Goal: Feedback & Contribution: Submit feedback/report problem

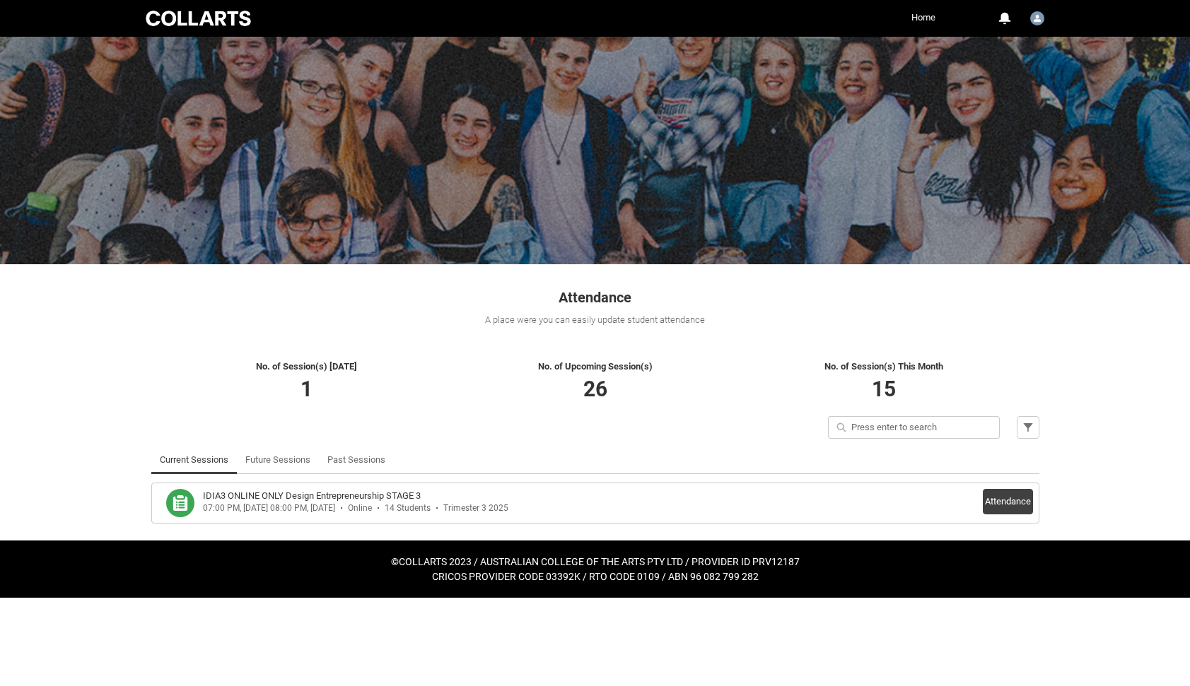
click at [915, 20] on link "Home" at bounding box center [923, 17] width 31 height 21
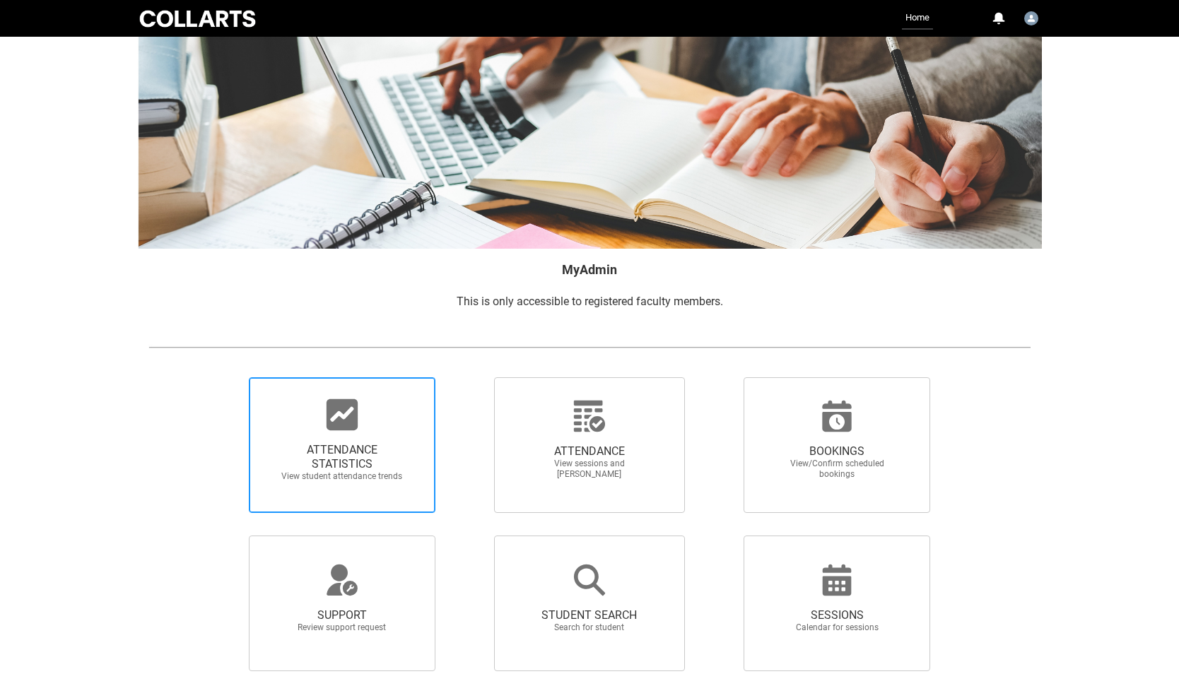
click at [381, 426] on div at bounding box center [342, 415] width 136 height 34
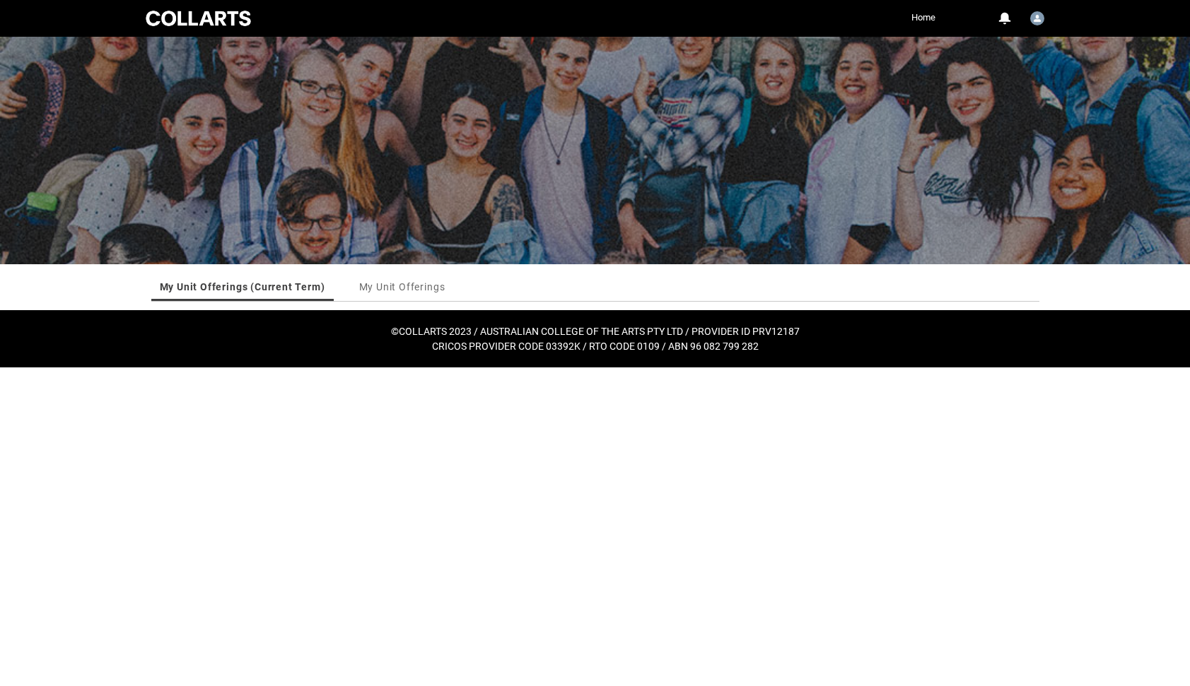
click at [278, 286] on link "My Unit Offerings (Current Term)" at bounding box center [242, 287] width 165 height 28
click at [1036, 21] on img "User Profile Faculty.sfreeman" at bounding box center [1037, 18] width 14 height 14
click at [799, 134] on div at bounding box center [595, 149] width 1190 height 230
click at [258, 293] on link "My Unit Offerings (Current Term)" at bounding box center [242, 287] width 165 height 28
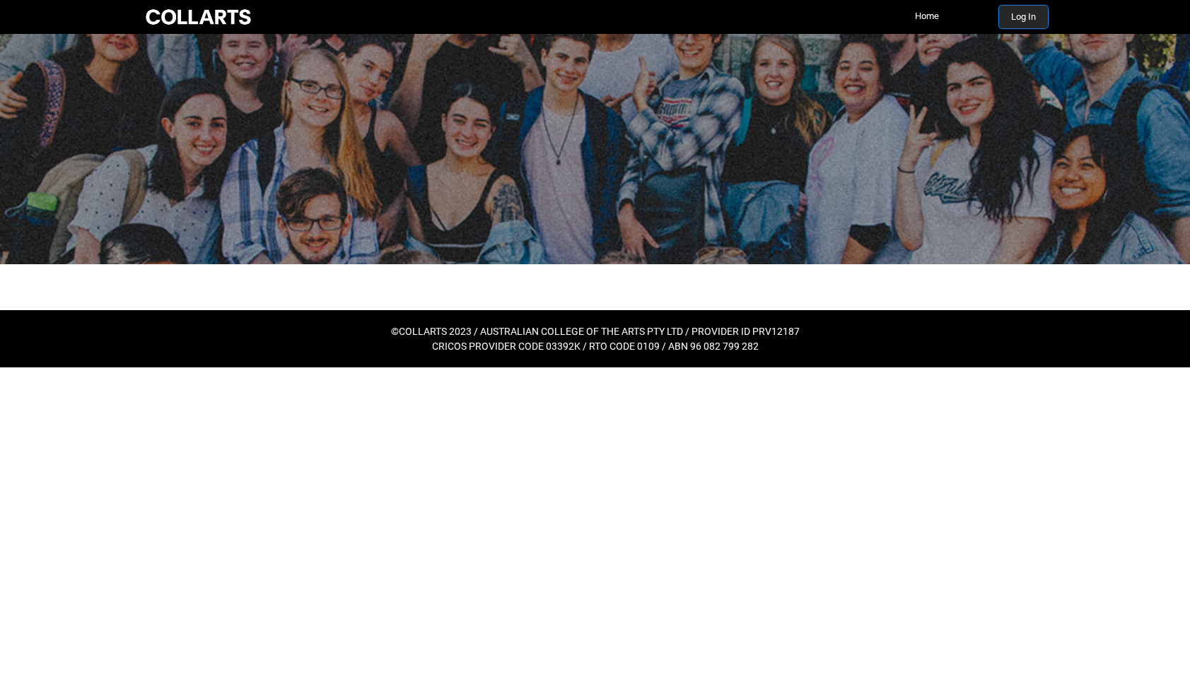
click at [1028, 23] on button "Log In" at bounding box center [1023, 17] width 49 height 23
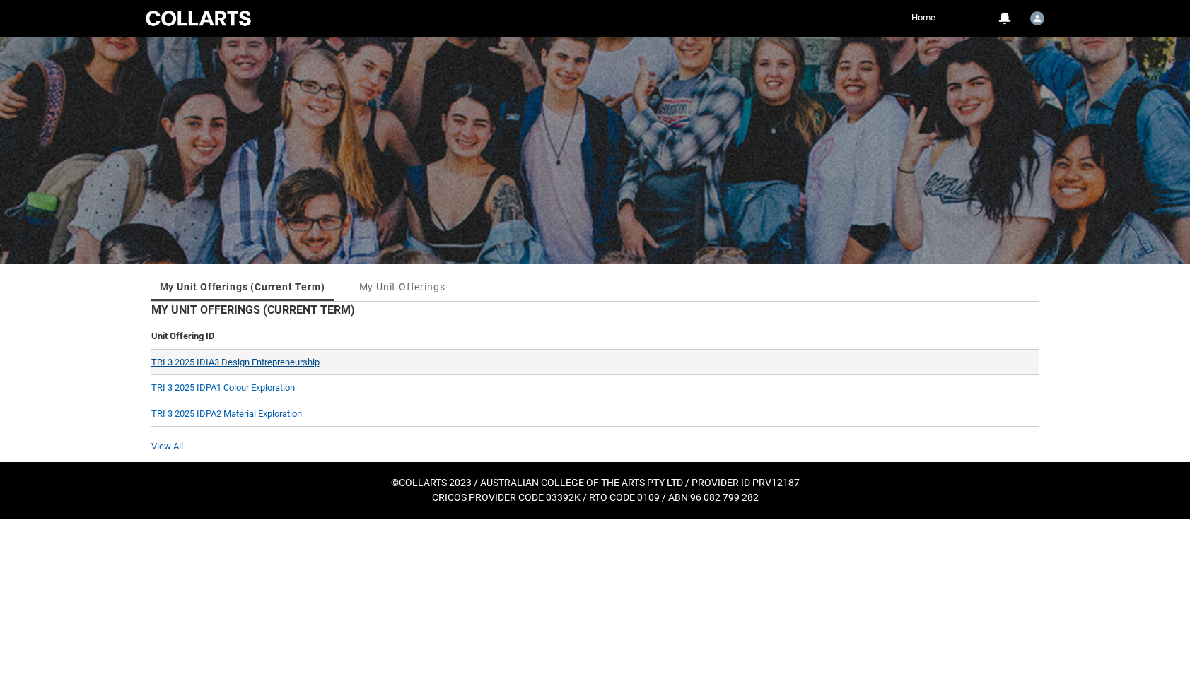
click at [247, 359] on link "TRI 3 2025 IDIA3 Design Entrepreneurship" at bounding box center [235, 362] width 168 height 11
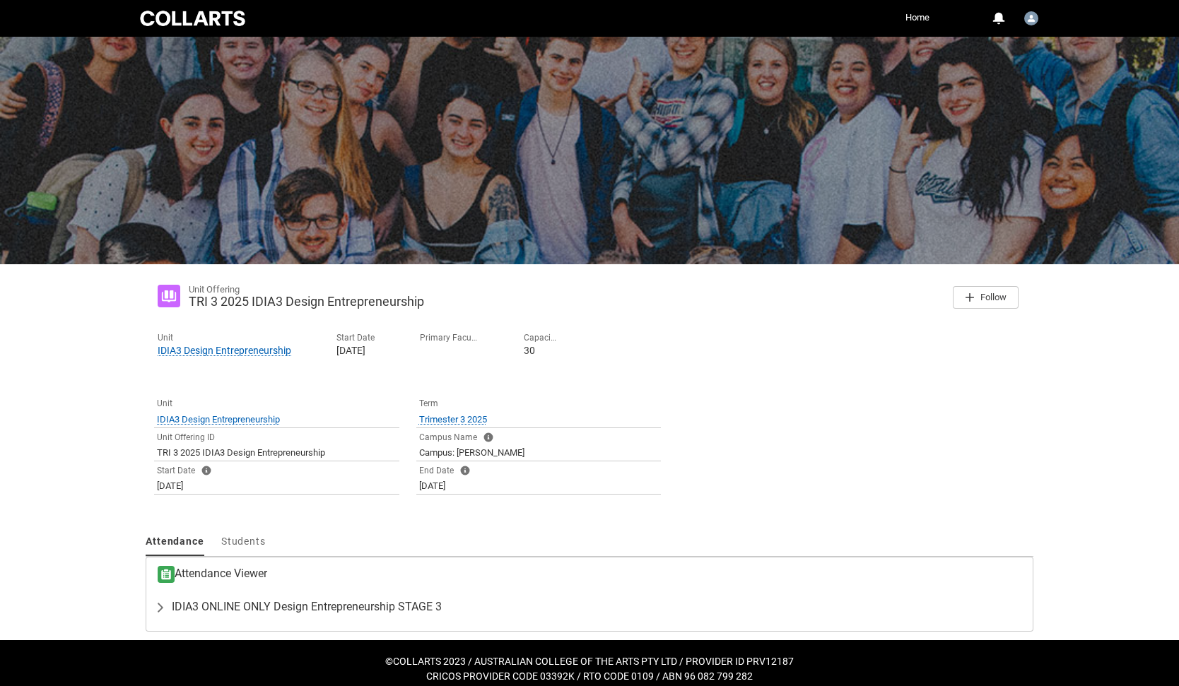
scroll to position [11, 0]
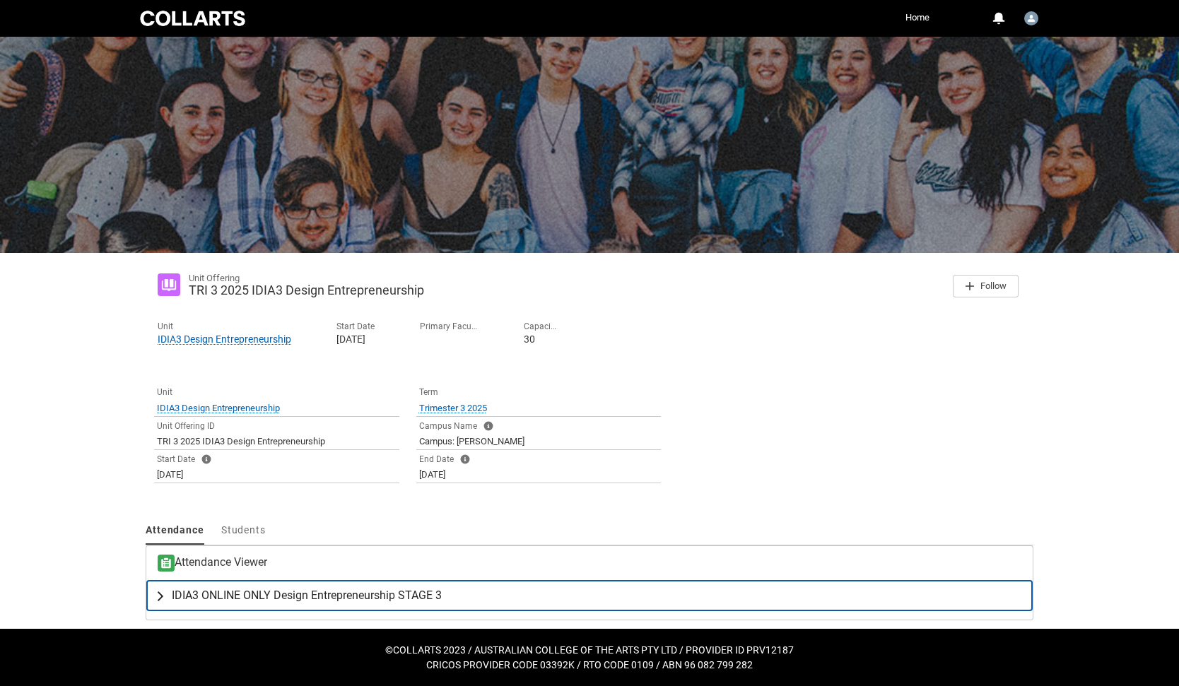
click at [238, 596] on span "IDIA3 ONLINE ONLY Design Entrepreneurship STAGE 3" at bounding box center [307, 596] width 270 height 14
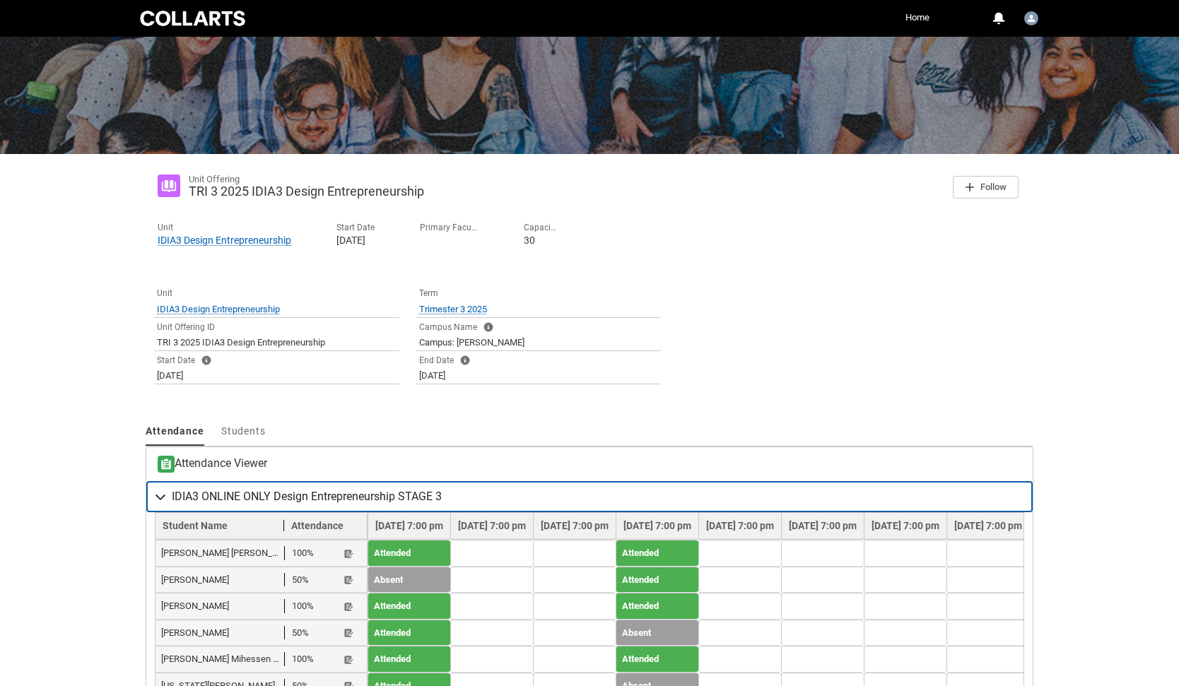
scroll to position [138, 0]
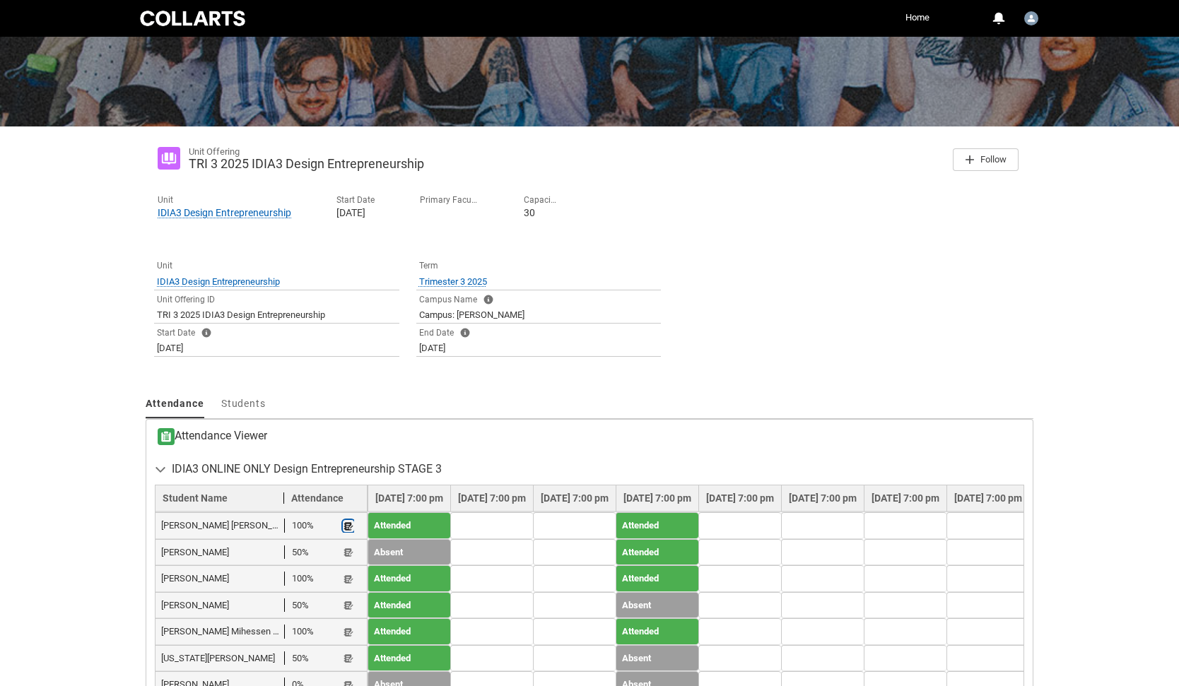
click at [347, 524] on lightning-primitive-icon "button" at bounding box center [349, 526] width 10 height 11
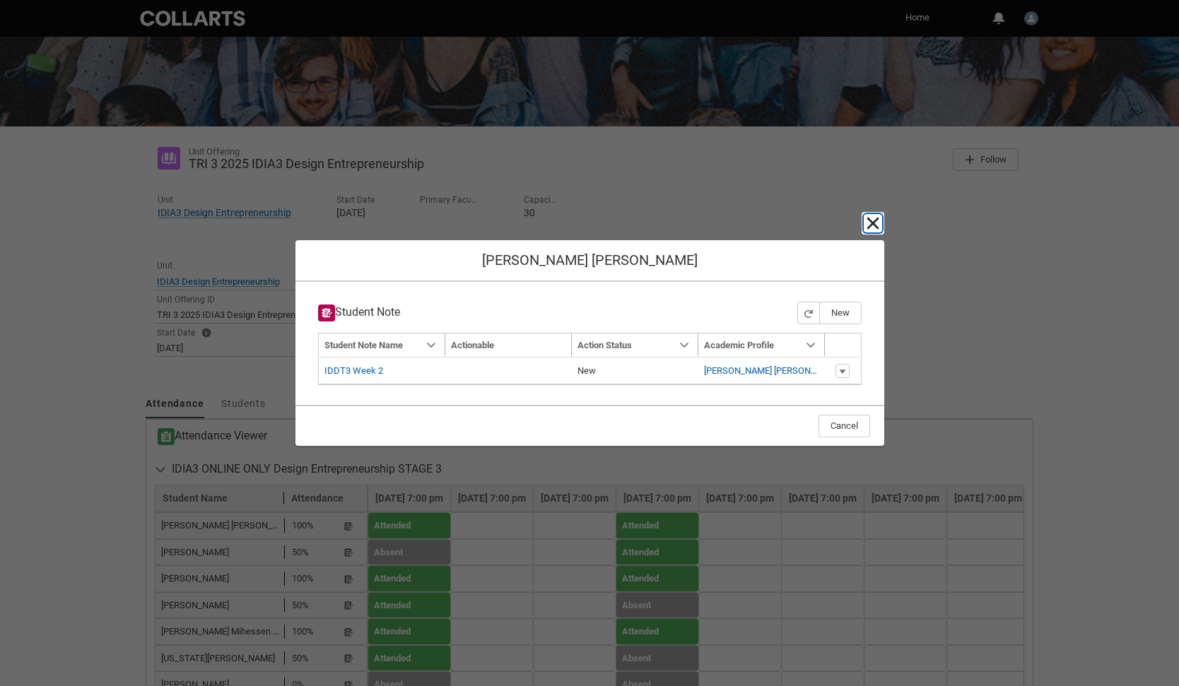
click at [872, 224] on lightning-primitive-icon "button" at bounding box center [872, 223] width 17 height 17
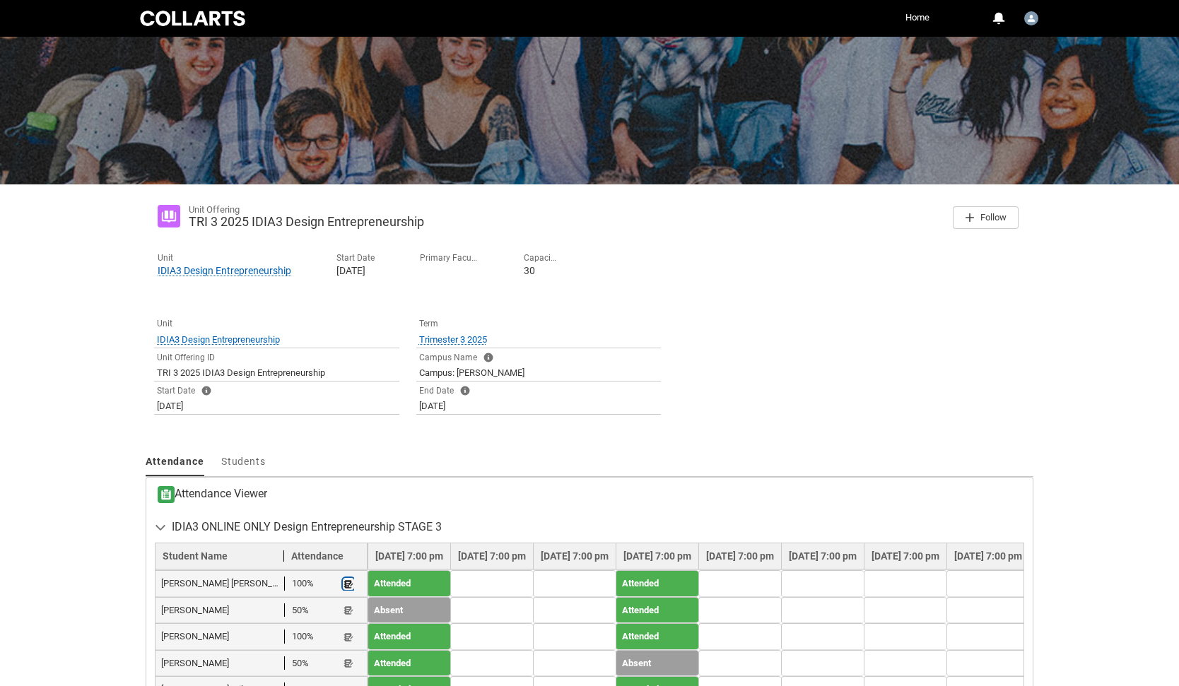
scroll to position [68, 0]
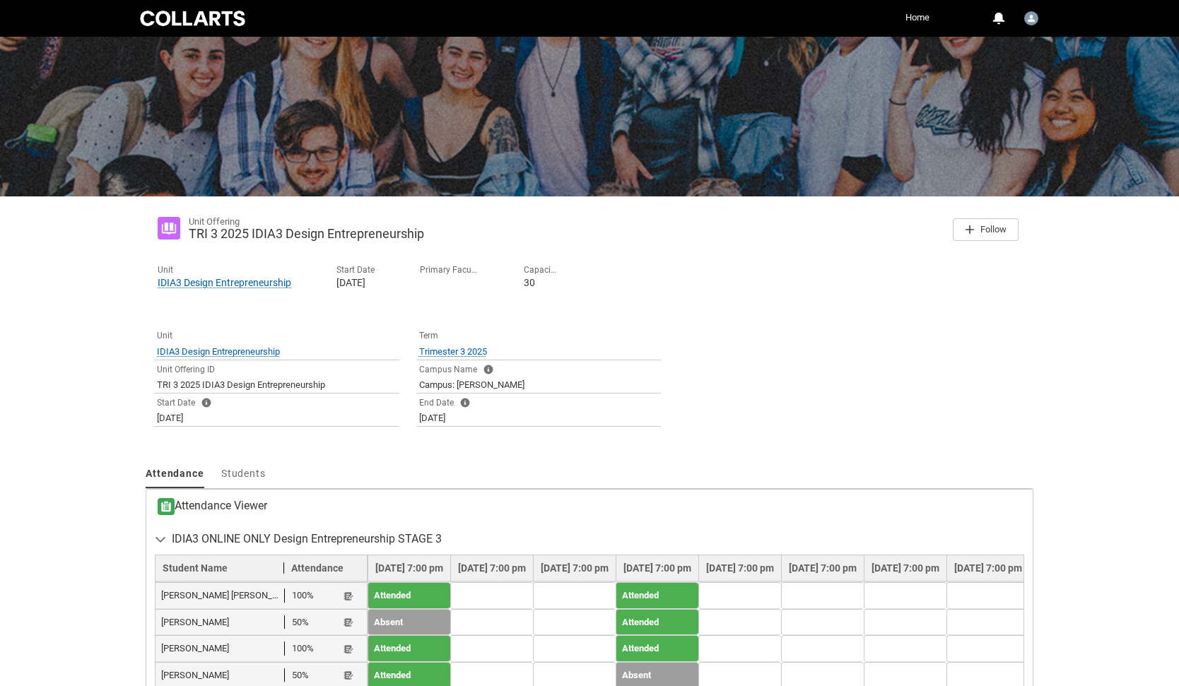
click at [919, 20] on link "Home" at bounding box center [917, 17] width 31 height 21
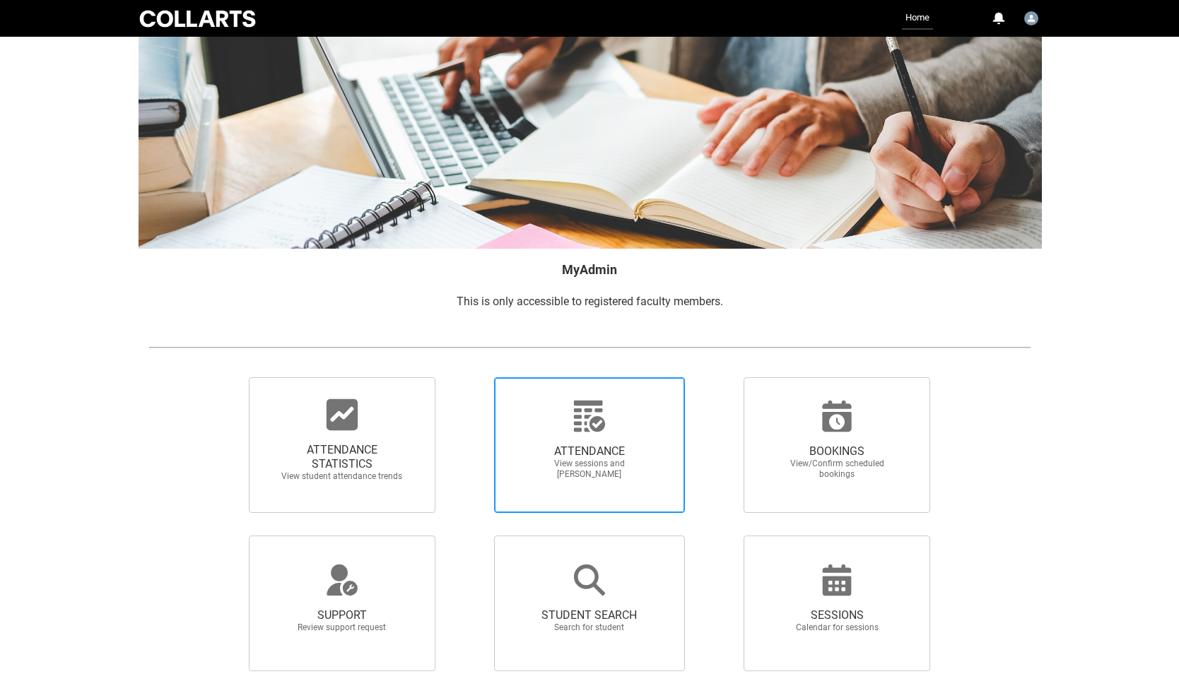
click at [551, 439] on span "ATTENDANCE View sessions and mark attendance" at bounding box center [590, 462] width 136 height 58
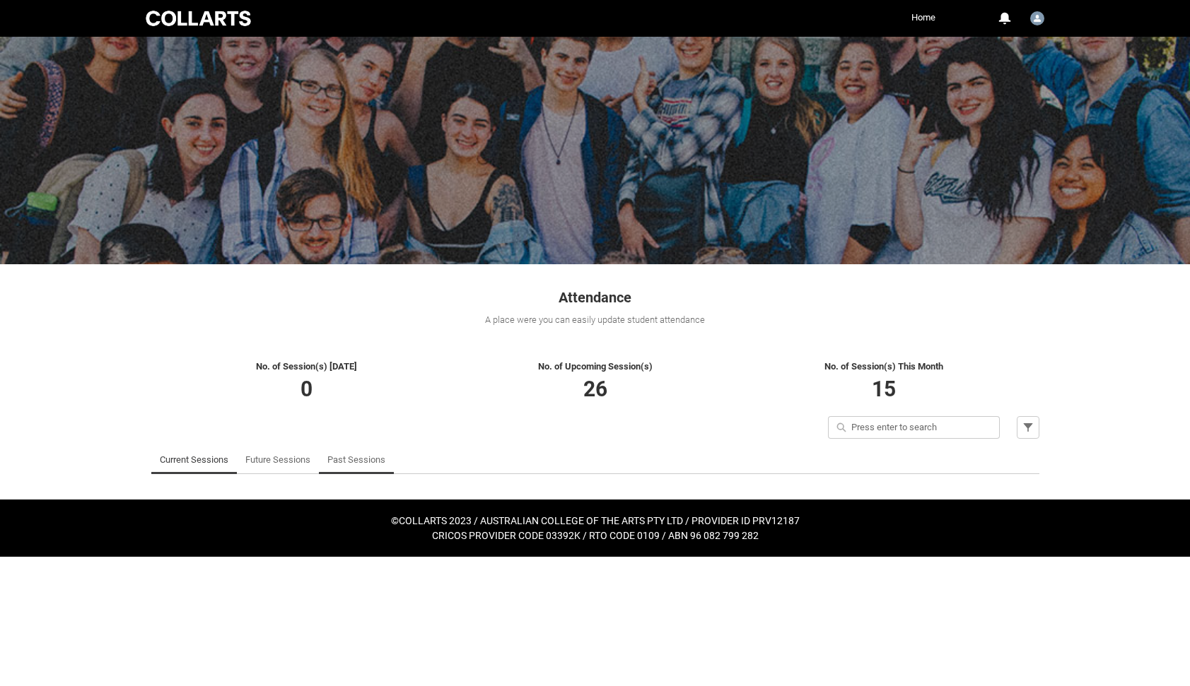
click at [350, 462] on link "Past Sessions" at bounding box center [356, 460] width 58 height 28
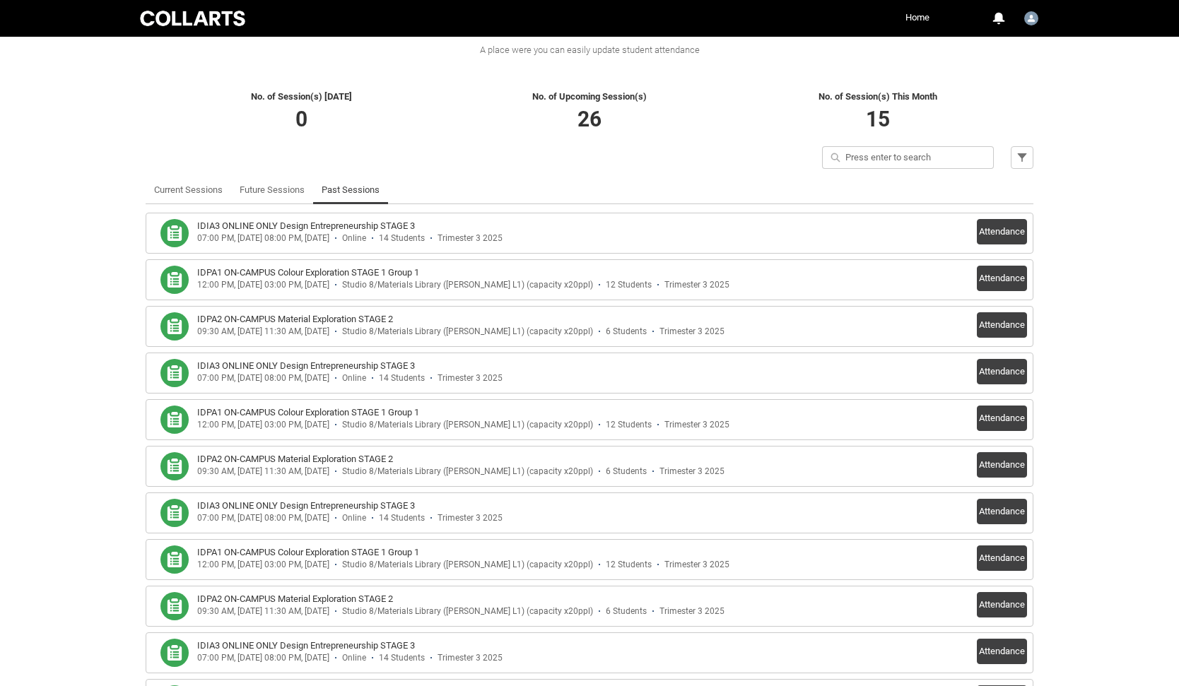
scroll to position [276, 0]
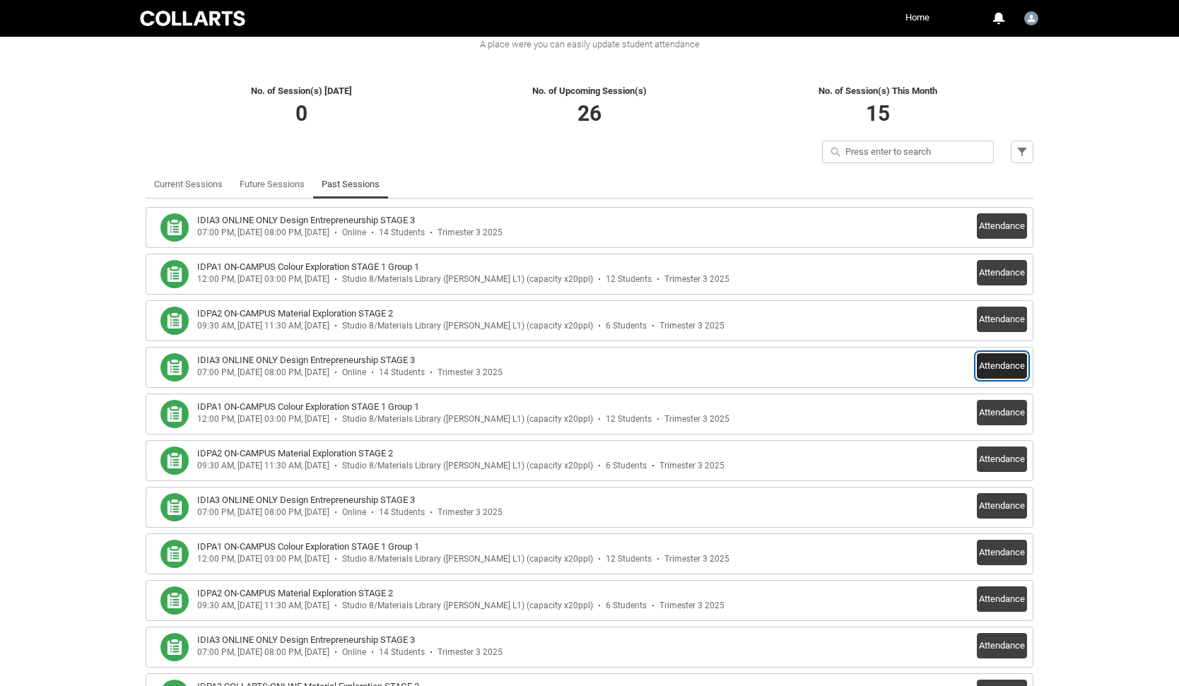
click at [995, 370] on button "Attendance" at bounding box center [1002, 365] width 50 height 25
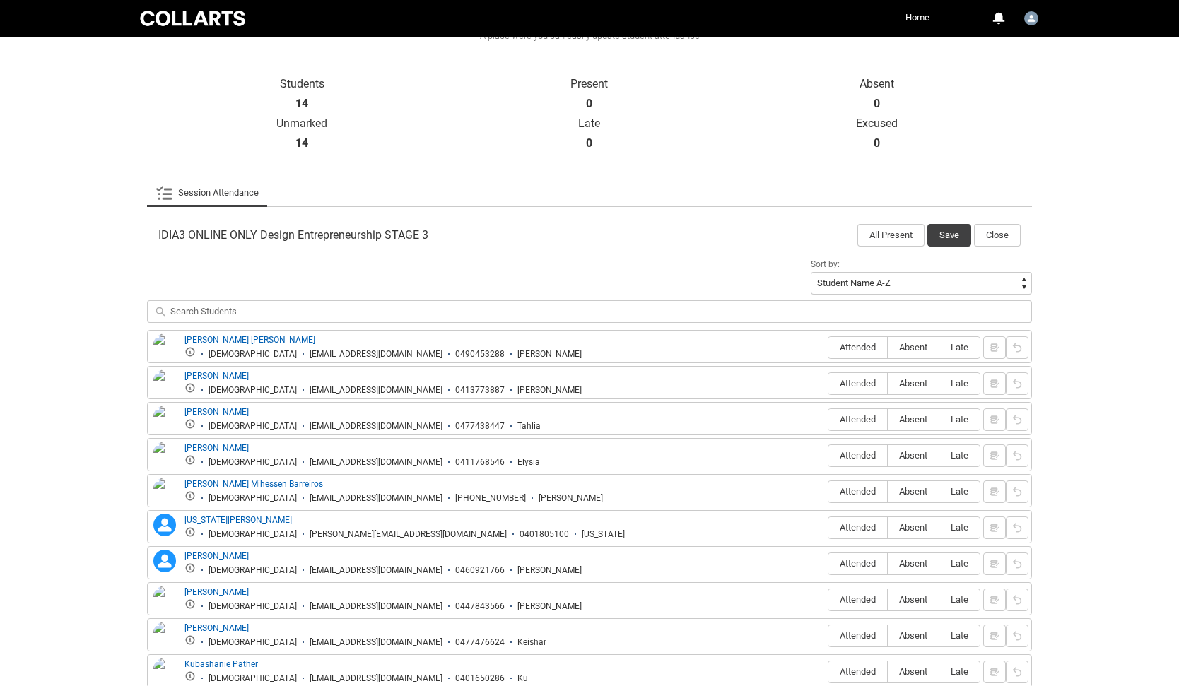
scroll to position [290, 0]
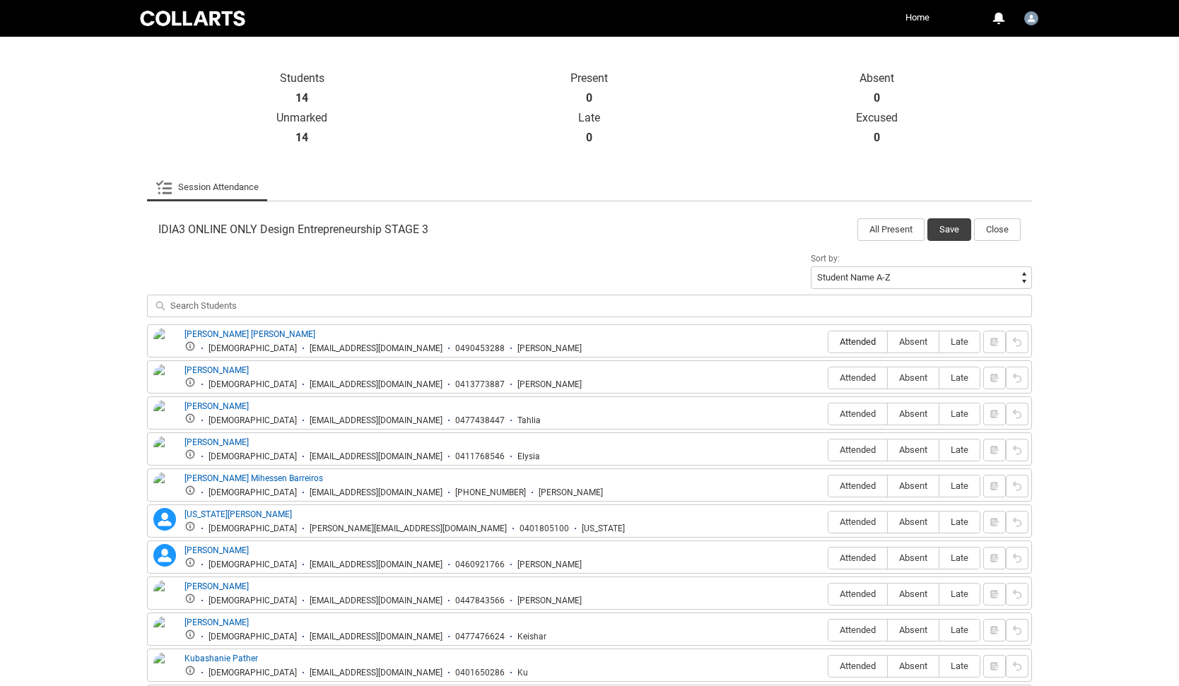
click at [867, 346] on span "Attended" at bounding box center [857, 341] width 59 height 11
click at [828, 342] on input "Attended" at bounding box center [828, 341] width 1 height 1
type lightning-radio-group "Attended"
radio input "true"
click at [861, 375] on span "Attended" at bounding box center [857, 378] width 59 height 11
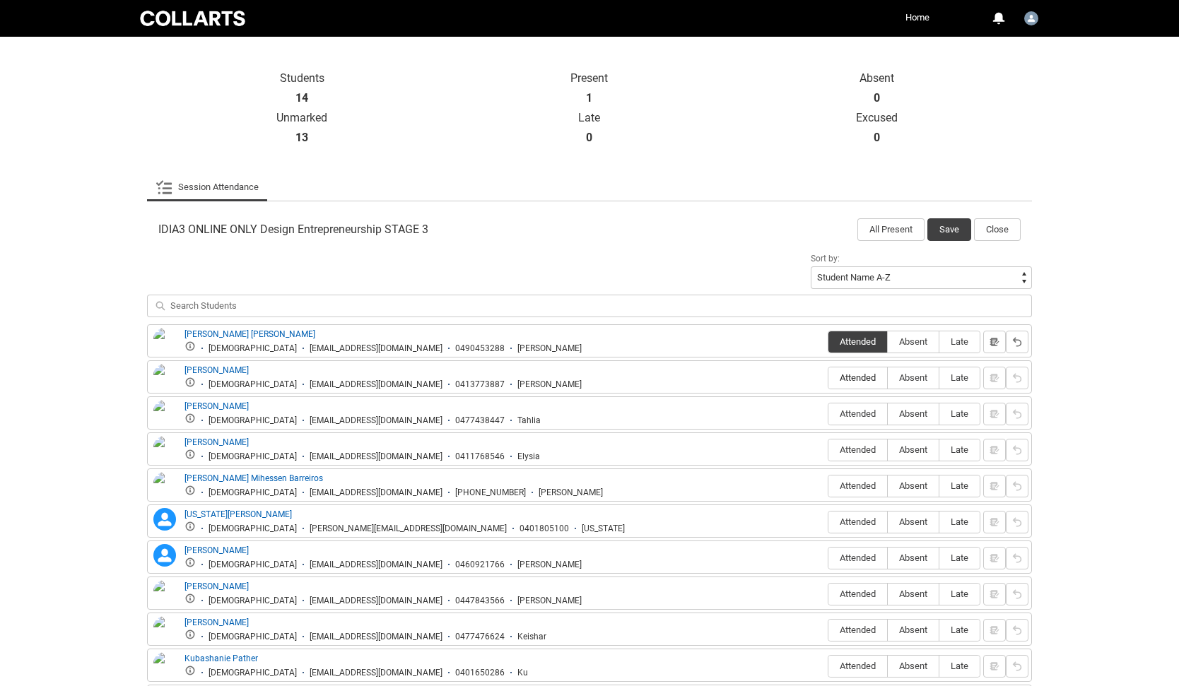
click at [828, 377] on input "Attended" at bounding box center [828, 377] width 1 height 1
type lightning-radio-group "Attended"
radio input "true"
click at [860, 410] on span "Attended" at bounding box center [857, 414] width 59 height 11
click at [828, 414] on input "Attended" at bounding box center [828, 414] width 1 height 1
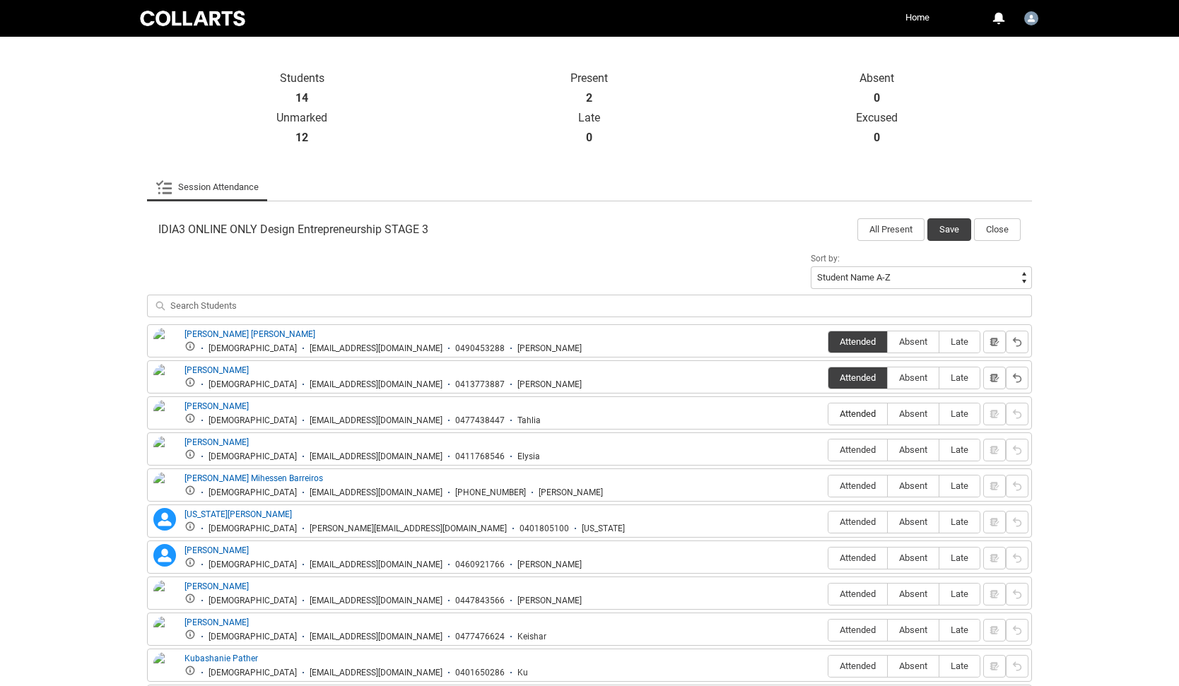
type lightning-radio-group "Attended"
radio input "true"
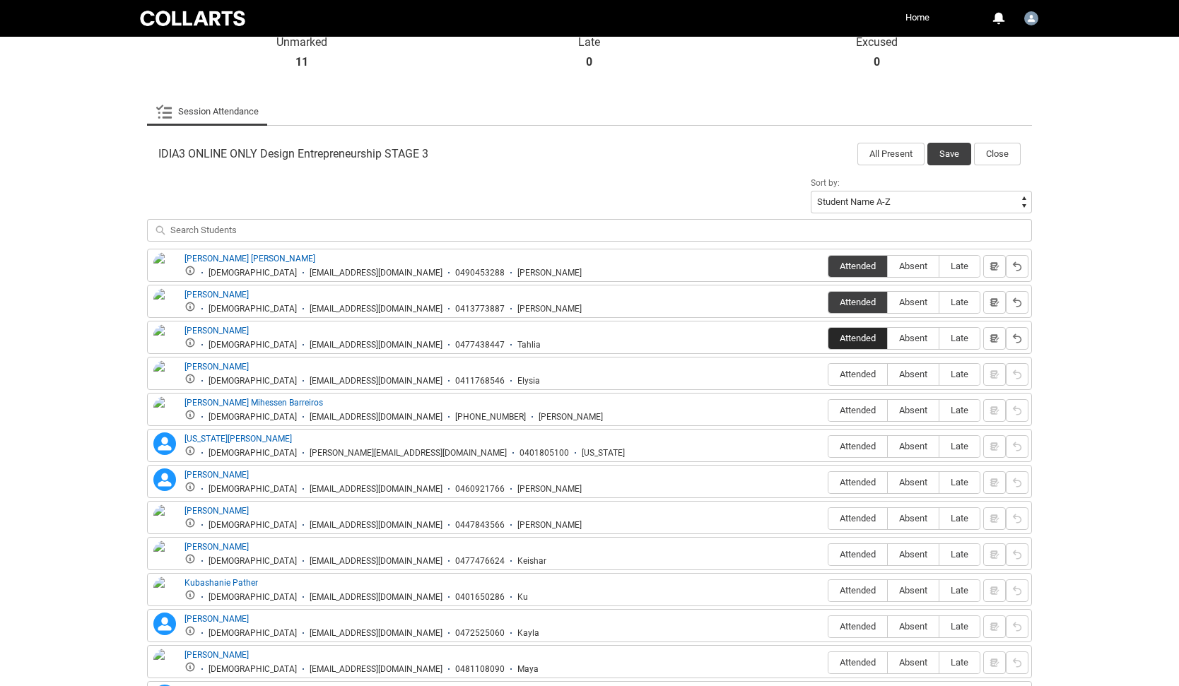
scroll to position [366, 0]
click at [857, 371] on span "Attended" at bounding box center [857, 373] width 59 height 11
click at [828, 373] on input "Attended" at bounding box center [828, 373] width 1 height 1
type lightning-radio-group "Attended"
radio input "true"
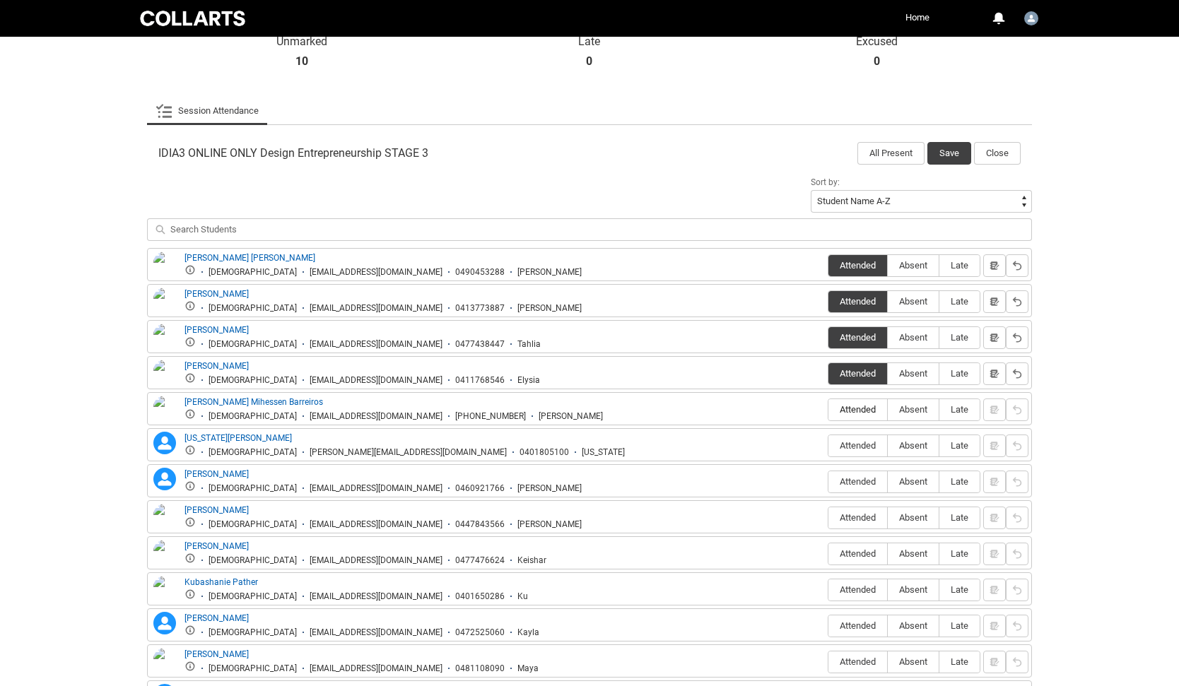
click at [857, 413] on span "Attended" at bounding box center [857, 409] width 59 height 11
click at [828, 410] on input "Attended" at bounding box center [828, 409] width 1 height 1
type lightning-radio-group "Attended"
radio input "true"
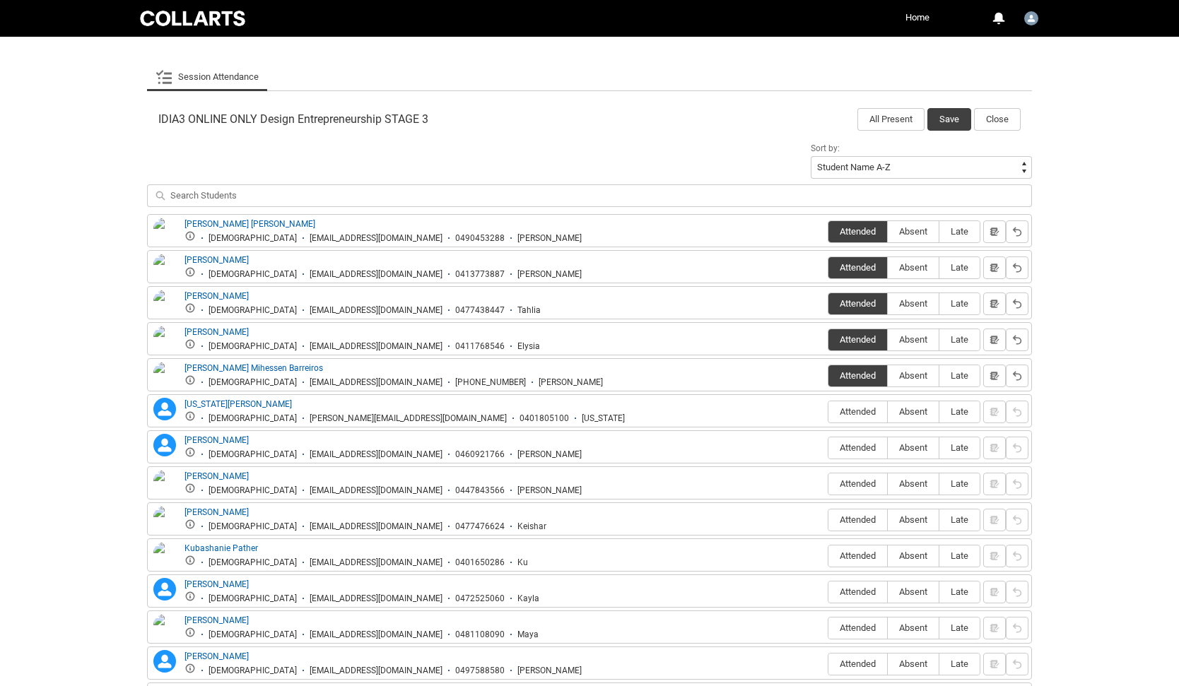
scroll to position [411, 0]
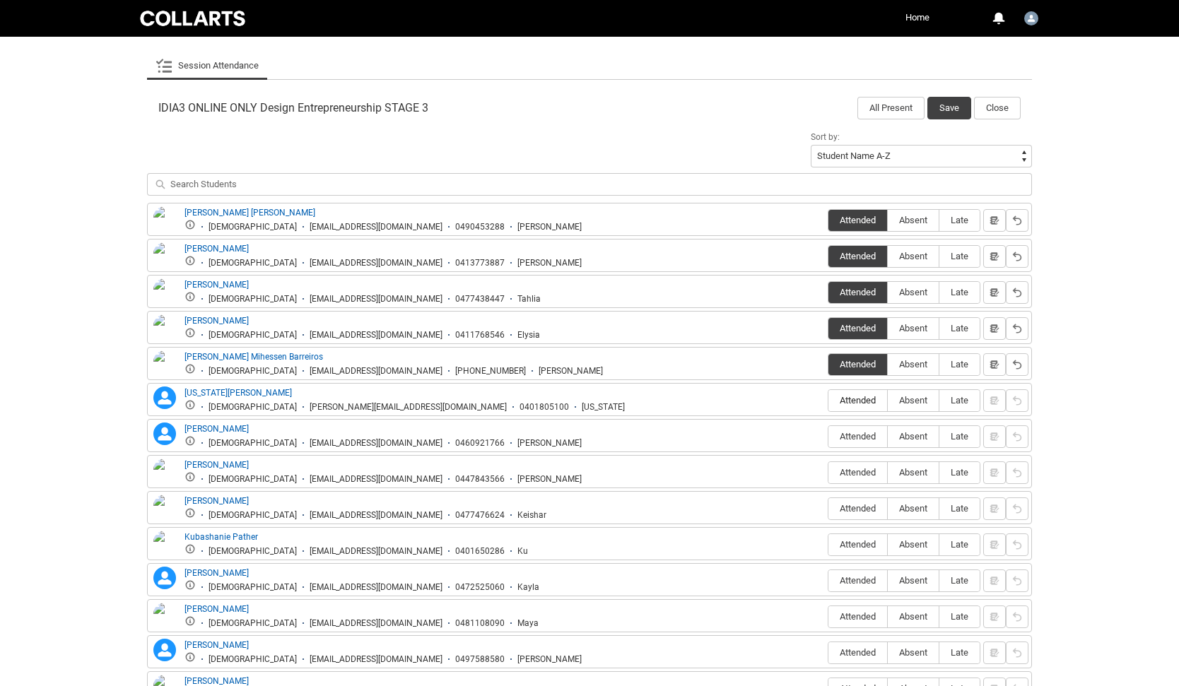
click at [851, 404] on span "Attended" at bounding box center [857, 400] width 59 height 11
click at [828, 401] on input "Attended" at bounding box center [828, 400] width 1 height 1
type lightning-radio-group "Attended"
radio input "true"
click at [851, 428] on label "Attended" at bounding box center [857, 437] width 59 height 22
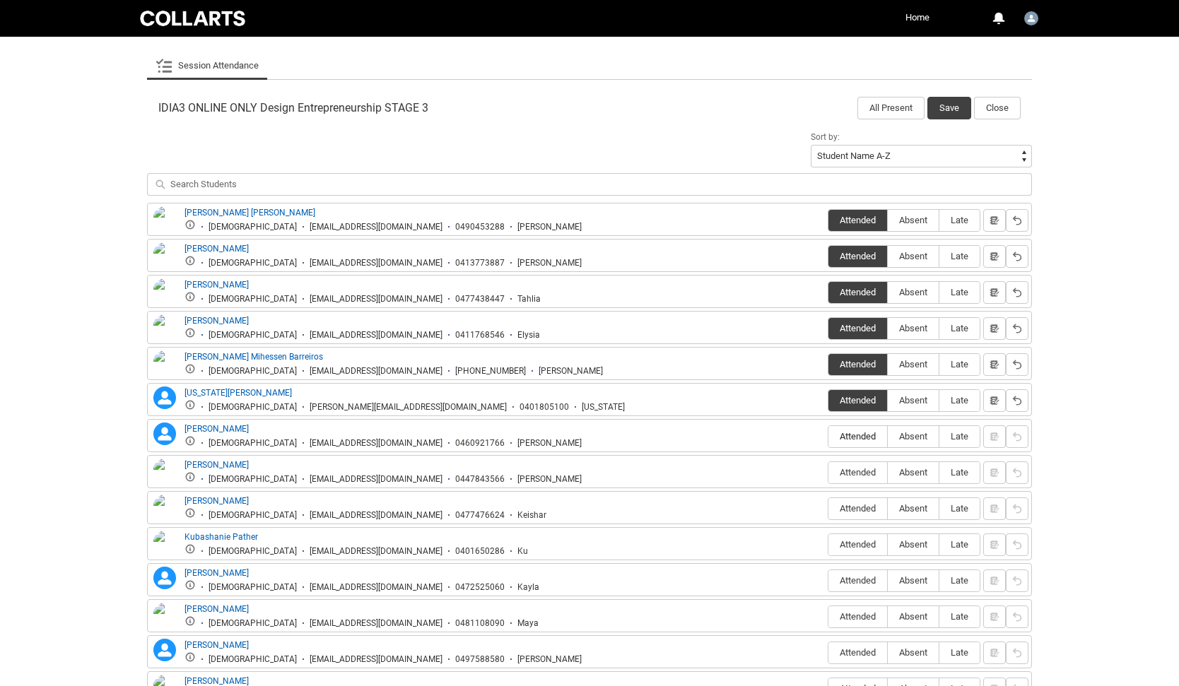
click at [828, 436] on input "Attended" at bounding box center [828, 436] width 1 height 1
type lightning-radio-group "Attended"
radio input "true"
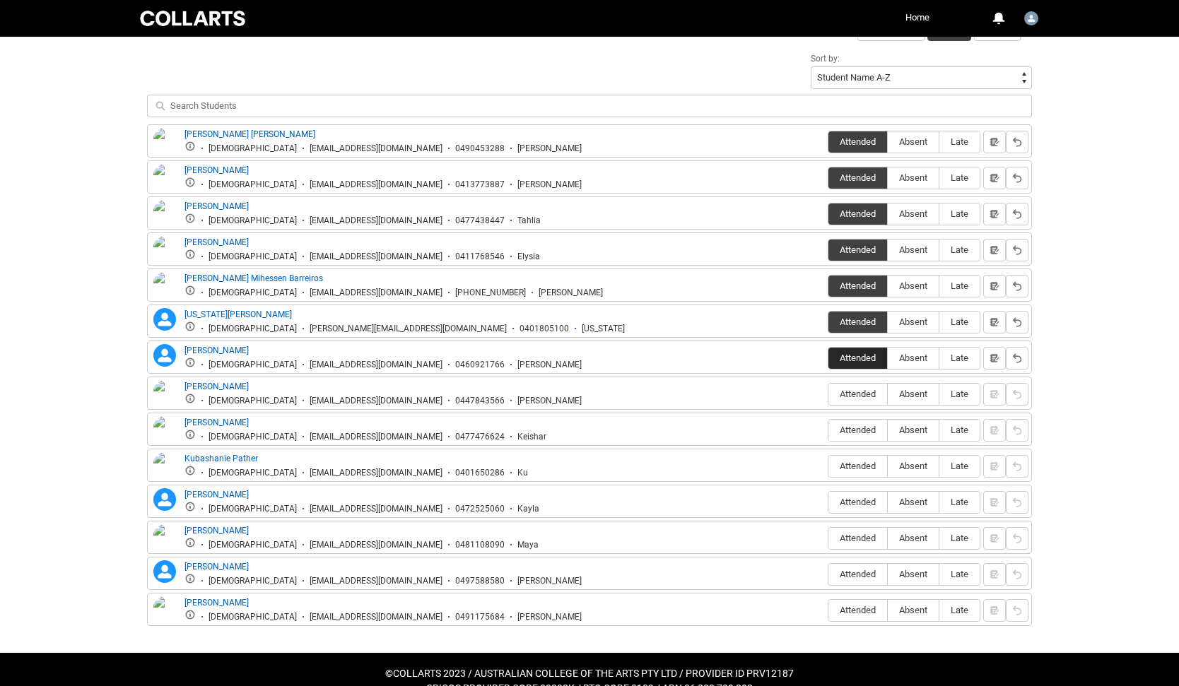
scroll to position [497, 0]
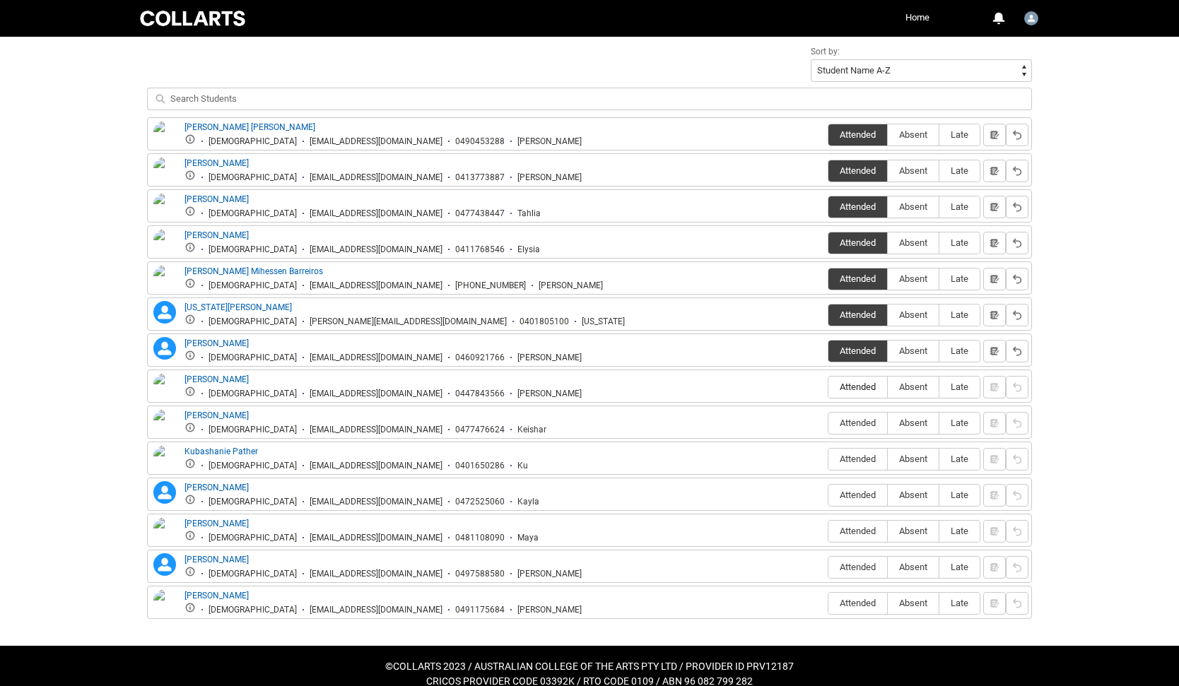
click at [850, 381] on label "Attended" at bounding box center [857, 388] width 59 height 22
click at [828, 387] on input "Attended" at bounding box center [828, 387] width 1 height 1
type lightning-radio-group "Attended"
radio input "true"
click at [852, 425] on span "Attended" at bounding box center [857, 423] width 59 height 11
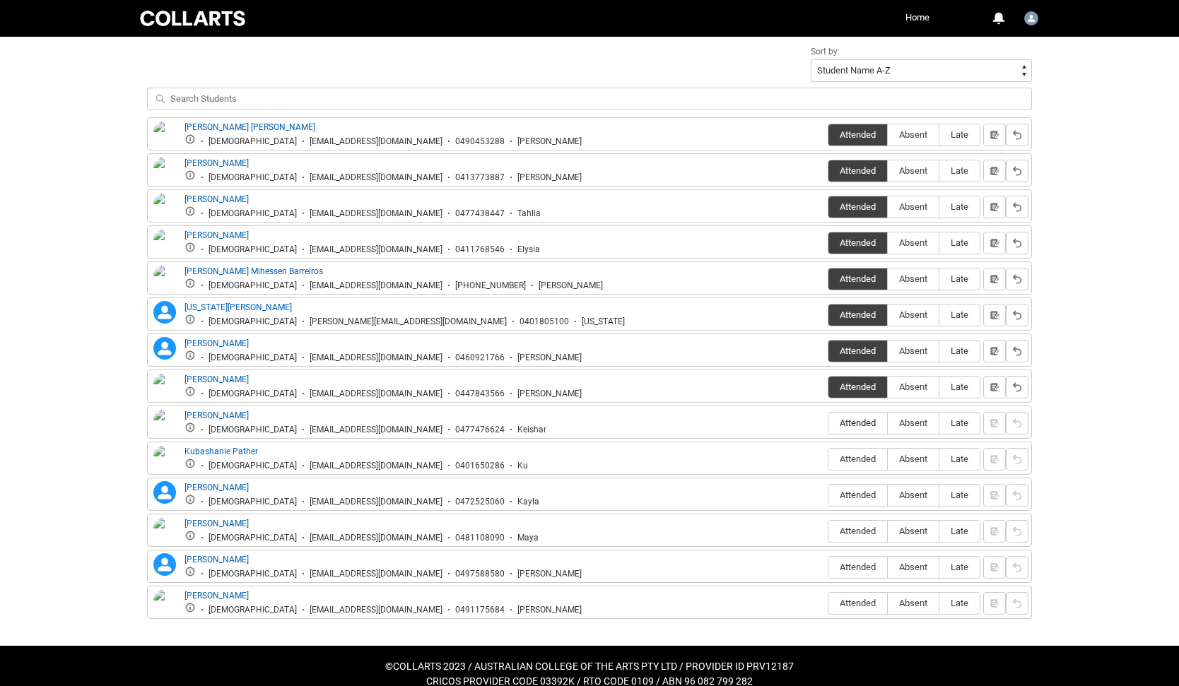
click at [828, 423] on input "Attended" at bounding box center [828, 423] width 1 height 1
type lightning-radio-group "Attended"
radio input "true"
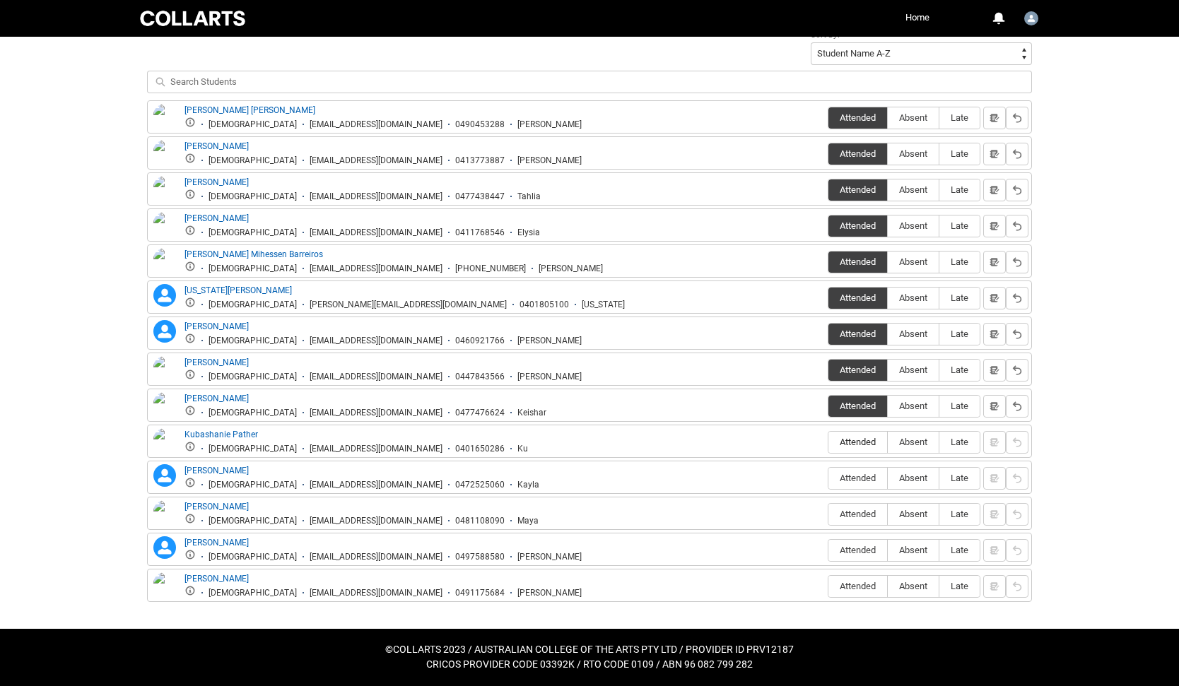
click at [854, 441] on span "Attended" at bounding box center [857, 442] width 59 height 11
click at [828, 442] on input "Attended" at bounding box center [828, 442] width 1 height 1
type lightning-radio-group "Attended"
radio input "true"
click at [905, 482] on span "Absent" at bounding box center [913, 478] width 51 height 11
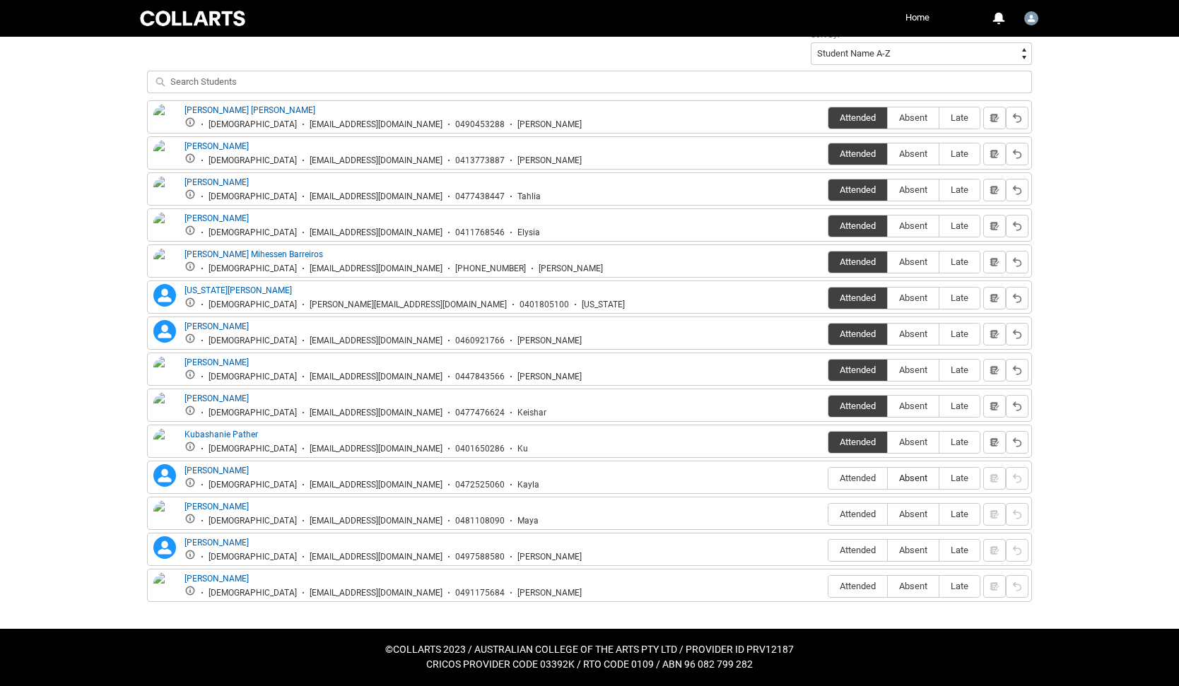
click at [888, 479] on input "Absent" at bounding box center [887, 478] width 1 height 1
type lightning-radio-group "Absent"
radio input "true"
click at [862, 520] on span "Attended" at bounding box center [857, 514] width 59 height 11
click at [828, 515] on input "Attended" at bounding box center [828, 514] width 1 height 1
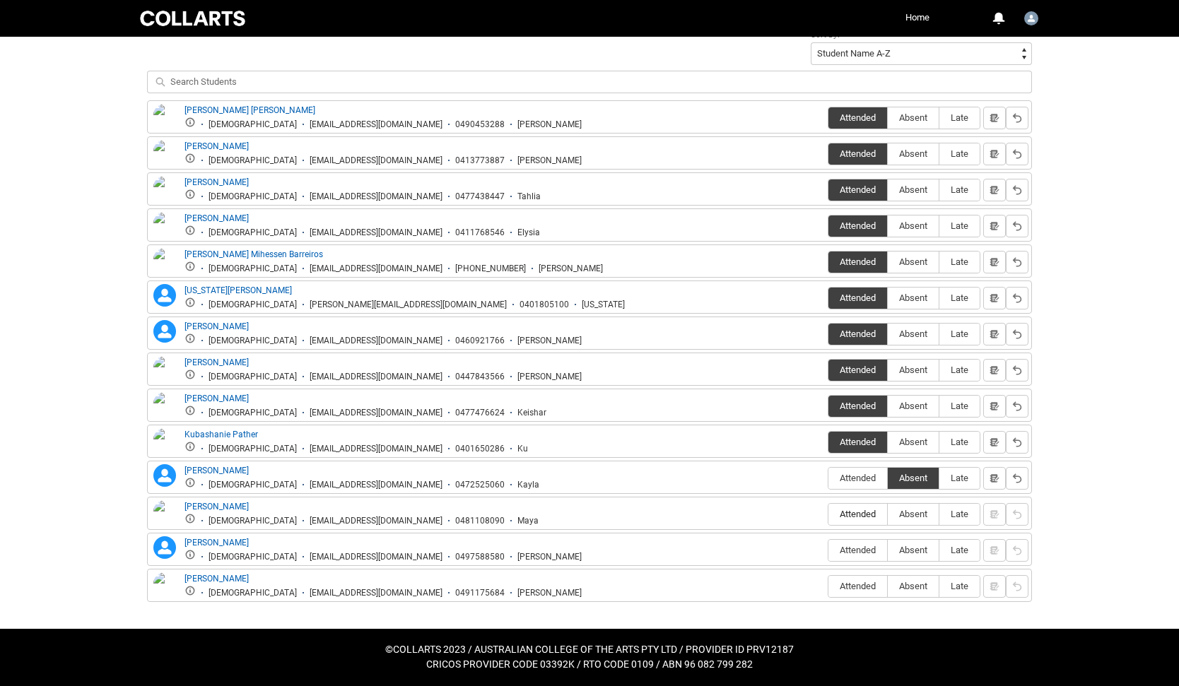
type lightning-radio-group "Attended"
radio input "true"
click at [855, 565] on div "Celeste Monique Galimberti Espinoza Female cgalimb.20252707@mycollarts.edu.au 0…" at bounding box center [589, 351] width 885 height 502
click at [854, 587] on span "Attended" at bounding box center [857, 586] width 59 height 11
click at [828, 587] on input "Attended" at bounding box center [828, 586] width 1 height 1
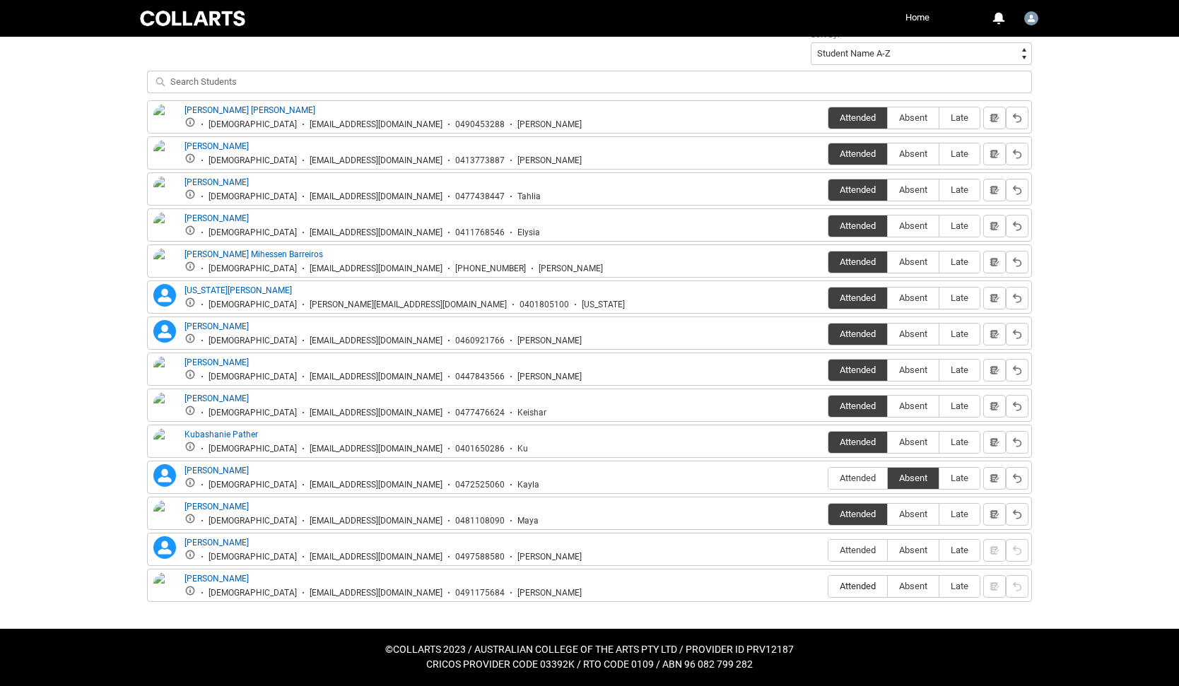
type lightning-radio-group "Attended"
radio input "true"
click at [854, 554] on span "Attended" at bounding box center [857, 550] width 59 height 11
click at [828, 551] on input "Attended" at bounding box center [828, 550] width 1 height 1
type lightning-radio-group "Attended"
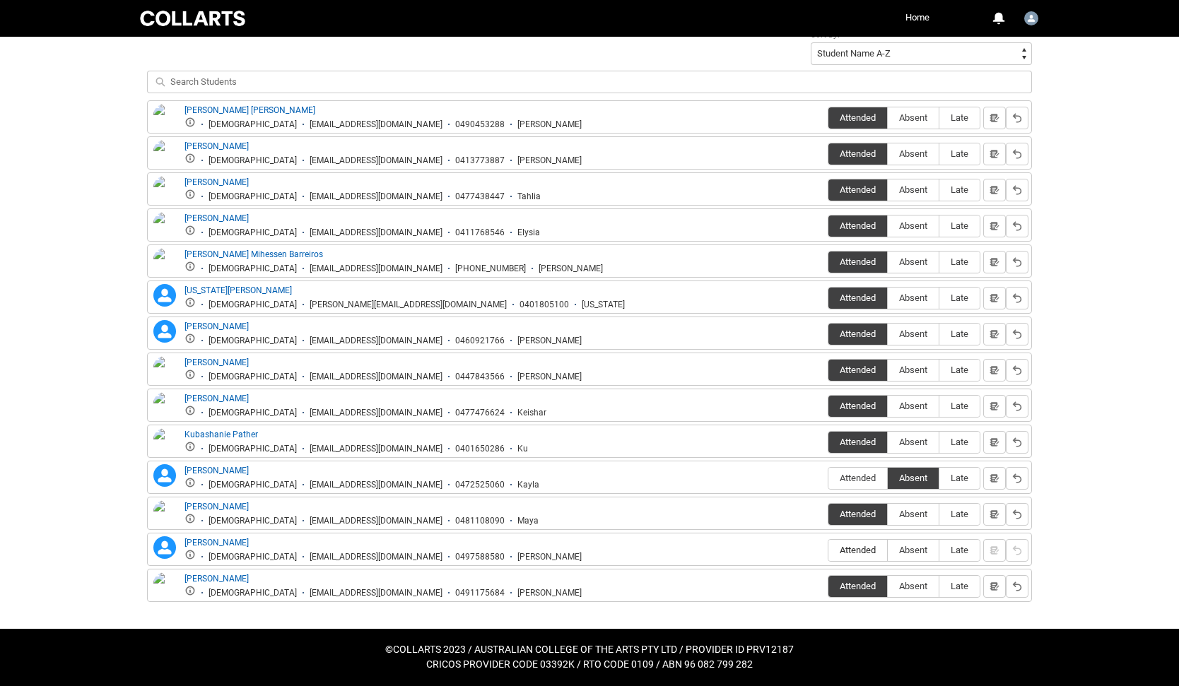
radio input "true"
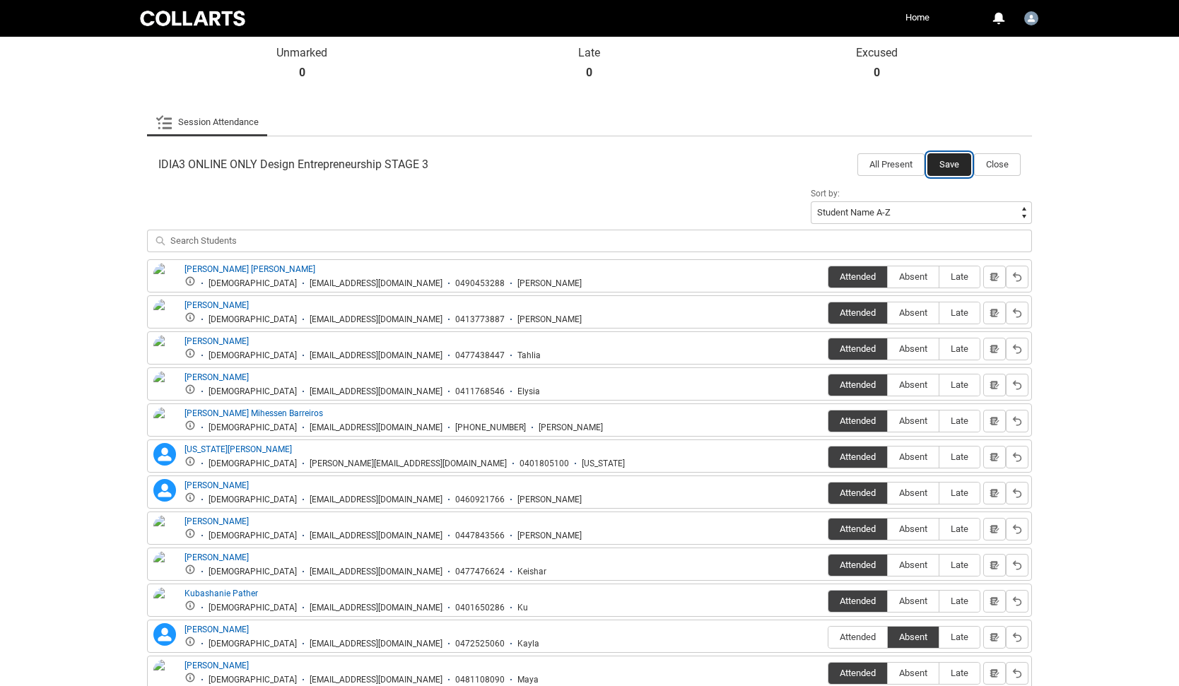
click at [954, 165] on button "Save" at bounding box center [949, 164] width 44 height 23
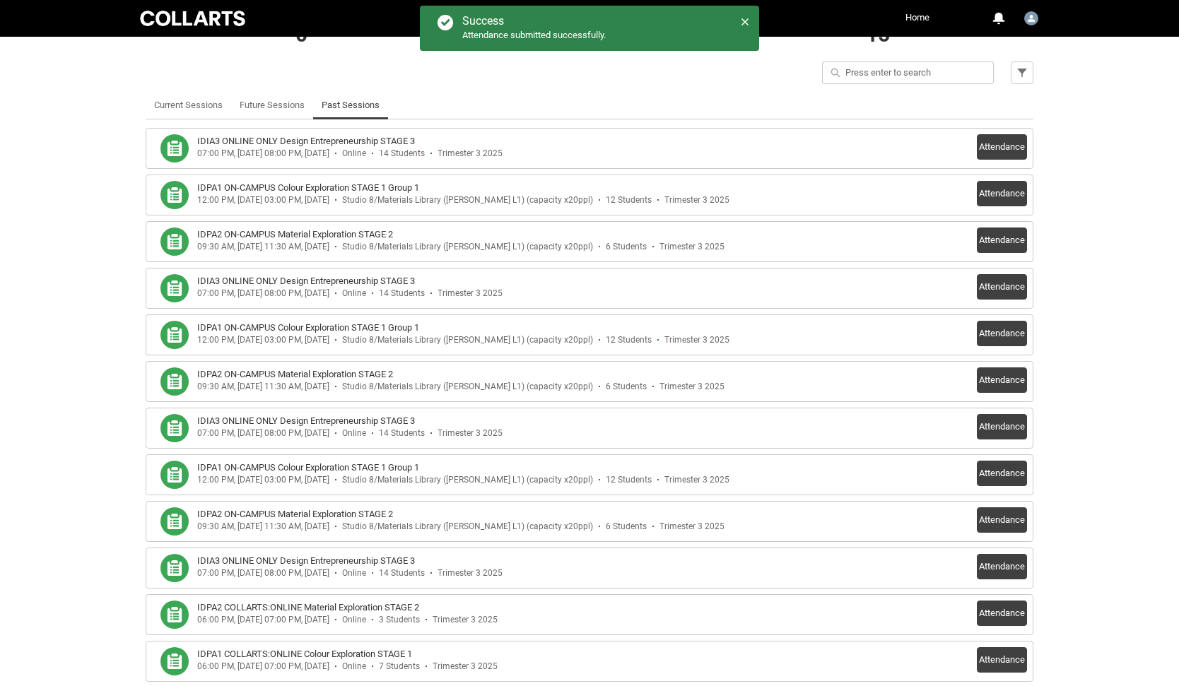
scroll to position [366, 0]
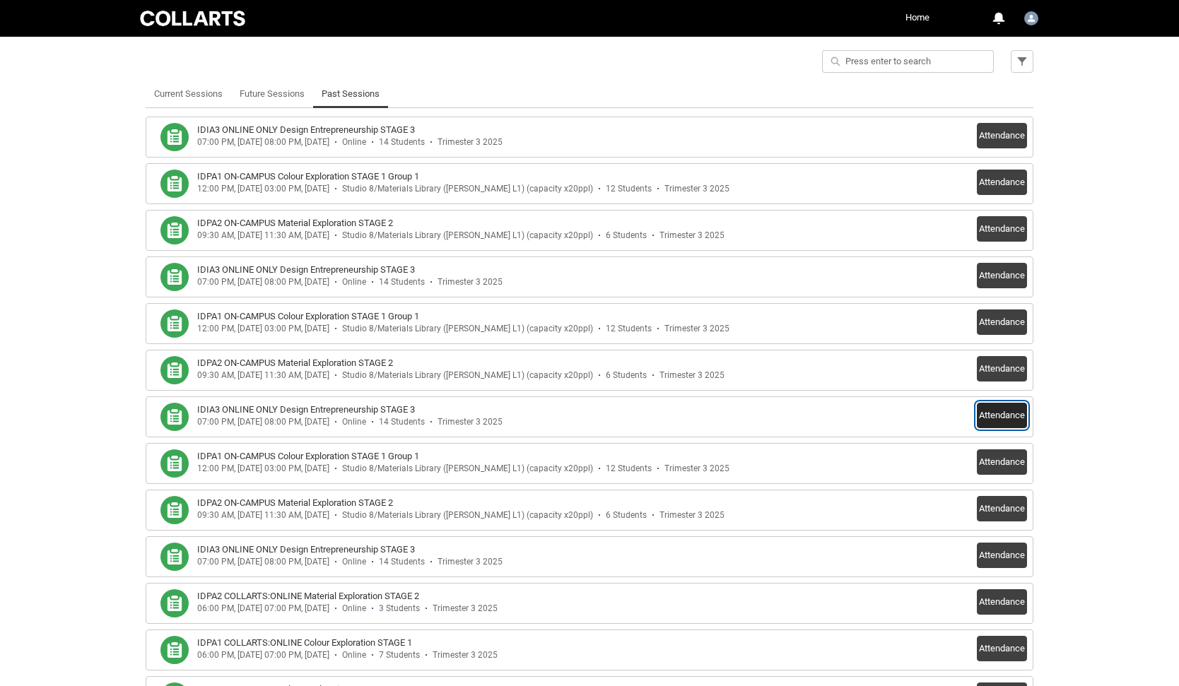
click at [992, 414] on button "Attendance" at bounding box center [1002, 415] width 50 height 25
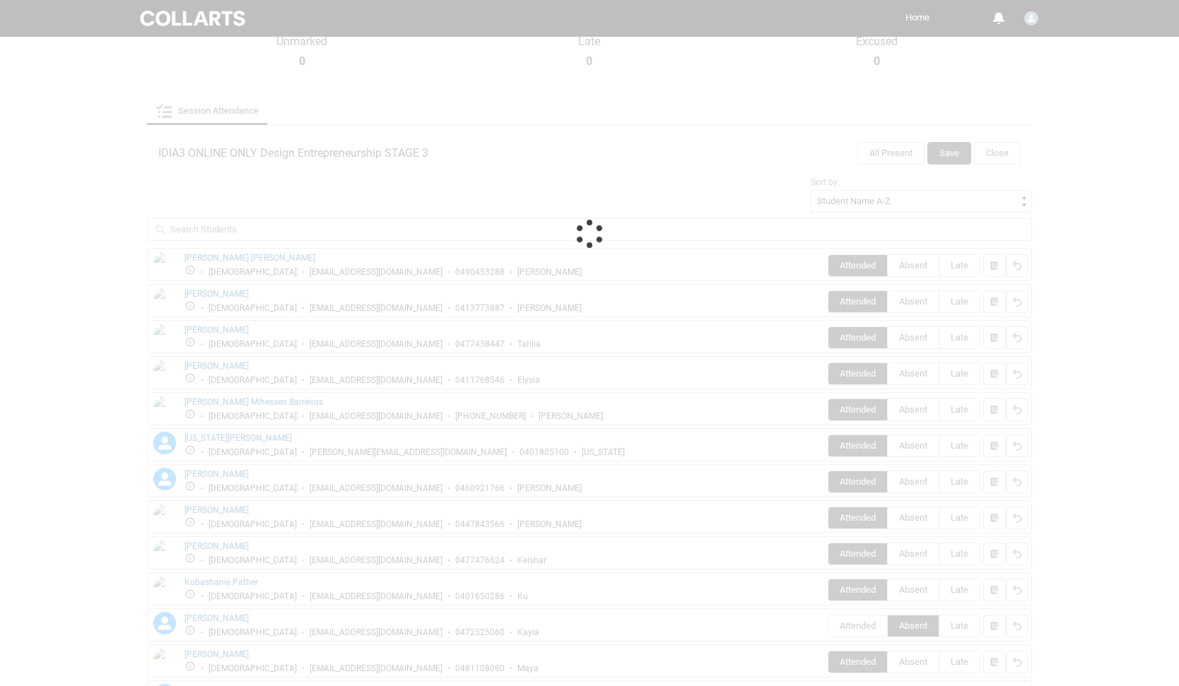
scroll to position [355, 0]
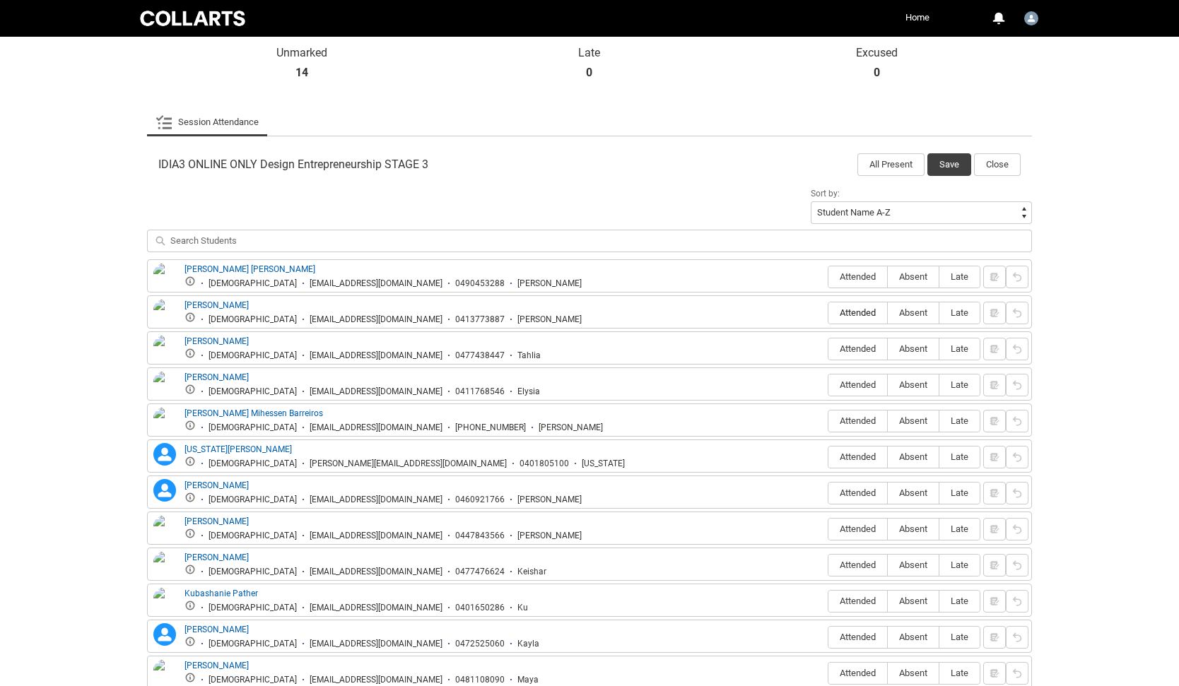
click at [857, 315] on span "Attended" at bounding box center [857, 312] width 59 height 11
click at [828, 313] on input "Attended" at bounding box center [828, 312] width 1 height 1
type lightning-radio-group "Attended"
radio input "true"
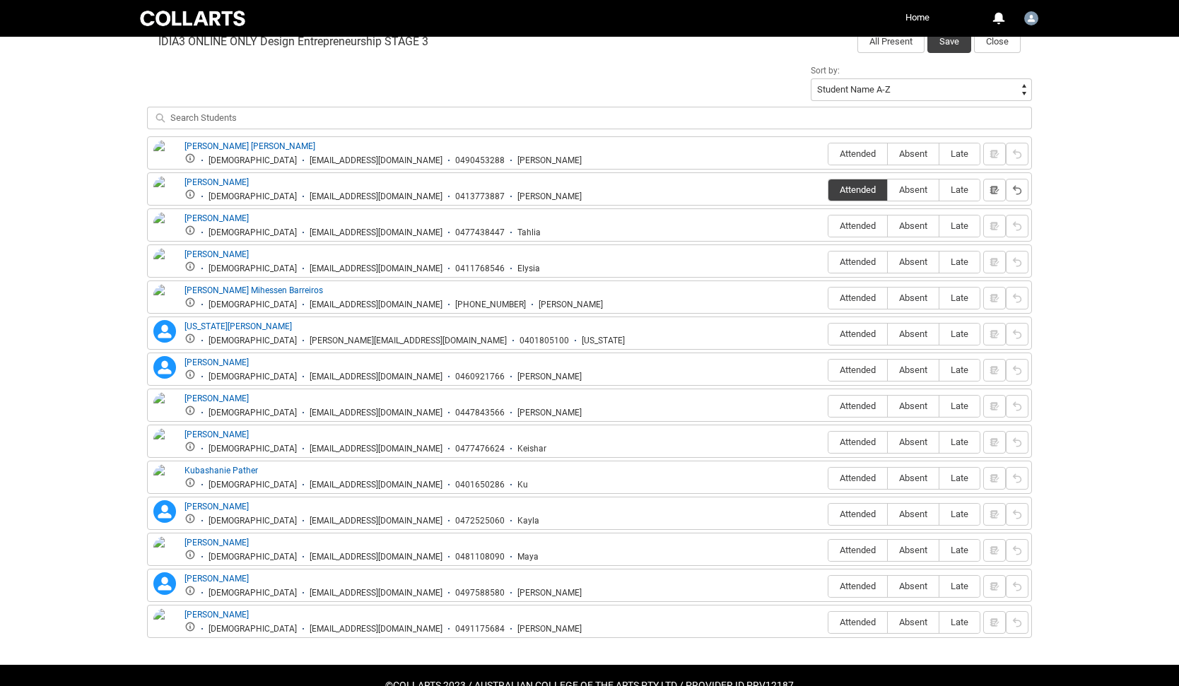
scroll to position [483, 0]
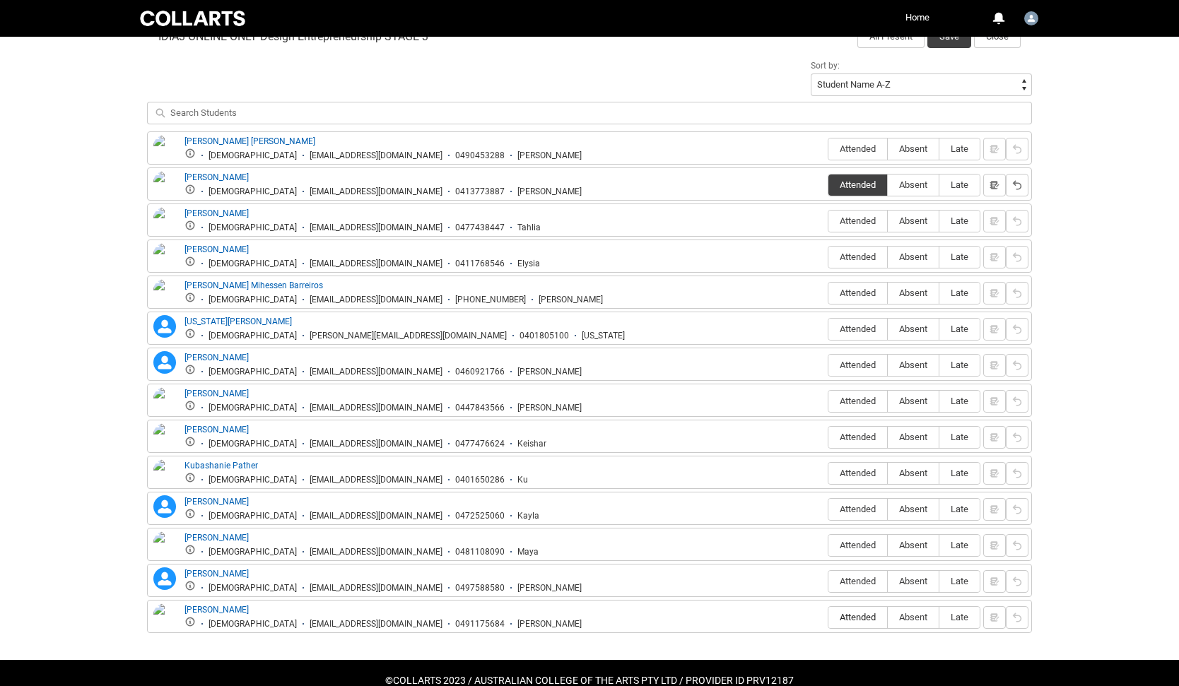
click at [865, 614] on span "Attended" at bounding box center [857, 617] width 59 height 11
click at [828, 617] on input "Attended" at bounding box center [828, 617] width 1 height 1
type lightning-radio-group "Attended"
radio input "true"
click at [857, 474] on span "Attended" at bounding box center [857, 473] width 59 height 11
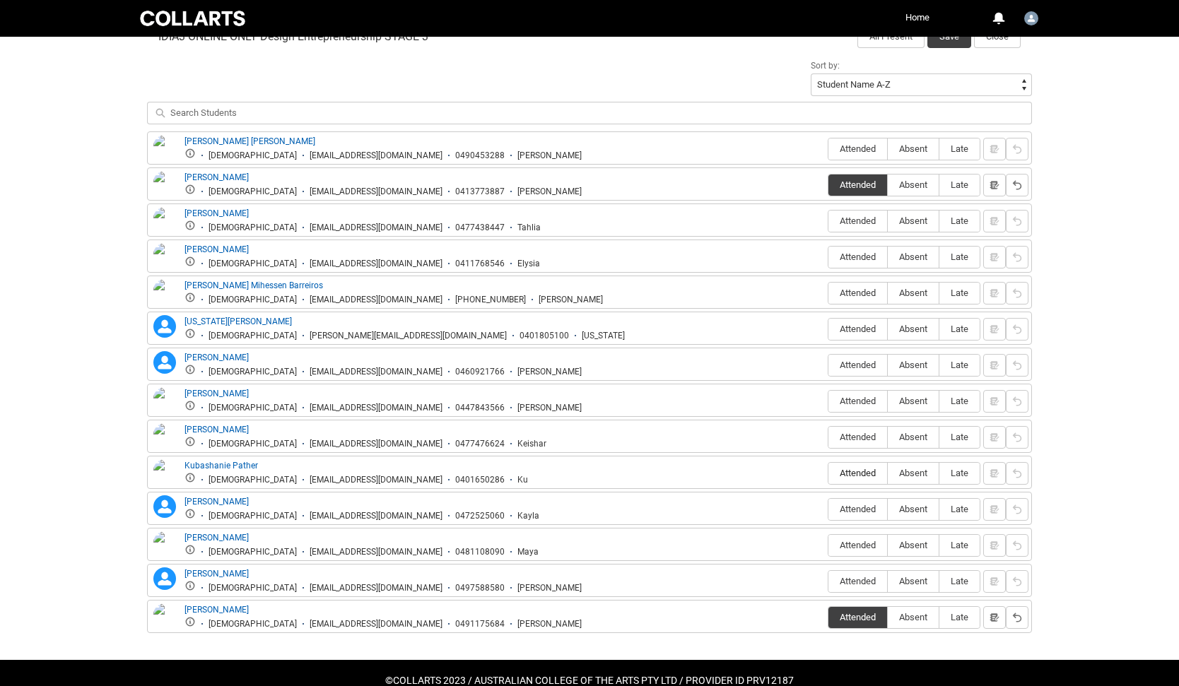
click at [828, 474] on input "Attended" at bounding box center [828, 473] width 1 height 1
type lightning-radio-group "Attended"
radio input "true"
click at [853, 306] on div "Fernanda Dias Mihessen Barreiros Female fdiasmi.20241994@mycollarts.edu.au +614…" at bounding box center [589, 292] width 885 height 33
click at [853, 289] on span "Attended" at bounding box center [857, 293] width 59 height 11
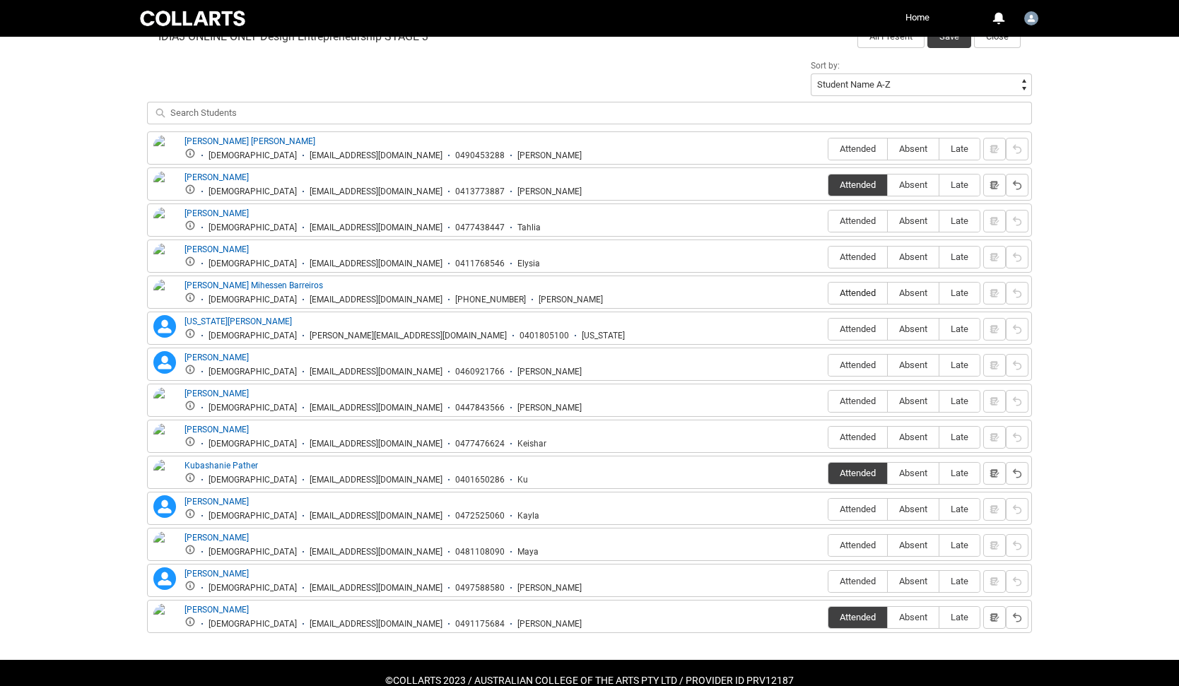
click at [828, 293] on input "Attended" at bounding box center [828, 293] width 1 height 1
type lightning-radio-group "Attended"
radio input "true"
click at [855, 430] on label "Attended" at bounding box center [857, 438] width 59 height 22
click at [828, 437] on input "Attended" at bounding box center [828, 437] width 1 height 1
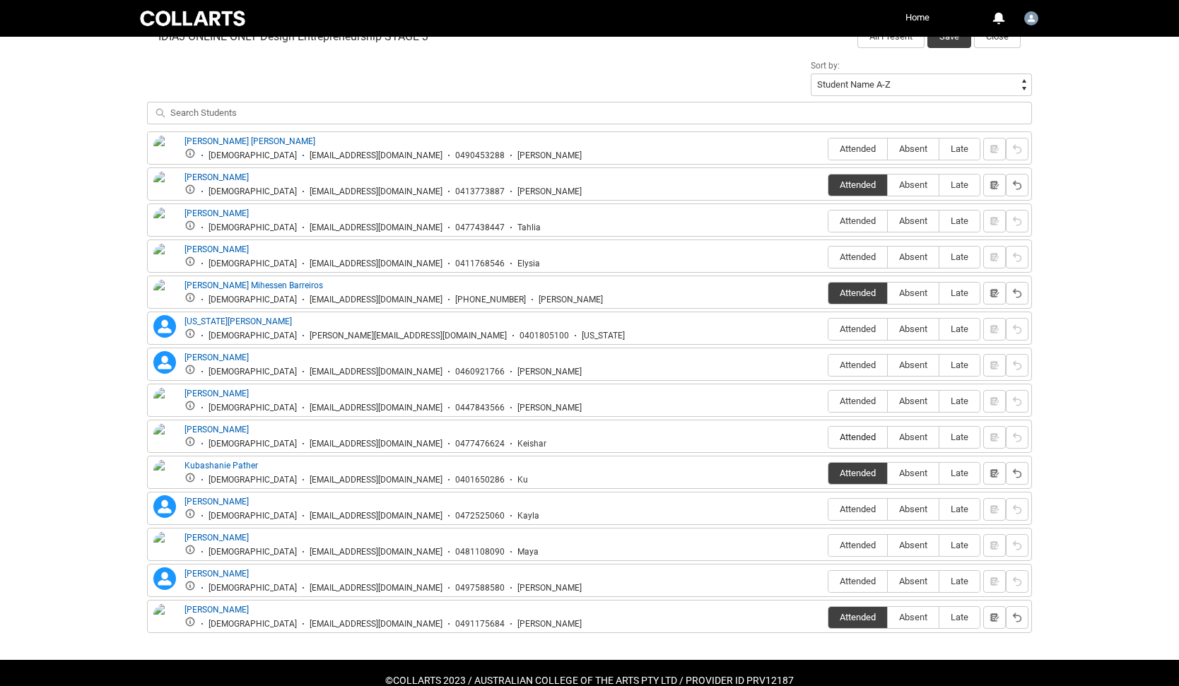
type lightning-radio-group "Attended"
radio input "true"
click at [850, 401] on span "Attended" at bounding box center [857, 401] width 59 height 11
click at [828, 401] on input "Attended" at bounding box center [828, 401] width 1 height 1
type lightning-radio-group "Attended"
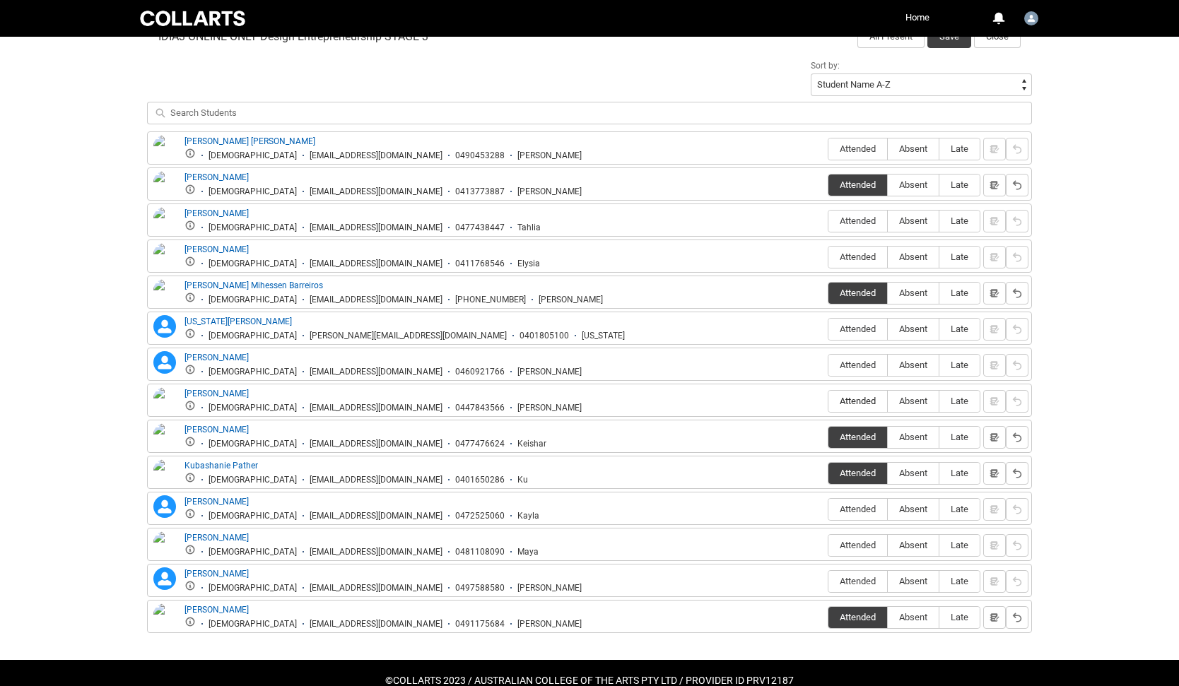
radio input "true"
click at [848, 546] on span "Attended" at bounding box center [857, 545] width 59 height 11
click at [828, 546] on input "Attended" at bounding box center [828, 545] width 1 height 1
type lightning-radio-group "Attended"
radio input "true"
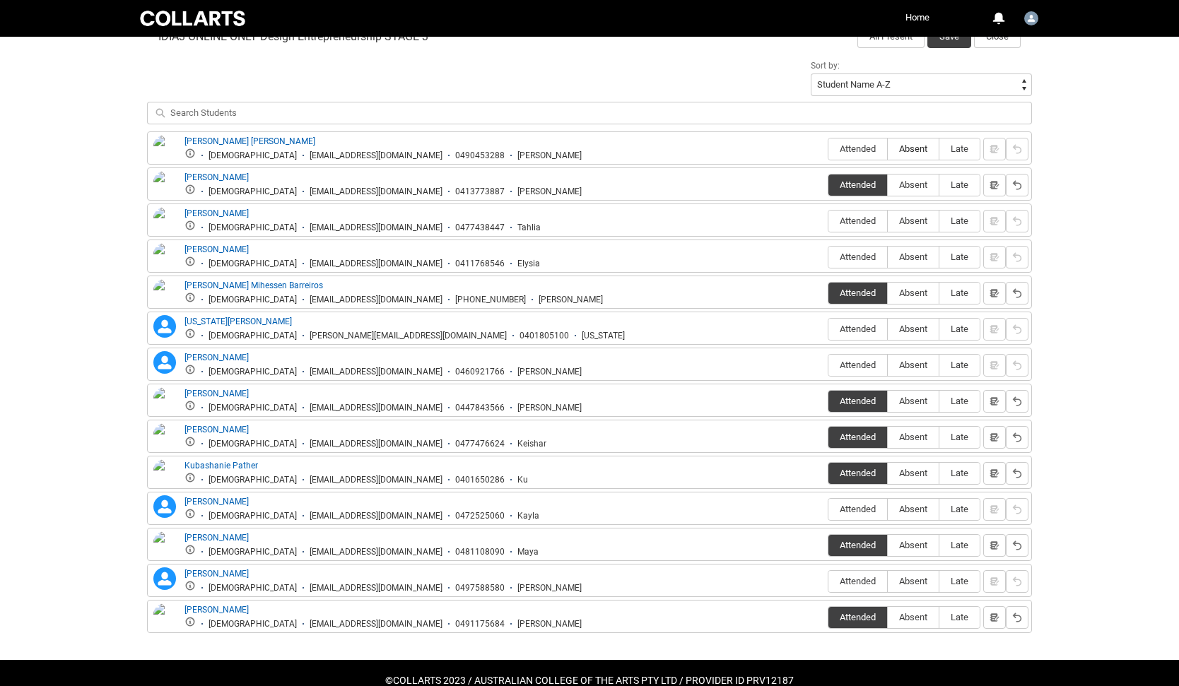
click at [920, 143] on label "Absent" at bounding box center [913, 150] width 51 height 22
click at [888, 148] on input "Absent" at bounding box center [887, 148] width 1 height 1
type lightning-radio-group "Absent"
radio input "true"
click at [917, 225] on span "Absent" at bounding box center [913, 221] width 51 height 11
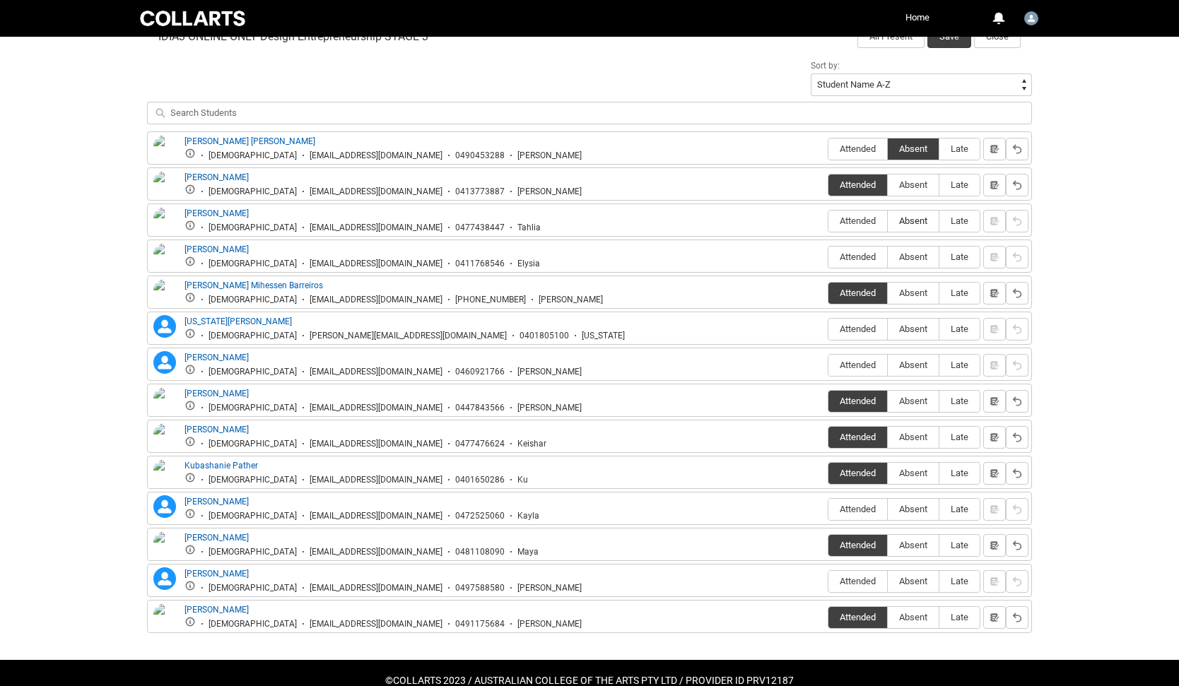
click at [888, 221] on input "Absent" at bounding box center [887, 221] width 1 height 1
type lightning-radio-group "Absent"
radio input "true"
click at [911, 261] on span "Absent" at bounding box center [913, 257] width 51 height 11
click at [888, 257] on input "Absent" at bounding box center [887, 257] width 1 height 1
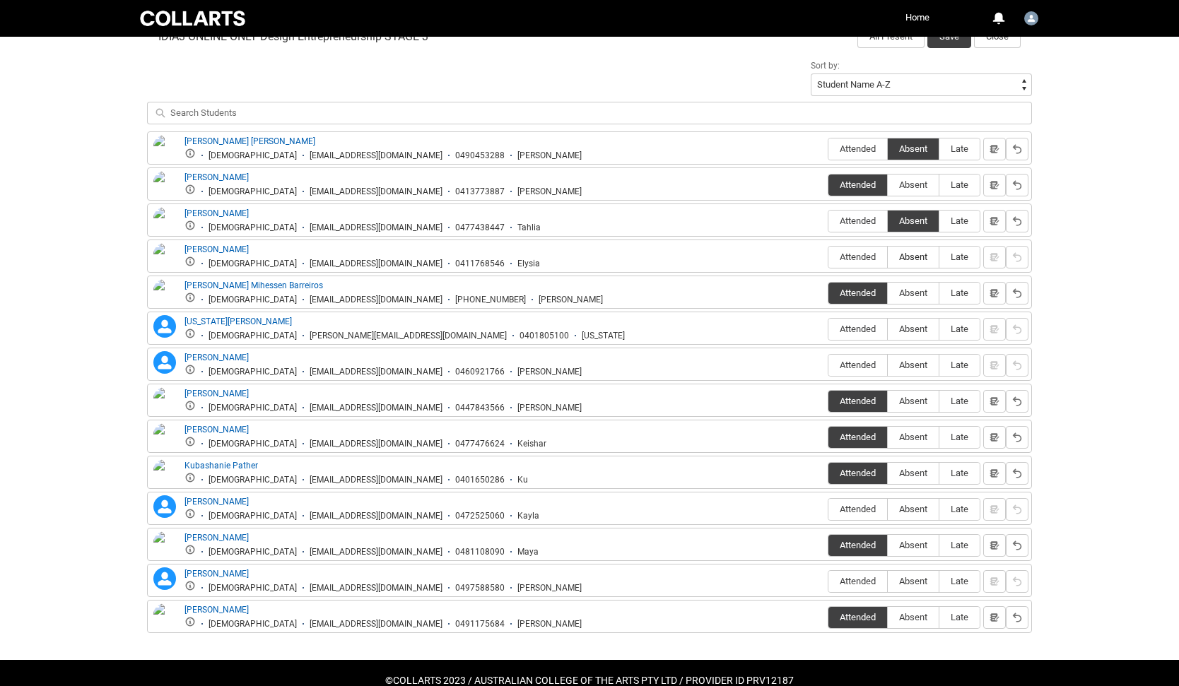
type lightning-radio-group "Absent"
radio input "true"
click at [908, 337] on label "Absent" at bounding box center [913, 330] width 51 height 22
click at [888, 329] on input "Absent" at bounding box center [887, 329] width 1 height 1
type lightning-radio-group "Absent"
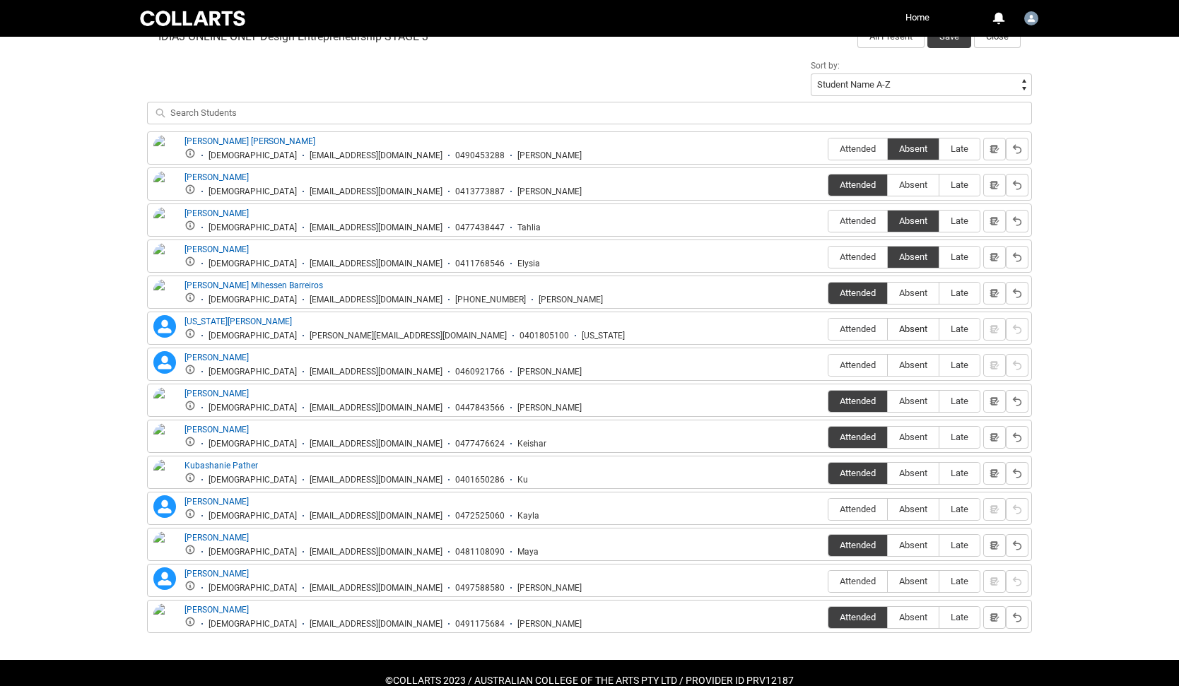
radio input "true"
click at [910, 377] on div "Attended Absent Late" at bounding box center [904, 365] width 153 height 23
click at [910, 368] on span "Absent" at bounding box center [913, 365] width 51 height 11
click at [888, 365] on input "Absent" at bounding box center [887, 365] width 1 height 1
type lightning-radio-group "Absent"
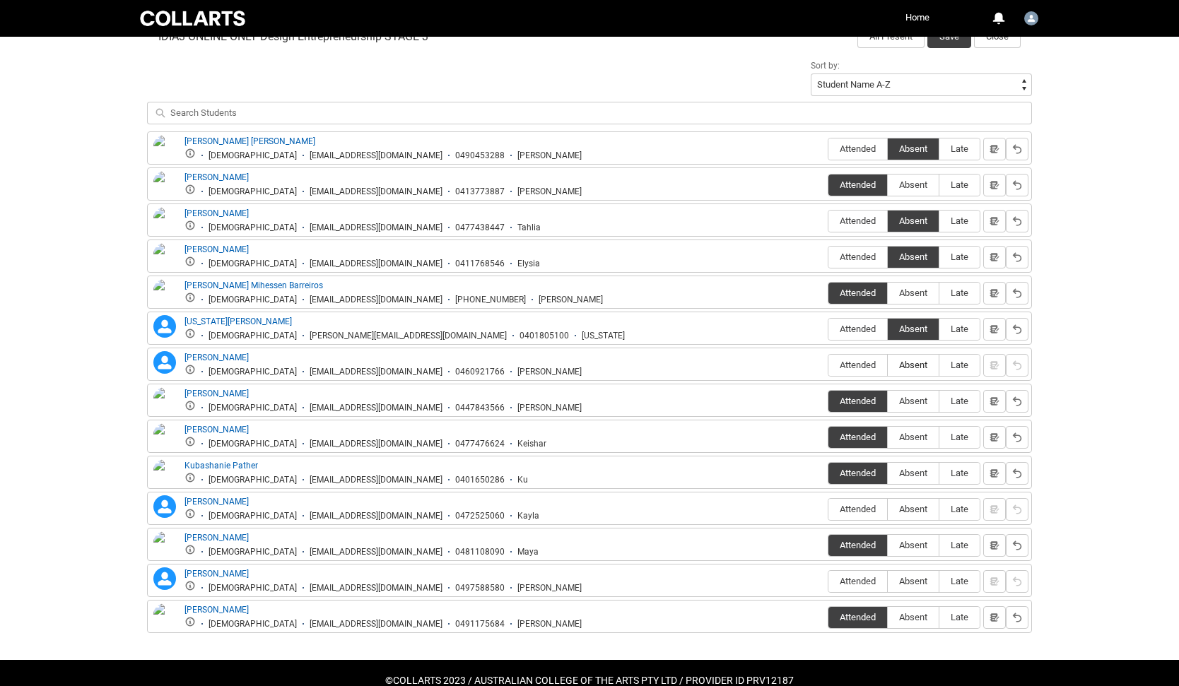
radio input "true"
click at [910, 499] on label "Absent" at bounding box center [913, 510] width 51 height 22
click at [888, 509] on input "Absent" at bounding box center [887, 509] width 1 height 1
type lightning-radio-group "Absent"
radio input "true"
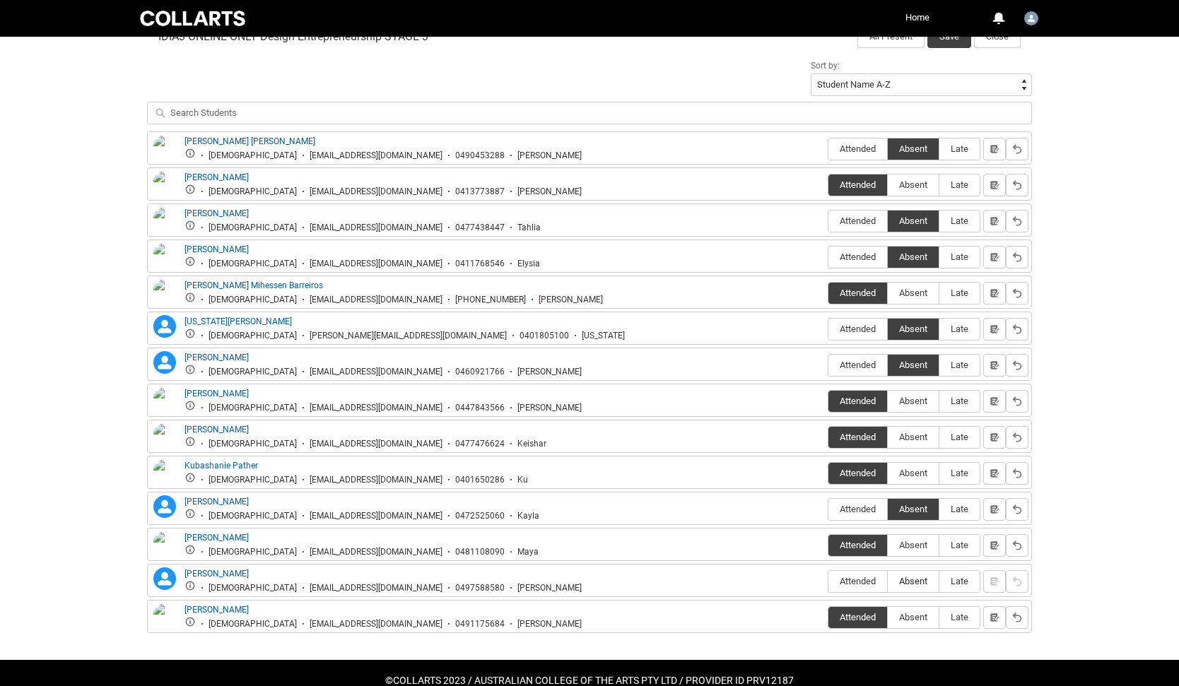
click at [913, 587] on label "Absent" at bounding box center [913, 582] width 51 height 22
click at [888, 582] on input "Absent" at bounding box center [887, 581] width 1 height 1
type lightning-radio-group "Absent"
radio input "true"
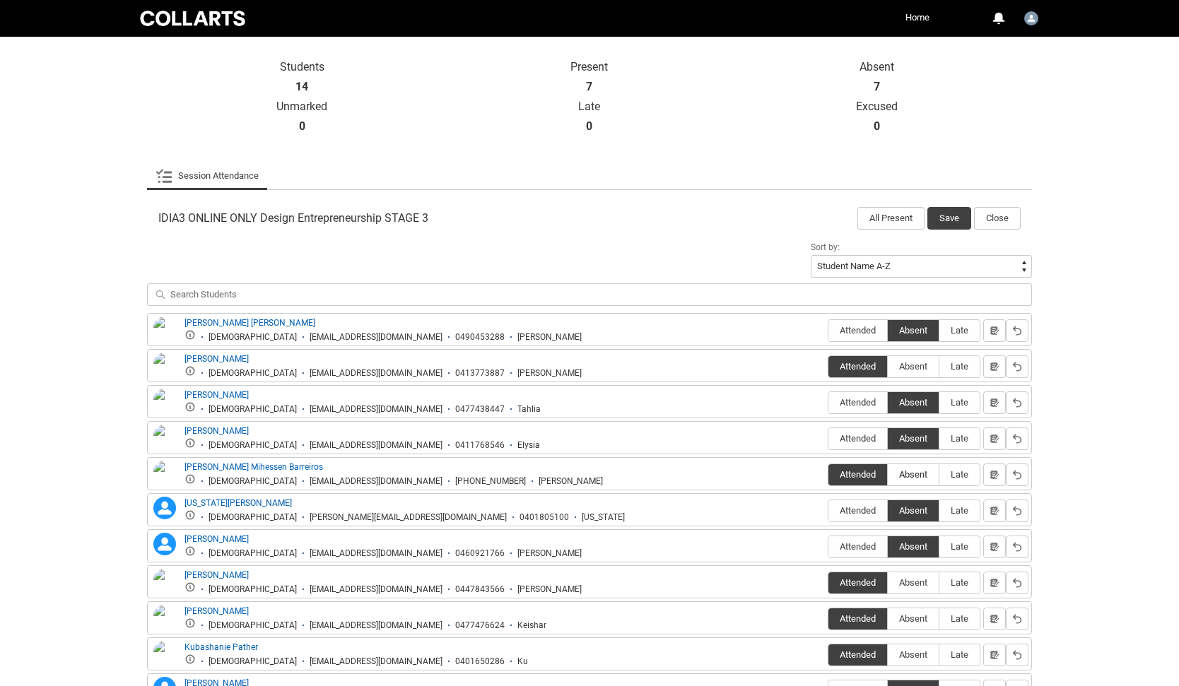
scroll to position [215, 0]
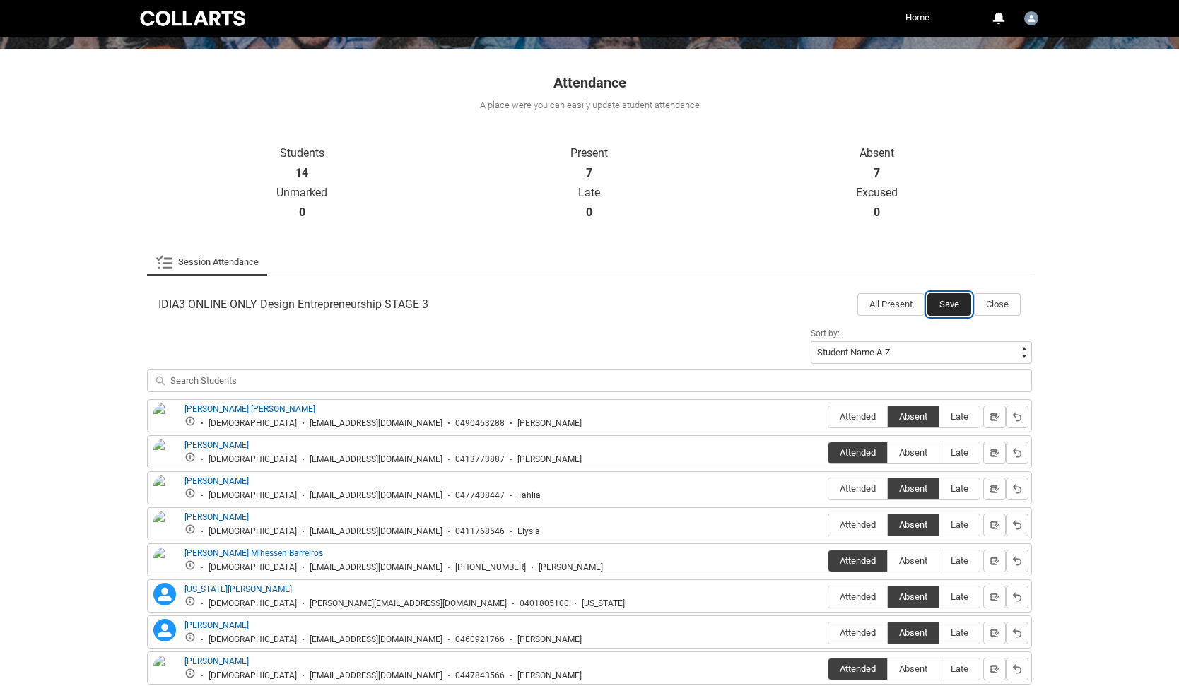
click at [943, 298] on button "Save" at bounding box center [949, 304] width 44 height 23
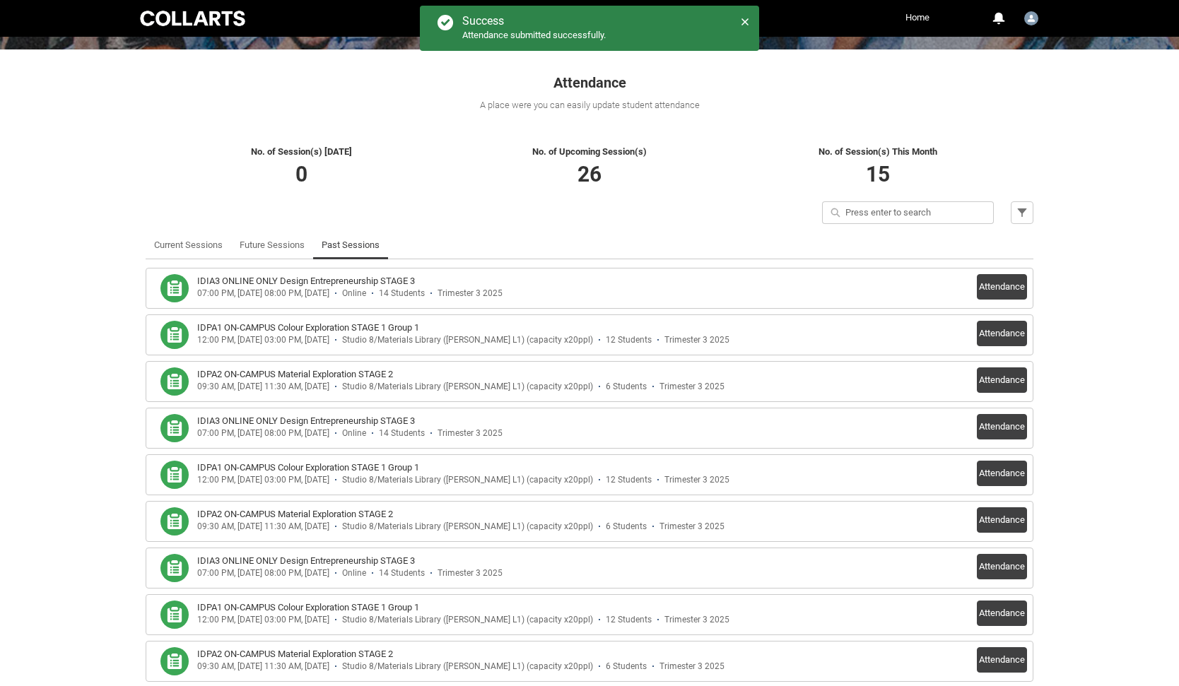
click at [914, 16] on link "Home" at bounding box center [917, 17] width 31 height 21
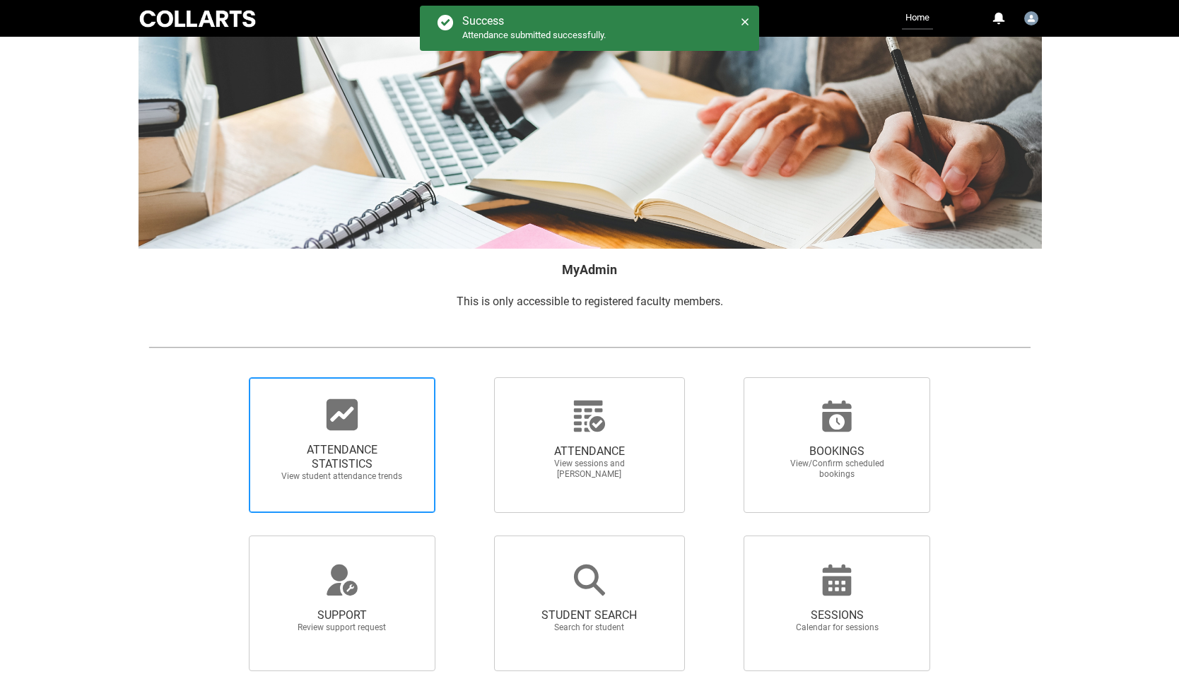
click at [318, 426] on div at bounding box center [342, 415] width 136 height 34
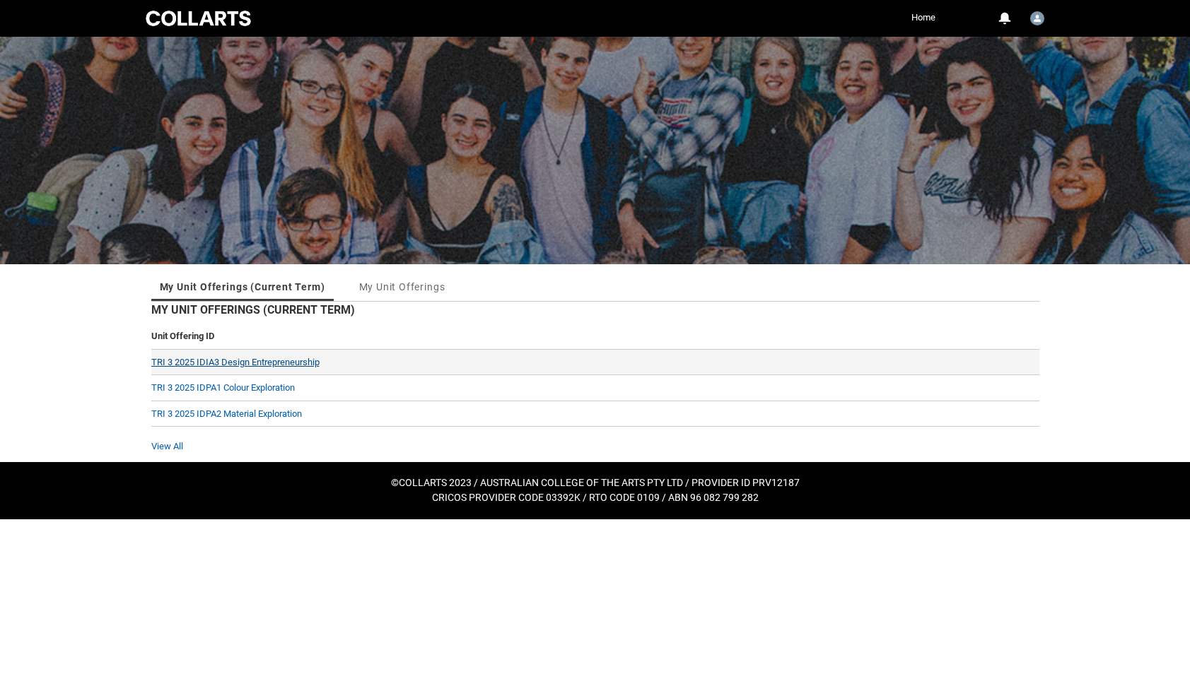
click at [271, 357] on link "TRI 3 2025 IDIA3 Design Entrepreneurship" at bounding box center [235, 362] width 168 height 11
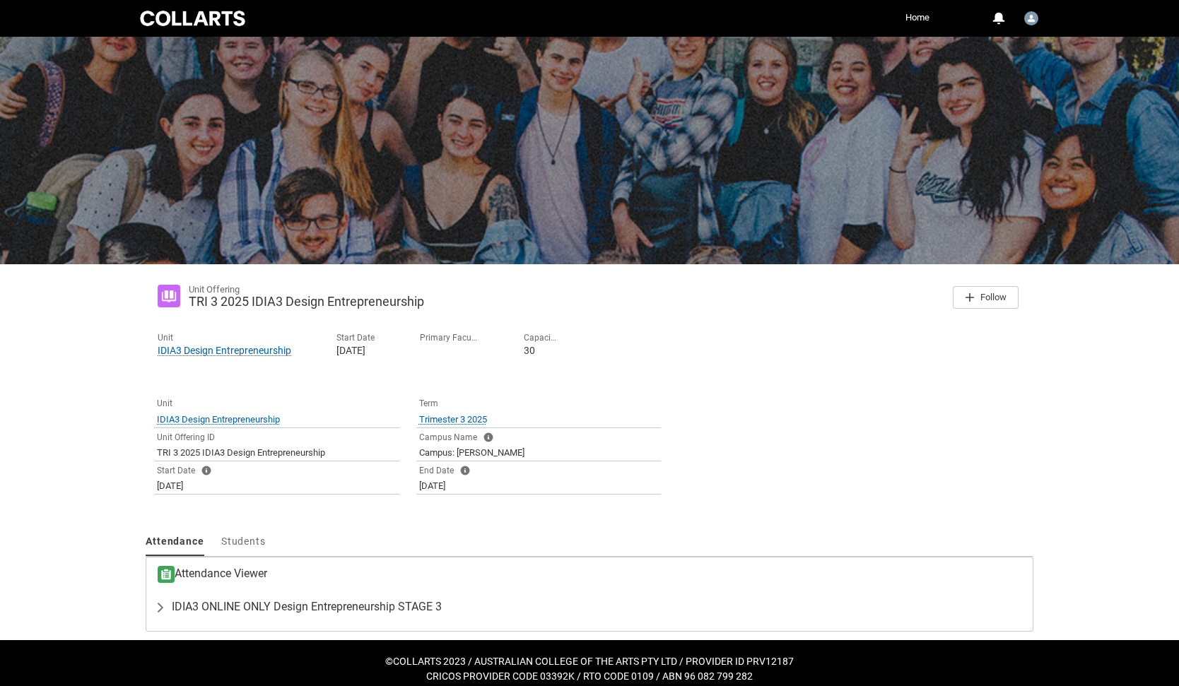
scroll to position [11, 0]
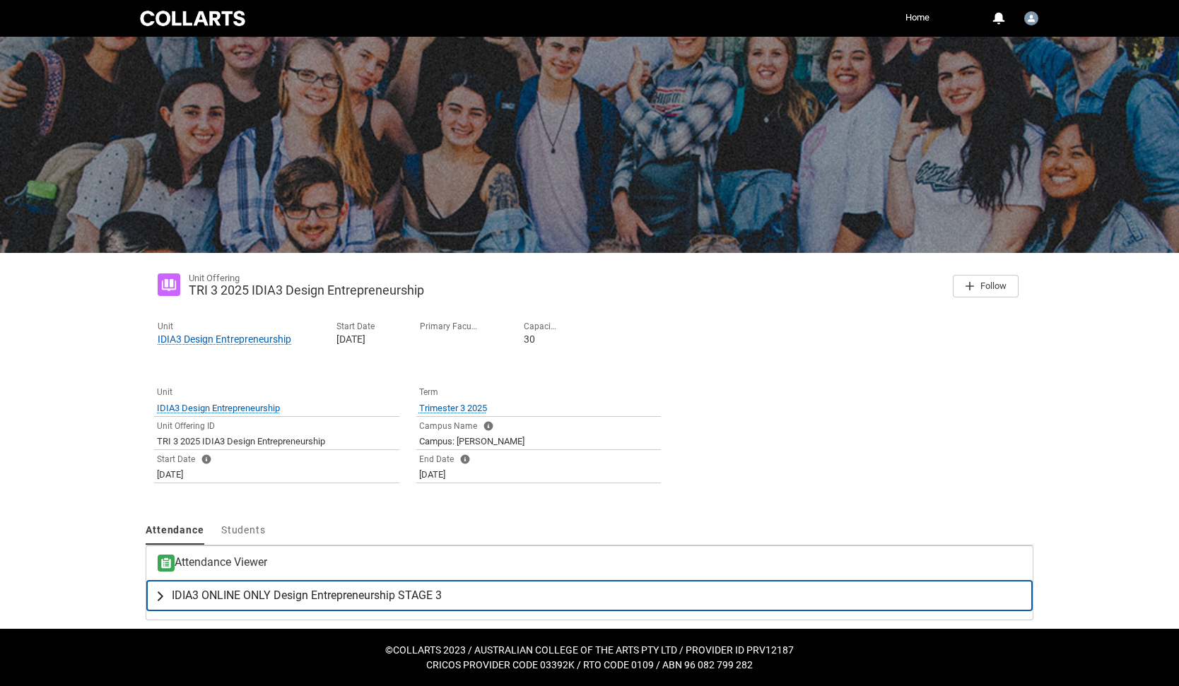
click at [238, 597] on span "IDIA3 ONLINE ONLY Design Entrepreneurship STAGE 3" at bounding box center [307, 596] width 270 height 14
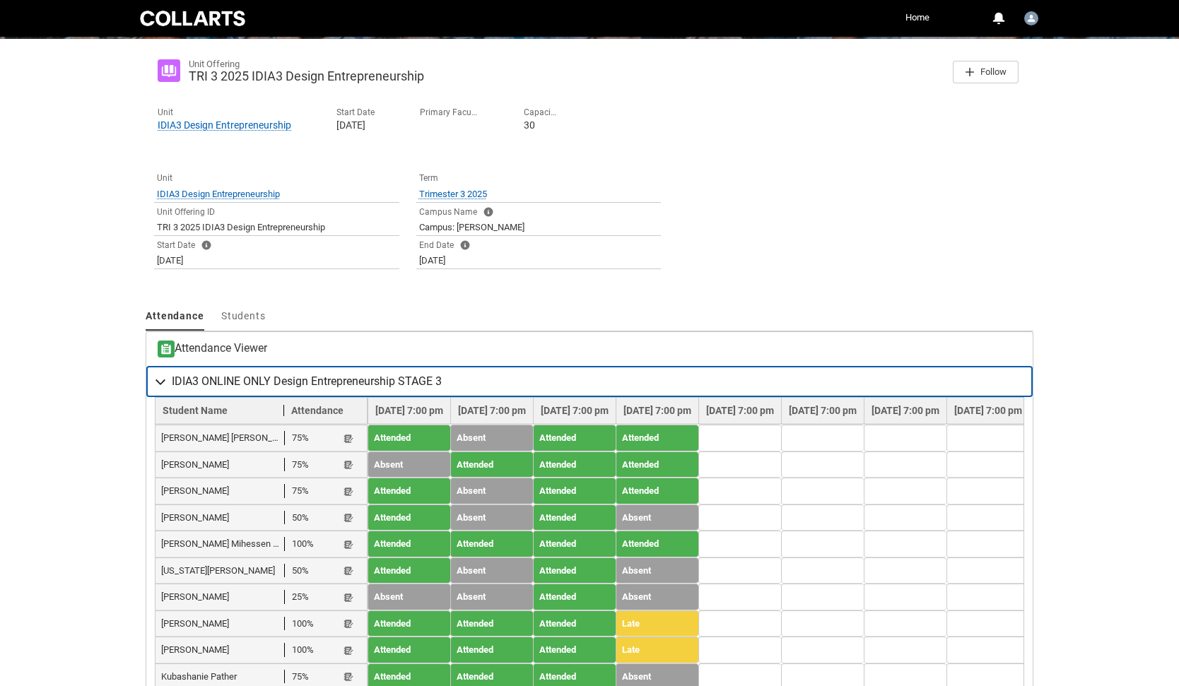
scroll to position [134, 0]
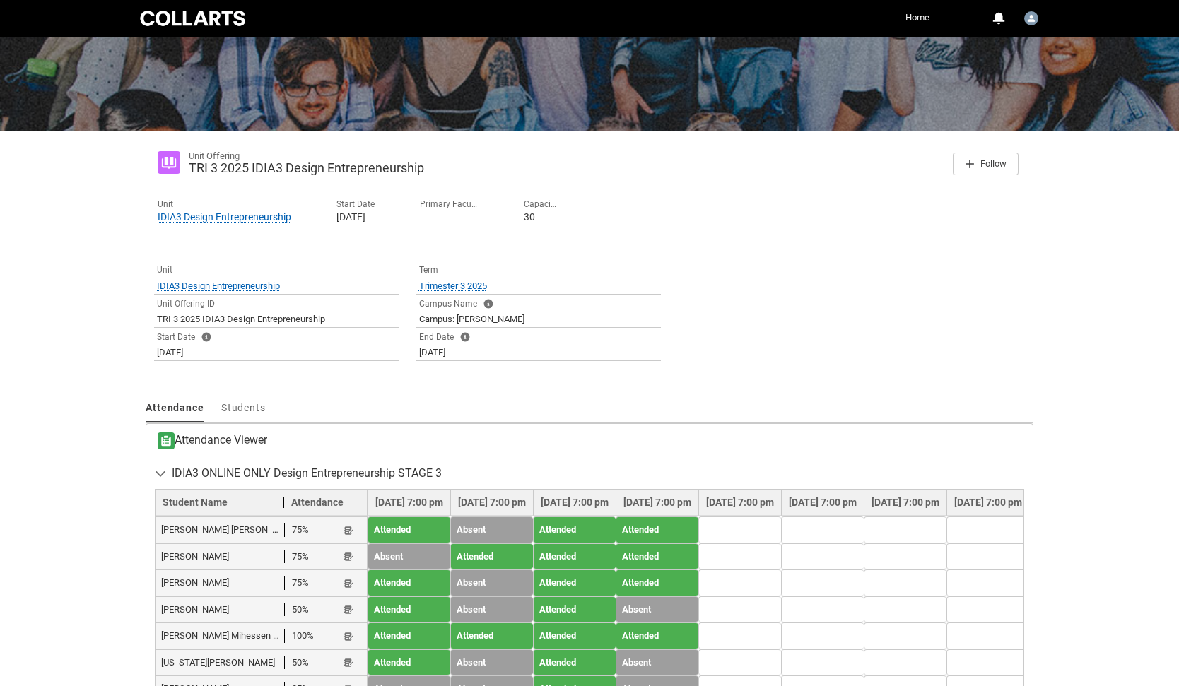
click at [917, 18] on link "Home" at bounding box center [917, 17] width 31 height 21
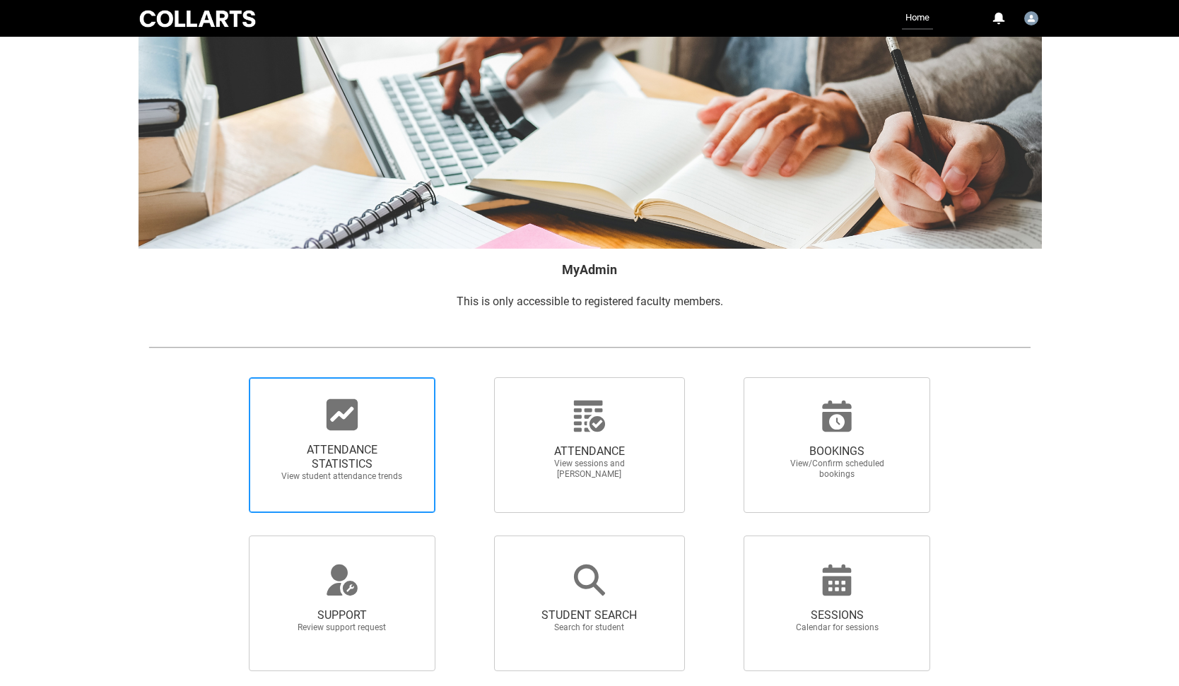
click at [345, 440] on span "ATTENDANCE STATISTICS View student attendance trends" at bounding box center [342, 462] width 136 height 61
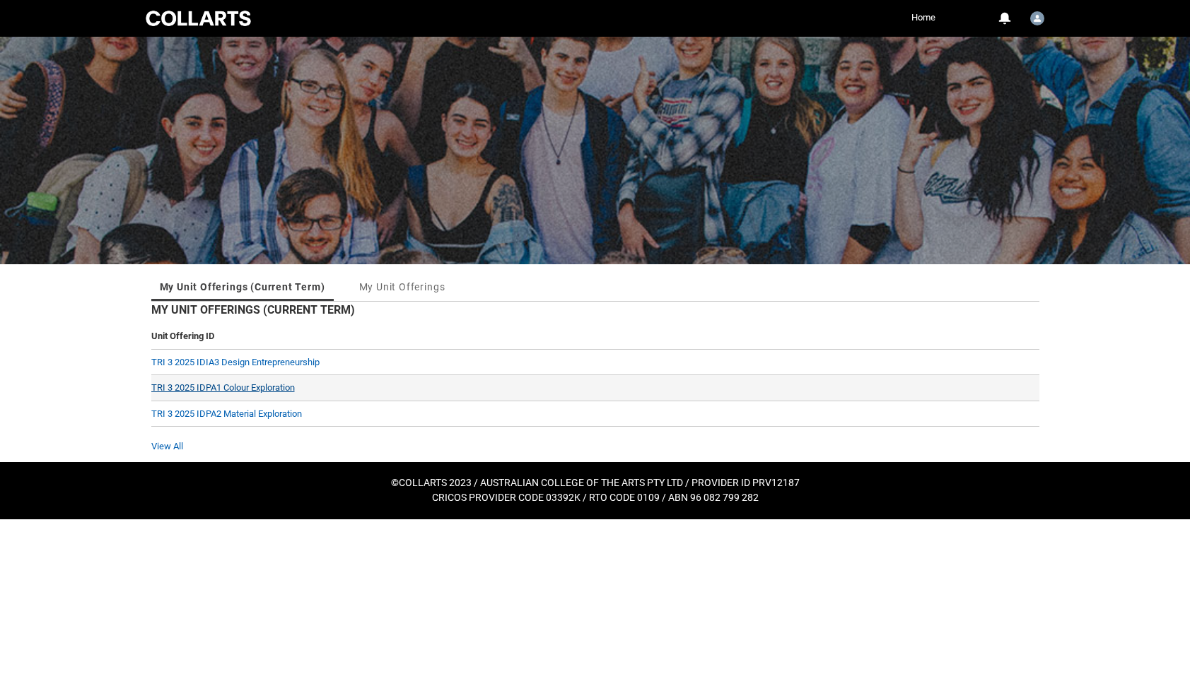
click at [248, 389] on link "TRI 3 2025 IDPA1 Colour Exploration" at bounding box center [222, 387] width 143 height 11
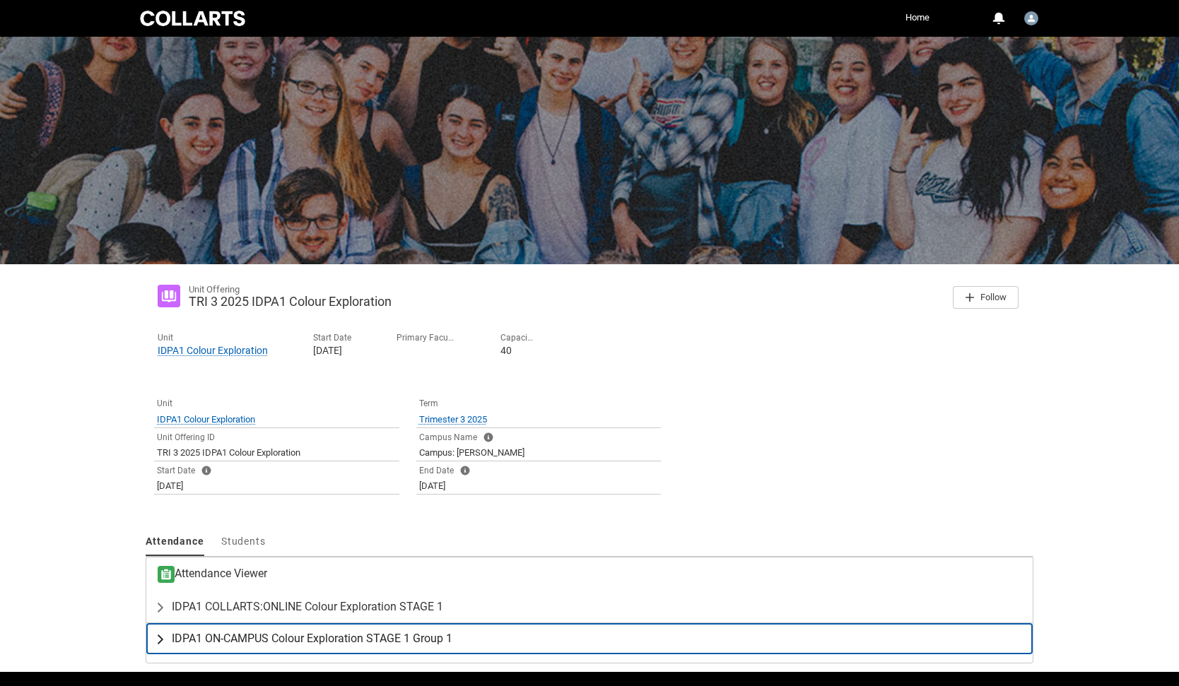
click at [287, 636] on span "IDPA1 ON-CAMPUS Colour Exploration STAGE 1 Group 1" at bounding box center [312, 639] width 281 height 14
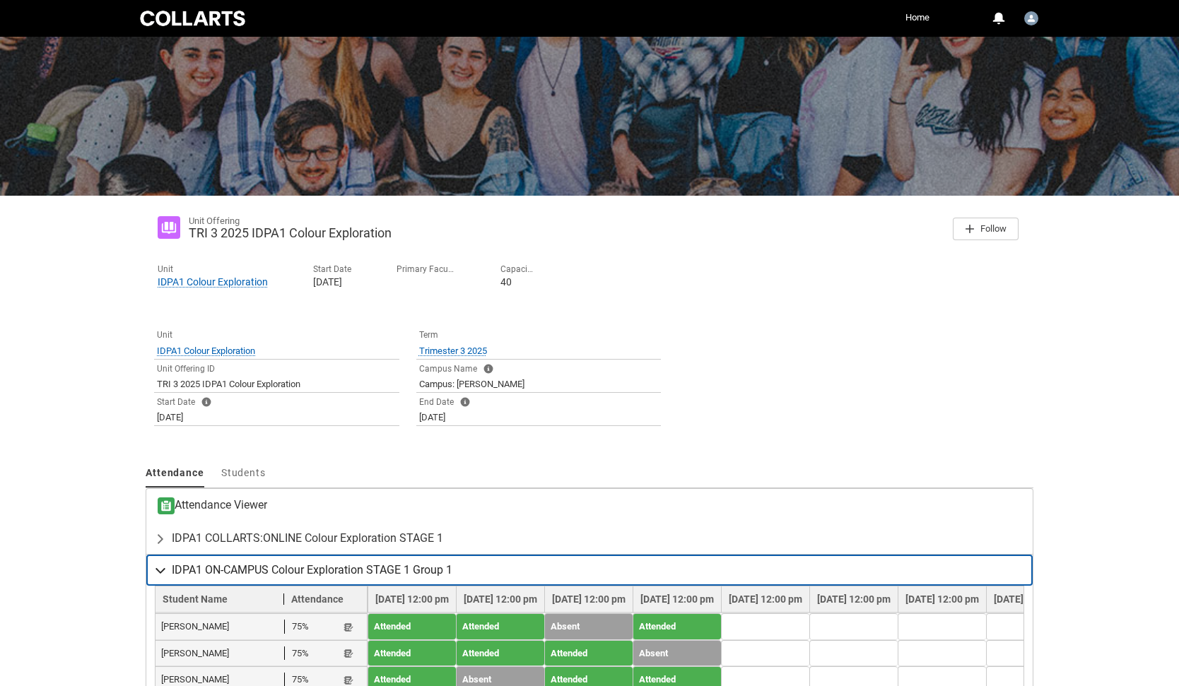
scroll to position [25, 0]
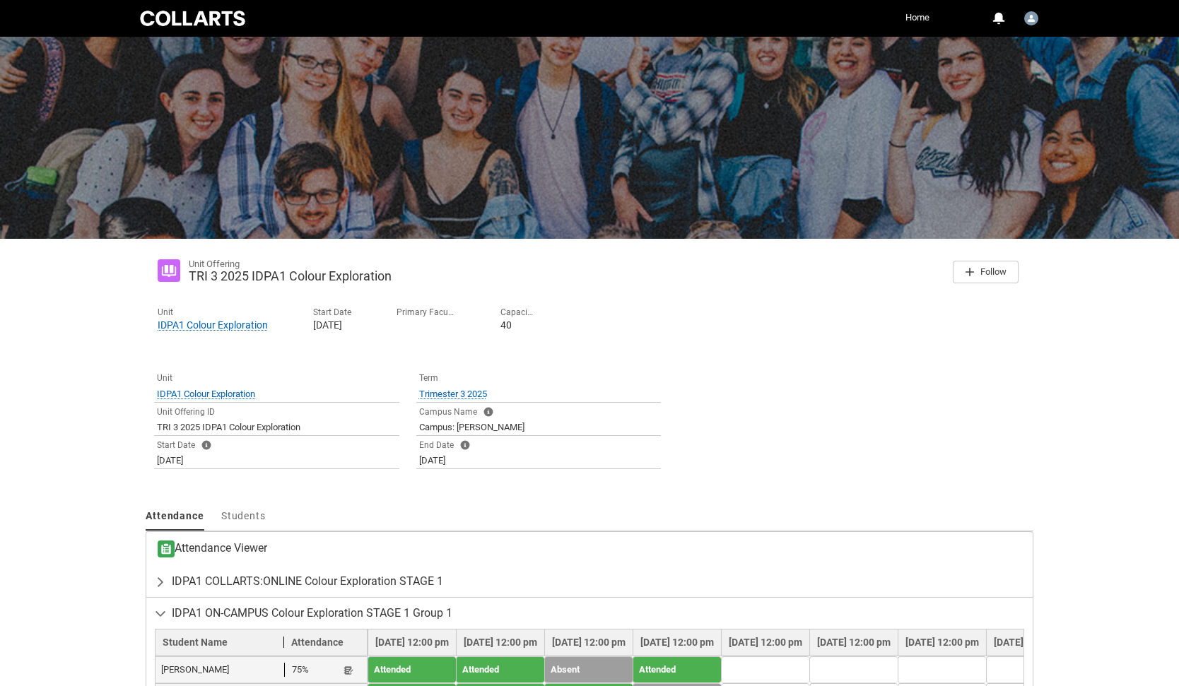
click at [920, 20] on link "Home" at bounding box center [917, 17] width 31 height 21
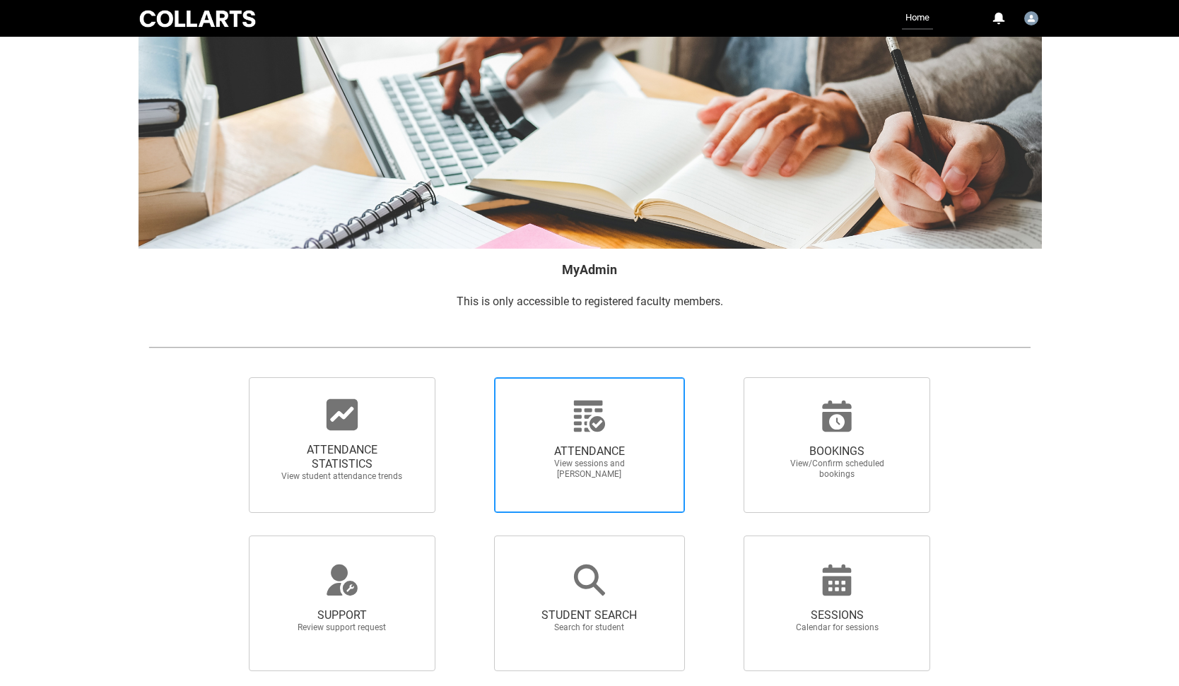
click at [577, 426] on icon at bounding box center [590, 416] width 34 height 34
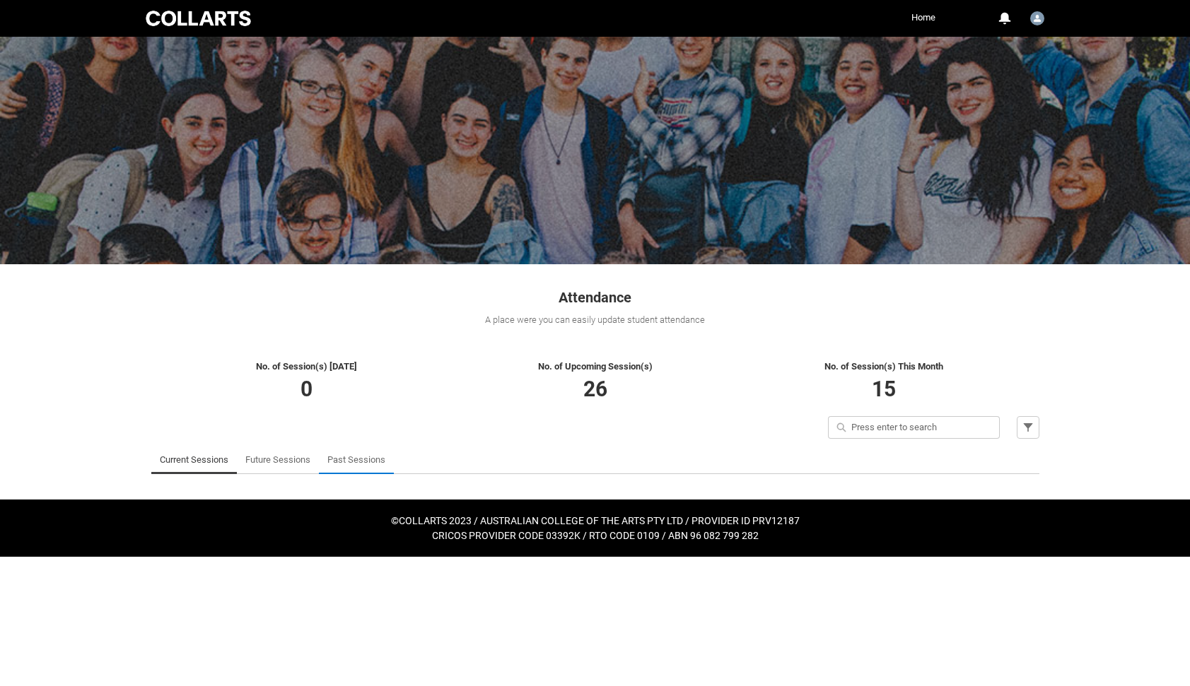
click at [365, 460] on link "Past Sessions" at bounding box center [356, 460] width 58 height 28
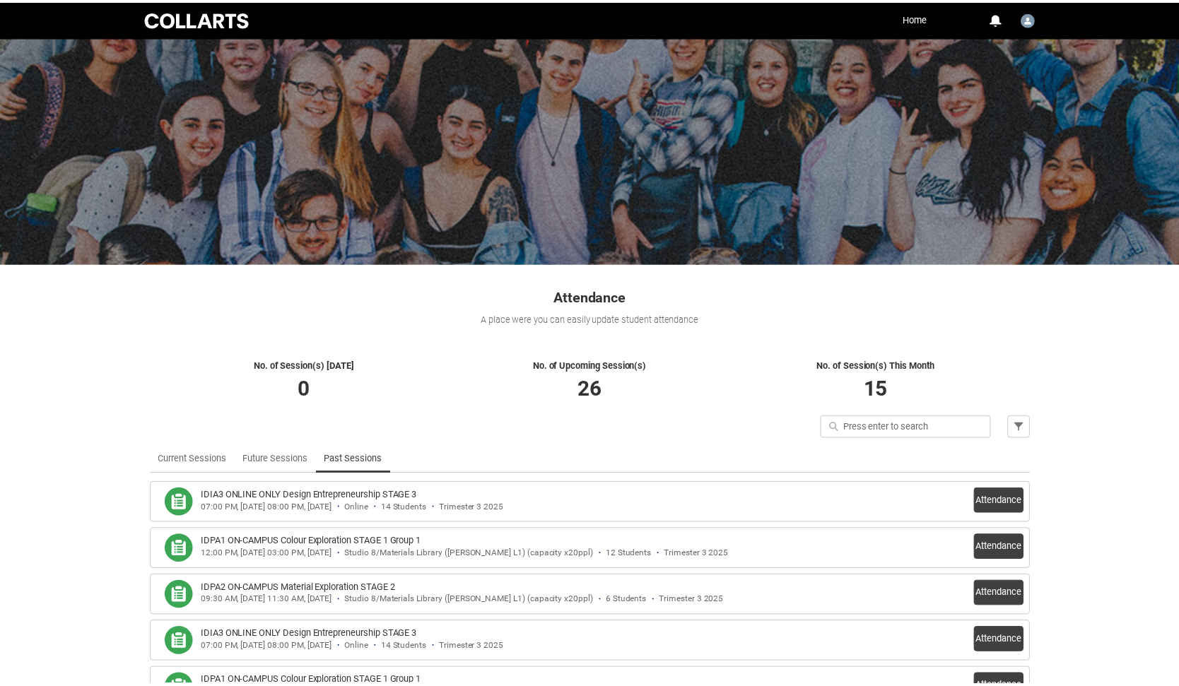
scroll to position [102, 0]
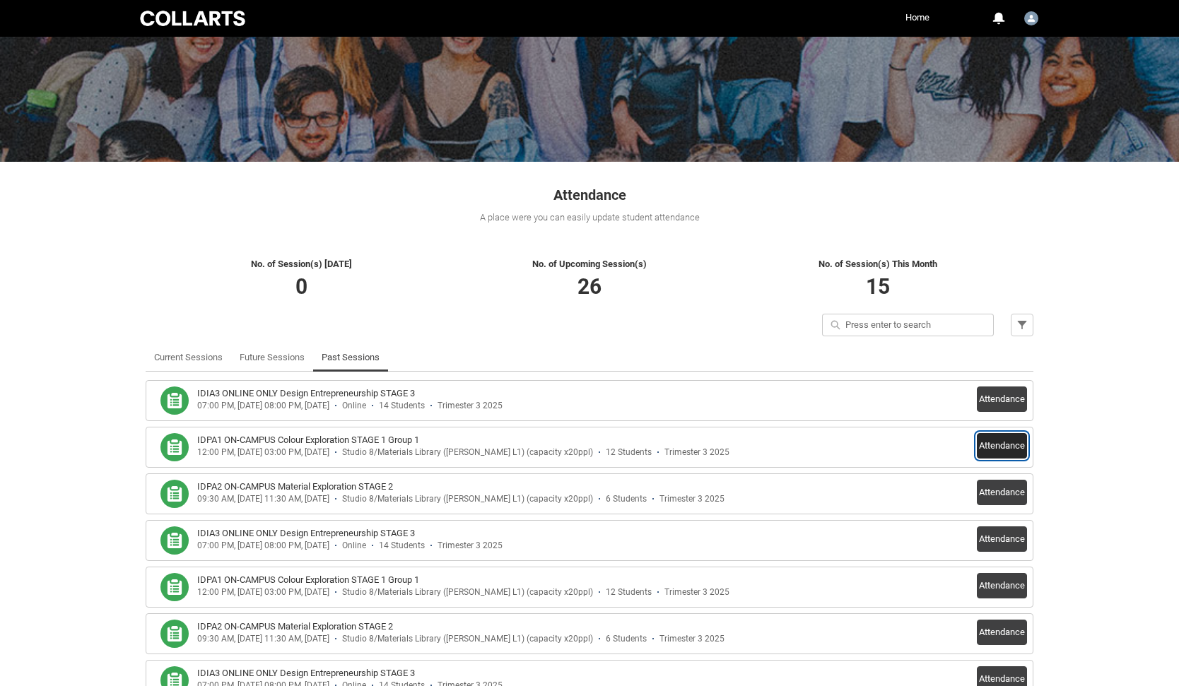
click at [992, 448] on button "Attendance" at bounding box center [1002, 445] width 50 height 25
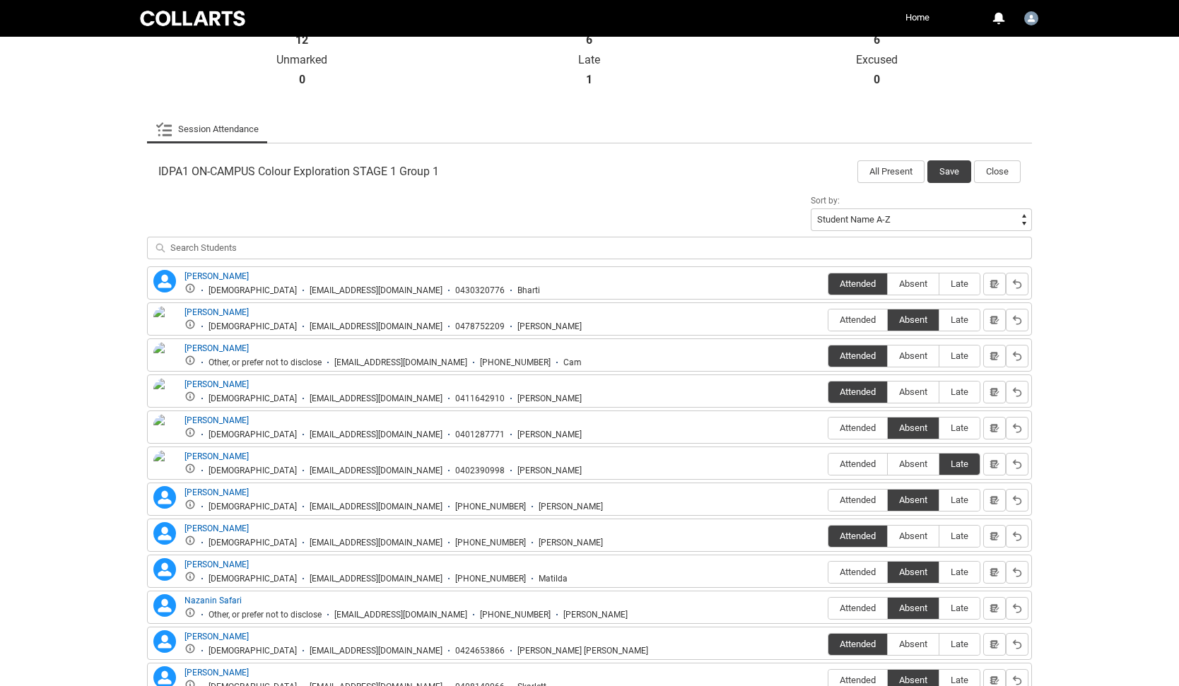
scroll to position [353, 0]
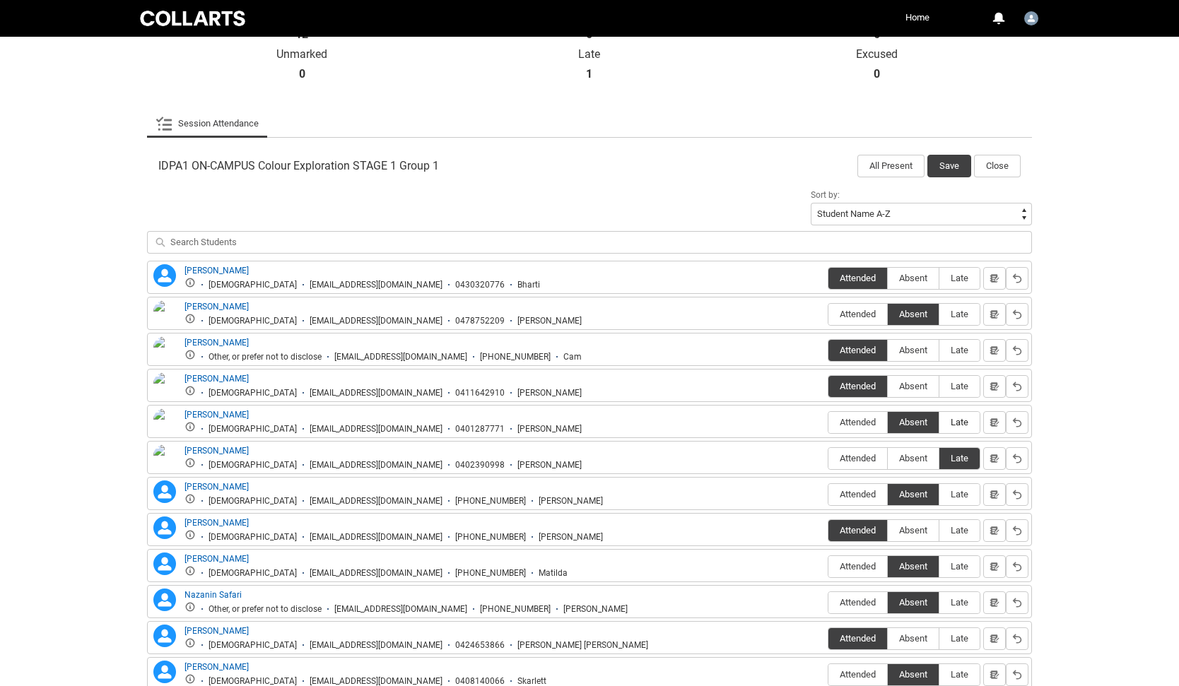
click at [956, 425] on span "Late" at bounding box center [959, 422] width 40 height 11
click at [939, 423] on input "Late" at bounding box center [939, 422] width 1 height 1
type lightning-radio-group "Late"
radio input "true"
click at [923, 456] on span "Absent" at bounding box center [913, 458] width 51 height 11
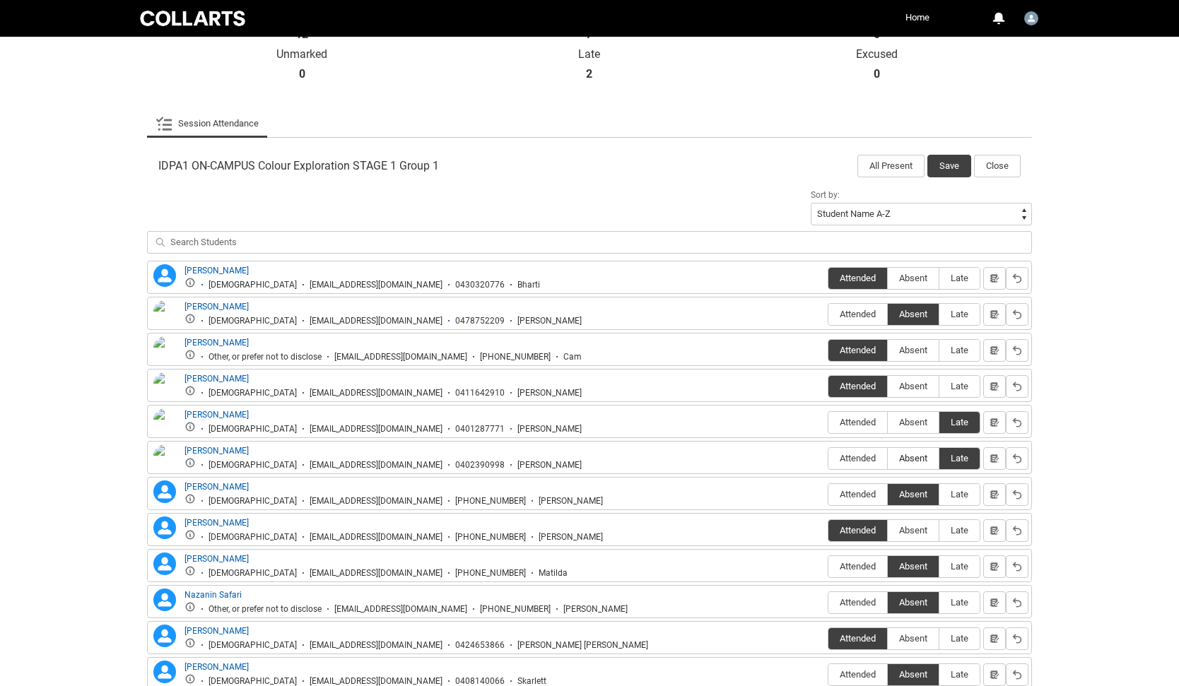
click at [888, 458] on input "Absent" at bounding box center [887, 458] width 1 height 1
type lightning-radio-group "Absent"
radio input "true"
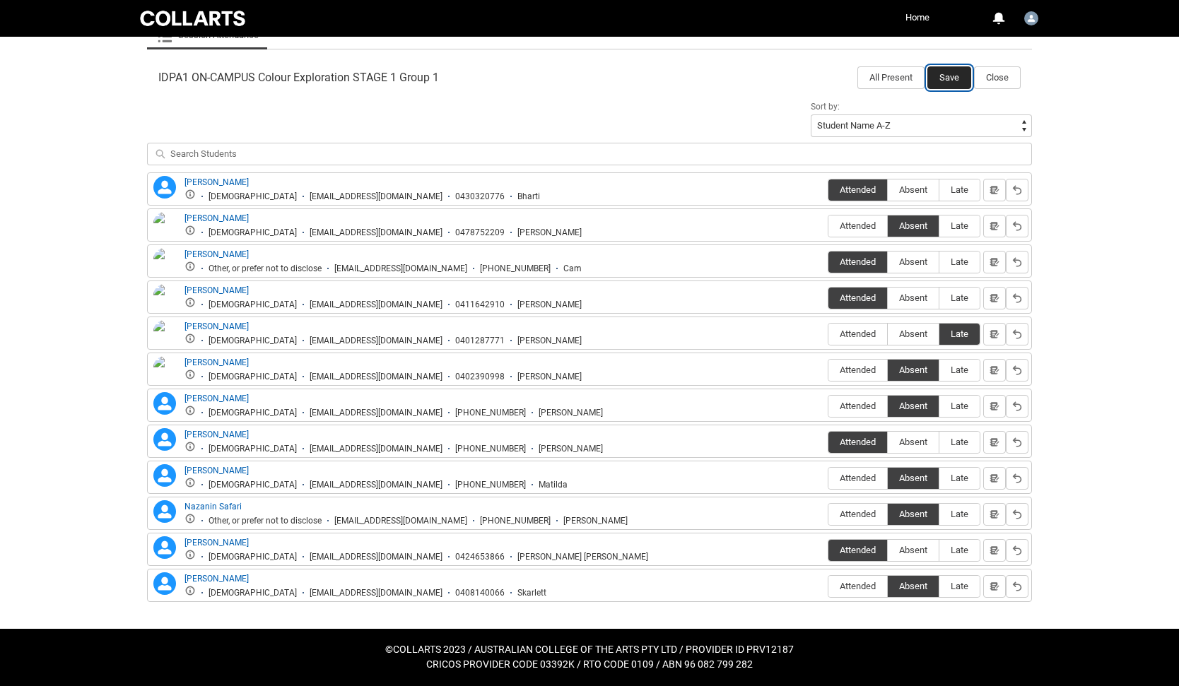
click at [951, 76] on button "Save" at bounding box center [949, 77] width 44 height 23
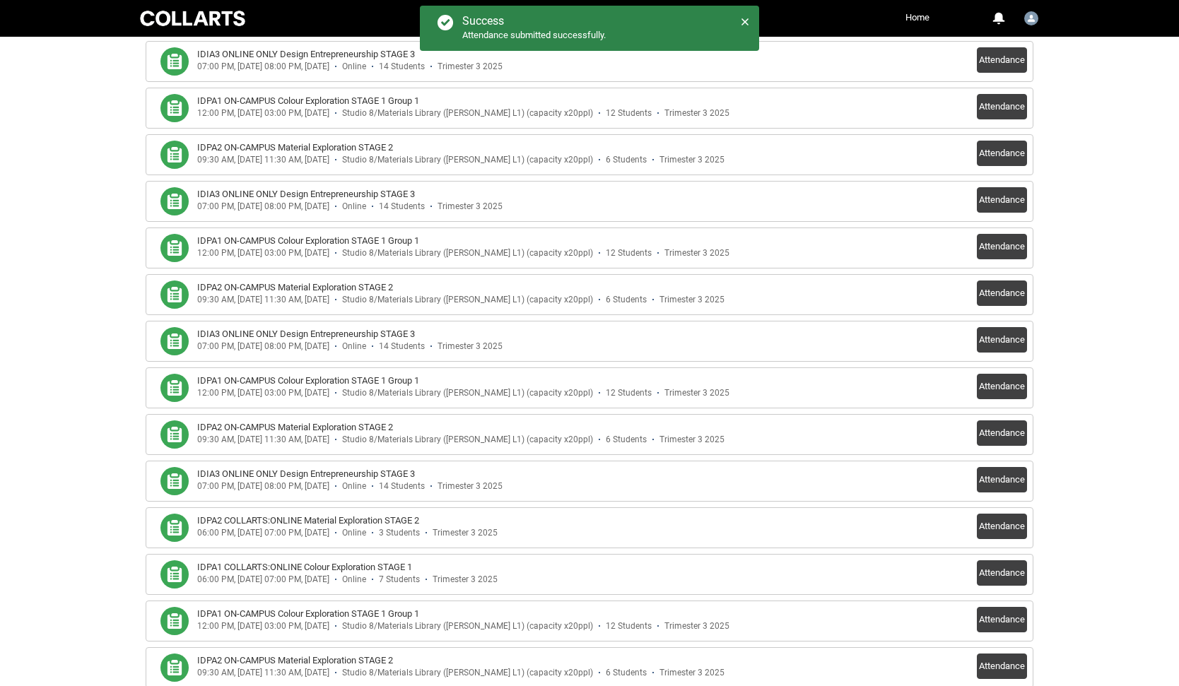
scroll to position [453, 0]
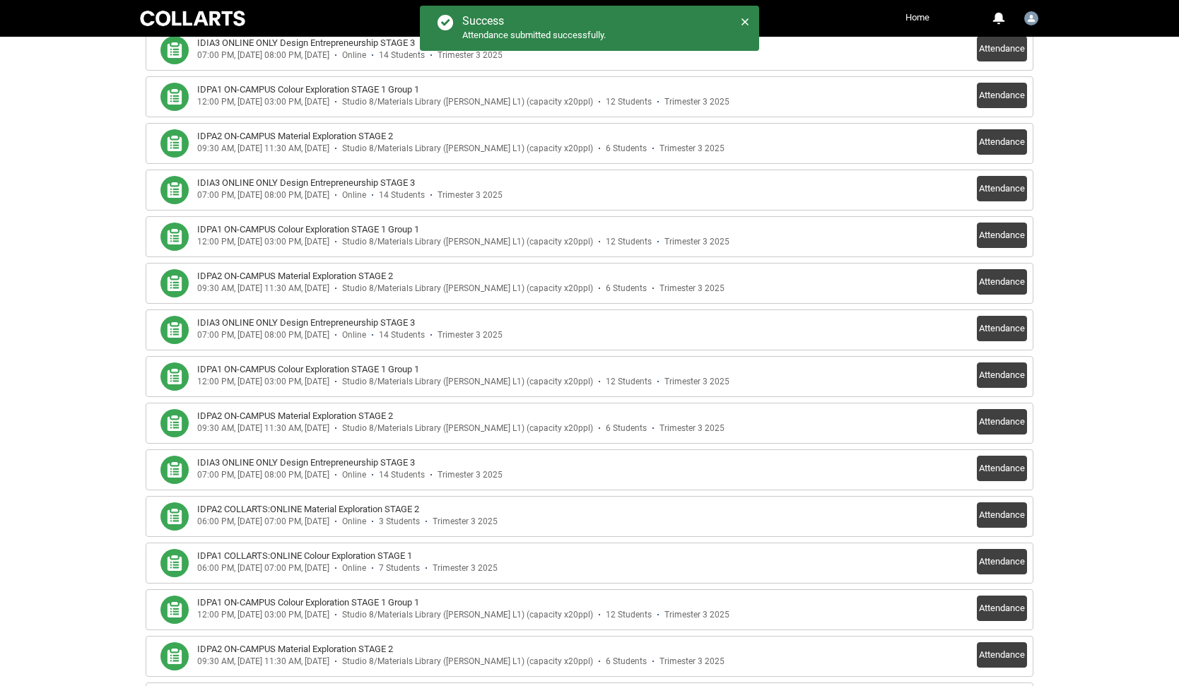
click at [913, 16] on link "Home" at bounding box center [917, 17] width 31 height 21
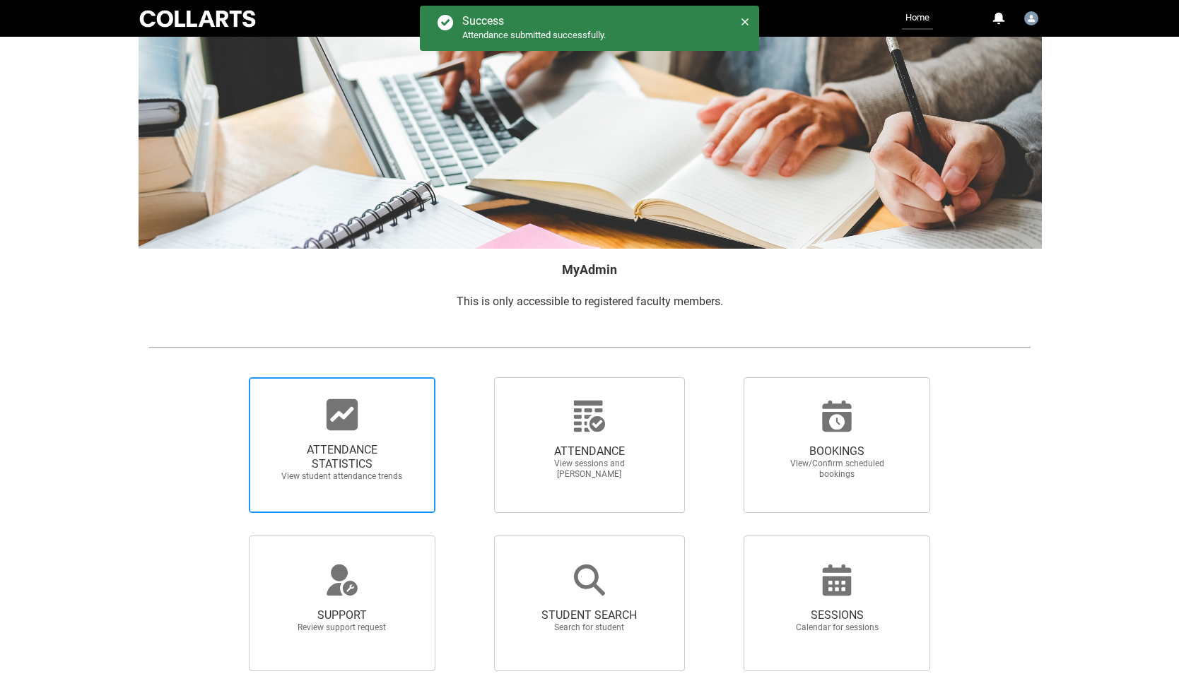
click at [377, 424] on div at bounding box center [342, 415] width 136 height 34
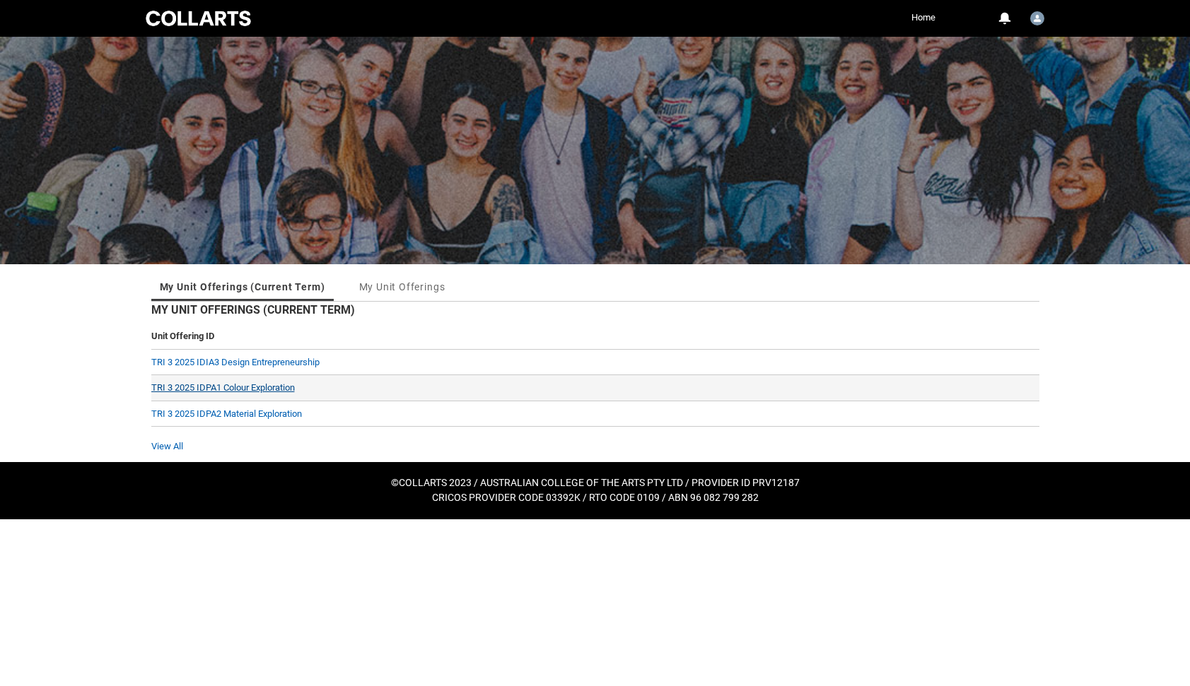
click at [257, 389] on link "TRI 3 2025 IDPA1 Colour Exploration" at bounding box center [222, 387] width 143 height 11
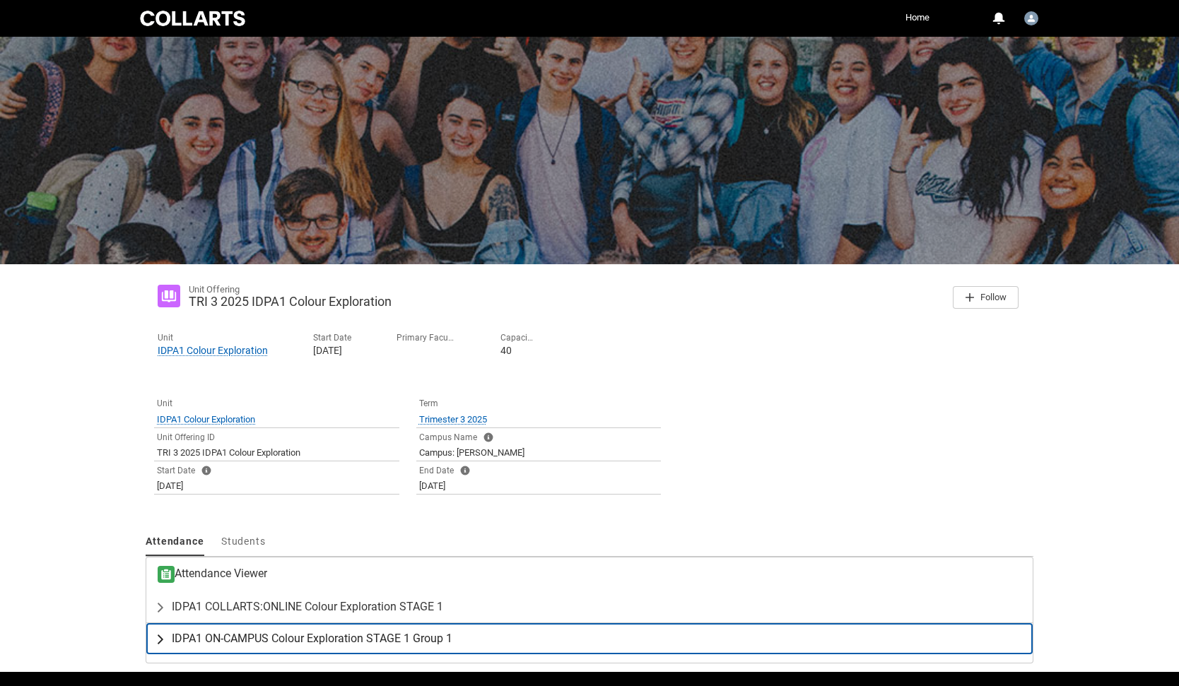
click at [282, 635] on span "IDPA1 ON-CAMPUS Colour Exploration STAGE 1 Group 1" at bounding box center [312, 639] width 281 height 14
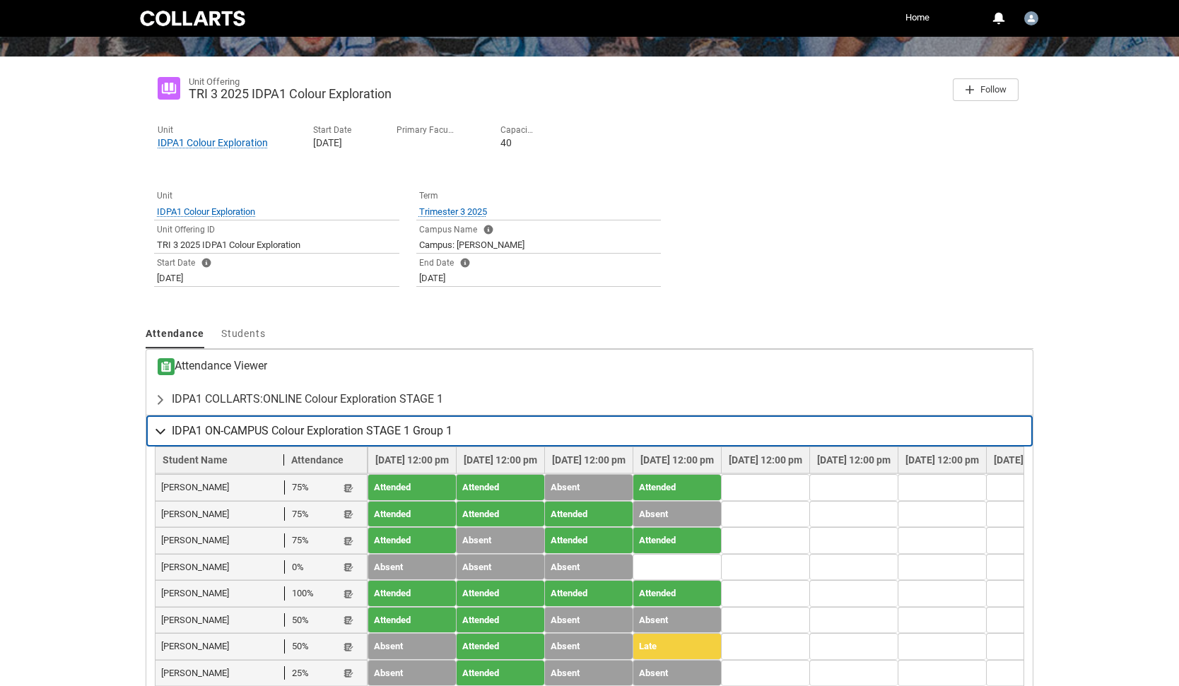
scroll to position [221, 0]
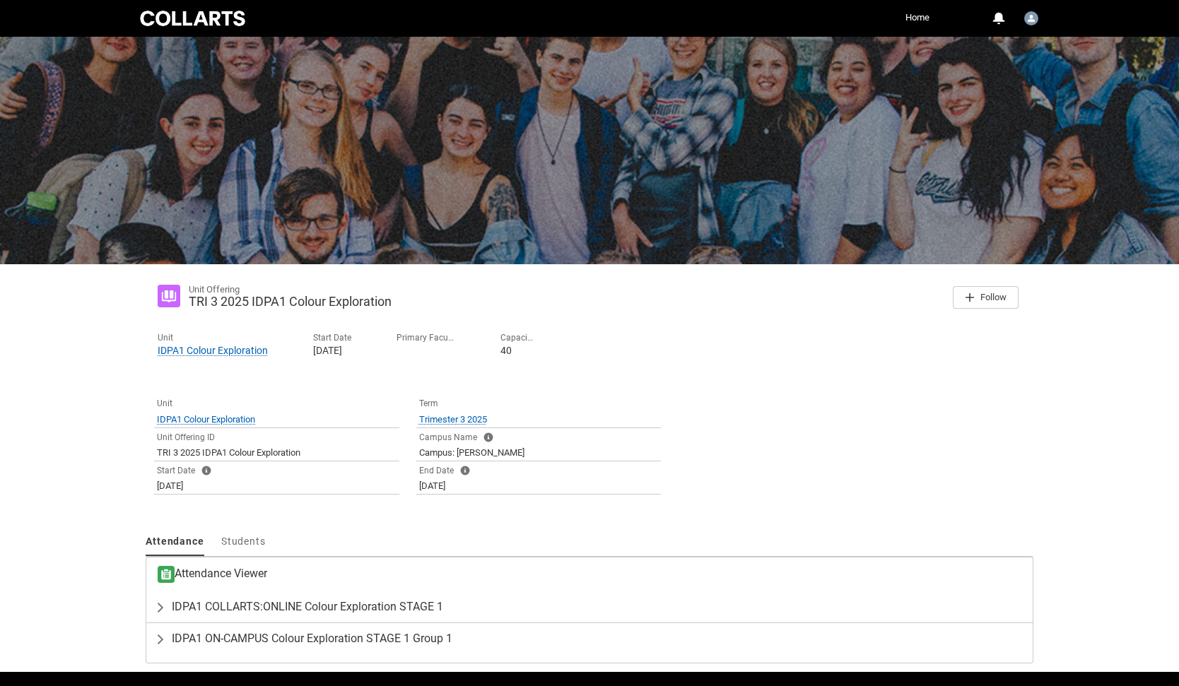
scroll to position [43, 0]
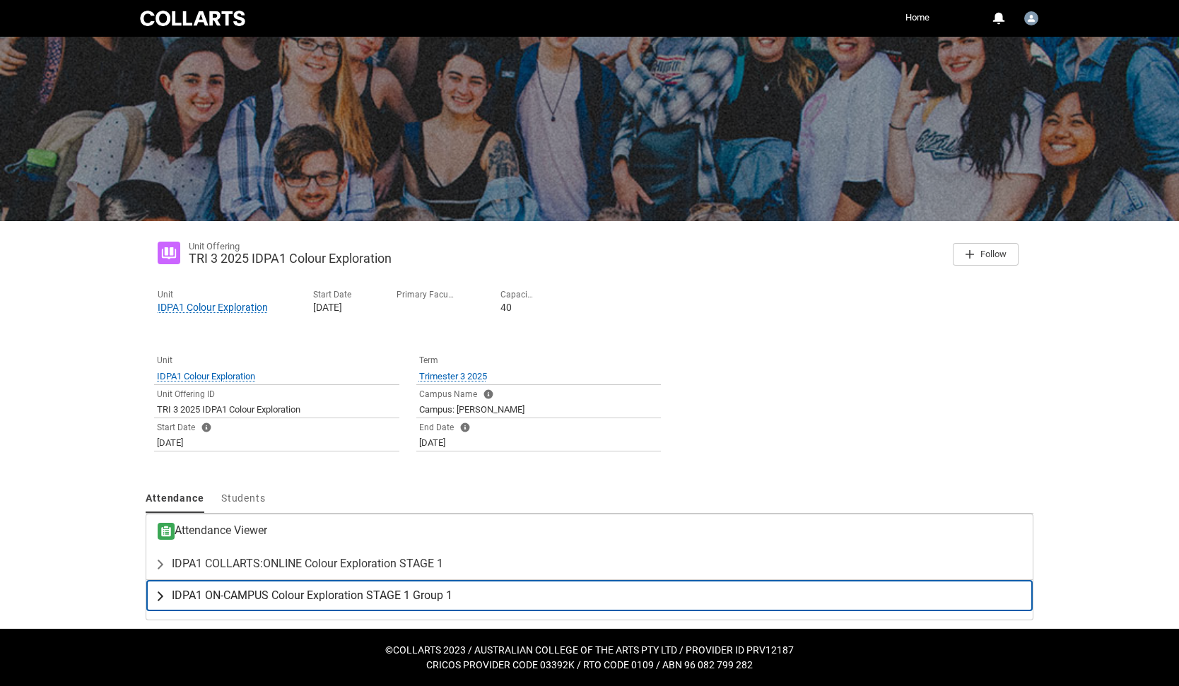
click at [272, 595] on span "IDPA1 ON-CAMPUS Colour Exploration STAGE 1 Group 1" at bounding box center [312, 596] width 281 height 14
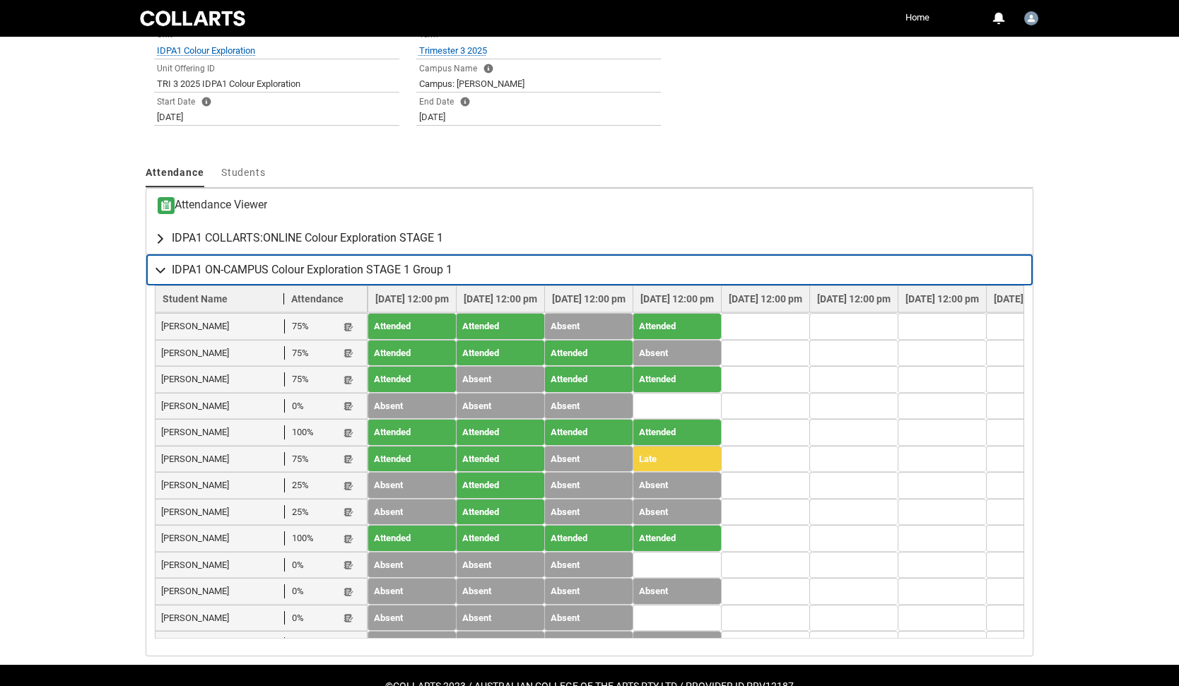
scroll to position [386, 0]
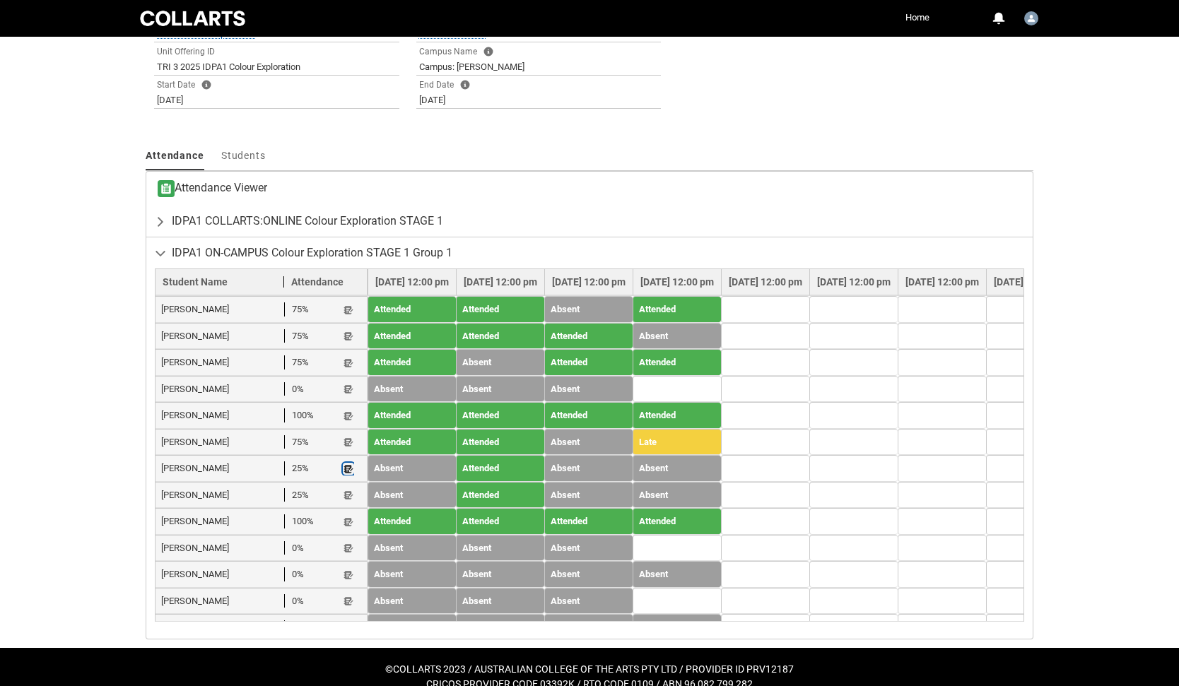
click at [347, 464] on lightning-primitive-icon "button" at bounding box center [349, 469] width 10 height 11
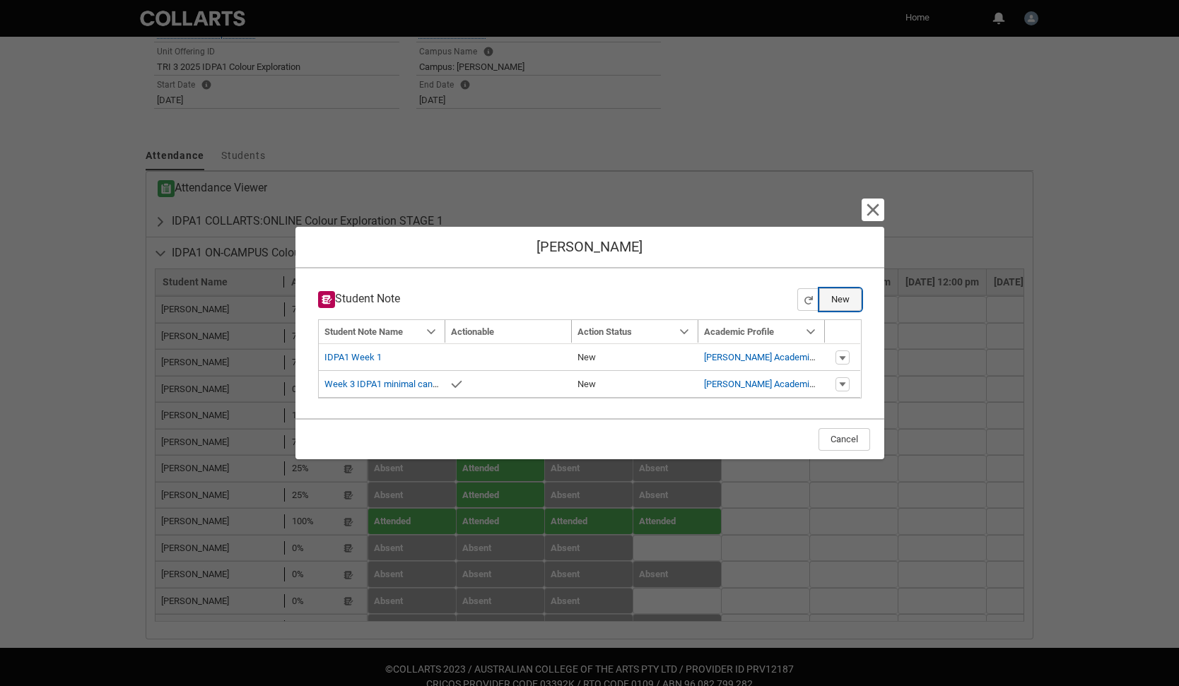
click at [843, 299] on button "New" at bounding box center [840, 299] width 42 height 23
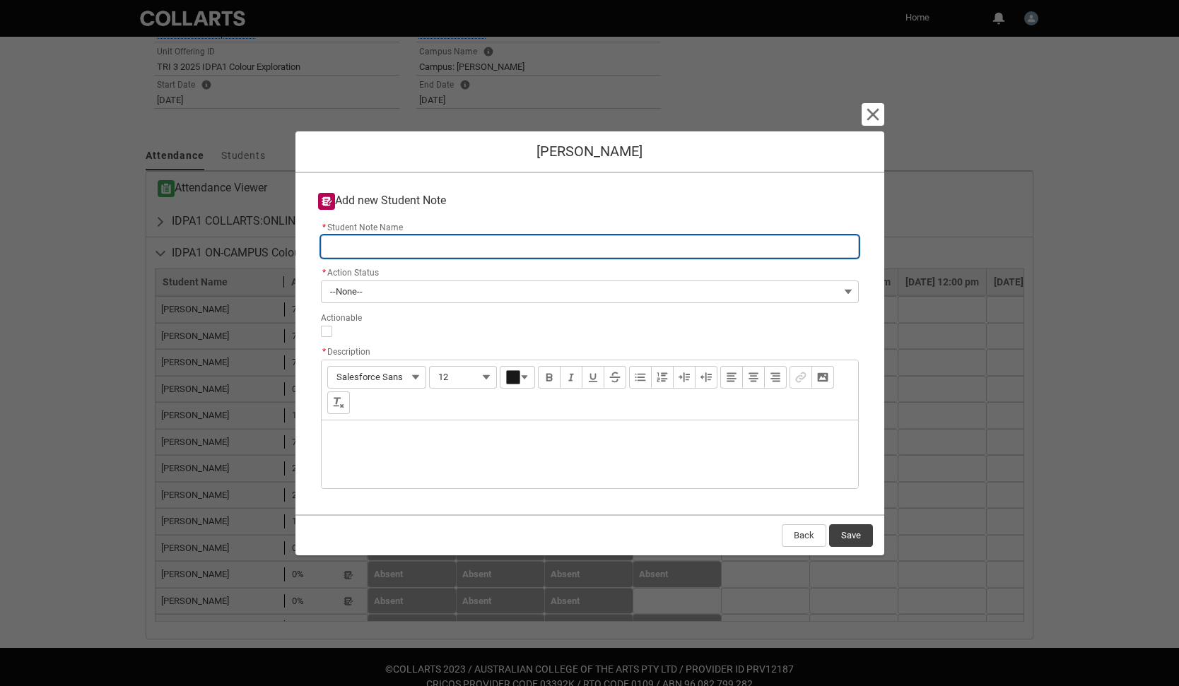
click at [519, 247] on input "* Student Note Name" at bounding box center [590, 246] width 538 height 23
type lightning-primitive-input-simple "I"
type input "I"
type lightning-primitive-input-simple "ID"
type input "ID"
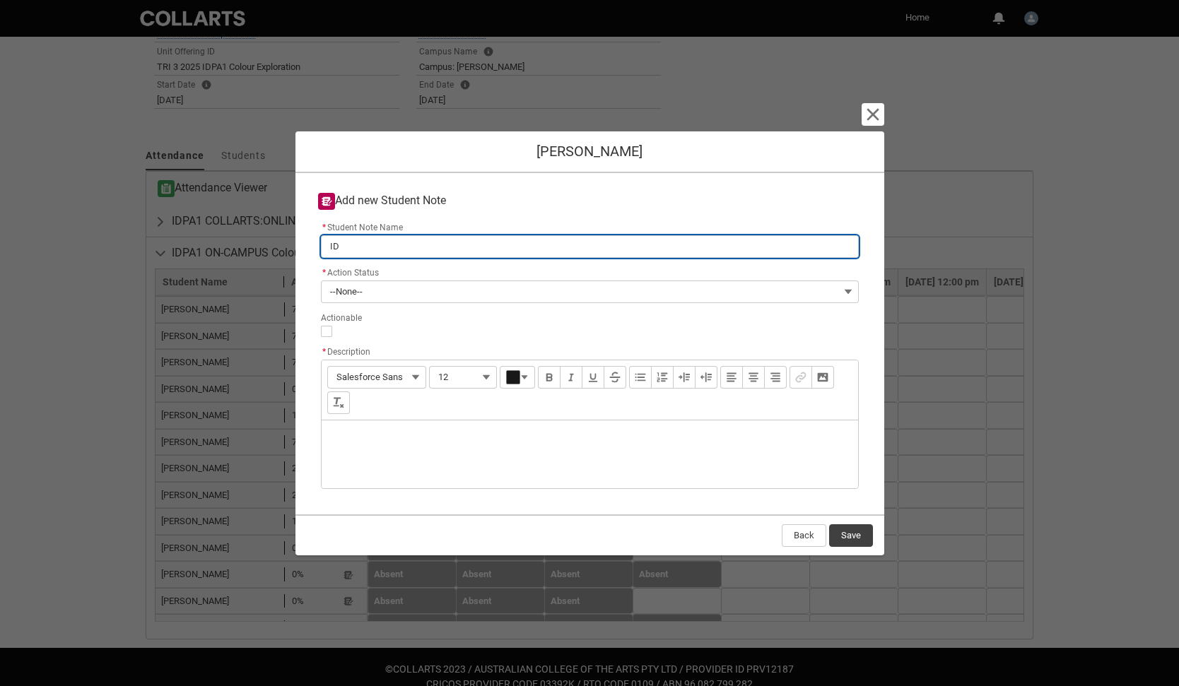
type lightning-primitive-input-simple "IDP"
type input "IDP"
type lightning-primitive-input-simple "IDPA"
type input "IDPA"
type lightning-primitive-input-simple "IDPA1"
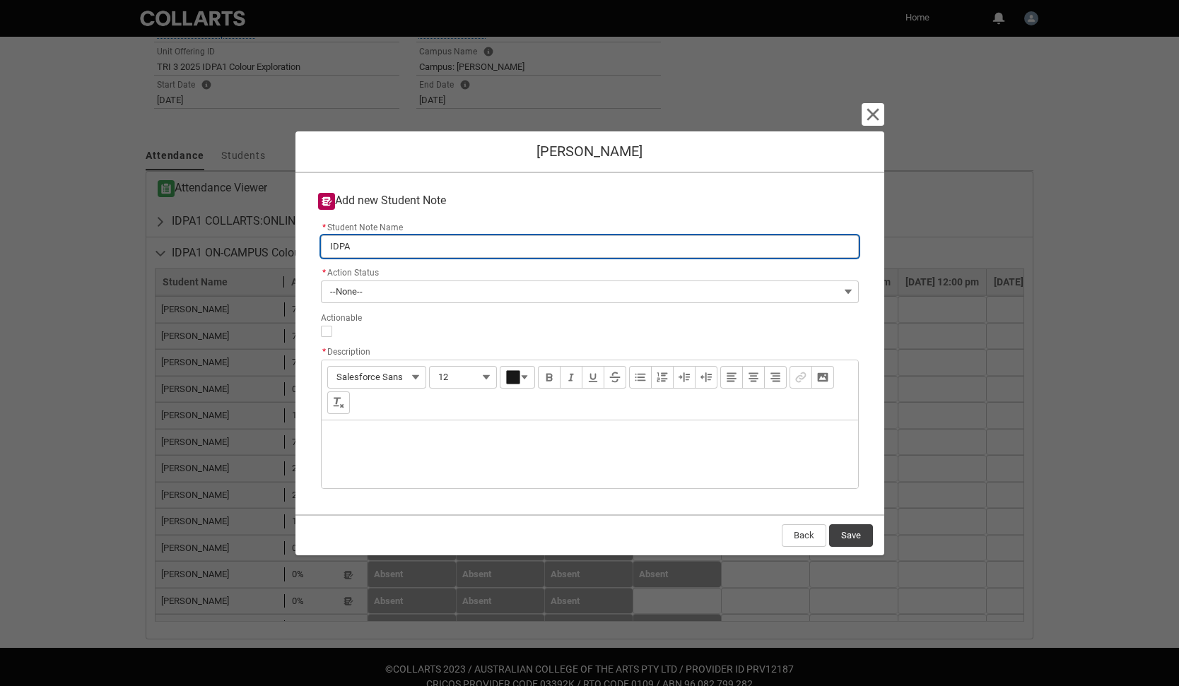
type input "IDPA1"
type lightning-primitive-input-simple "IDPA1"
type input "IDPA1"
type lightning-primitive-input-simple "IDPA1 W"
type input "IDPA1 W"
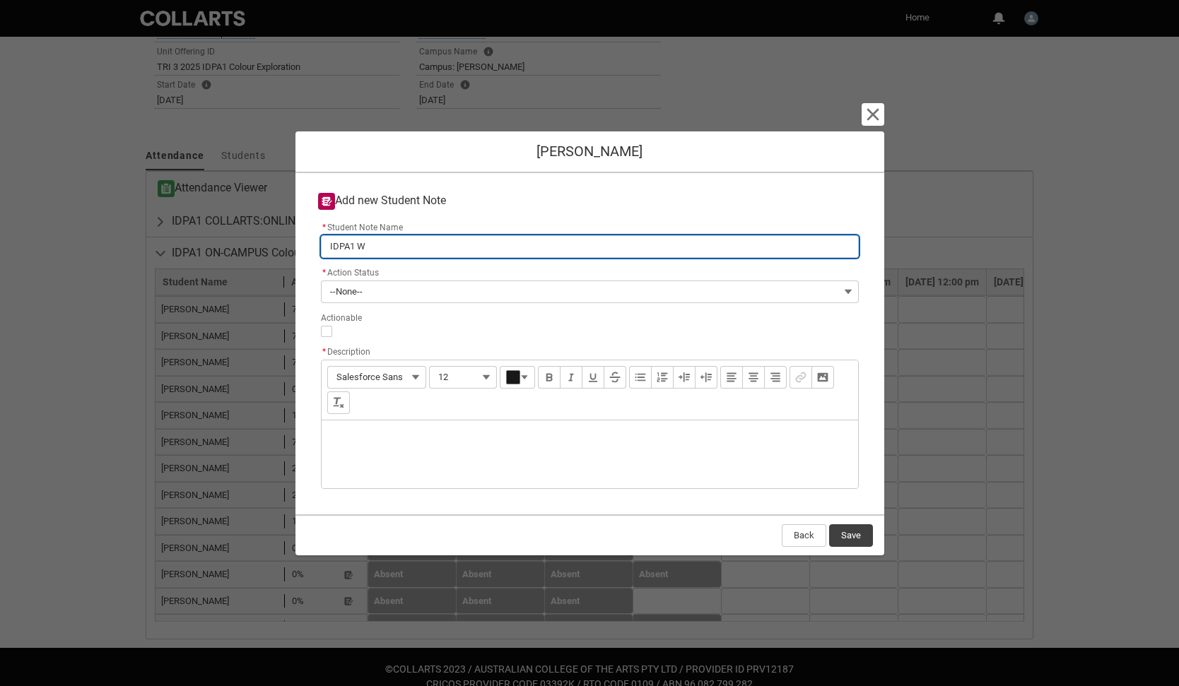
type lightning-primitive-input-simple "IDPA1 We"
type input "IDPA1 We"
type lightning-primitive-input-simple "IDPA1 Wee"
type input "IDPA1 Wee"
type lightning-primitive-input-simple "IDPA1 Week"
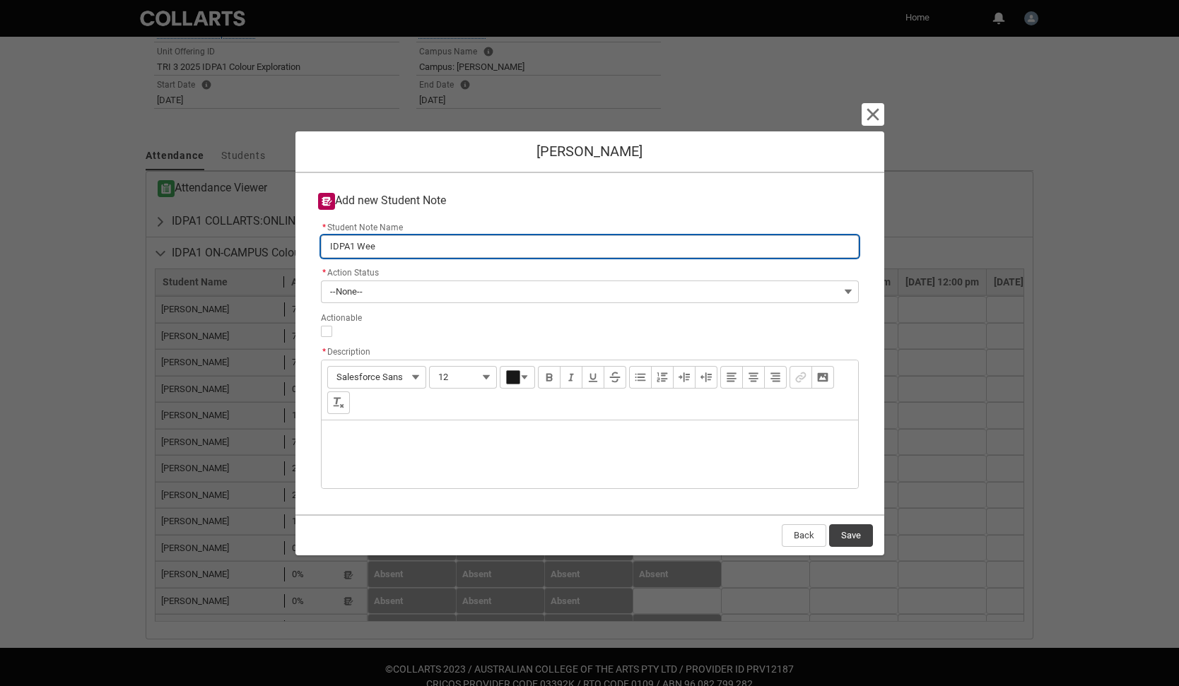
type input "IDPA1 Week"
type lightning-primitive-input-simple "IDPA1 Week"
type input "IDPA1 Week"
type lightning-primitive-input-simple "IDPA1 Week 4"
type input "IDPA1 Week 4"
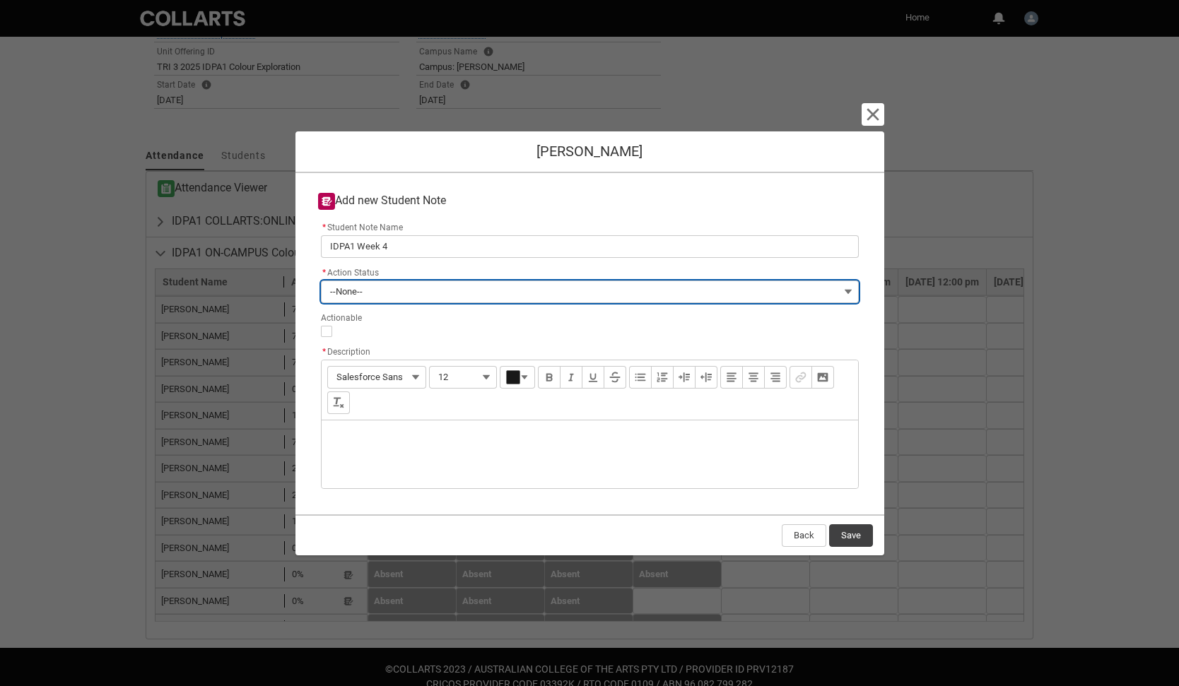
click at [484, 288] on button "--None--" at bounding box center [590, 292] width 538 height 23
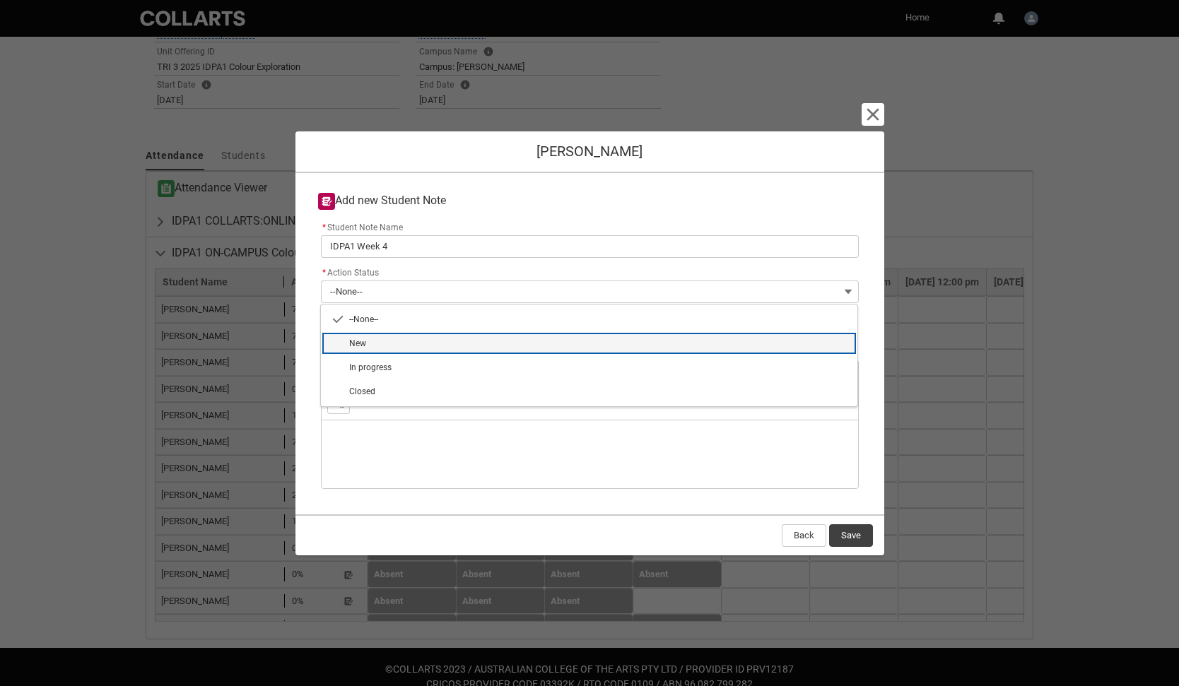
click at [459, 349] on span "New" at bounding box center [599, 343] width 500 height 13
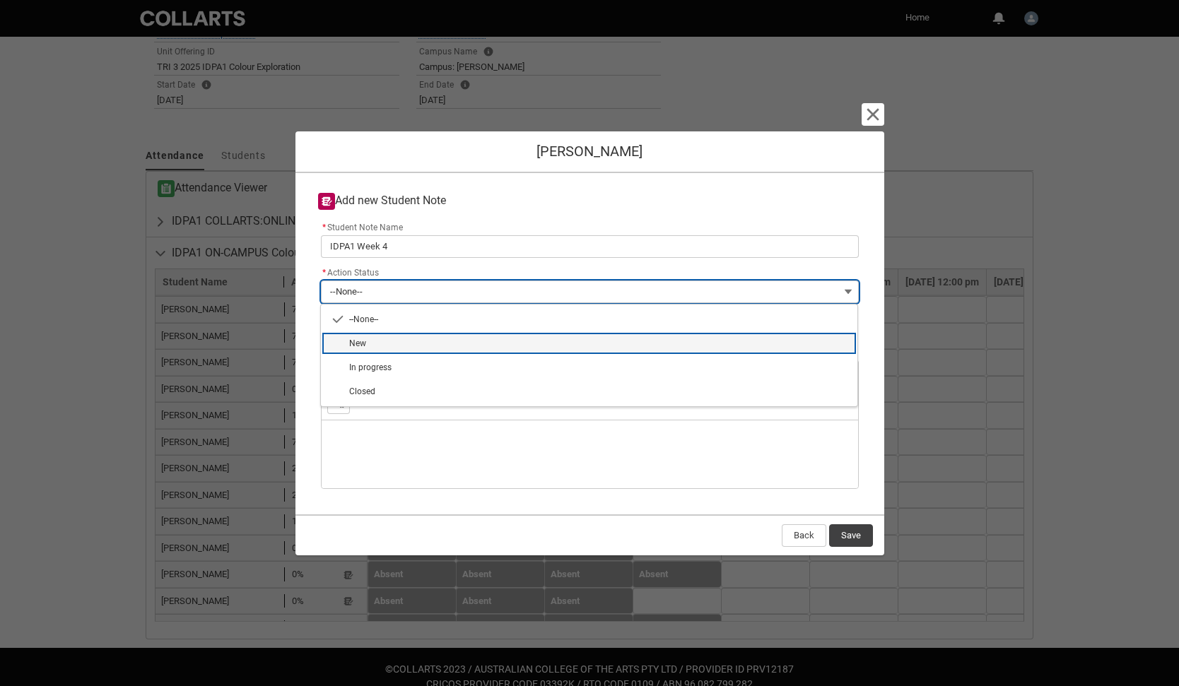
type lightning-combobox "New"
type lightning-picklist "New"
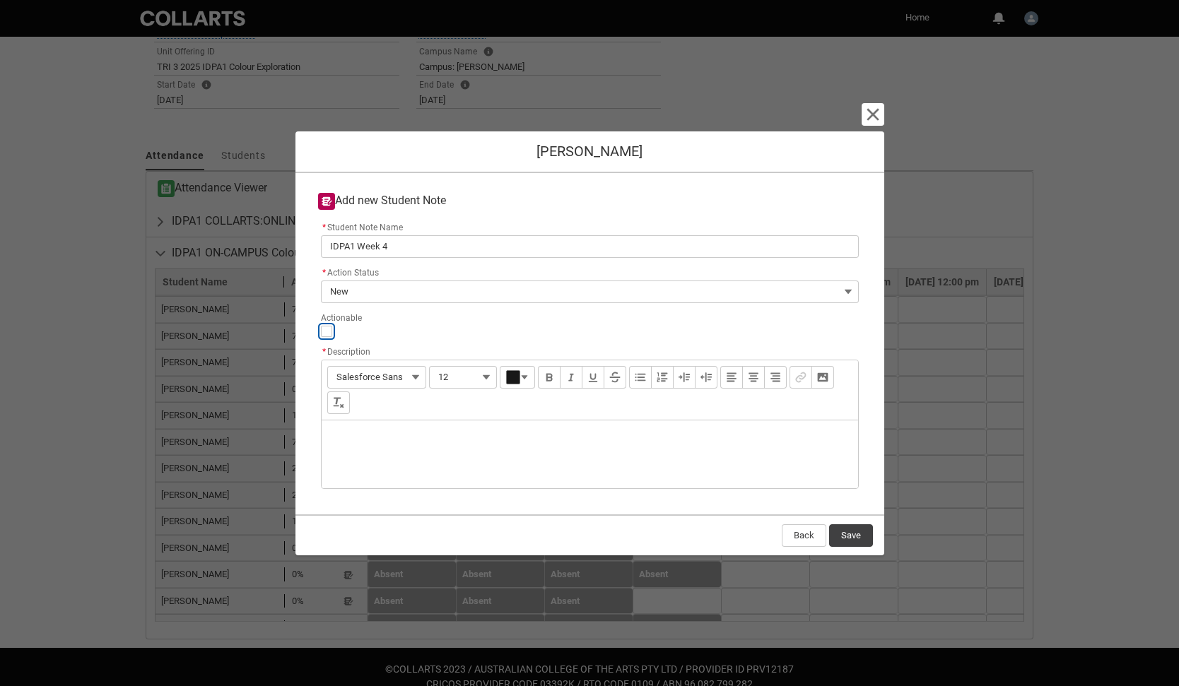
click at [329, 330] on input "Actionable" at bounding box center [326, 331] width 11 height 11
type lightning-input "true"
checkbox input "true"
click at [345, 428] on div "Description" at bounding box center [590, 455] width 536 height 68
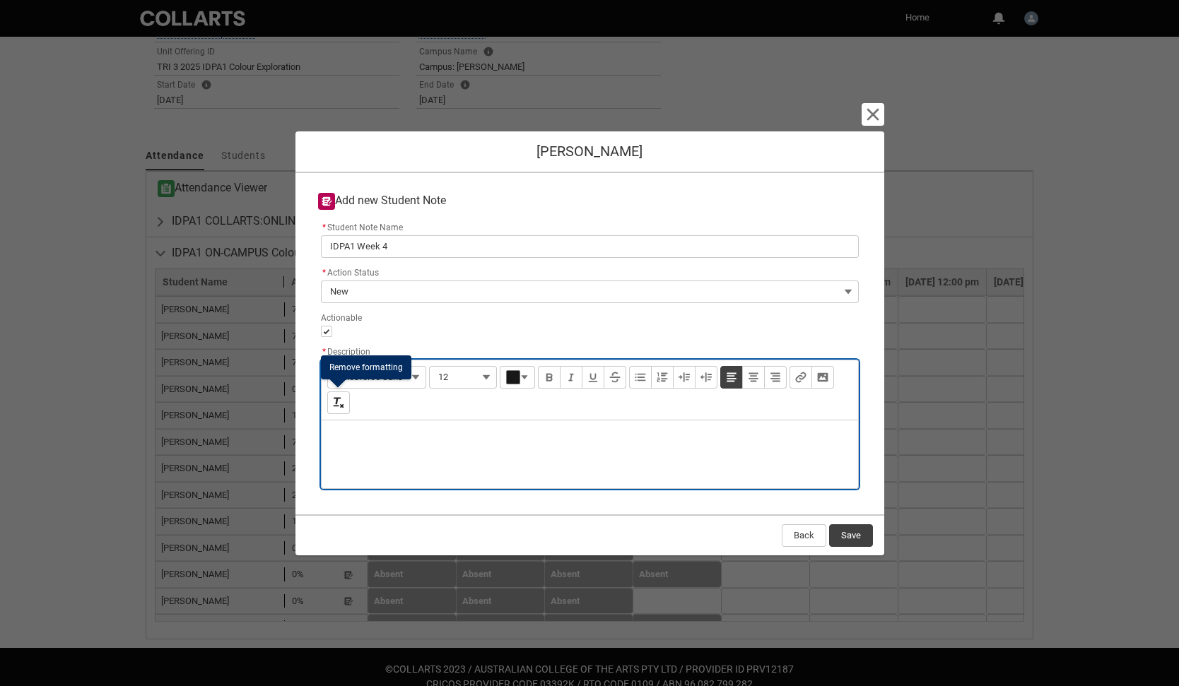
type lightning-input-rich-text "<p>P</p>"
type lightning-input-rich-text "<p>Poor attendance and engagement. Concerned for progress. Please check on him.…"
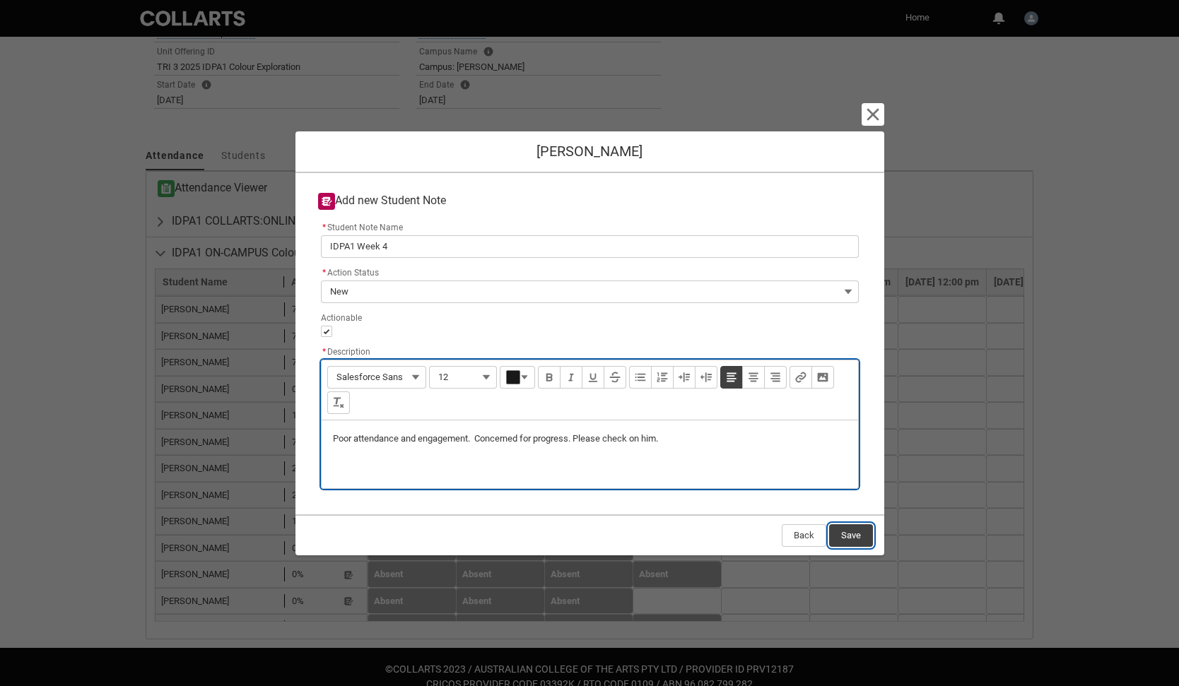
click at [855, 534] on button "Save" at bounding box center [851, 535] width 44 height 23
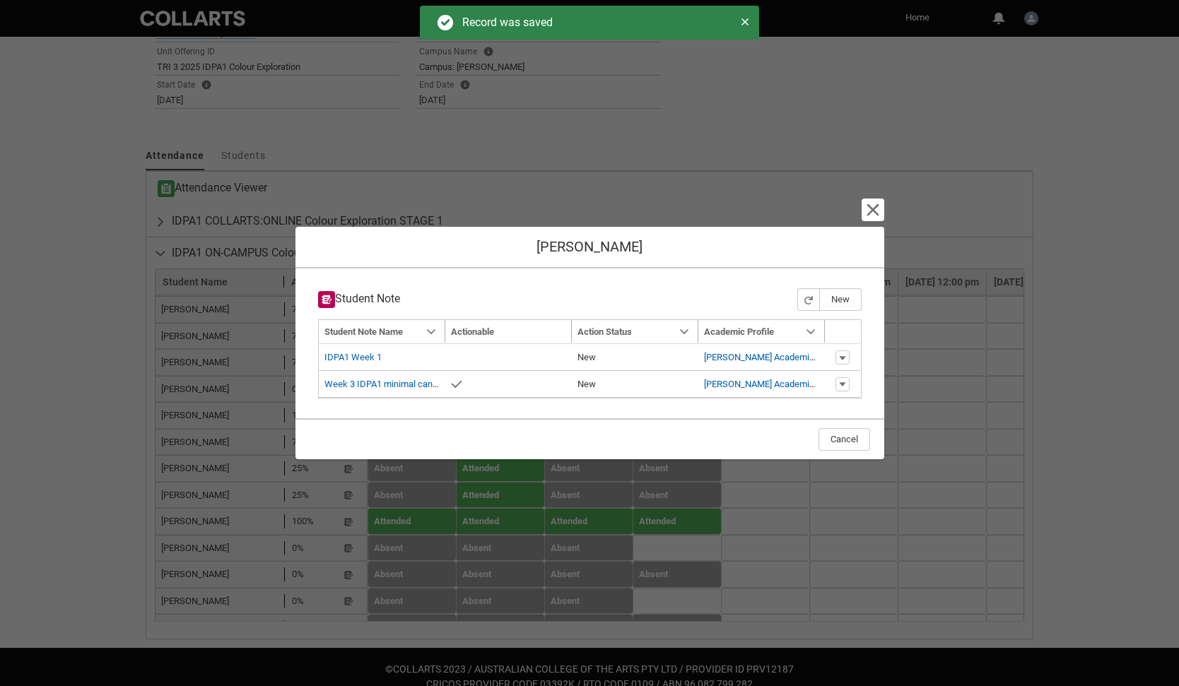
type input "179"
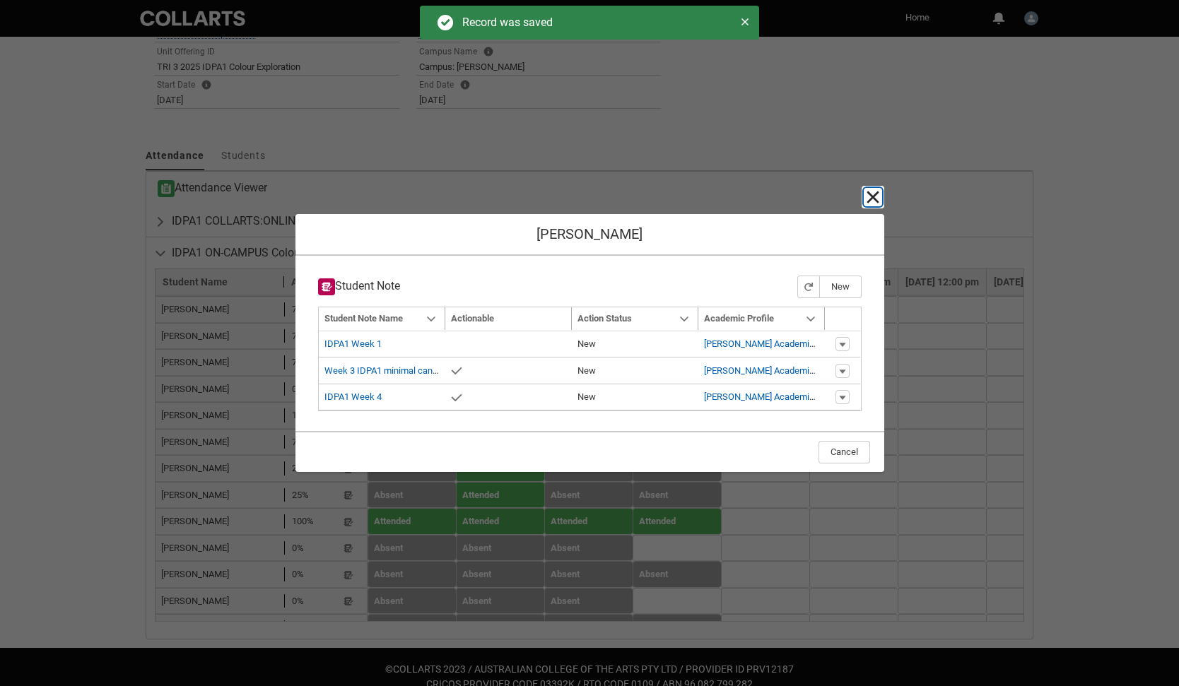
click at [865, 199] on lightning-primitive-icon "button" at bounding box center [872, 197] width 17 height 17
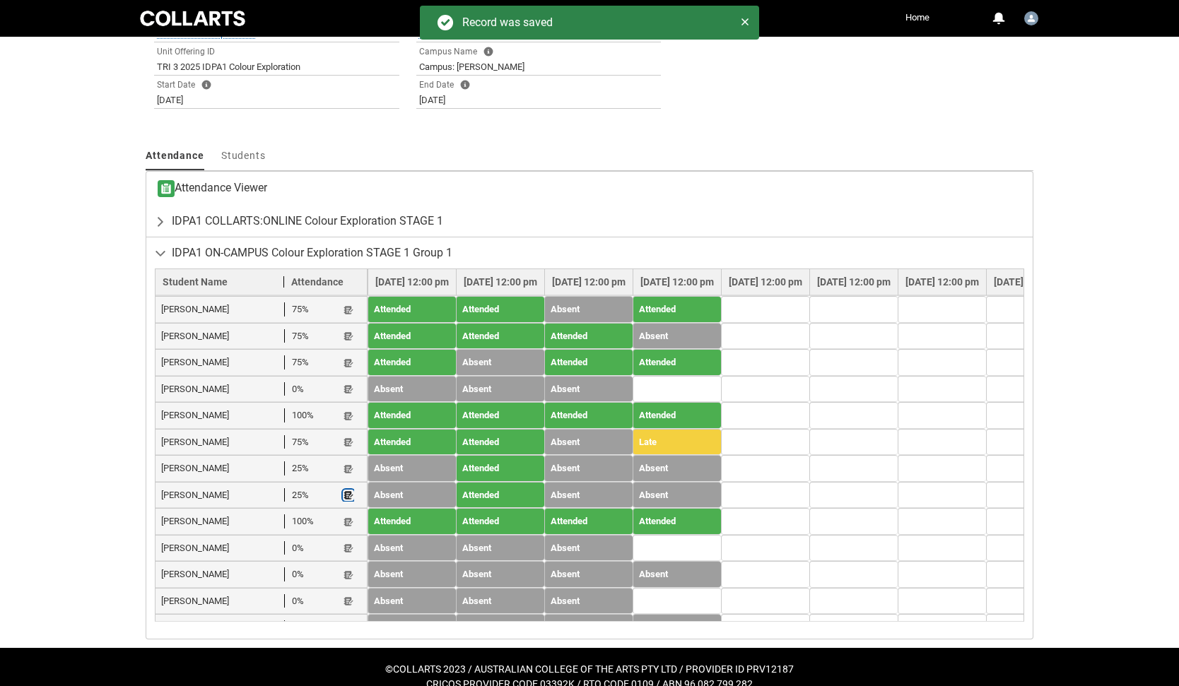
click at [349, 491] on lightning-primitive-icon "button" at bounding box center [349, 496] width 10 height 11
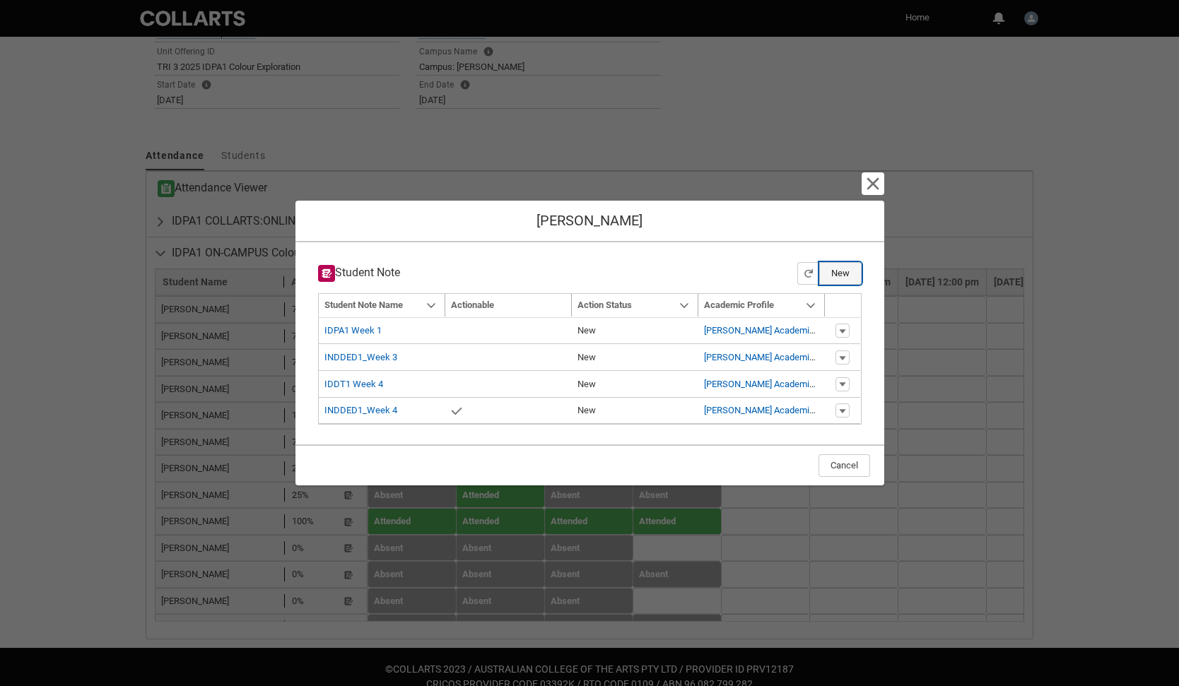
click at [842, 264] on button "New" at bounding box center [840, 273] width 42 height 23
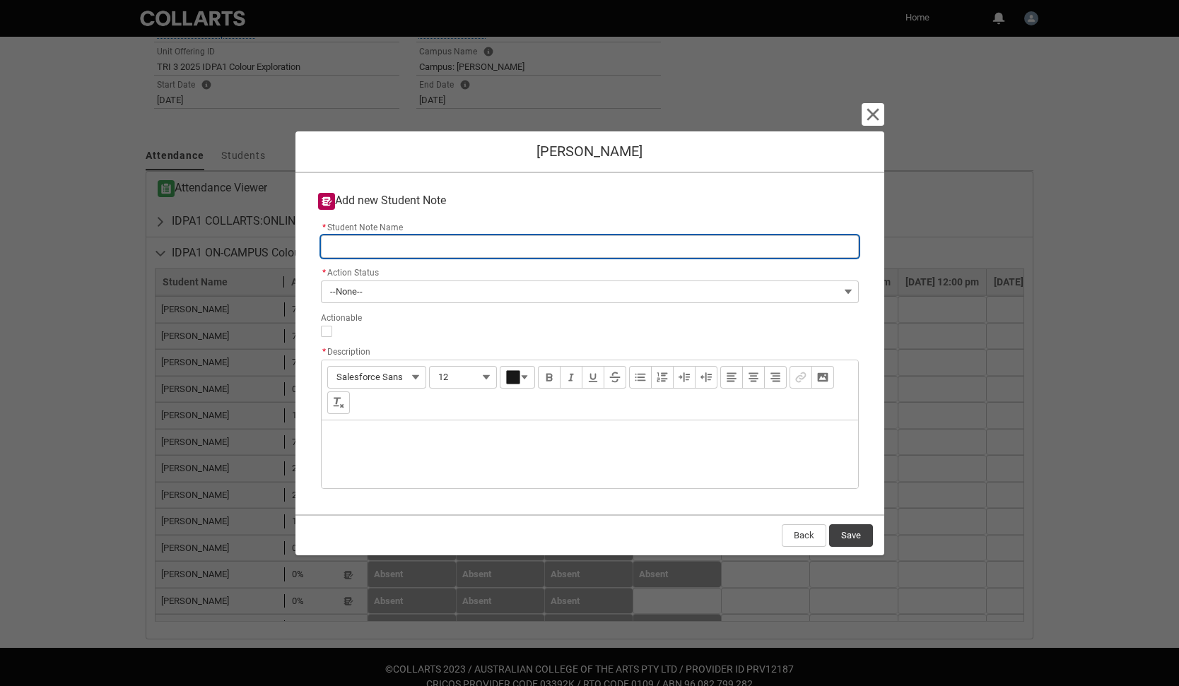
click at [669, 242] on input "* Student Note Name" at bounding box center [590, 246] width 538 height 23
type lightning-primitive-input-simple "I"
type input "I"
type lightning-primitive-input-simple "ID"
type input "ID"
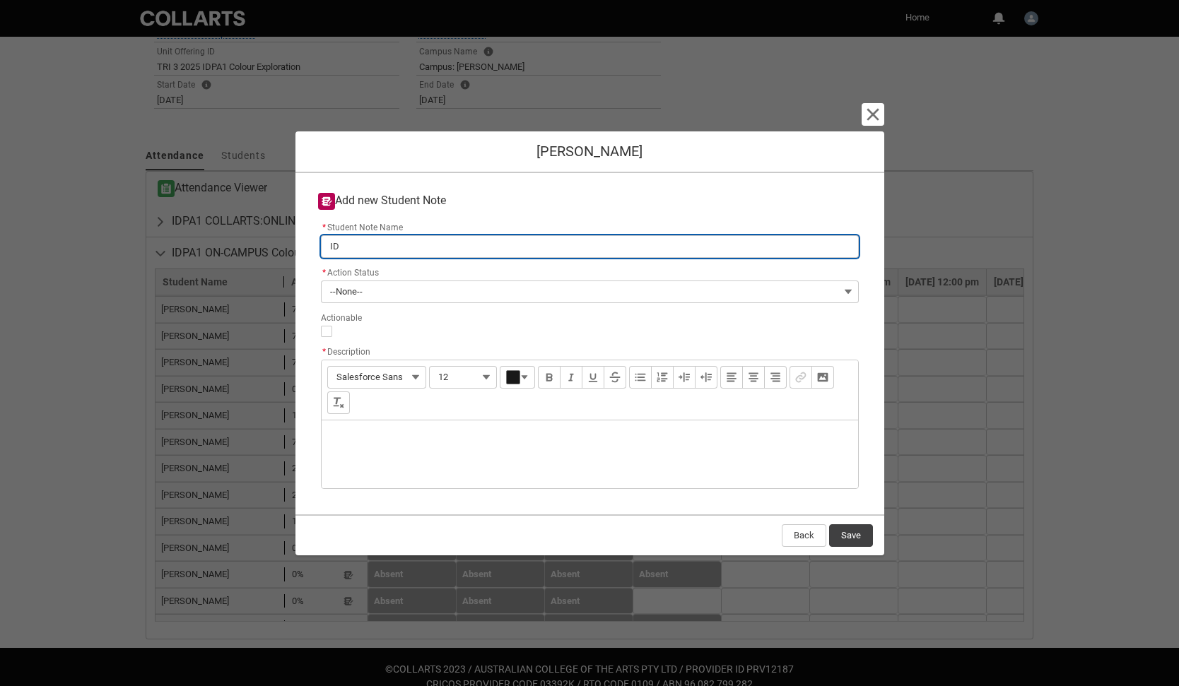
type lightning-primitive-input-simple "IDP"
type input "IDP"
type lightning-primitive-input-simple "IDPA"
type input "IDPA"
type lightning-primitive-input-simple "IDPA1"
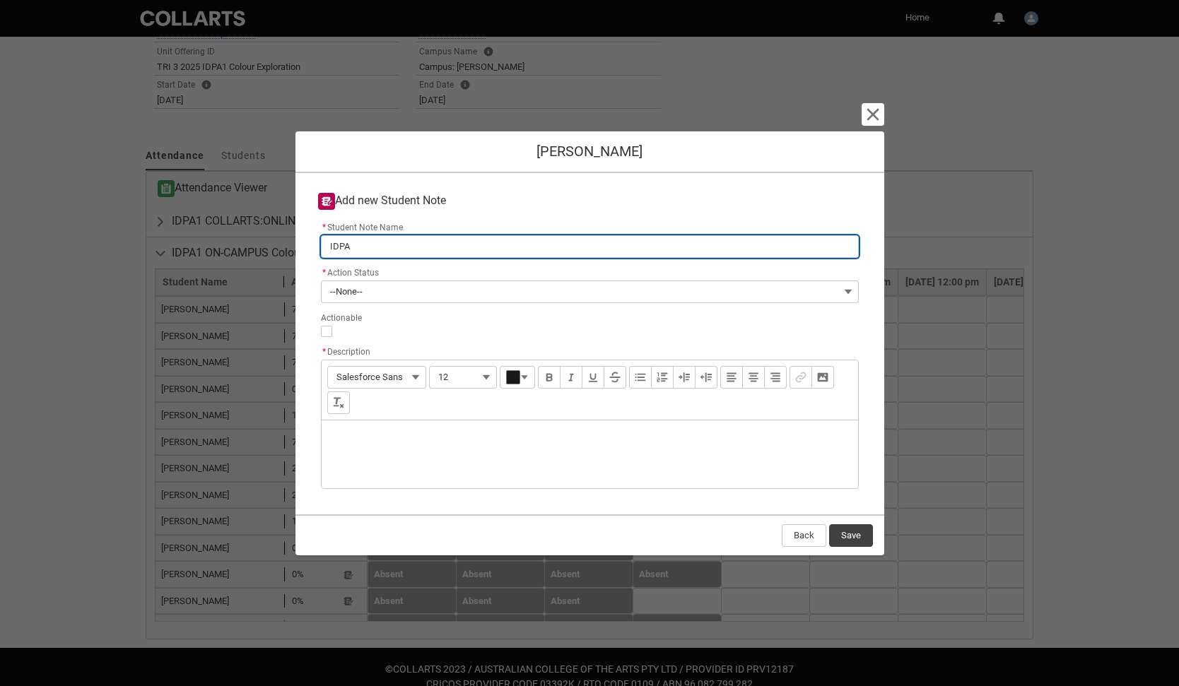
type input "IDPA1"
type lightning-primitive-input-simple "IDPA1"
type input "IDPA1"
type lightning-primitive-input-simple "IDPA1 W"
type input "IDPA1 W"
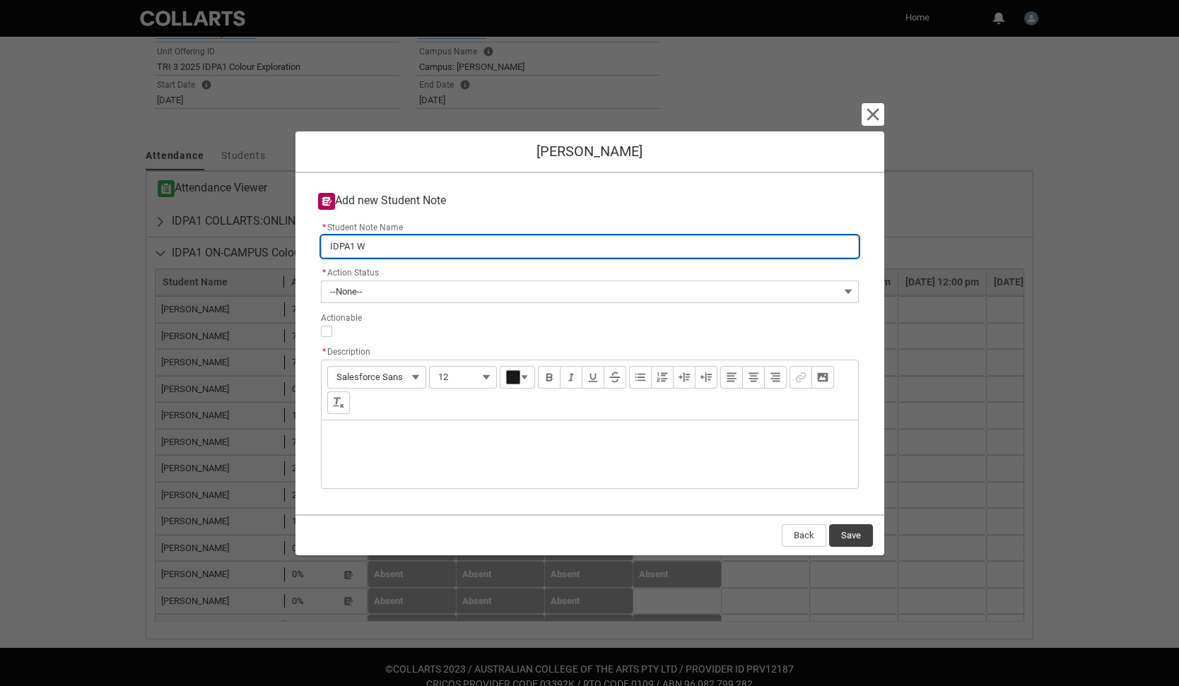
type lightning-primitive-input-simple "IDPA1 We"
type input "IDPA1 We"
type lightning-primitive-input-simple "IDPA1 Wee"
type input "IDPA1 Wee"
type lightning-primitive-input-simple "IDPA1 Week"
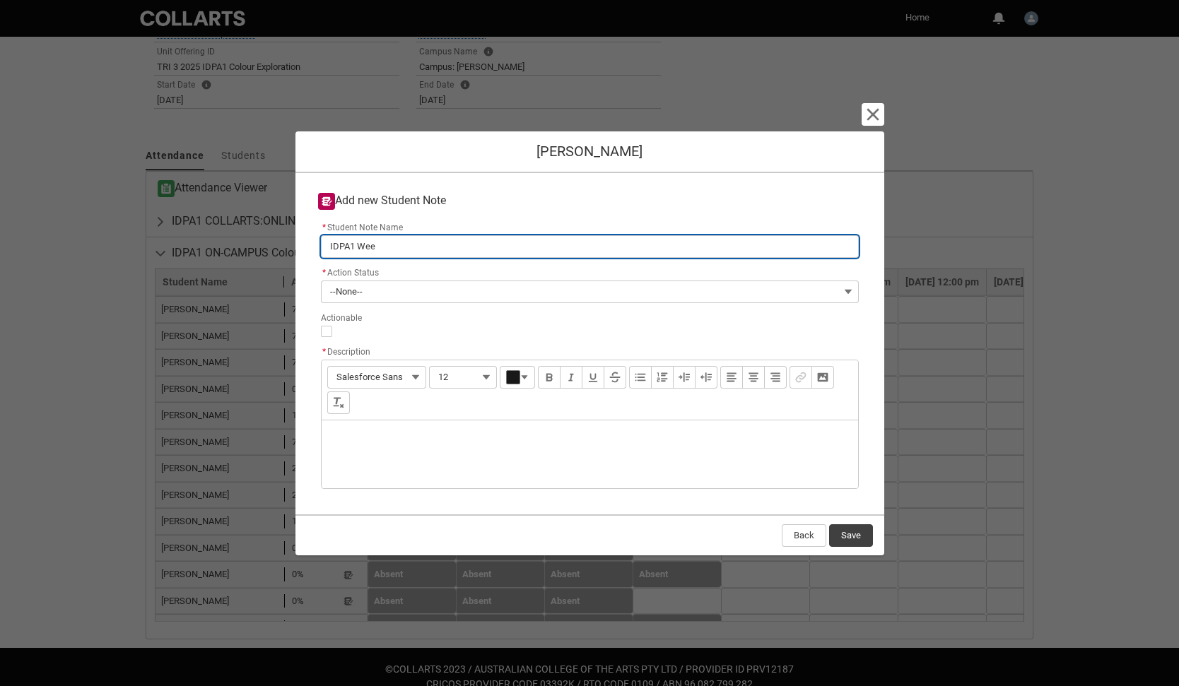
type input "IDPA1 Week"
type lightning-primitive-input-simple "IDPA1 Week"
type input "IDPA1 Week"
type lightning-primitive-input-simple "IDPA1 Week 4"
type input "IDPA1 Week 4"
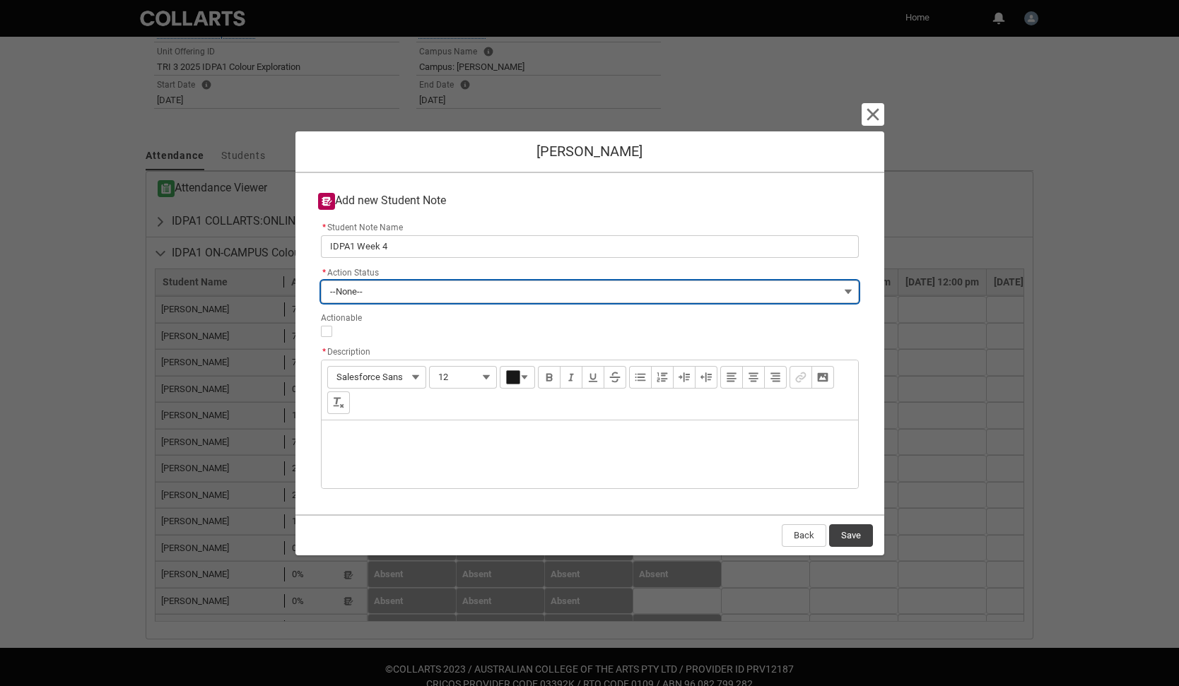
click at [599, 285] on button "--None--" at bounding box center [590, 292] width 538 height 23
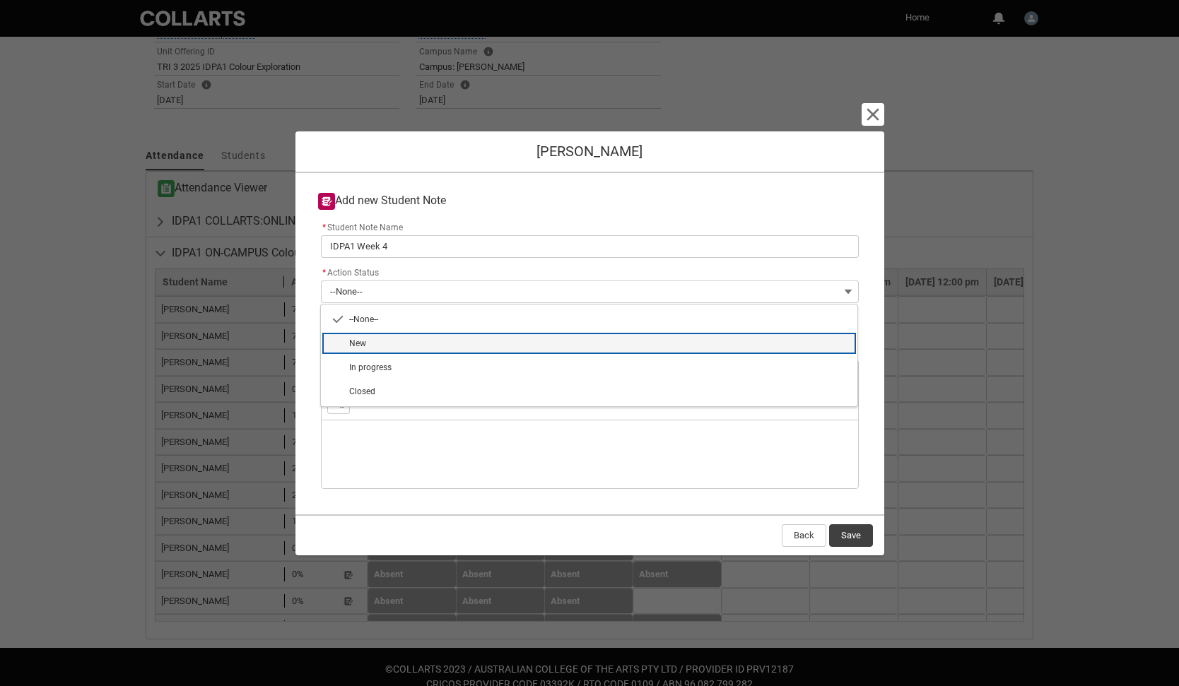
click at [555, 337] on span "New" at bounding box center [599, 343] width 500 height 13
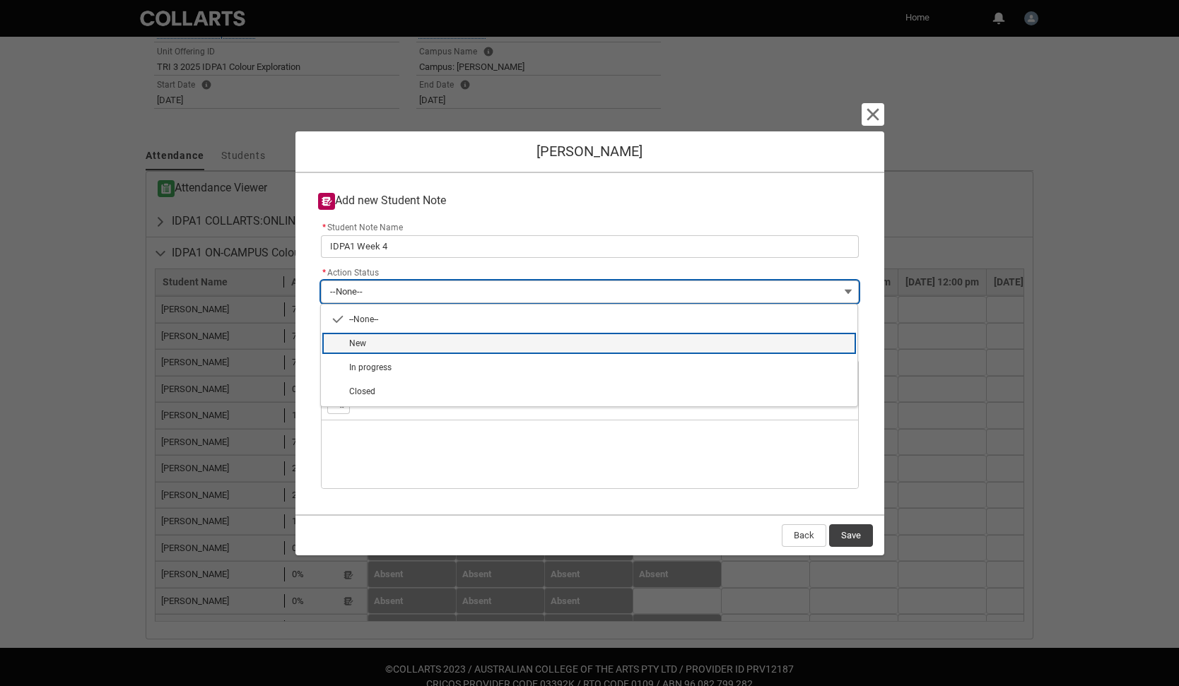
type lightning-combobox "New"
type lightning-picklist "New"
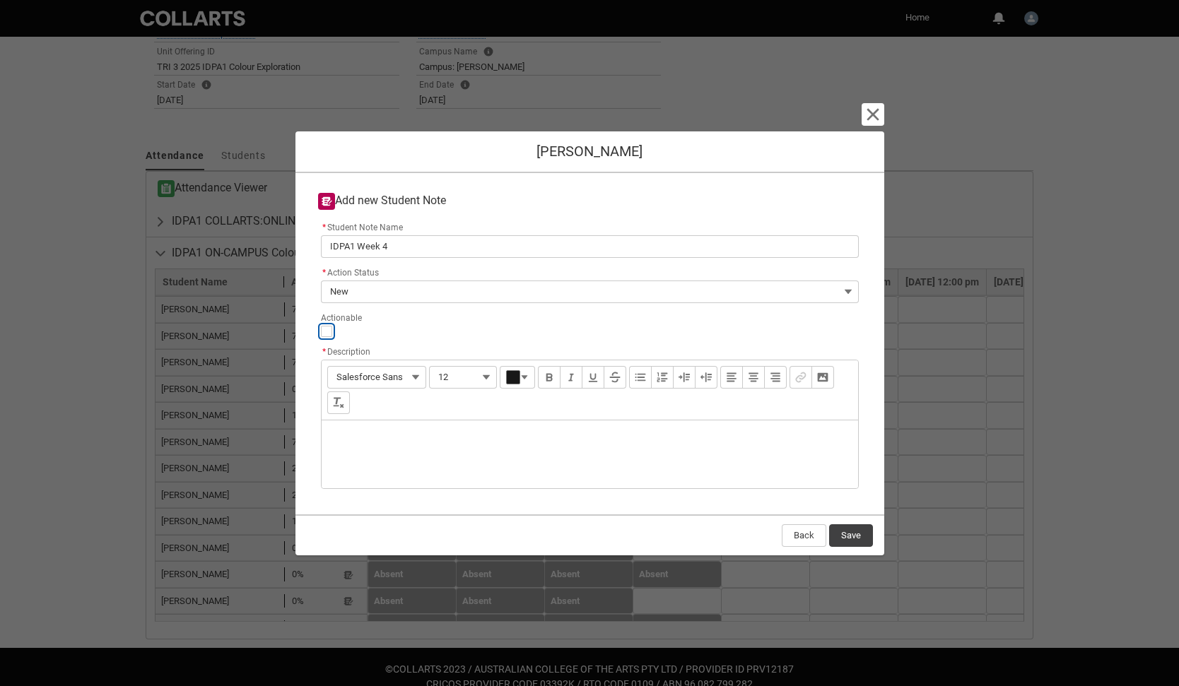
click at [324, 332] on input "Actionable" at bounding box center [326, 331] width 11 height 11
type lightning-input "true"
checkbox input "true"
click at [358, 430] on div "Description" at bounding box center [590, 455] width 536 height 68
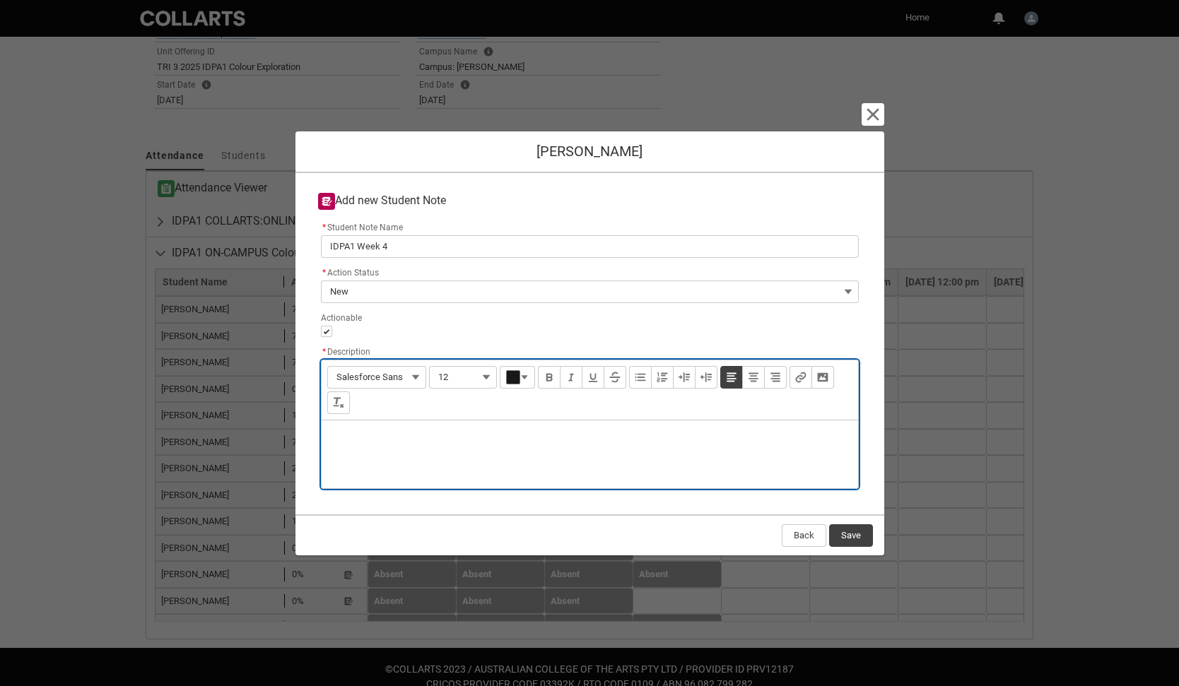
type lightning-input-rich-text "<p>P</p>"
click at [479, 440] on p "Poor attendance and engagement. Please check on her!" at bounding box center [590, 439] width 514 height 14
type lightning-input-rich-text "<p>Poor attendance and engagement. Concerned about progress. Please check on he…"
drag, startPoint x: 707, startPoint y: 437, endPoint x: 312, endPoint y: 438, distance: 395.1
click at [312, 438] on div "* Student Note Name IDPA1 Week 4 * Action Status New --None-- New In progress C…" at bounding box center [590, 356] width 566 height 276
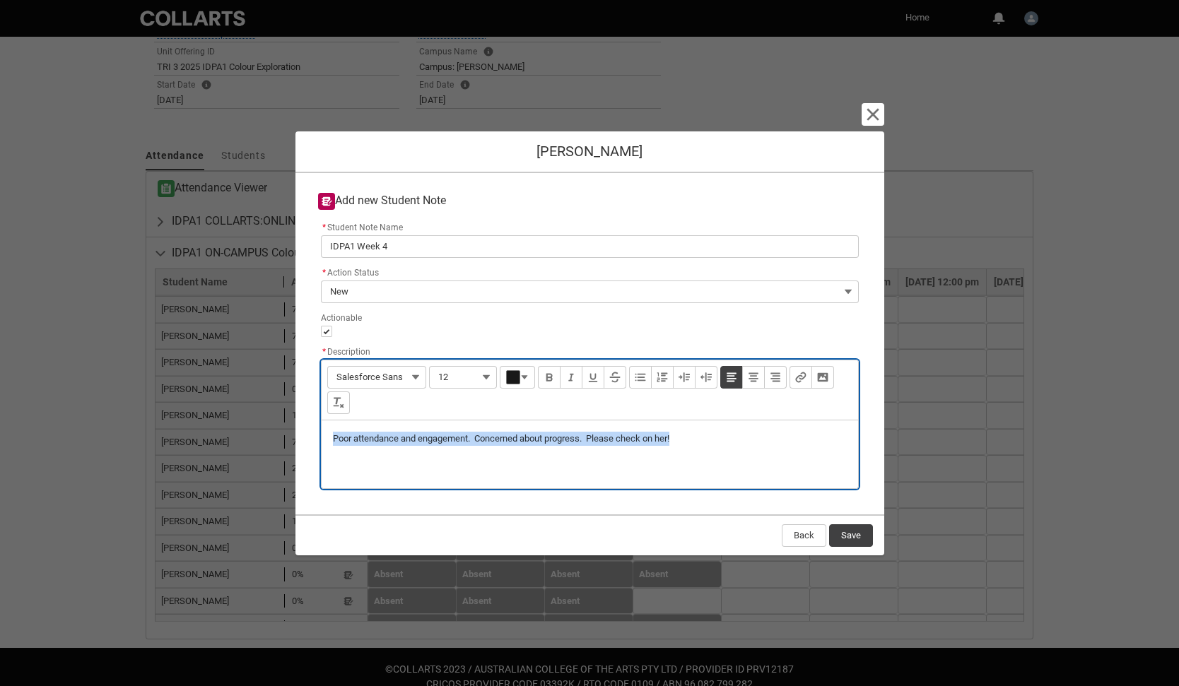
copy p "Poor attendance and engagement. Concerned about progress. Please check on her!"
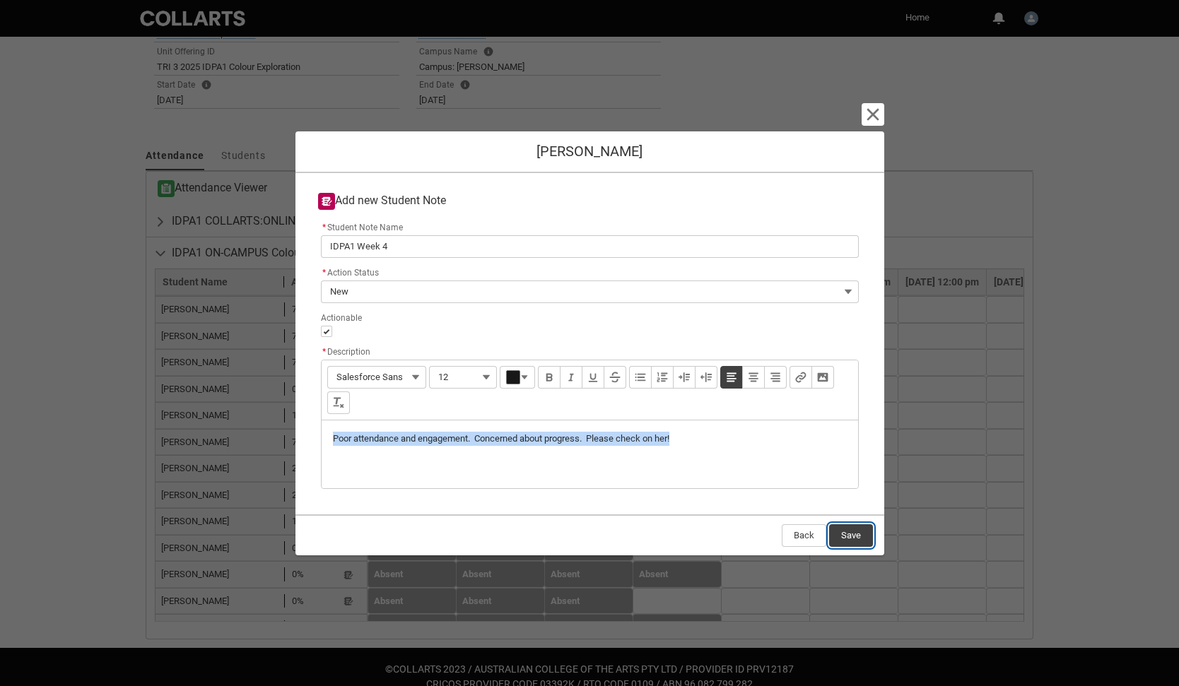
click at [852, 531] on button "Save" at bounding box center [851, 535] width 44 height 23
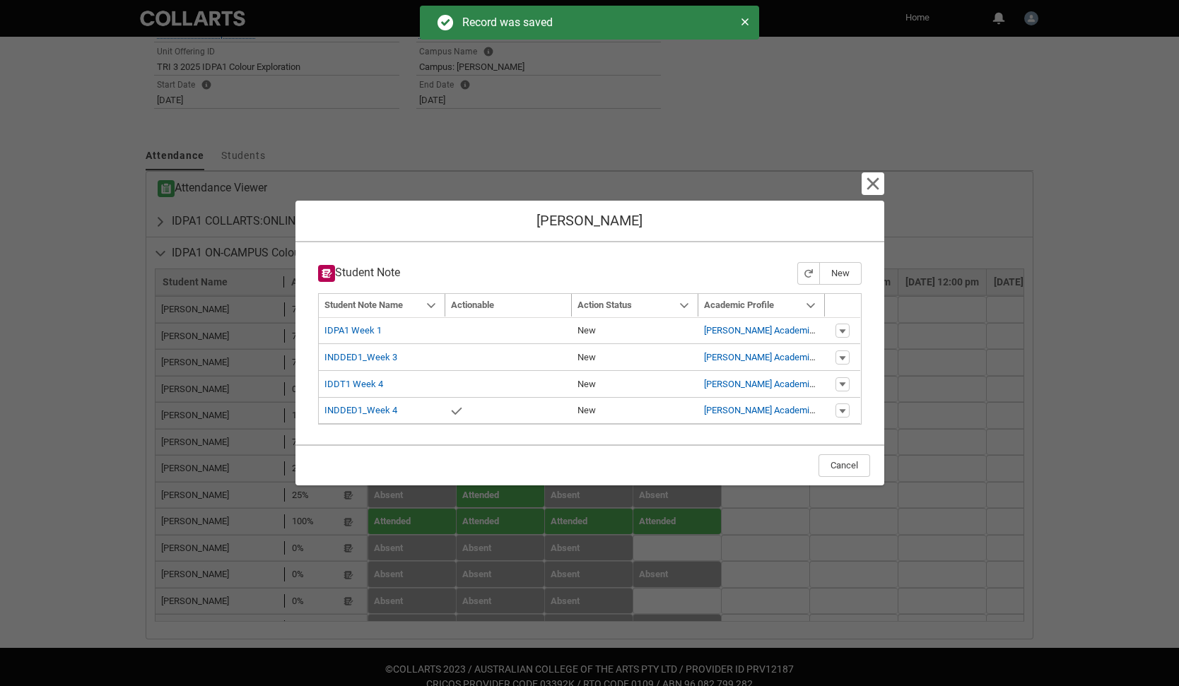
type input "179"
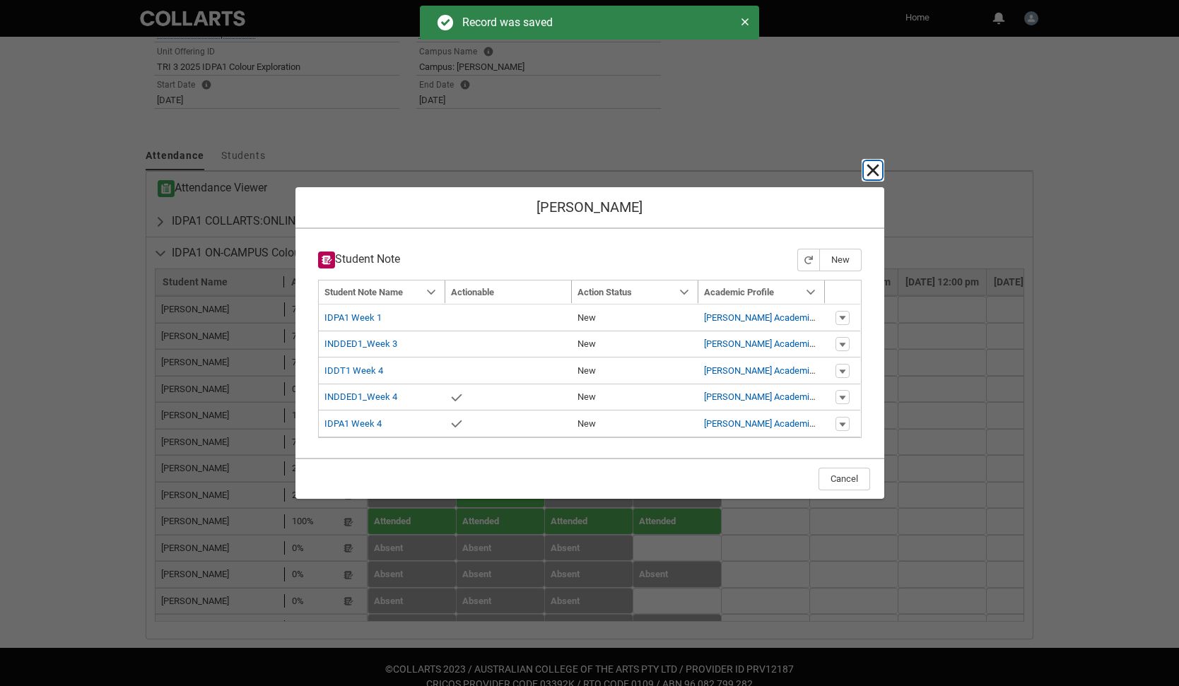
click at [876, 172] on lightning-primitive-icon "button" at bounding box center [872, 170] width 17 height 17
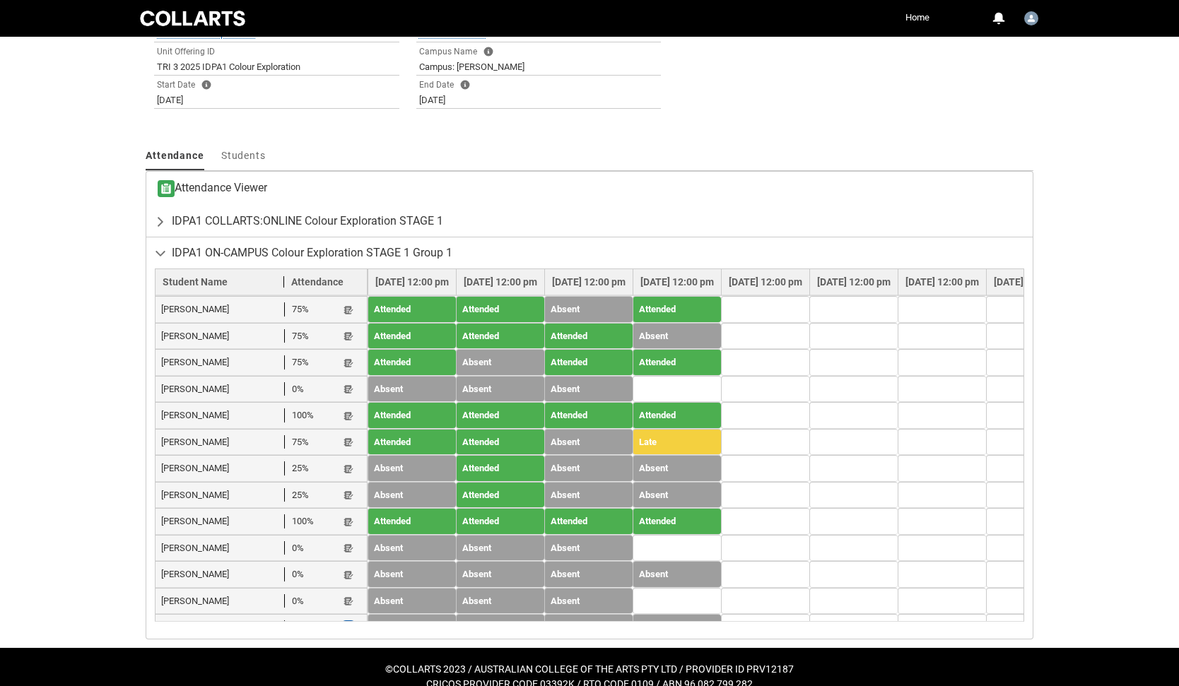
click at [347, 623] on lightning-primitive-icon "button" at bounding box center [349, 628] width 10 height 11
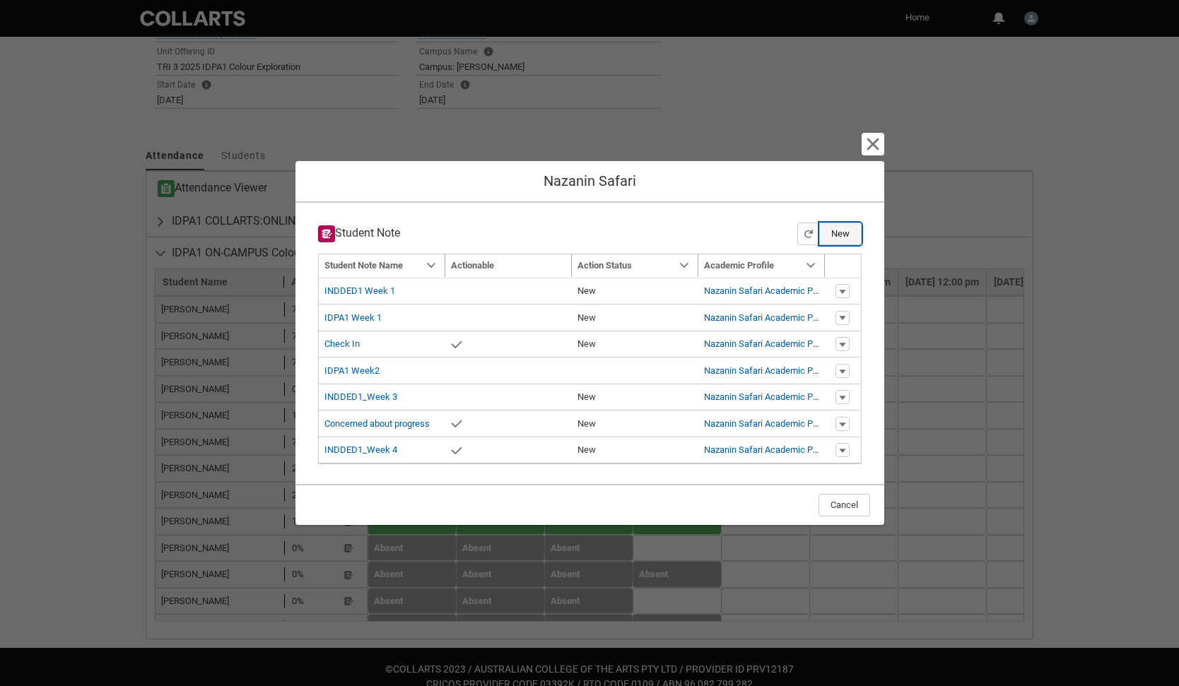
click at [846, 231] on button "New" at bounding box center [840, 234] width 42 height 23
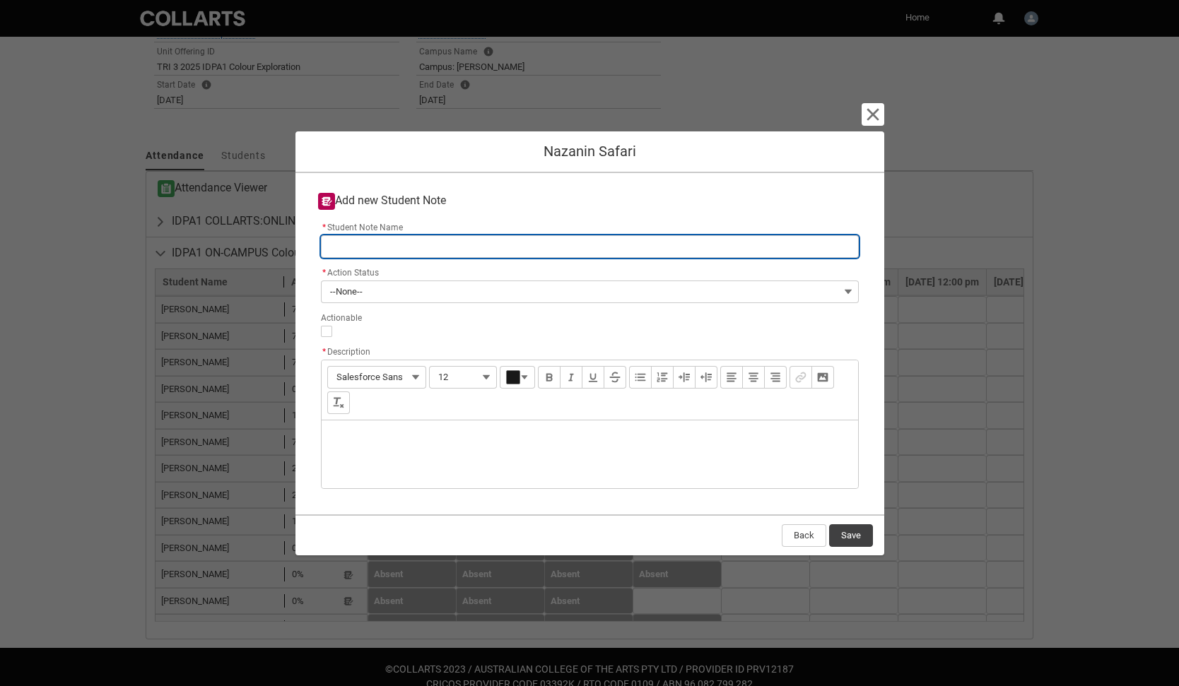
click at [426, 250] on input "* Student Note Name" at bounding box center [590, 246] width 538 height 23
type lightning-primitive-input-simple "I"
type input "I"
type lightning-primitive-input-simple "IP"
type input "IP"
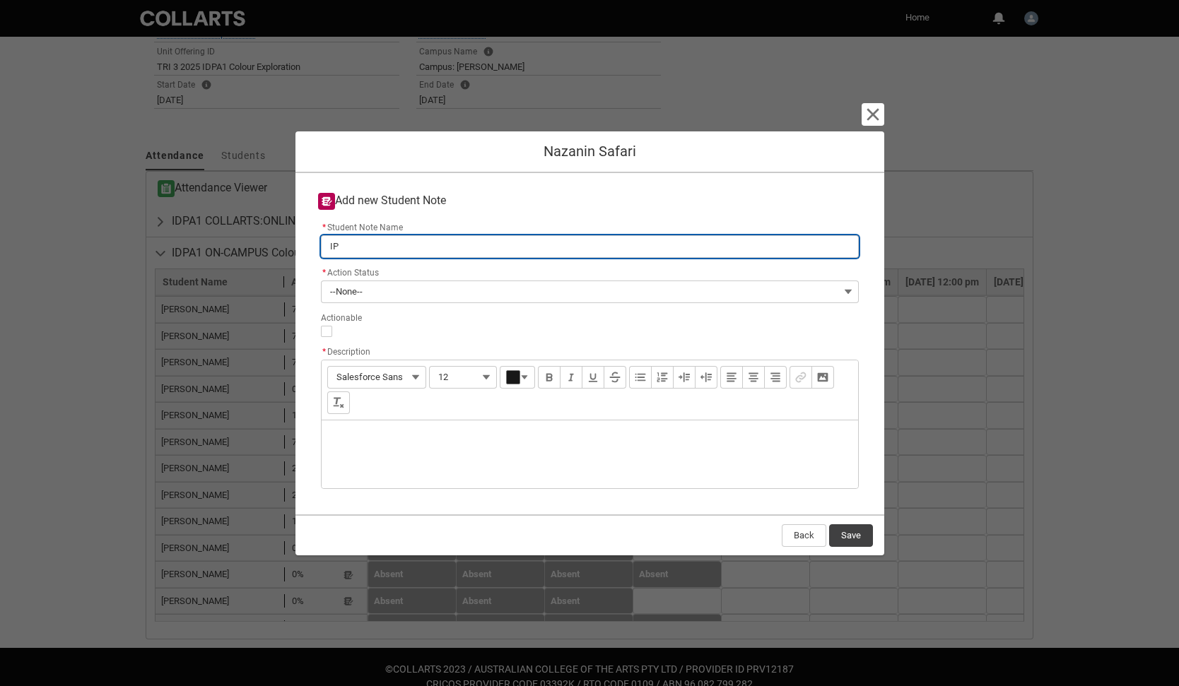
type lightning-primitive-input-simple "IPD"
type input "IPD"
type lightning-primitive-input-simple "IPDA"
type input "IPDA"
type lightning-primitive-input-simple "IPDA1"
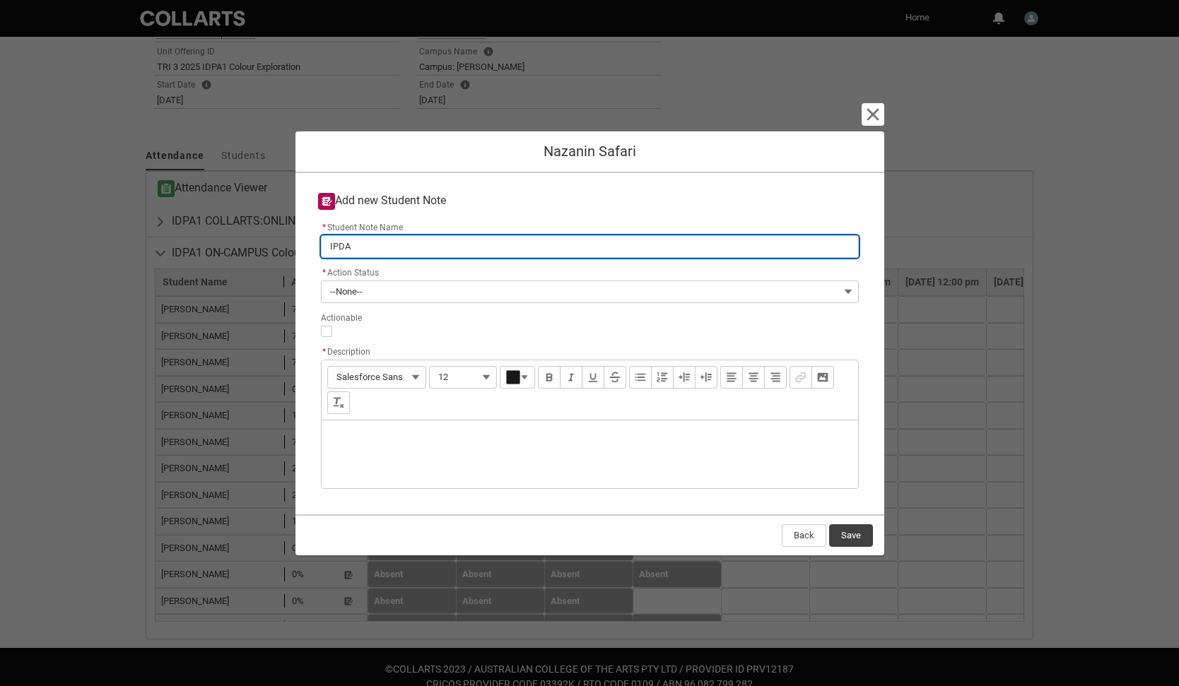
type input "IPDA1"
type lightning-primitive-input-simple "IPDA1"
type input "IPDA1"
type lightning-primitive-input-simple "IPDA1 W"
type input "IPDA1 W"
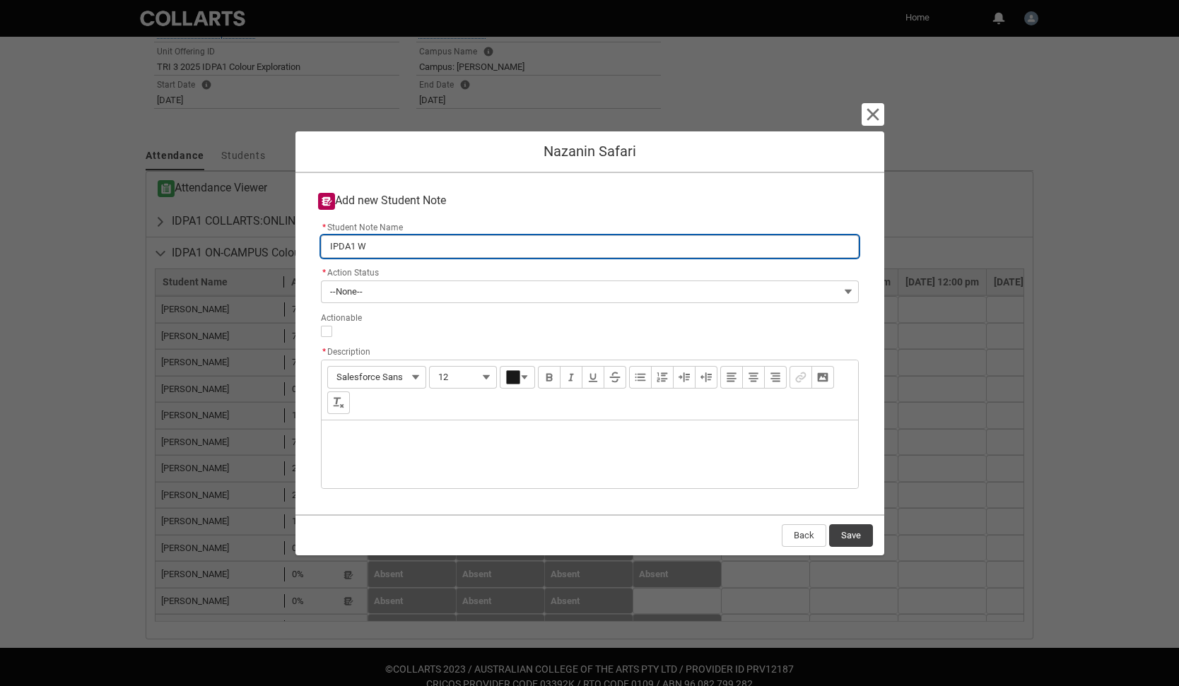
type lightning-primitive-input-simple "IPDA1 We"
type input "IPDA1 We"
type lightning-primitive-input-simple "IPDA1 Wee"
type input "IPDA1 Wee"
type lightning-primitive-input-simple "IPDA1 Week"
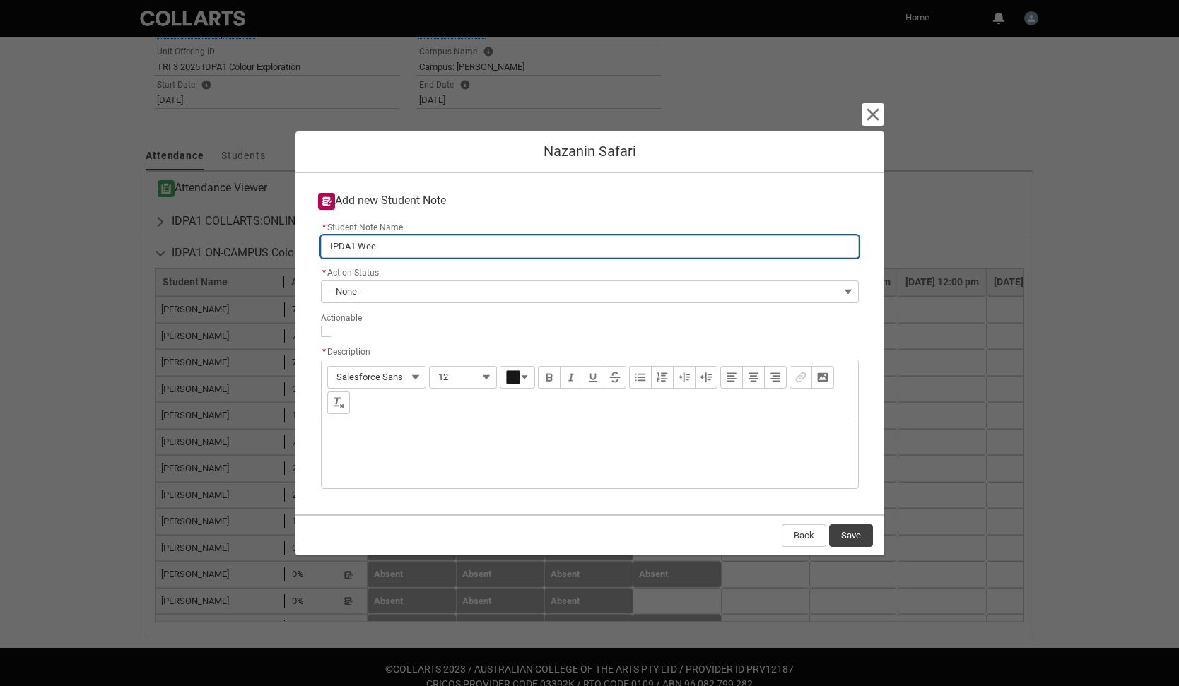
type input "IPDA1 Week"
type lightning-primitive-input-simple "IPDA1 Week"
type input "IPDA1 Week"
type lightning-primitive-input-simple "IPDA1 Week 4"
type input "IPDA1 Week 4"
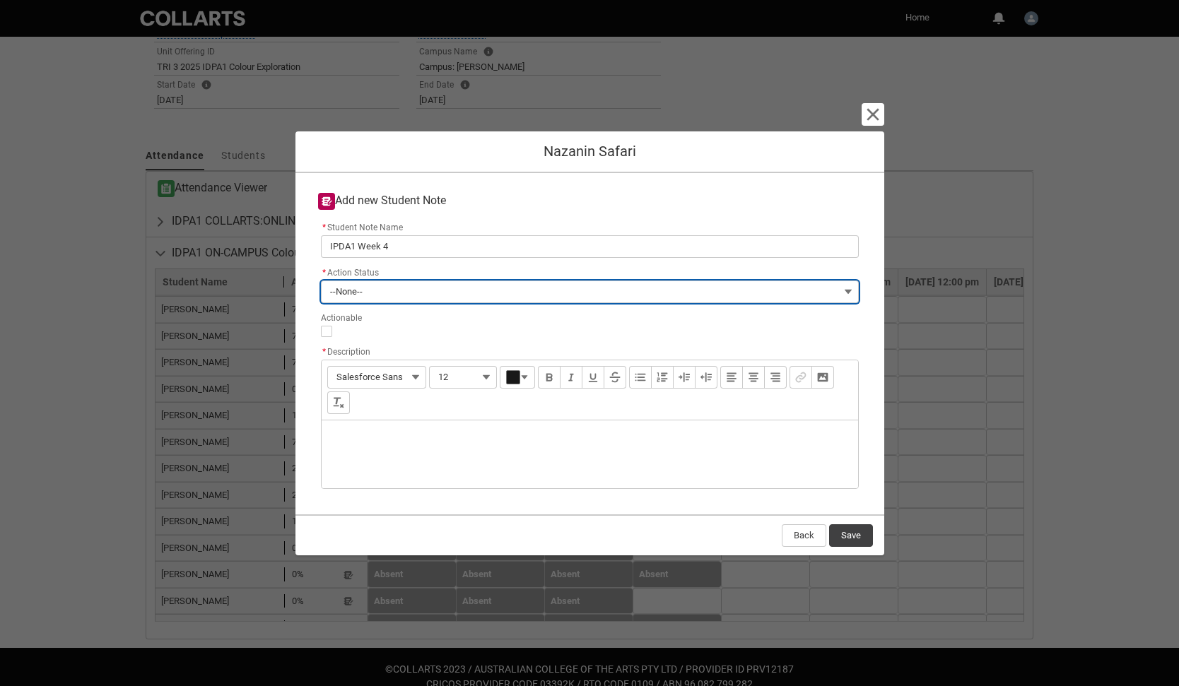
click at [322, 283] on button "--None--" at bounding box center [590, 292] width 538 height 23
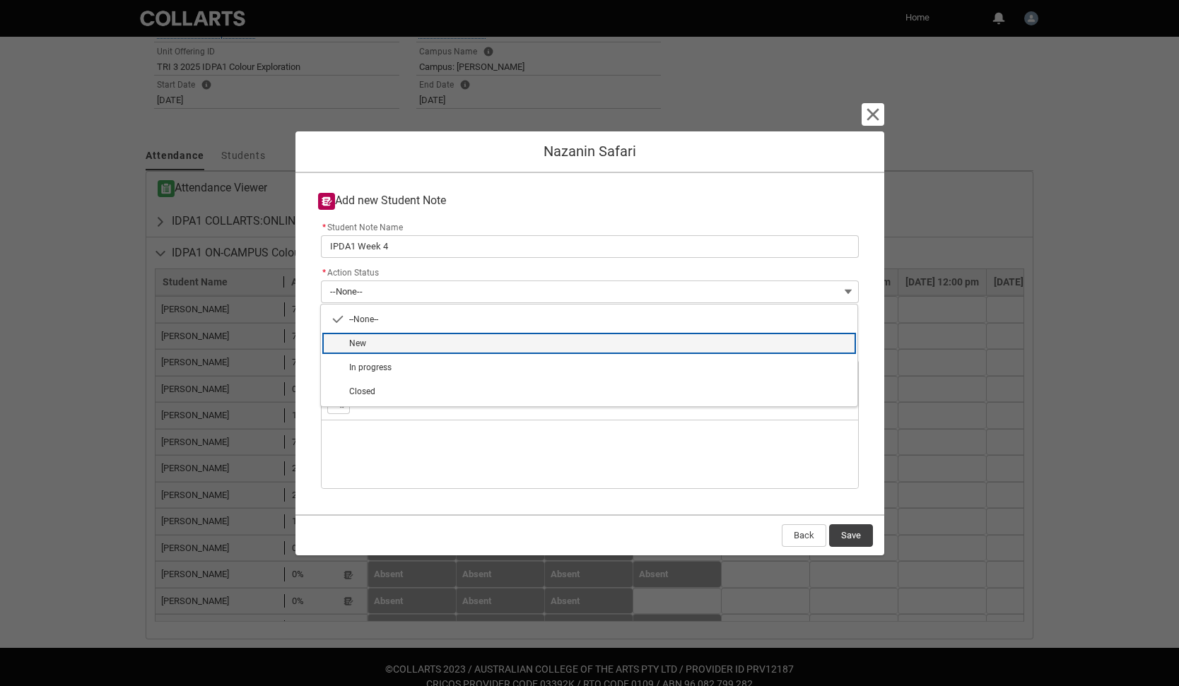
click at [348, 340] on lightning-base-combobox-item "New" at bounding box center [589, 344] width 536 height 24
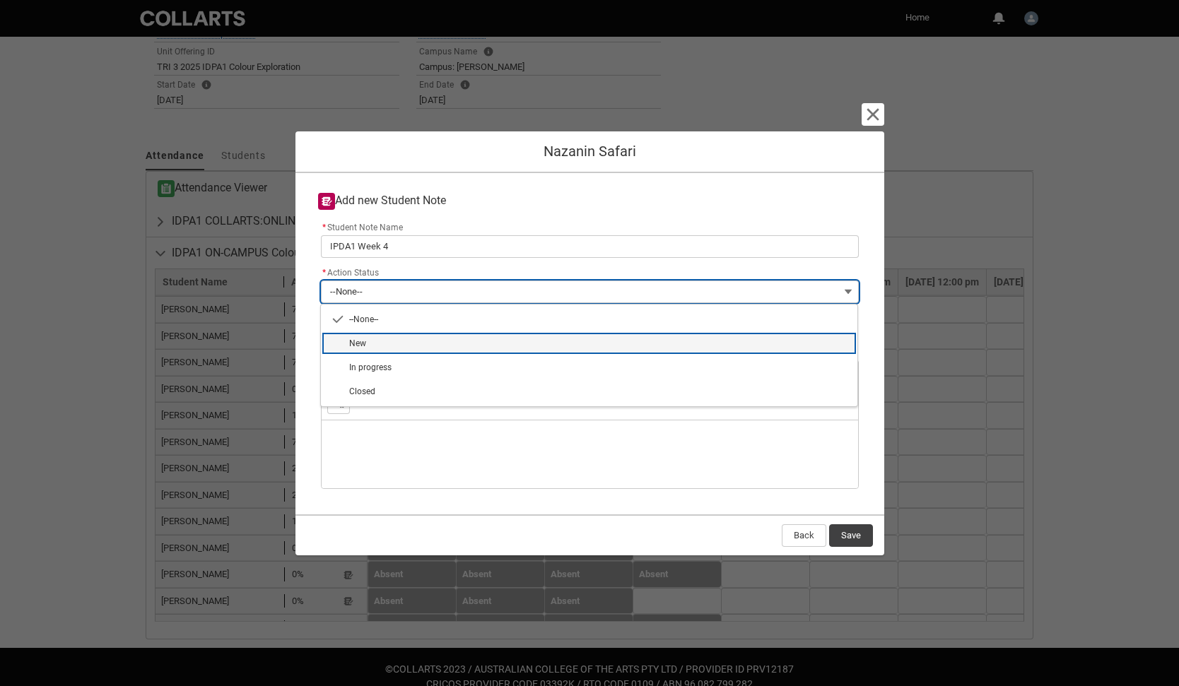
type lightning-combobox "New"
type lightning-picklist "New"
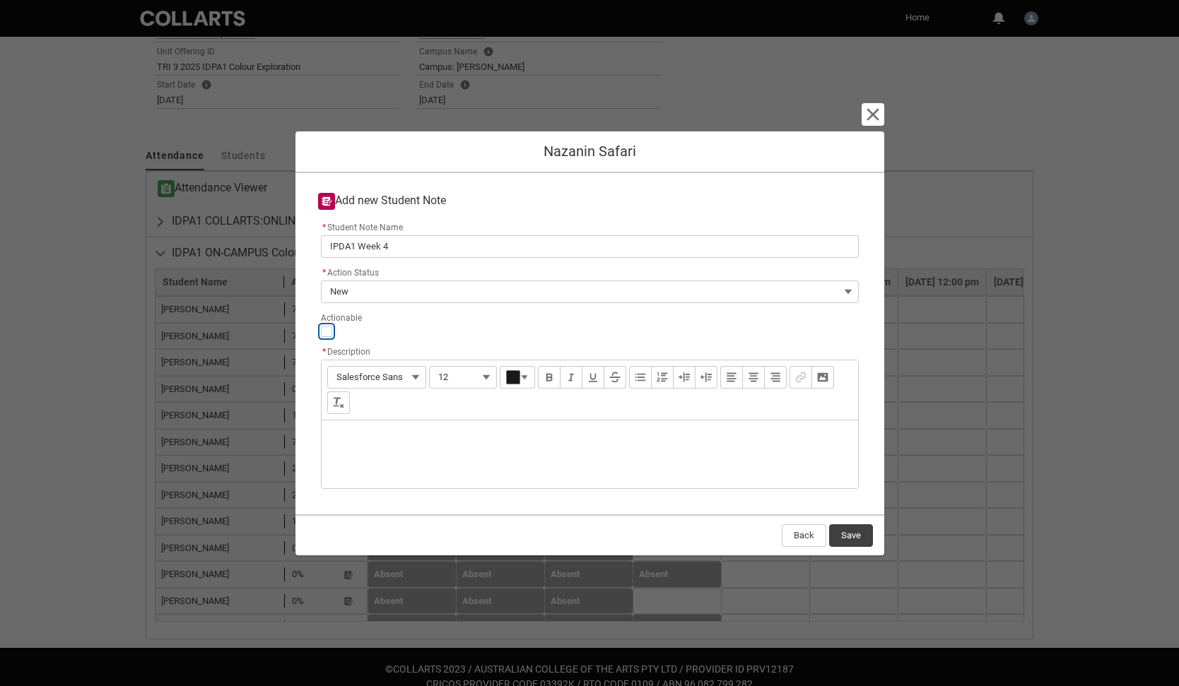
click at [331, 334] on input "Actionable" at bounding box center [326, 331] width 11 height 11
type lightning-input "true"
checkbox input "true"
click at [344, 437] on div "Description" at bounding box center [590, 455] width 536 height 68
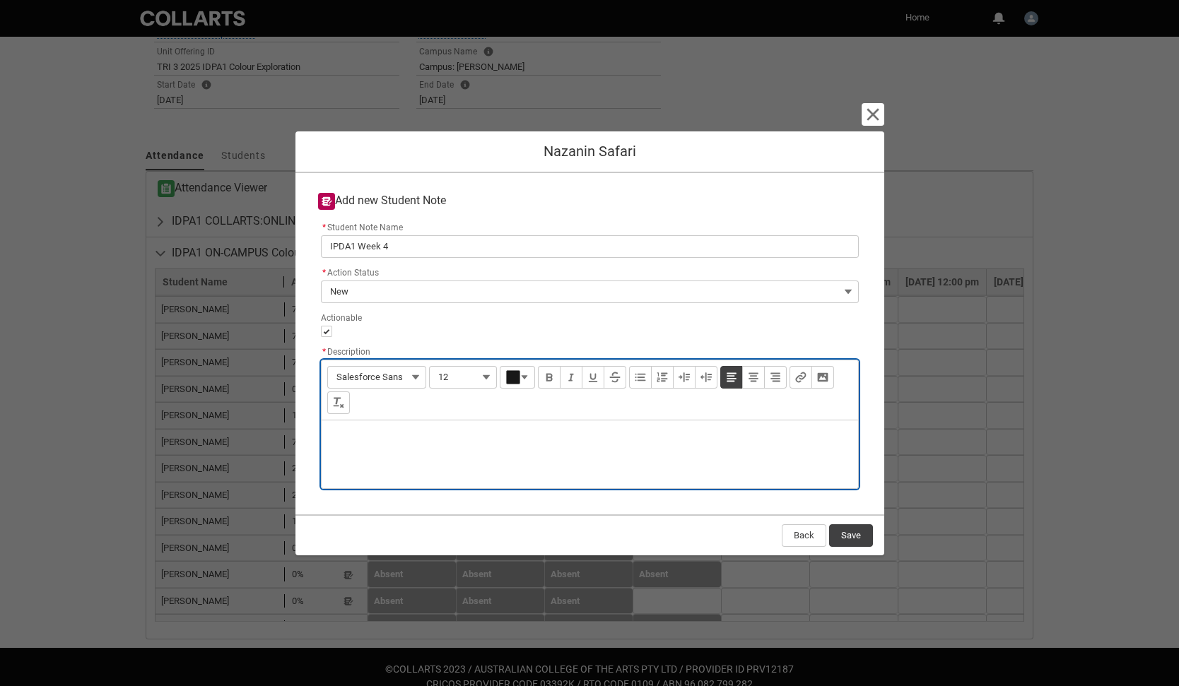
paste div "Description"
drag, startPoint x: 663, startPoint y: 438, endPoint x: 674, endPoint y: 439, distance: 10.6
click at [674, 439] on p "Poor attendance and engagement. Concerned about progress. Please check on her!" at bounding box center [590, 439] width 514 height 14
type lightning-input-rich-text "<p>Poor attendance and engagement. Concerned about progress. Please check on h!…"
click at [594, 439] on p "Poor attendance and engagement. Concerned about progress. Please check on him!" at bounding box center [590, 439] width 514 height 14
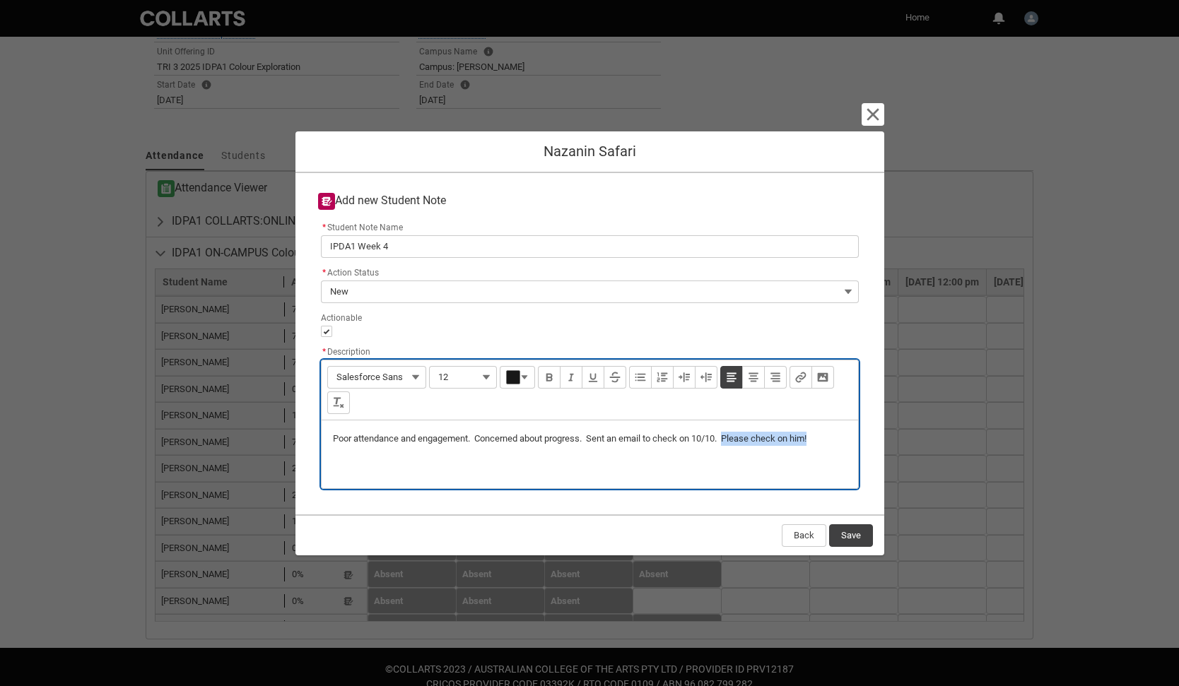
drag, startPoint x: 823, startPoint y: 437, endPoint x: 730, endPoint y: 435, distance: 93.3
click at [730, 435] on p "Poor attendance and engagement. Concerned about progress. Sent an email to chec…" at bounding box center [590, 439] width 514 height 14
type lightning-input-rich-text "<p>Poor attendance and engagement. Concerned about progress. Sent an email to c…"
click at [854, 532] on button "Save" at bounding box center [851, 535] width 44 height 23
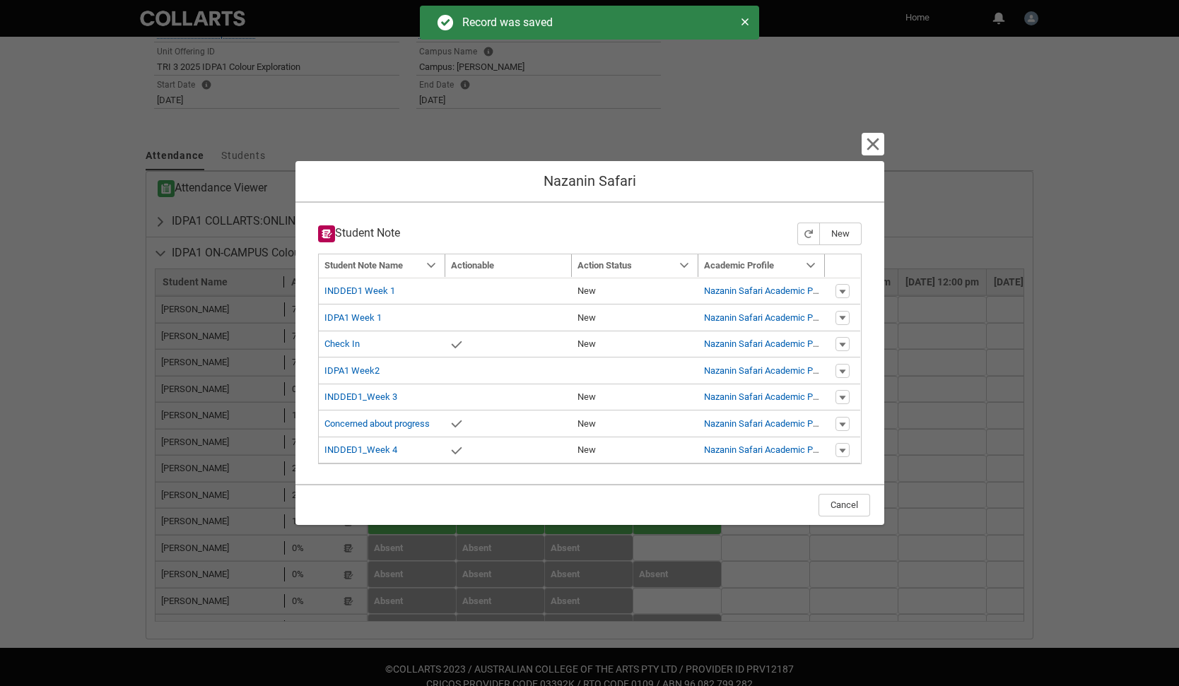
type input "179"
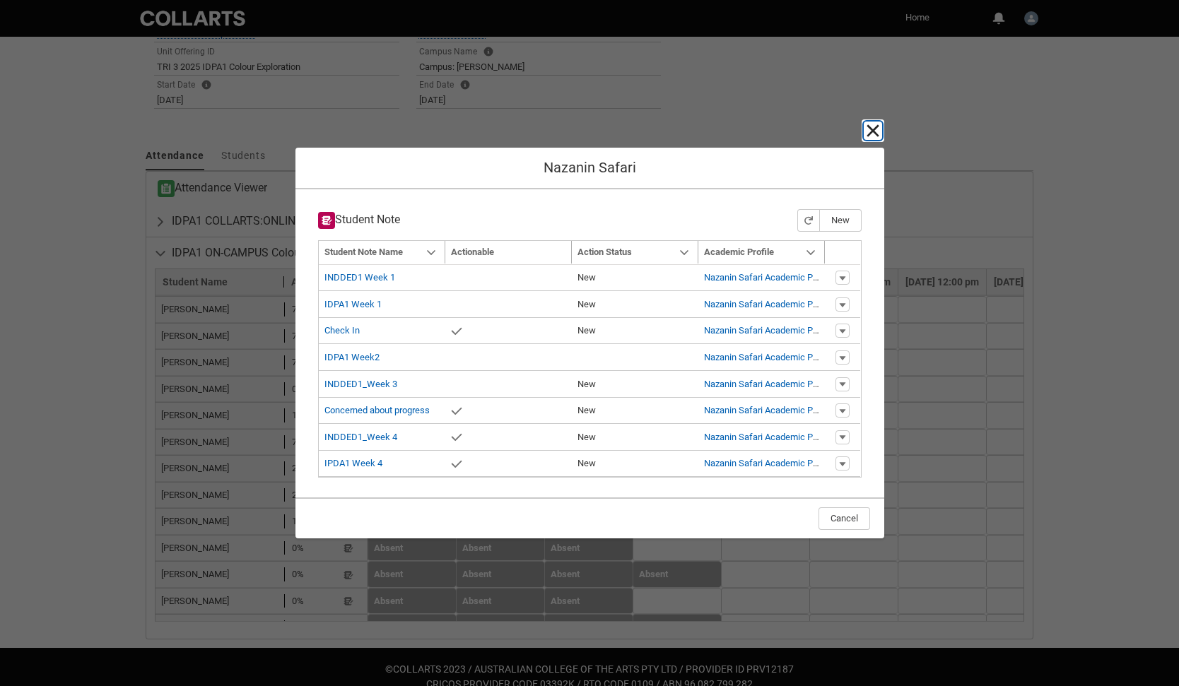
click at [875, 131] on lightning-primitive-icon "button" at bounding box center [872, 130] width 17 height 17
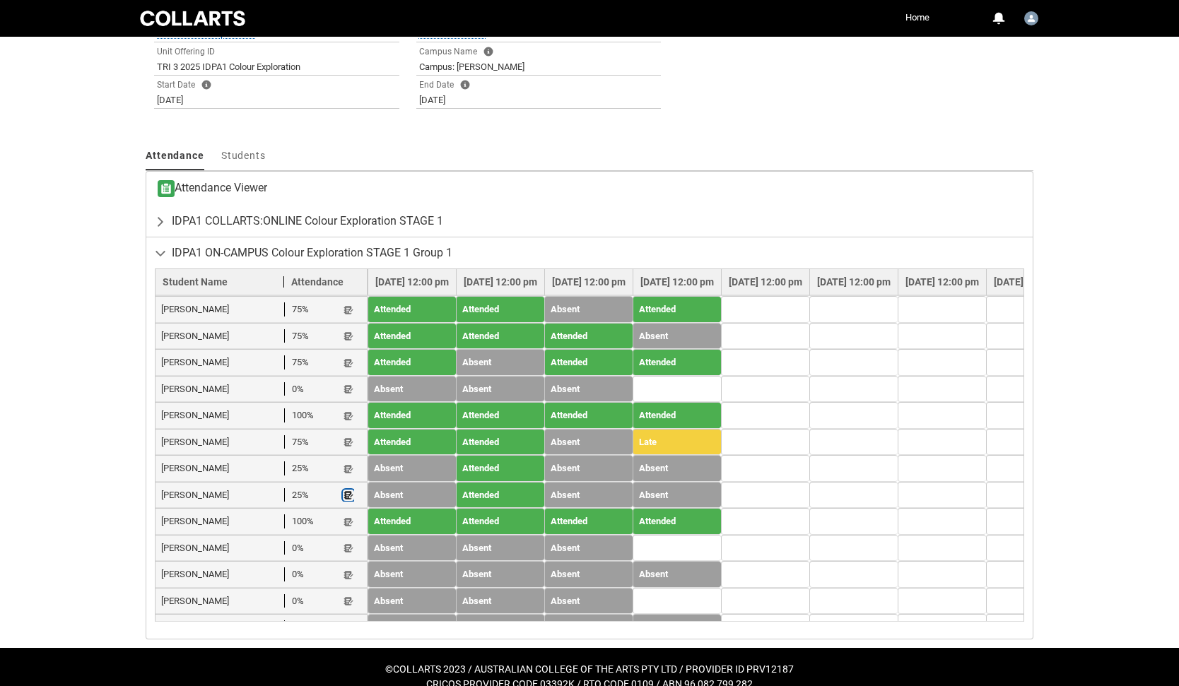
click at [348, 491] on lightning-primitive-icon "button" at bounding box center [349, 496] width 10 height 11
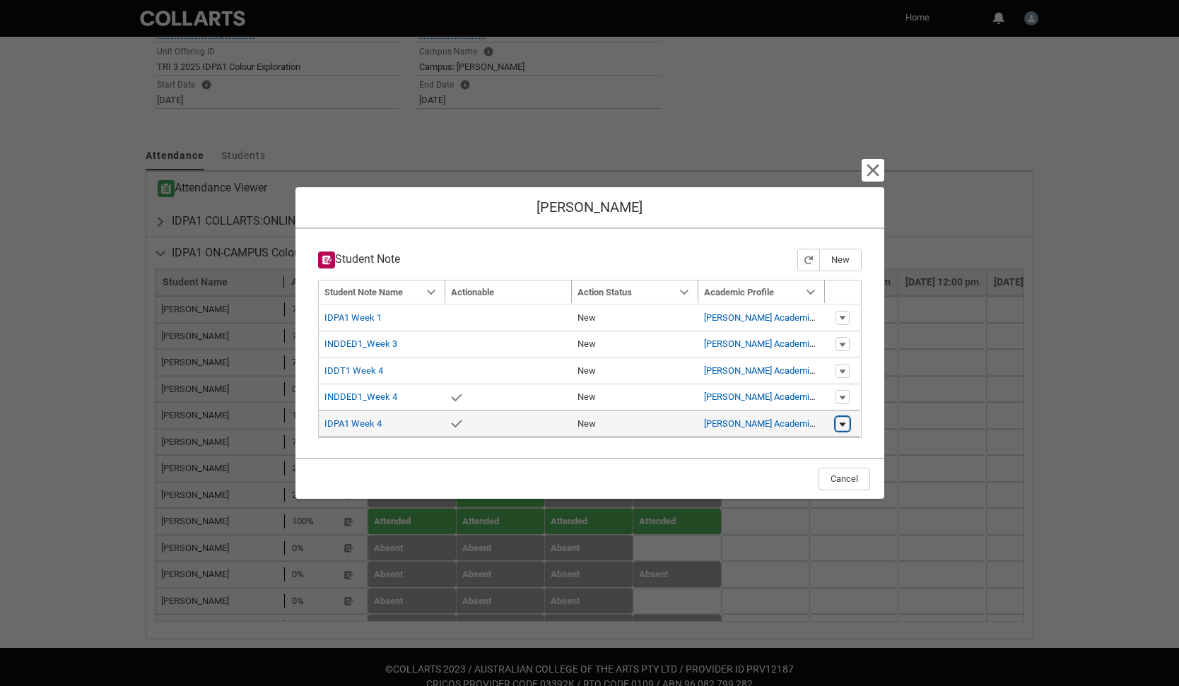
click at [842, 424] on lightning-primitive-icon "button" at bounding box center [842, 424] width 8 height 10
click at [806, 423] on link "Edit" at bounding box center [815, 421] width 66 height 24
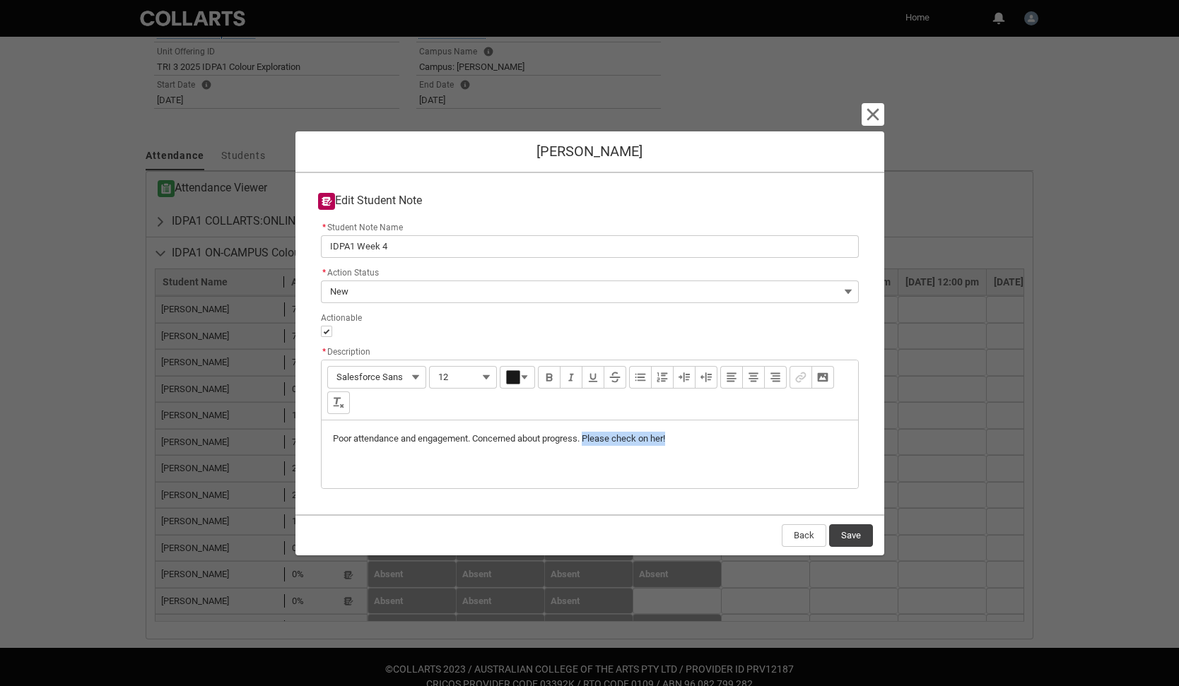
drag, startPoint x: 590, startPoint y: 437, endPoint x: 716, endPoint y: 435, distance: 125.8
click at [716, 435] on p "Poor attendance and engagement. Concerned about progress. Please check on her!" at bounding box center [590, 439] width 514 height 14
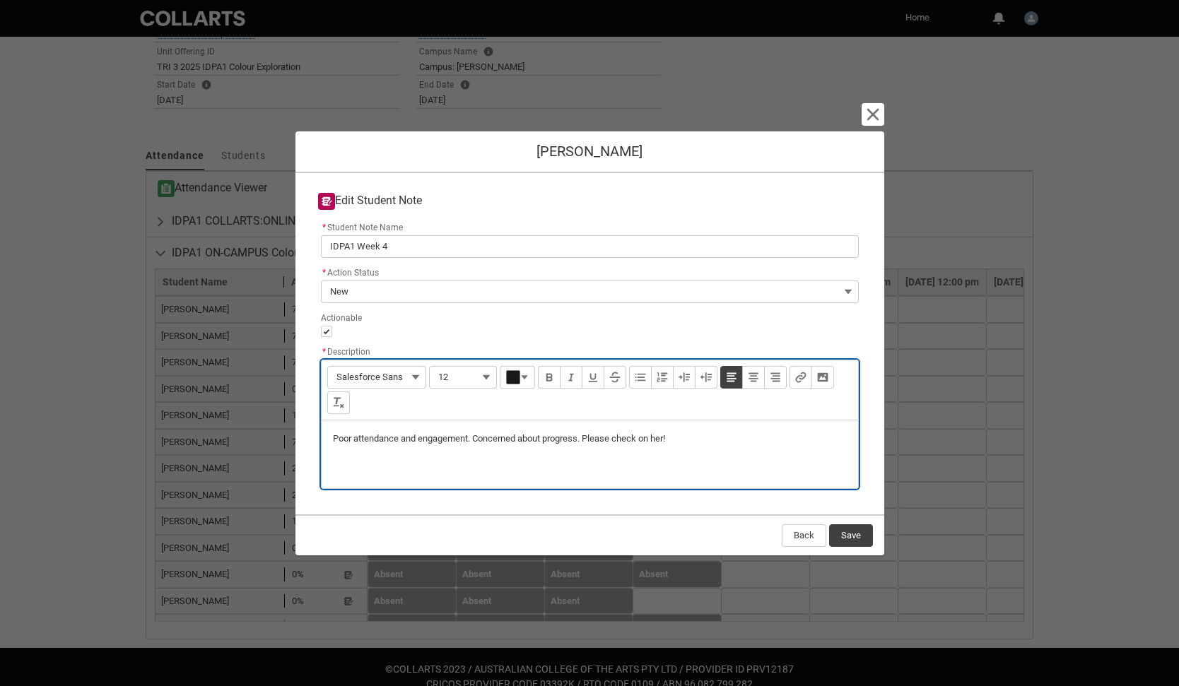
type lightning-input-rich-text "<p>Poor attendance and engagement. Concerned about progress. Please check on he…"
type lightning-input-rich-text "<p>Poor attendance and engagement. Concerned about progress. Emailed her 10/10 …"
click at [852, 538] on button "Save" at bounding box center [851, 535] width 44 height 23
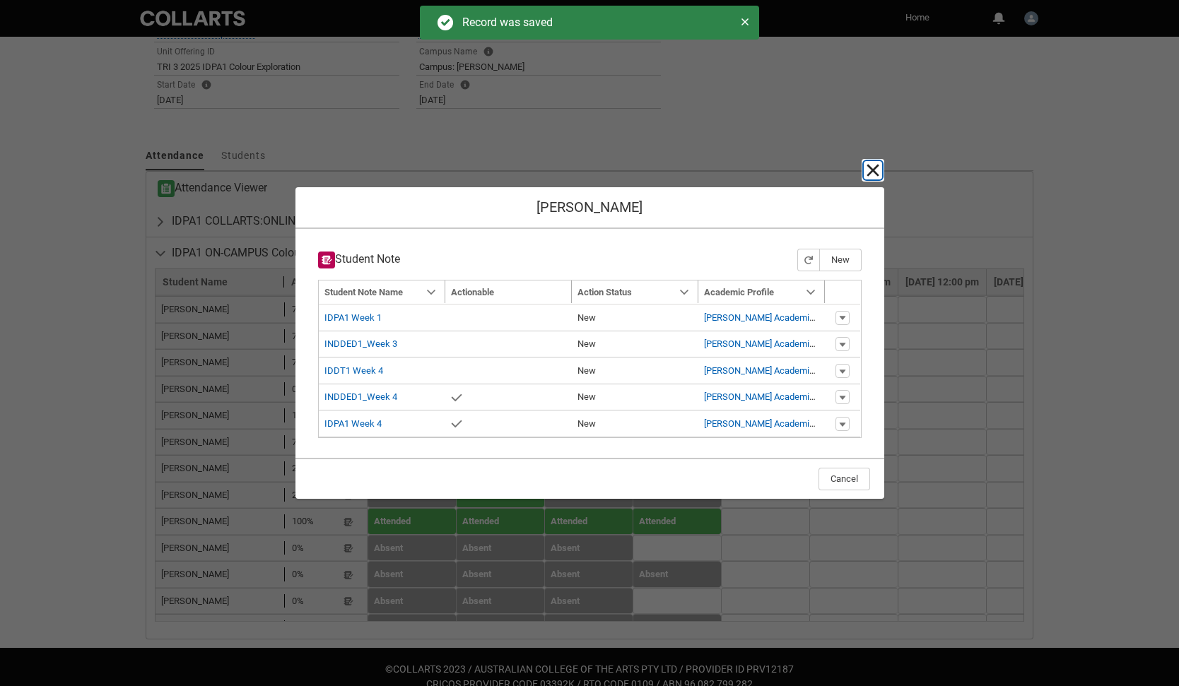
click at [874, 172] on lightning-primitive-icon "button" at bounding box center [872, 170] width 17 height 17
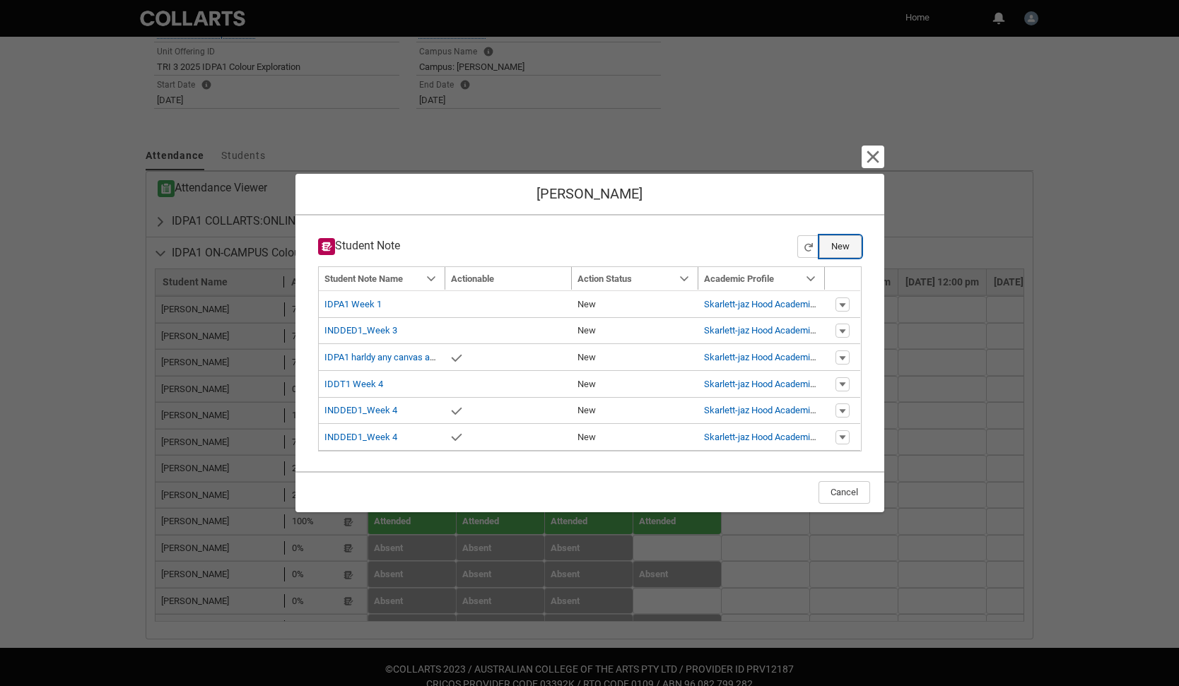
click at [840, 245] on button "New" at bounding box center [840, 246] width 42 height 23
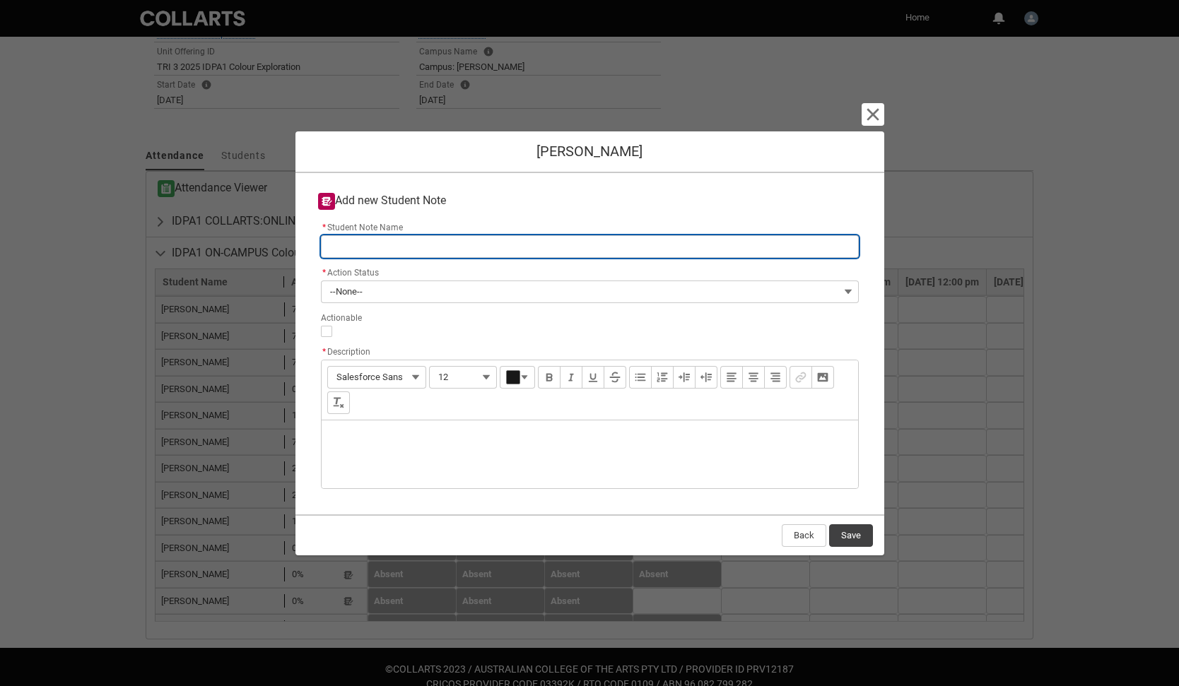
click at [470, 249] on input "* Student Note Name" at bounding box center [590, 246] width 538 height 23
type lightning-primitive-input-simple "IDPA1 Week 1"
type input "IDPA1 Week 1"
drag, startPoint x: 383, startPoint y: 246, endPoint x: 392, endPoint y: 246, distance: 8.5
click at [391, 246] on input "IDPA1 Week 1" at bounding box center [590, 246] width 538 height 23
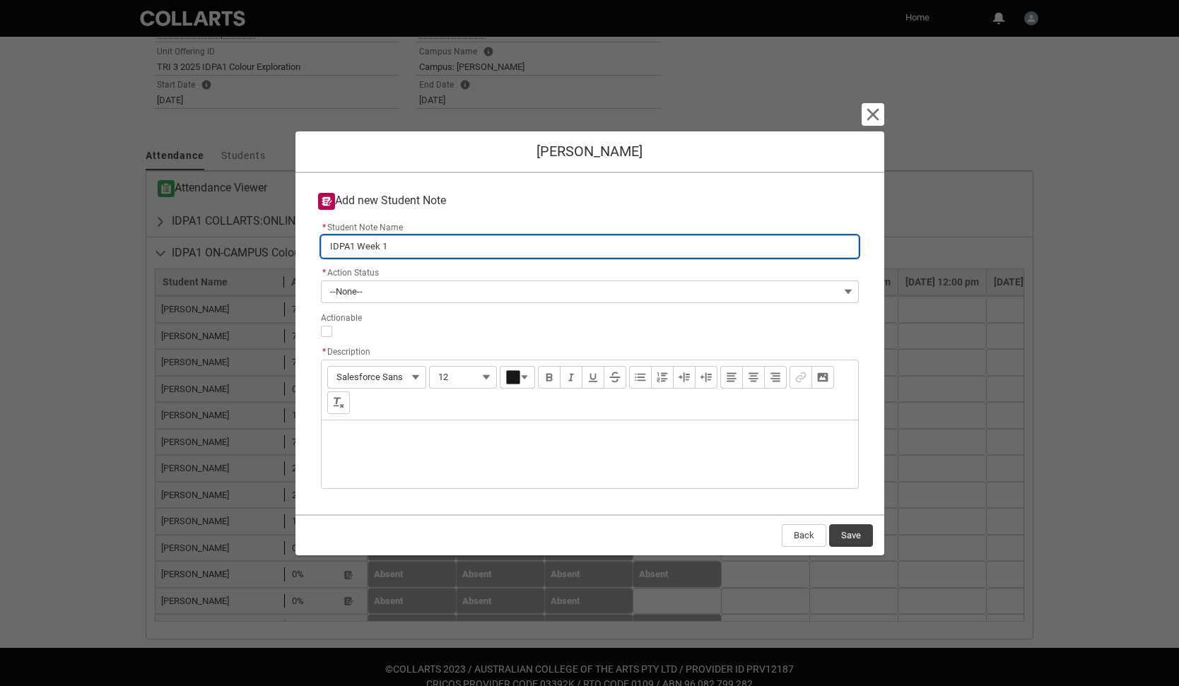
type lightning-primitive-input-simple "IDPA1 Week 4"
type input "IDPA1 Week 4"
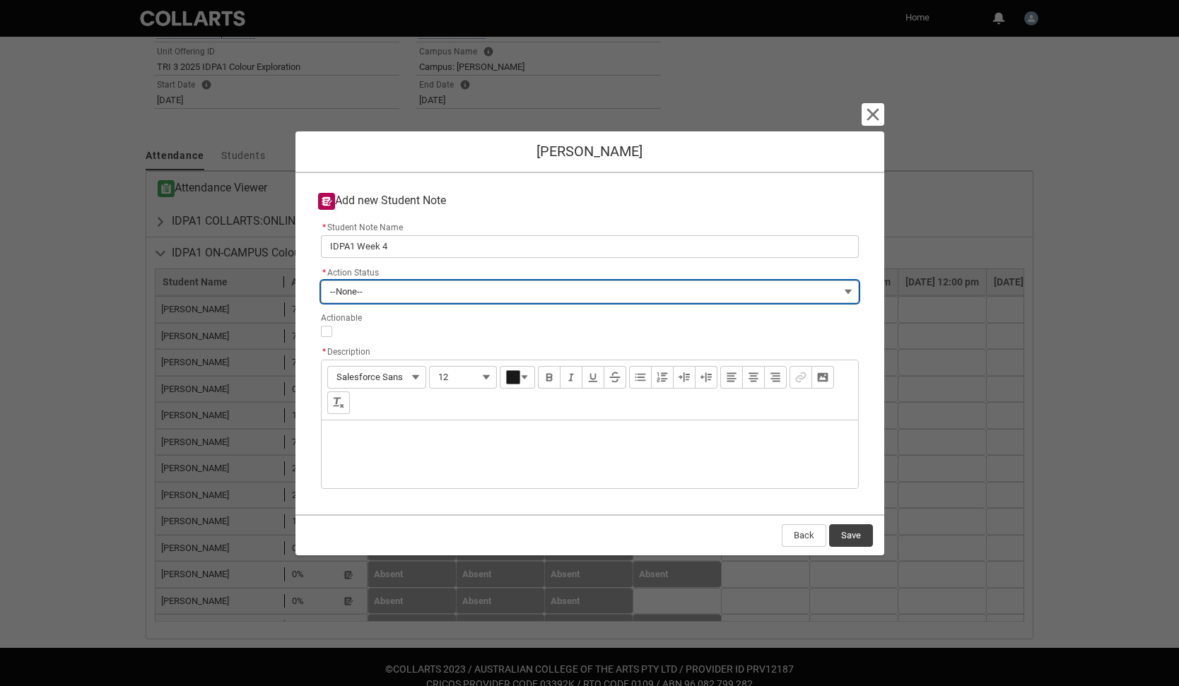
click at [381, 293] on button "--None--" at bounding box center [590, 292] width 538 height 23
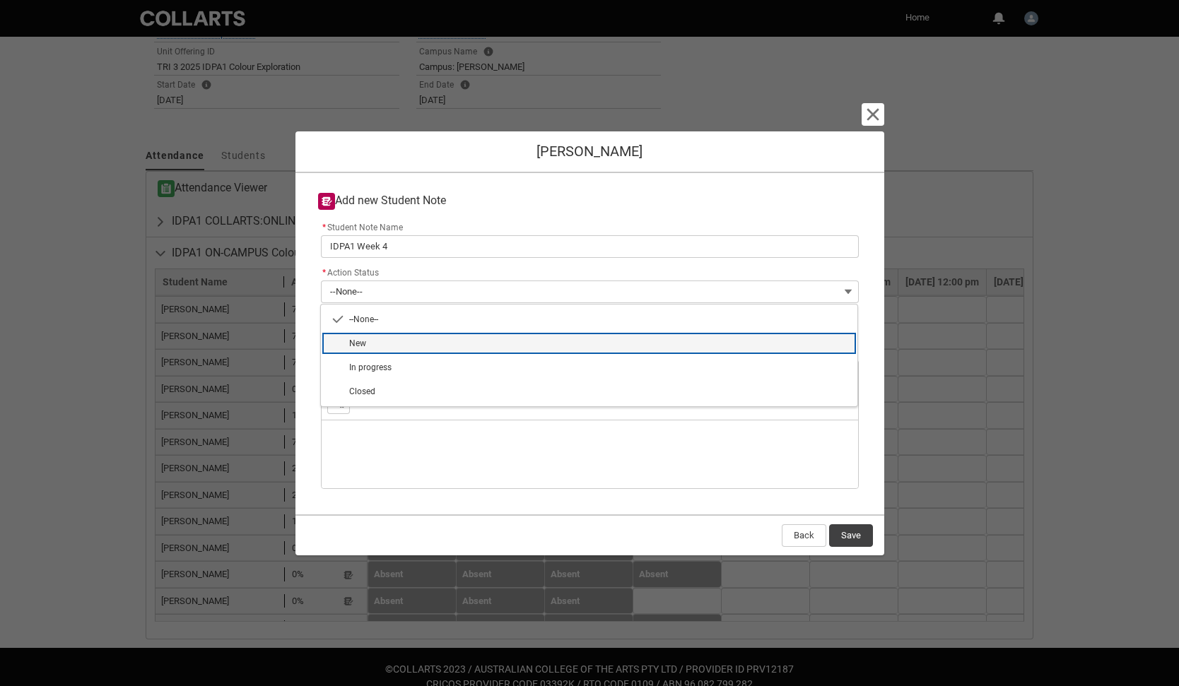
click at [360, 341] on span "New" at bounding box center [357, 344] width 17 height 10
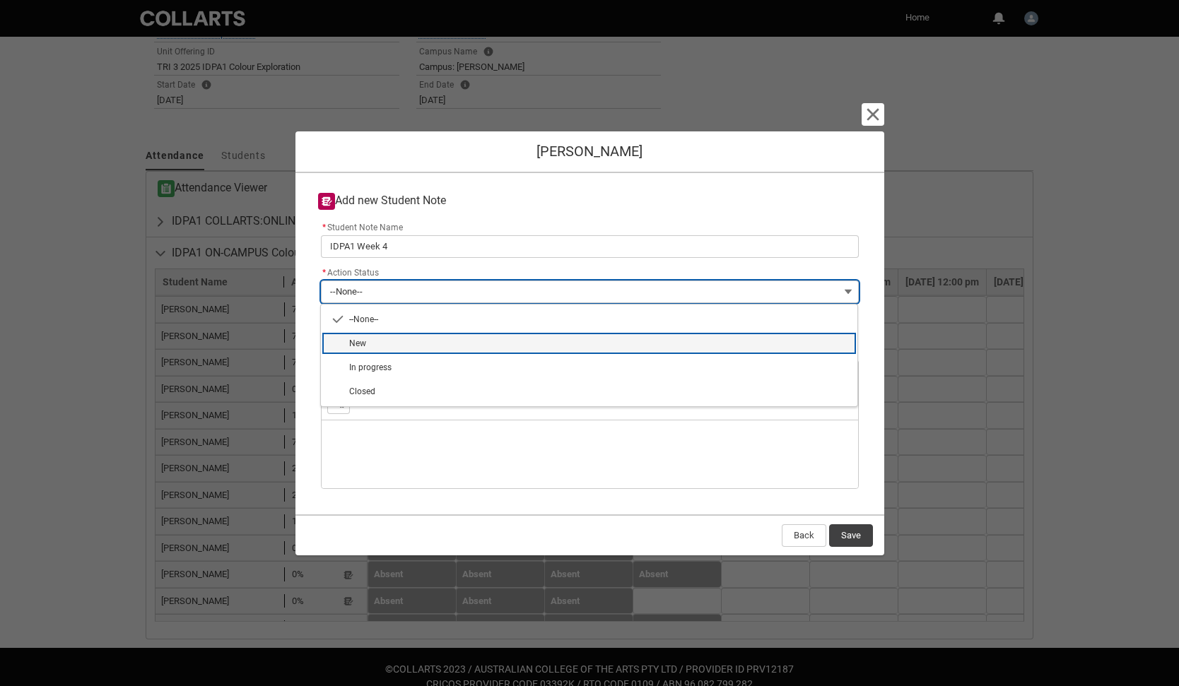
type lightning-combobox "New"
type lightning-picklist "New"
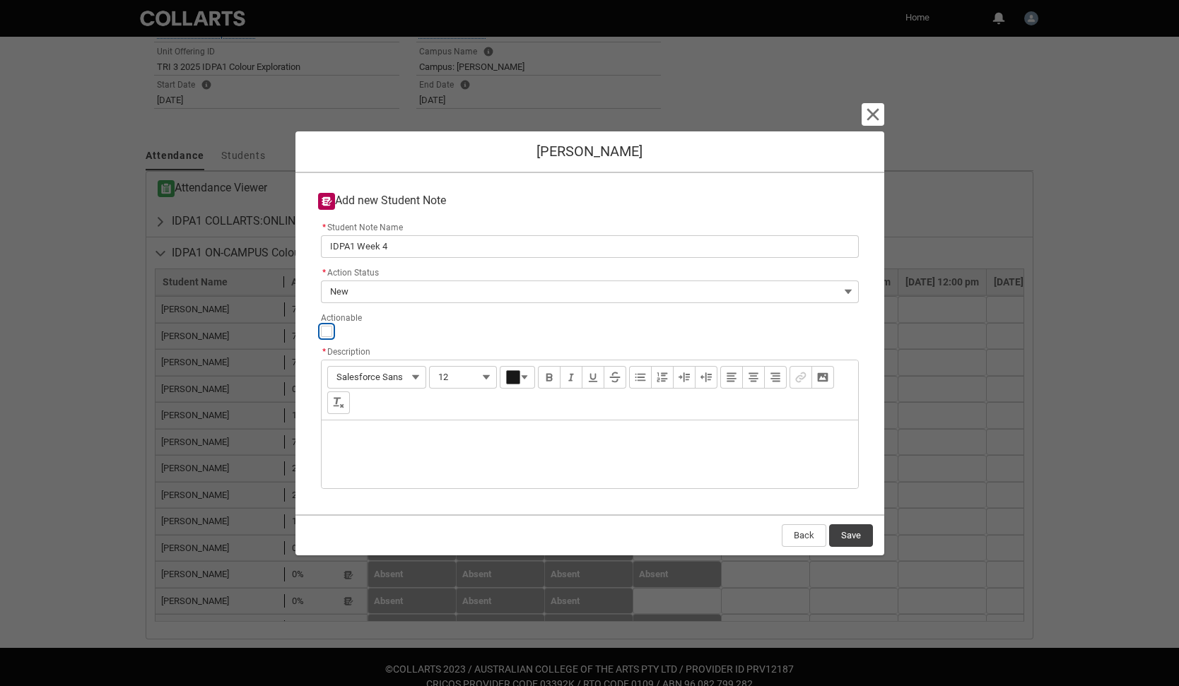
click at [328, 329] on input "Actionable" at bounding box center [326, 331] width 11 height 11
type lightning-input "true"
checkbox input "true"
click at [349, 427] on div "Description" at bounding box center [590, 455] width 536 height 68
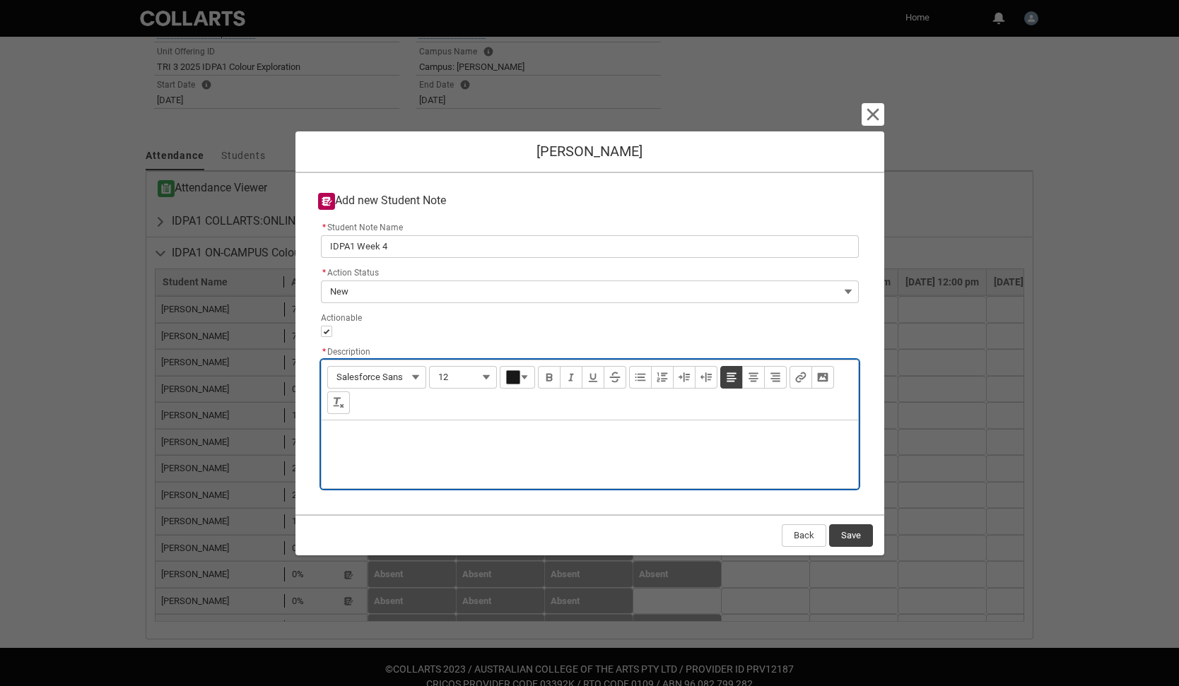
type lightning-input-rich-text "<p>P</p>"
type lightning-input-rich-text "<p>Poor attendance and engagement. Concerned about progress. Emailed check-in 1…"
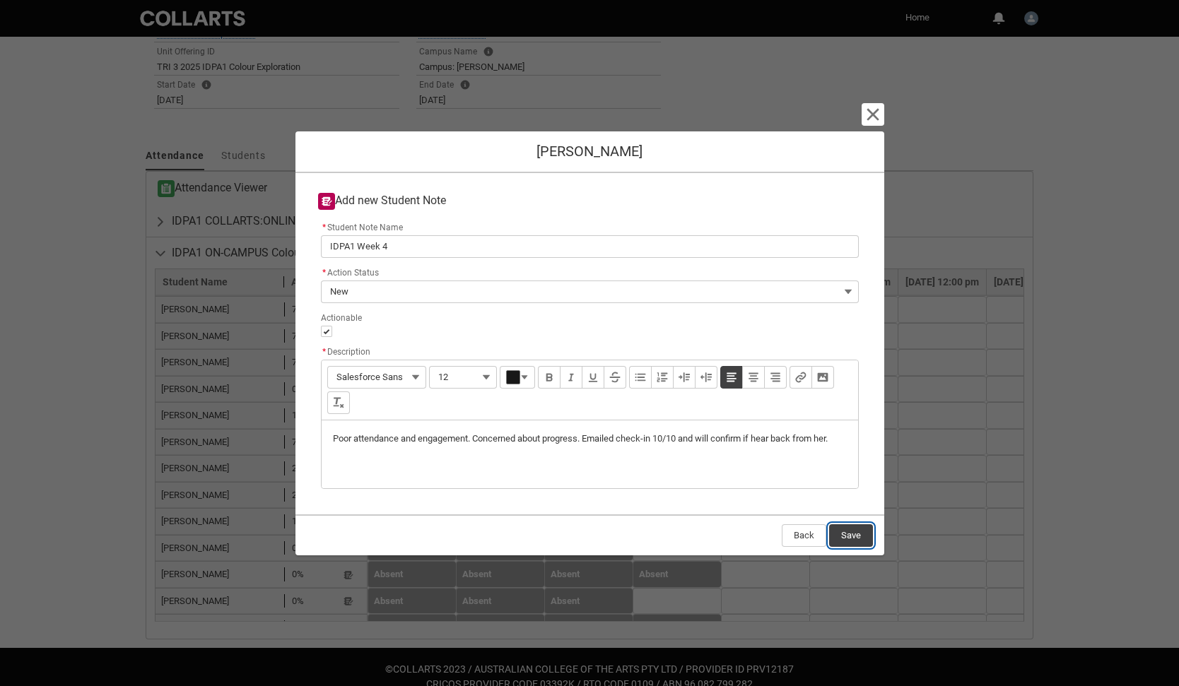
click at [851, 534] on button "Save" at bounding box center [851, 535] width 44 height 23
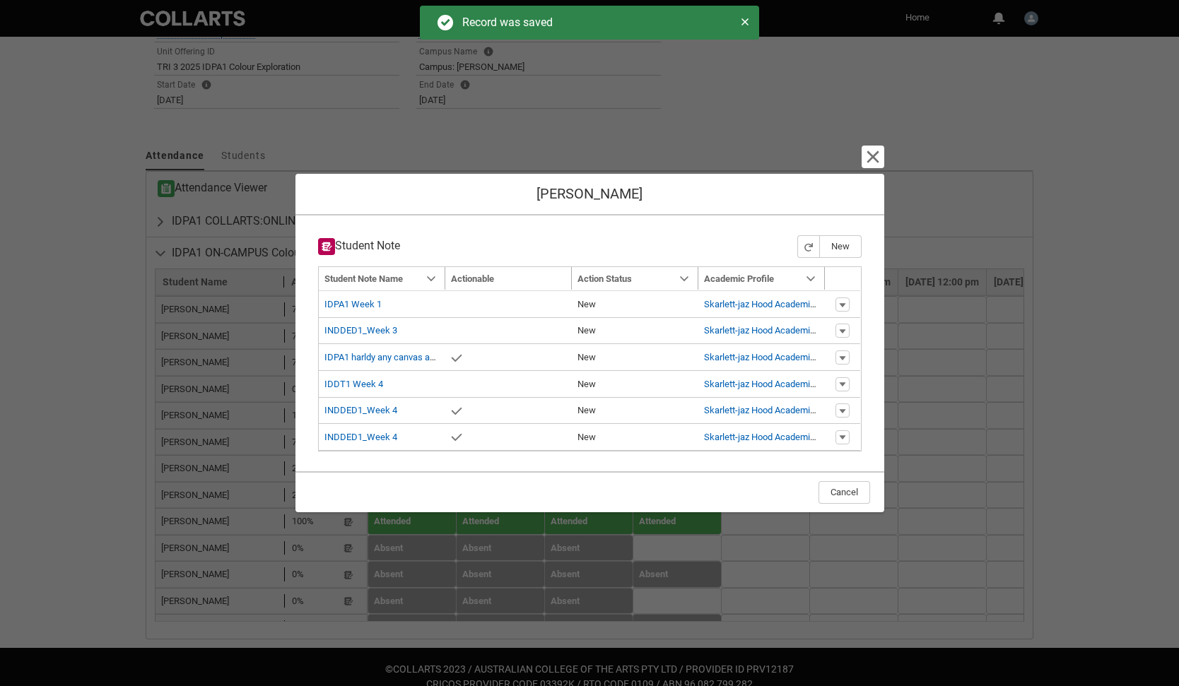
type input "179"
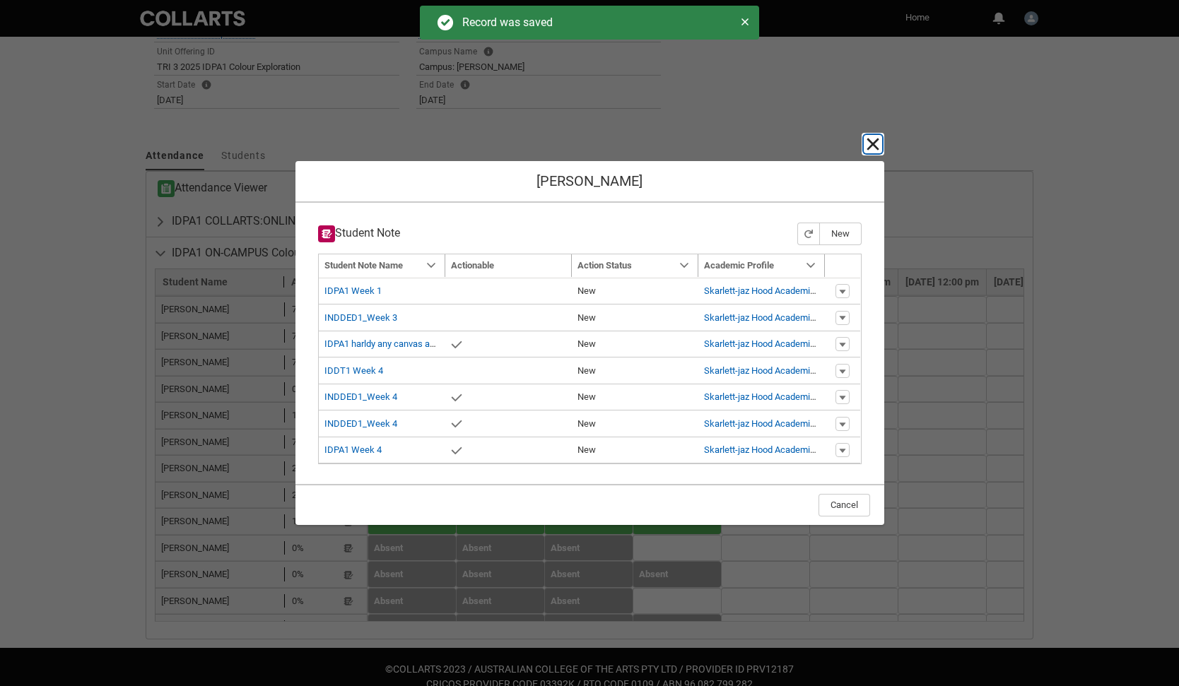
click at [869, 143] on lightning-primitive-icon "button" at bounding box center [872, 144] width 17 height 17
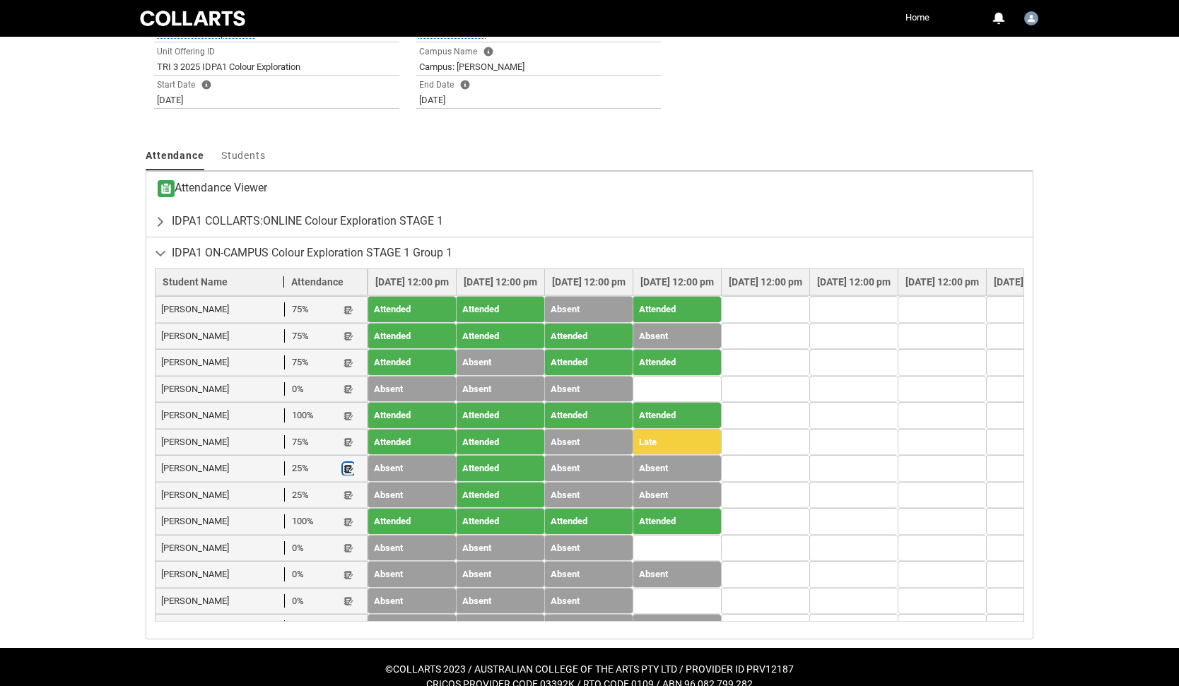
click at [348, 464] on lightning-primitive-icon "button" at bounding box center [349, 469] width 10 height 11
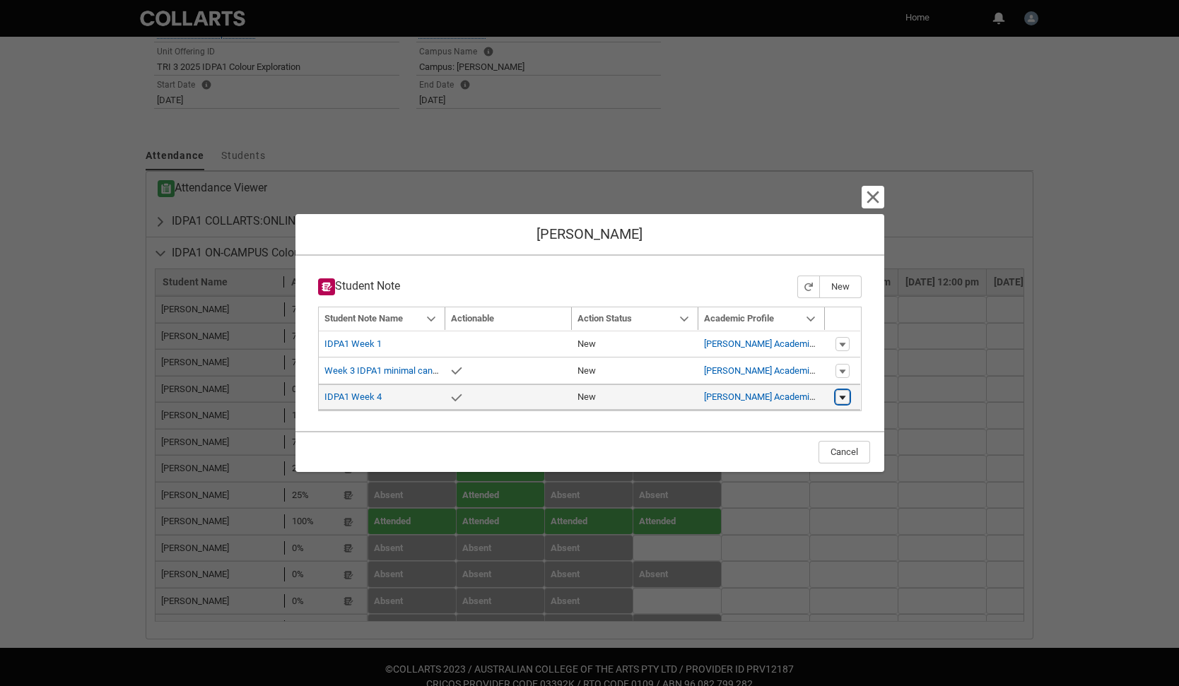
click at [844, 399] on lightning-primitive-icon "button" at bounding box center [842, 398] width 8 height 10
click at [812, 395] on link "Edit" at bounding box center [815, 394] width 66 height 24
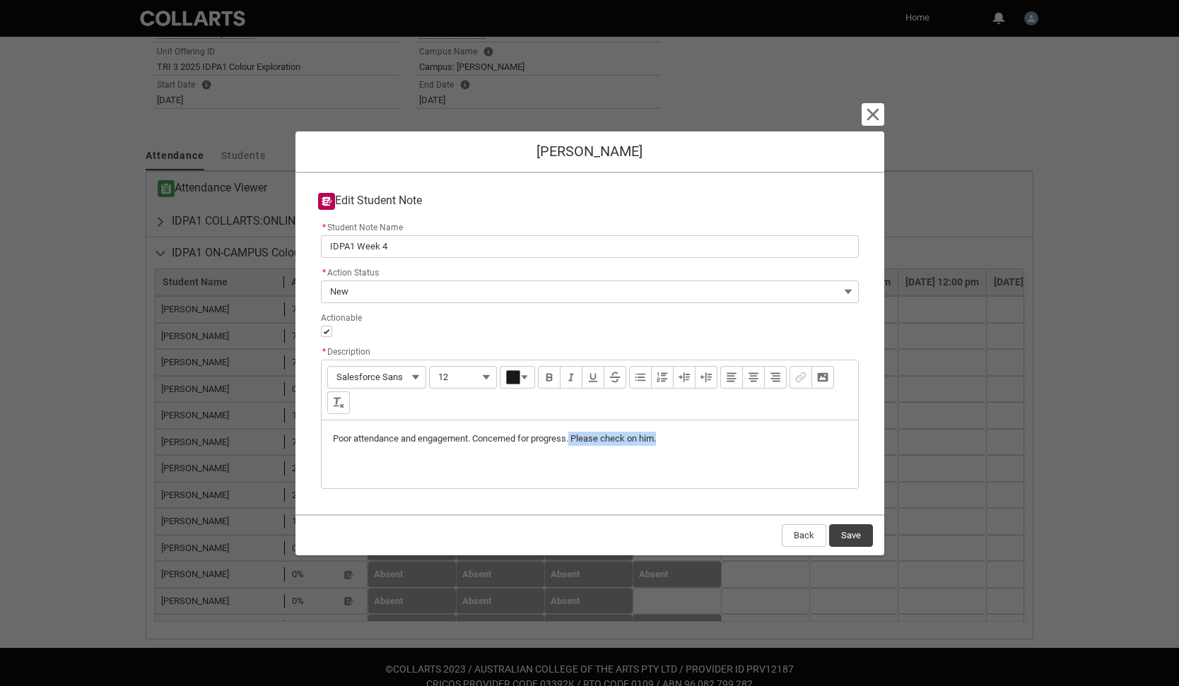
drag, startPoint x: 575, startPoint y: 438, endPoint x: 725, endPoint y: 442, distance: 150.6
click at [725, 442] on p "Poor attendance and engagement. Concerned for progress. Please check on him." at bounding box center [590, 439] width 514 height 14
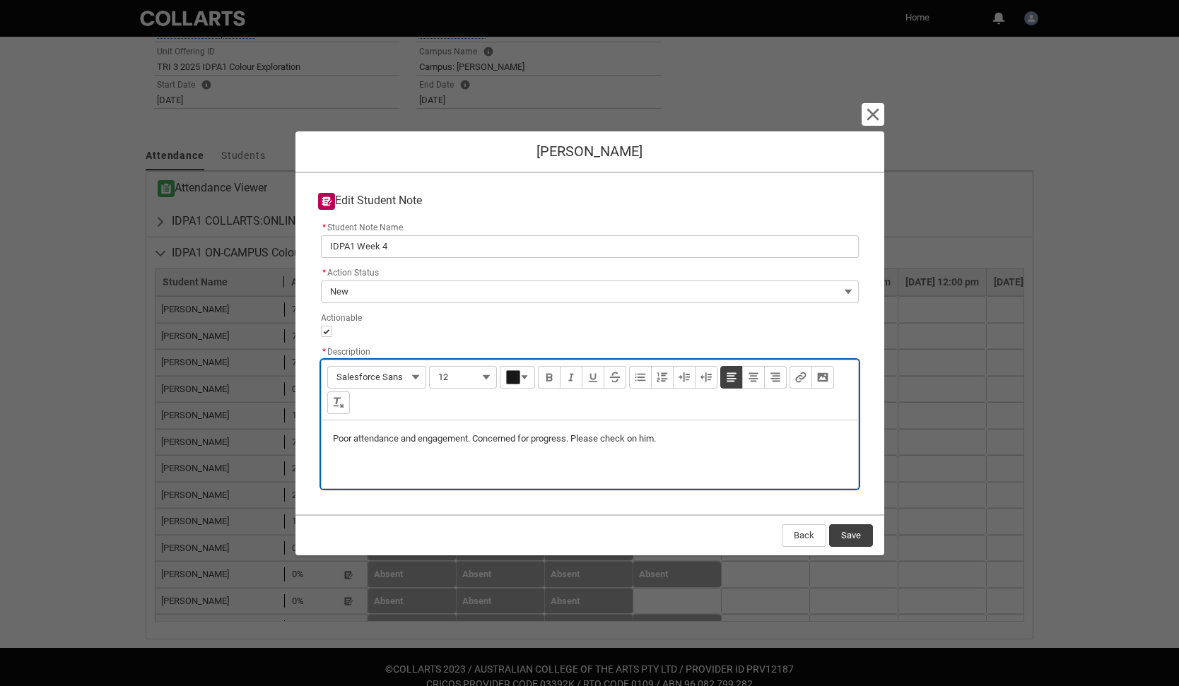
type lightning-input-rich-text "<p>Poor attendance and engagement. Concerned for progress. Please check on him.…"
type lightning-input-rich-text "<p>Poor attendance and engagement. Concerned for progress. Sent email check in …"
click at [862, 528] on button "Save" at bounding box center [851, 535] width 44 height 23
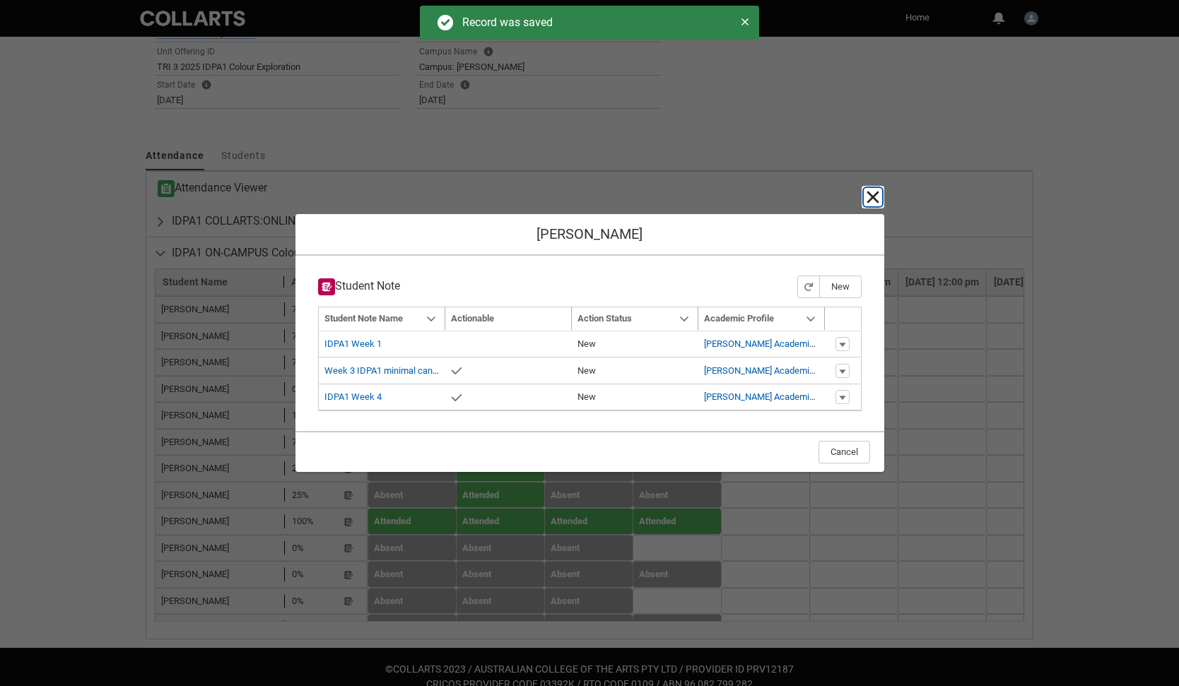
click at [869, 199] on lightning-primitive-icon "button" at bounding box center [872, 197] width 17 height 17
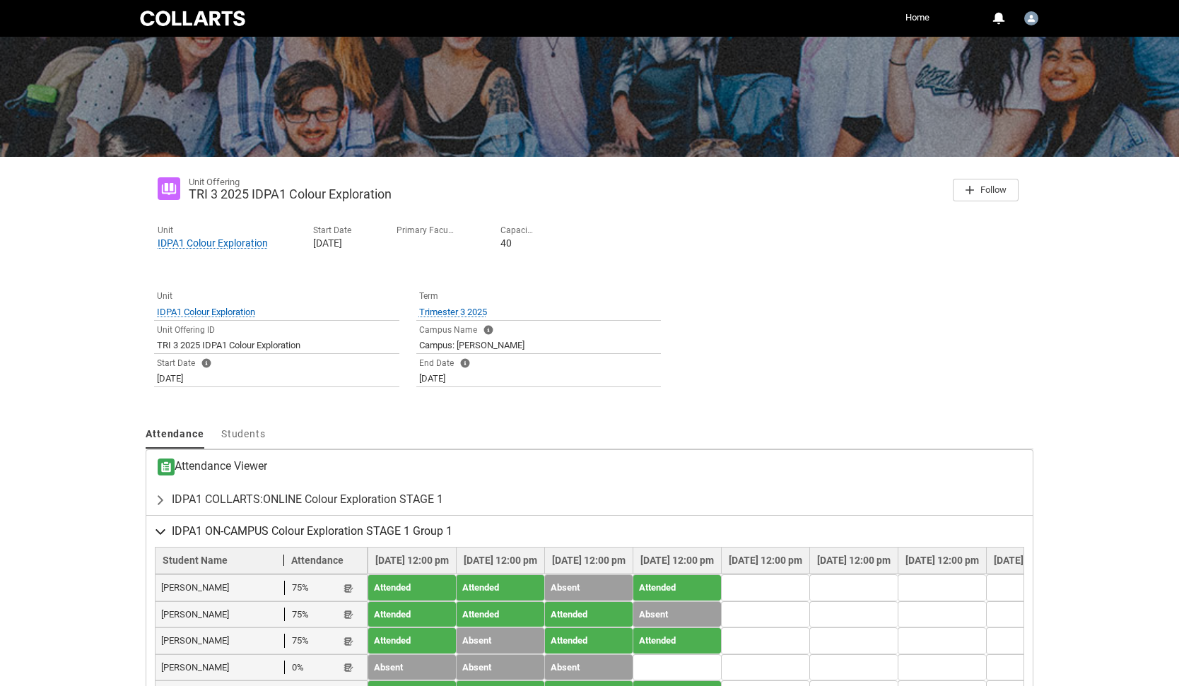
scroll to position [0, 0]
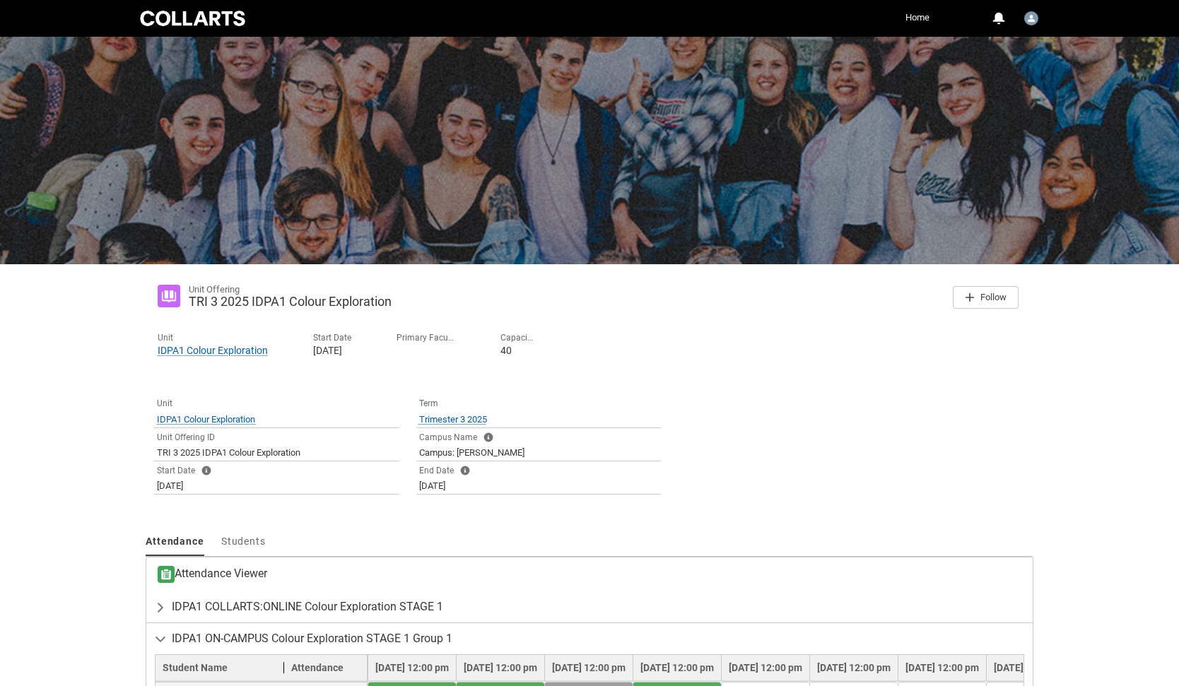
click at [916, 18] on link "Home" at bounding box center [917, 17] width 31 height 21
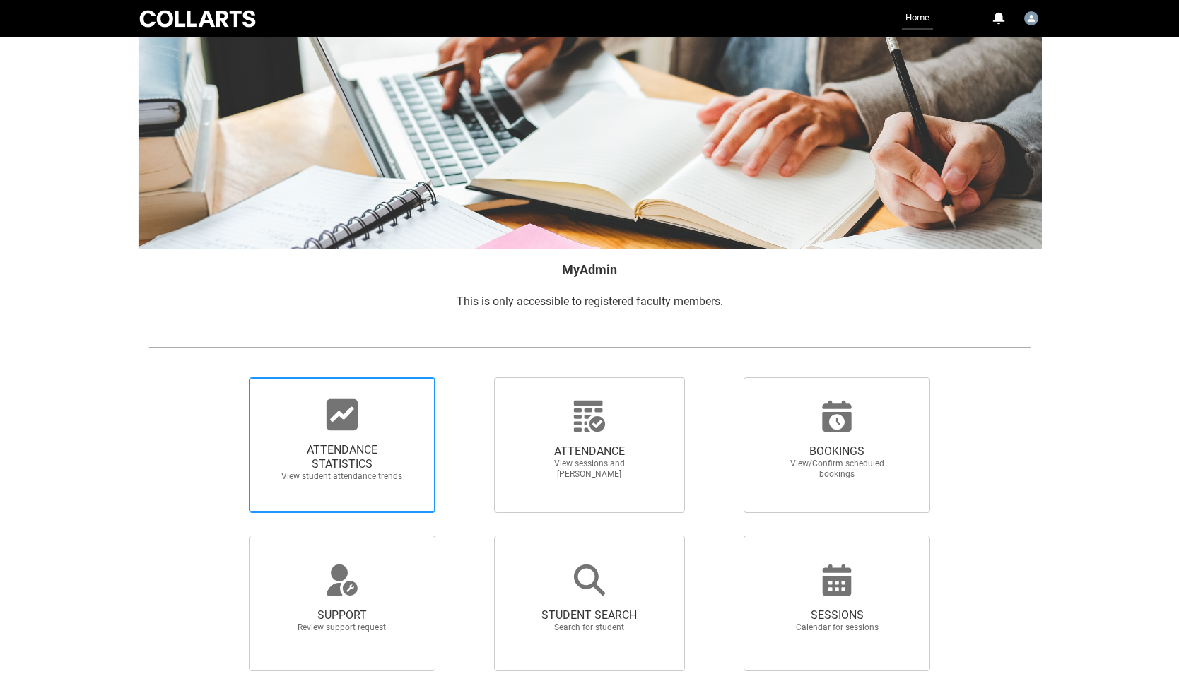
click at [364, 426] on div at bounding box center [342, 415] width 136 height 34
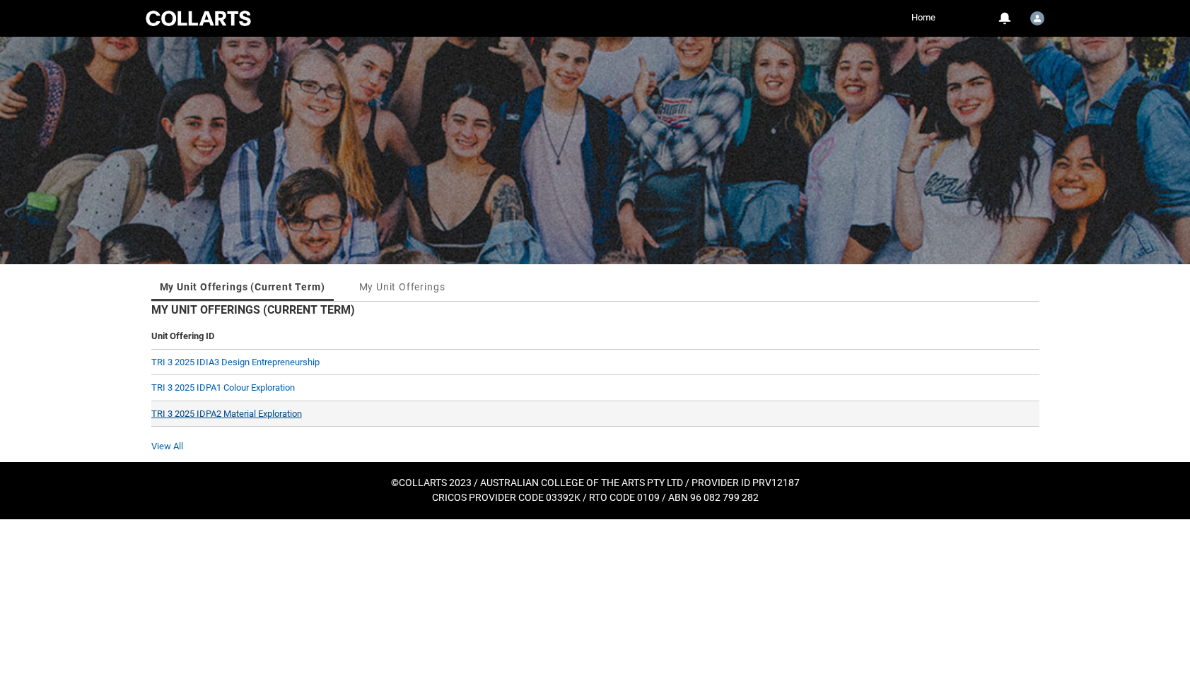
click at [253, 411] on link "TRI 3 2025 IDPA2 Material Exploration" at bounding box center [226, 414] width 151 height 11
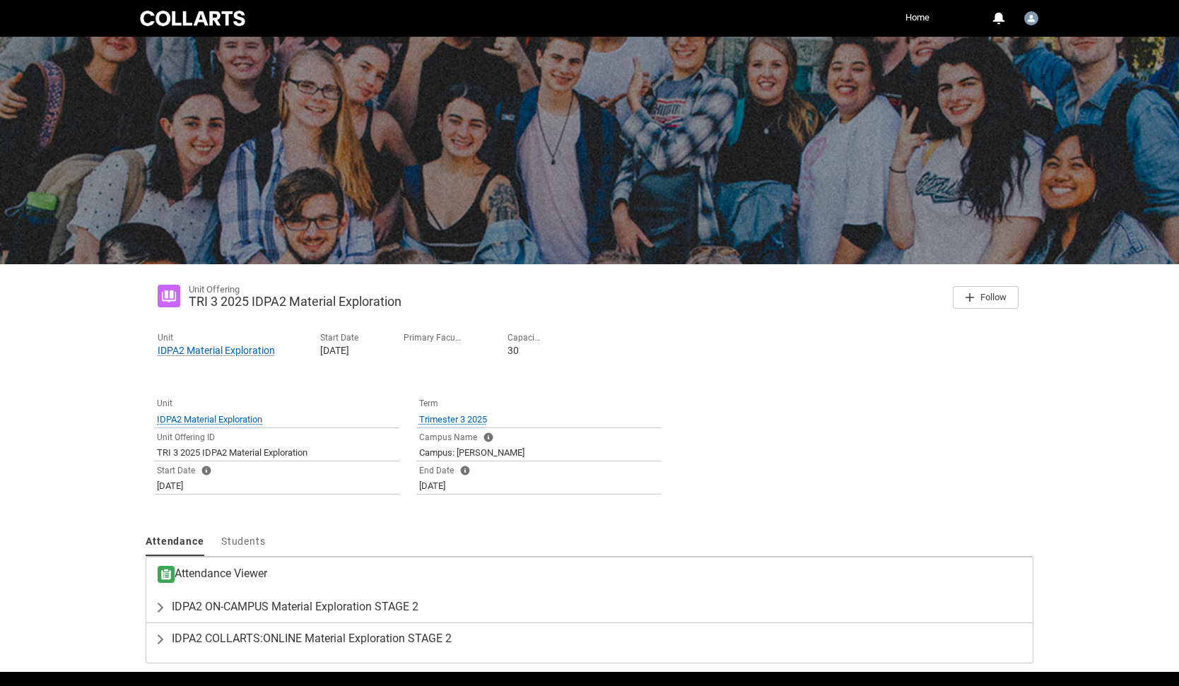
scroll to position [43, 0]
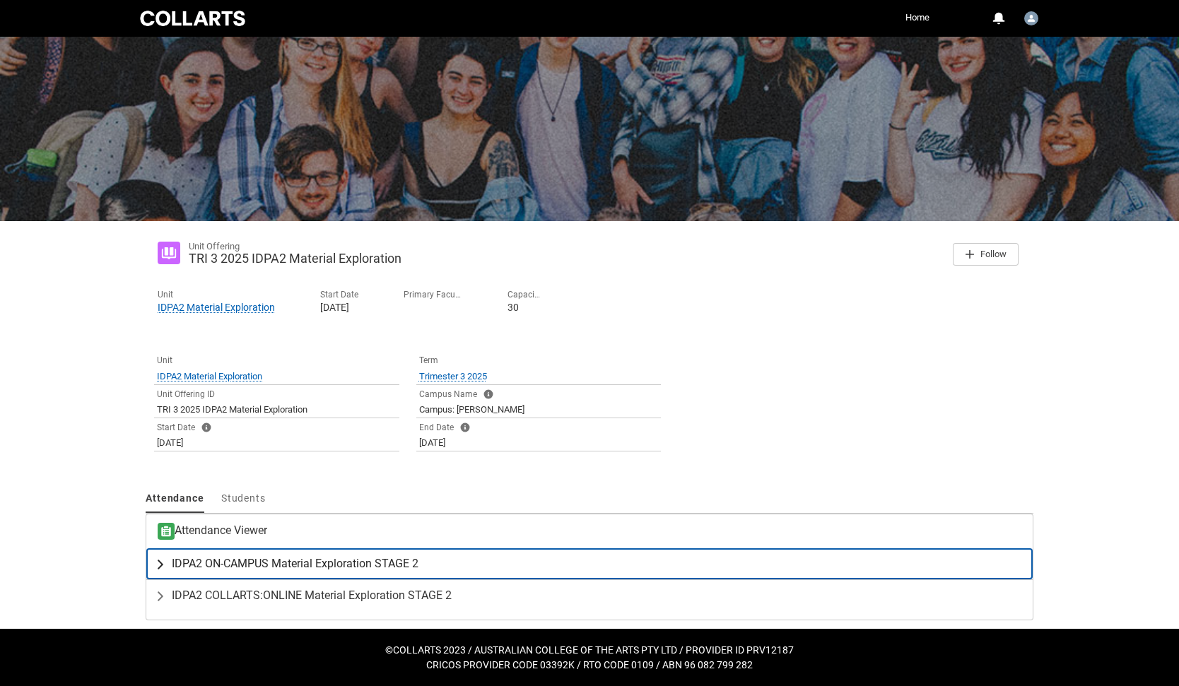
click at [247, 564] on span "IDPA2 ON-CAMPUS Material Exploration STAGE 2" at bounding box center [295, 564] width 247 height 14
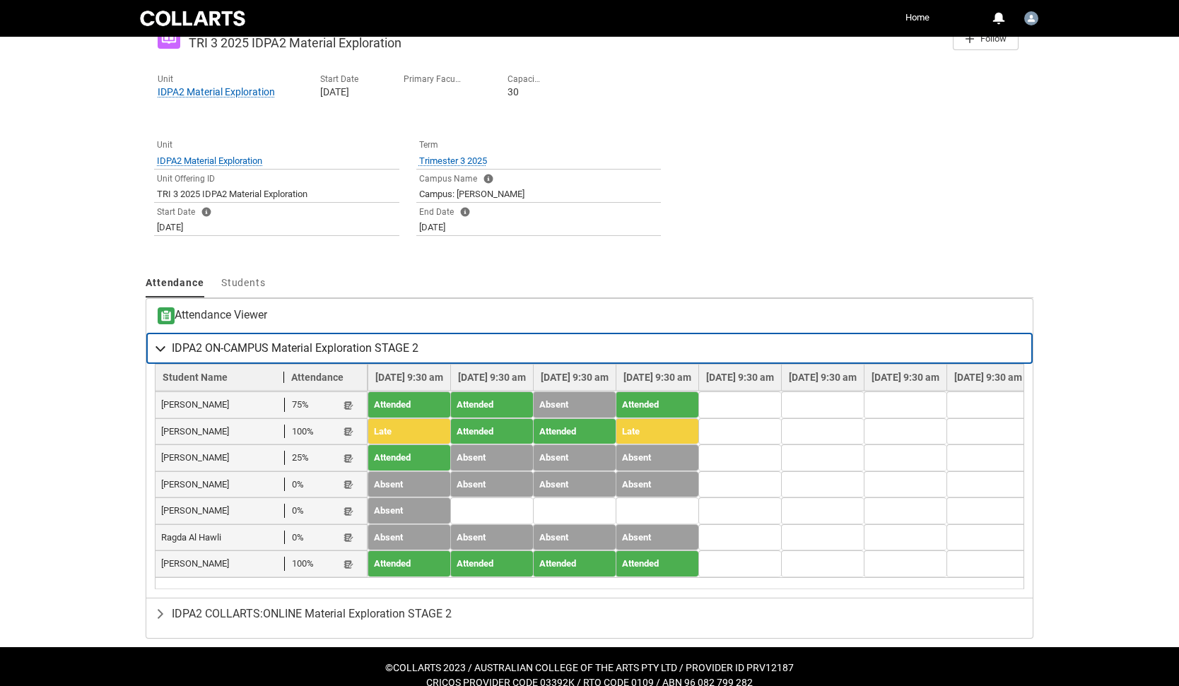
scroll to position [259, 0]
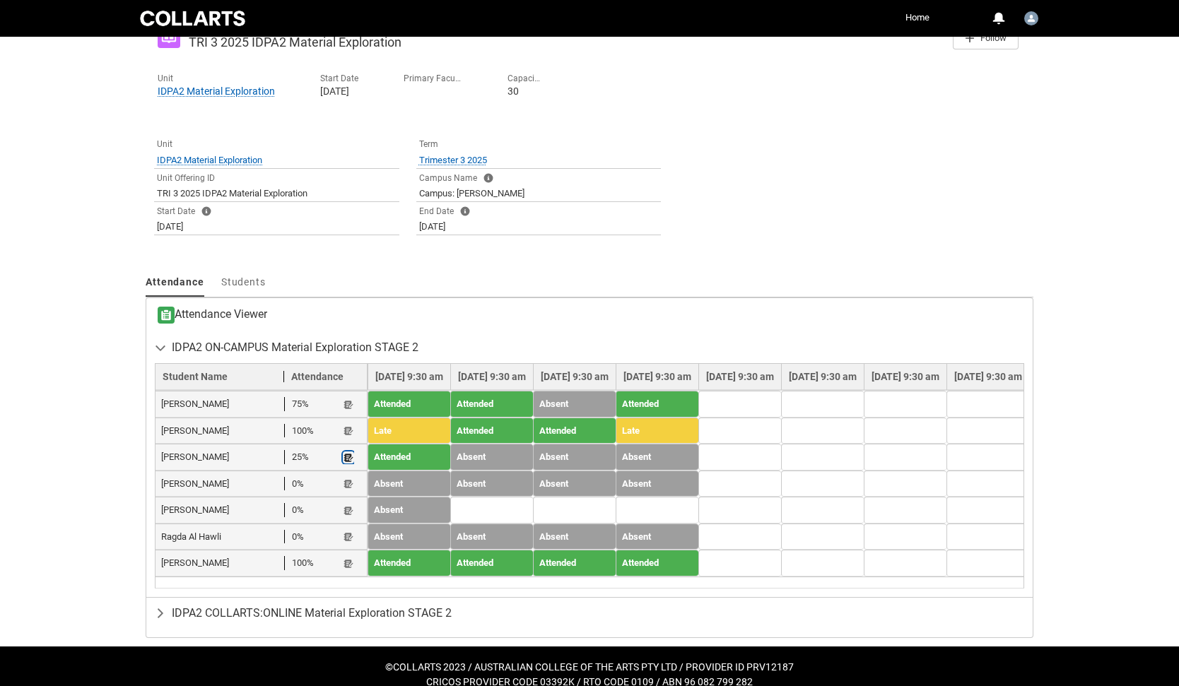
click at [352, 459] on lightning-primitive-icon "button" at bounding box center [349, 457] width 10 height 11
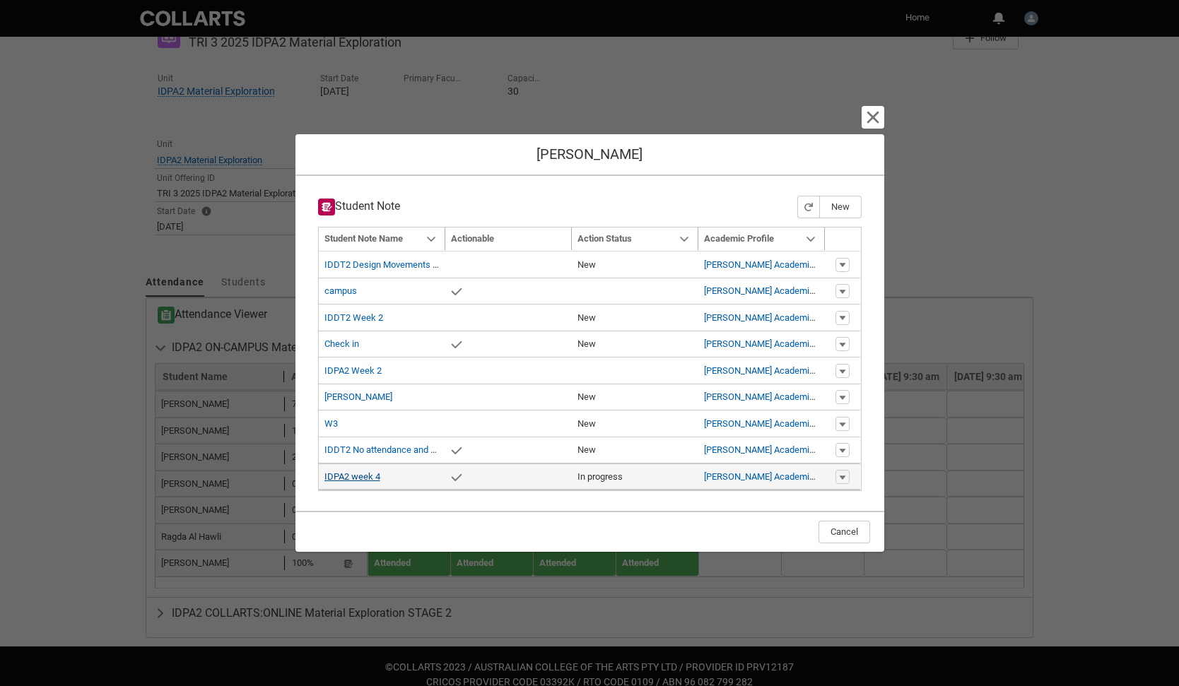
click at [358, 476] on link "IDPA2 week 4" at bounding box center [352, 476] width 56 height 11
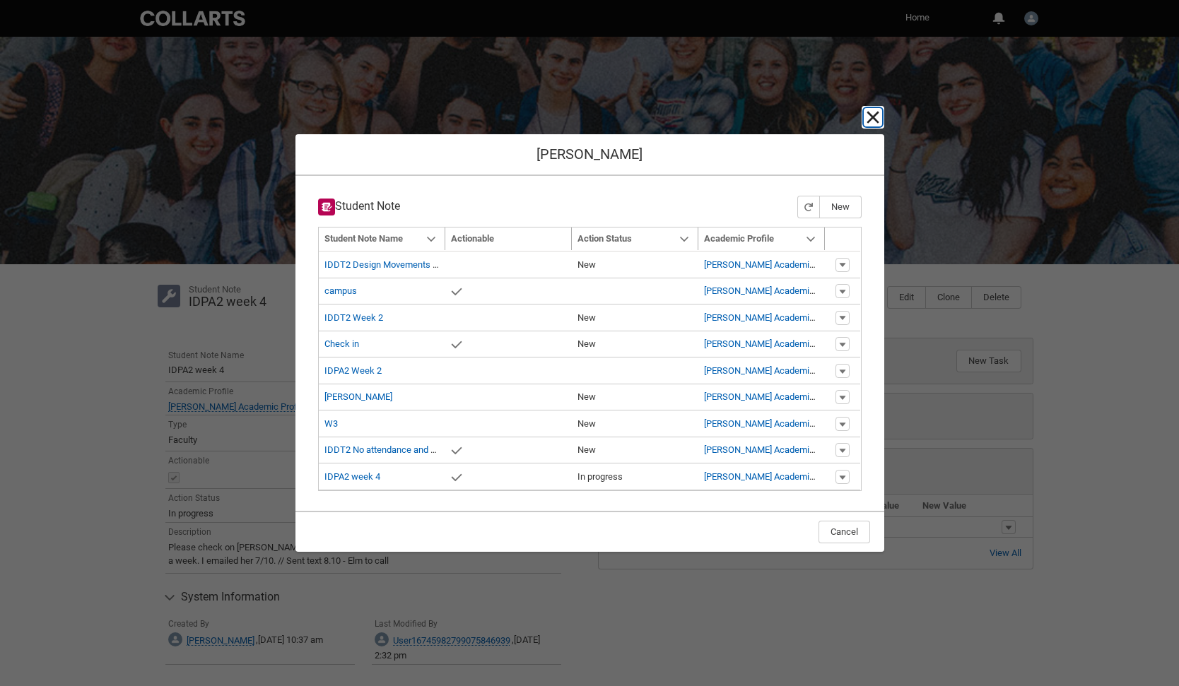
click at [879, 117] on lightning-primitive-icon "button" at bounding box center [872, 117] width 17 height 17
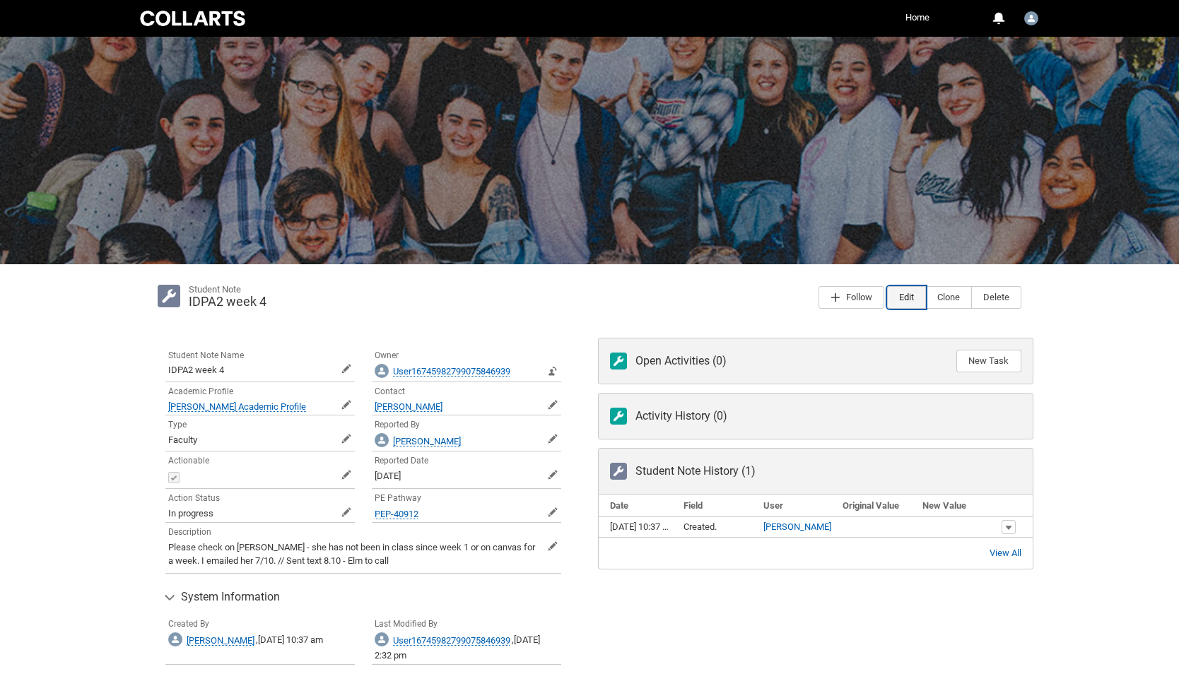
click at [904, 293] on button "Edit" at bounding box center [906, 297] width 39 height 23
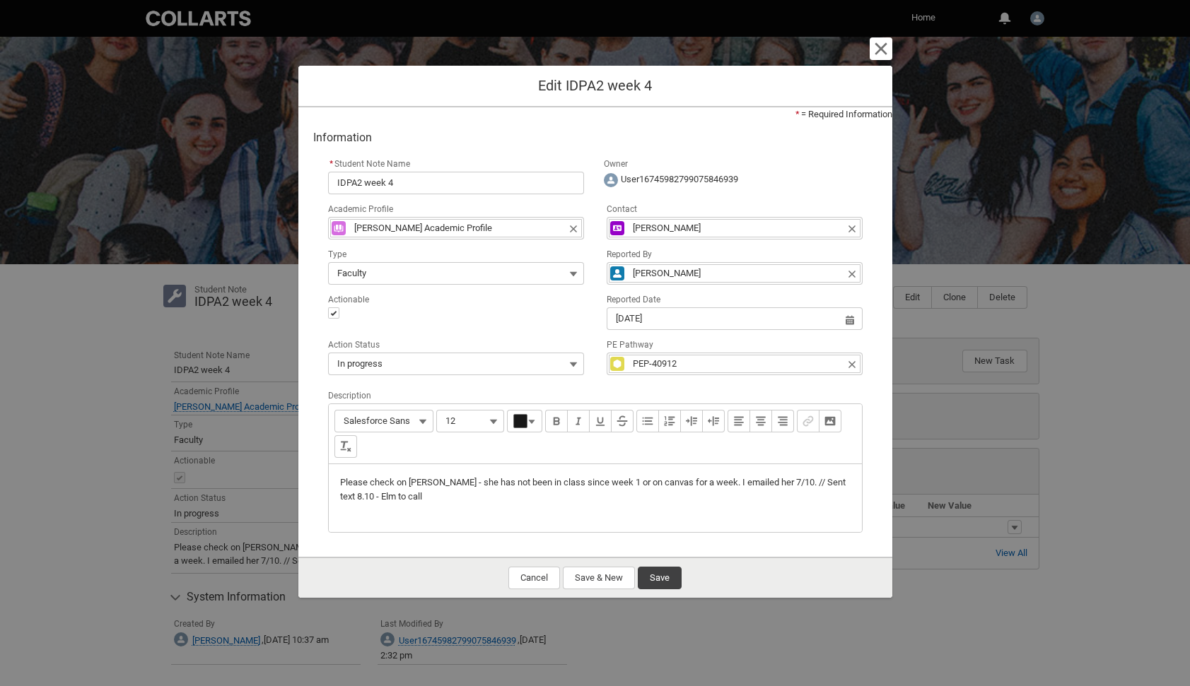
click at [471, 503] on p "Please check on [PERSON_NAME] - she has not been in class since week 1 or on ca…" at bounding box center [595, 490] width 510 height 28
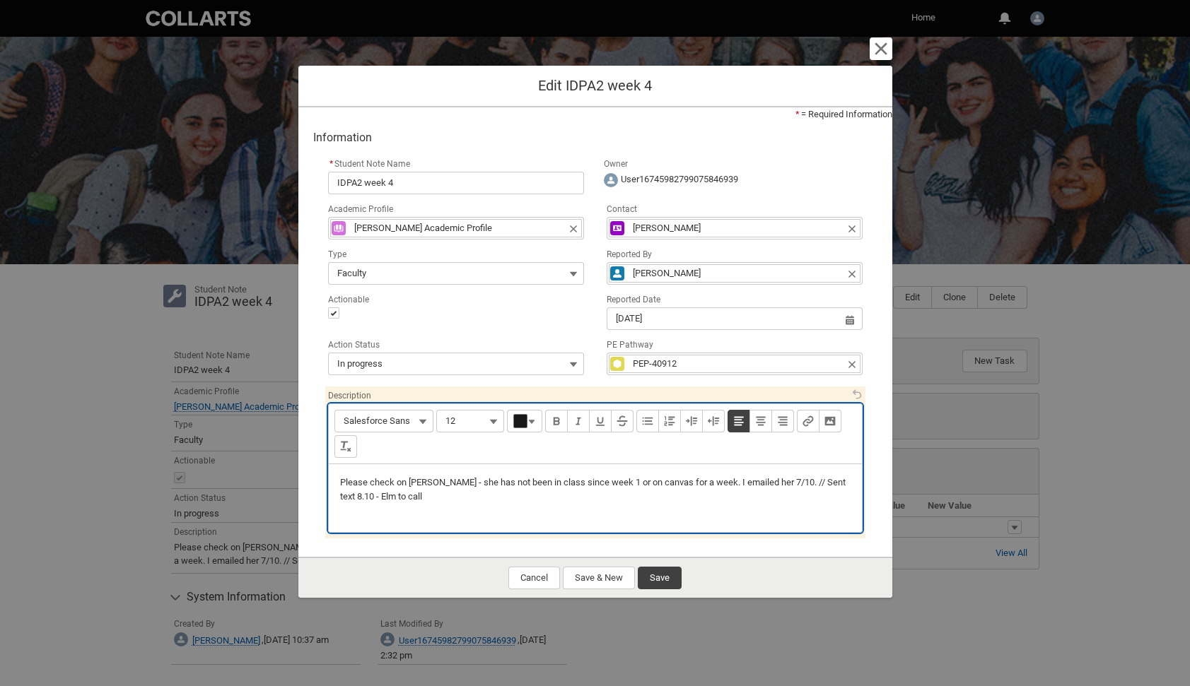
type lightning-input-rich-text "<p>Please check on [PERSON_NAME] - she has not been in class since week 1 or on…"
click at [342, 516] on p "Did not reply to my email 10/10" at bounding box center [595, 510] width 510 height 14
type lightning-input-rich-text "<p>Please check on [PERSON_NAME] - she has not been in class since week 1 or on…"
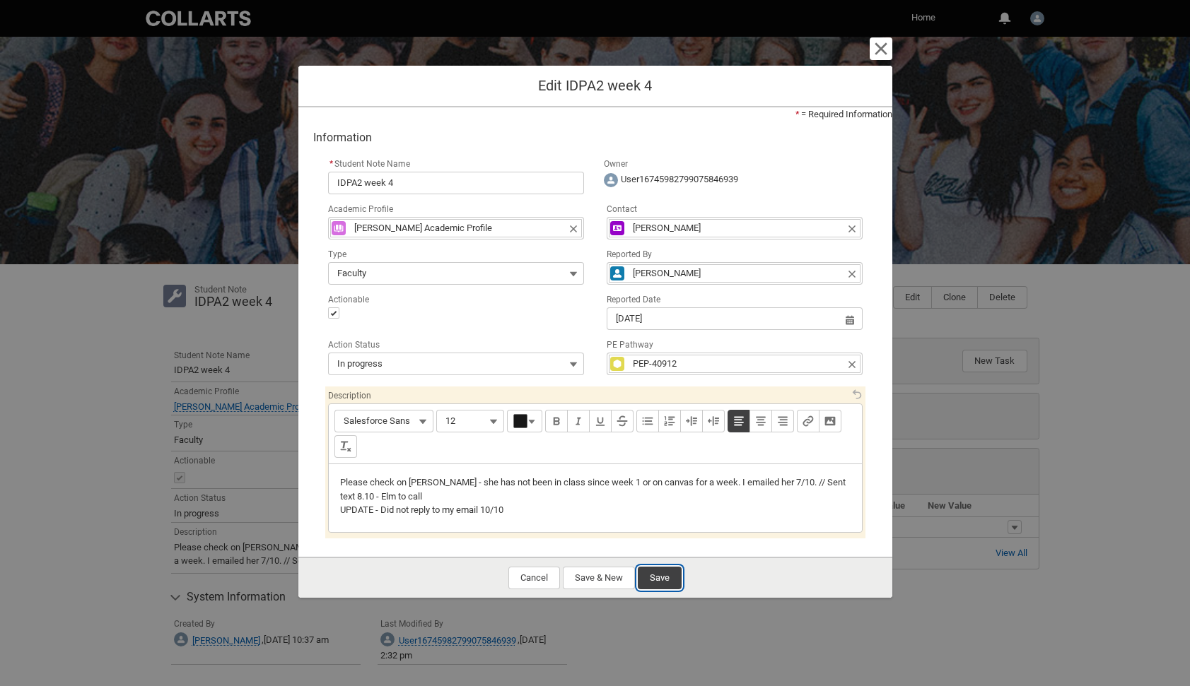
click at [657, 586] on button "Save" at bounding box center [660, 578] width 44 height 23
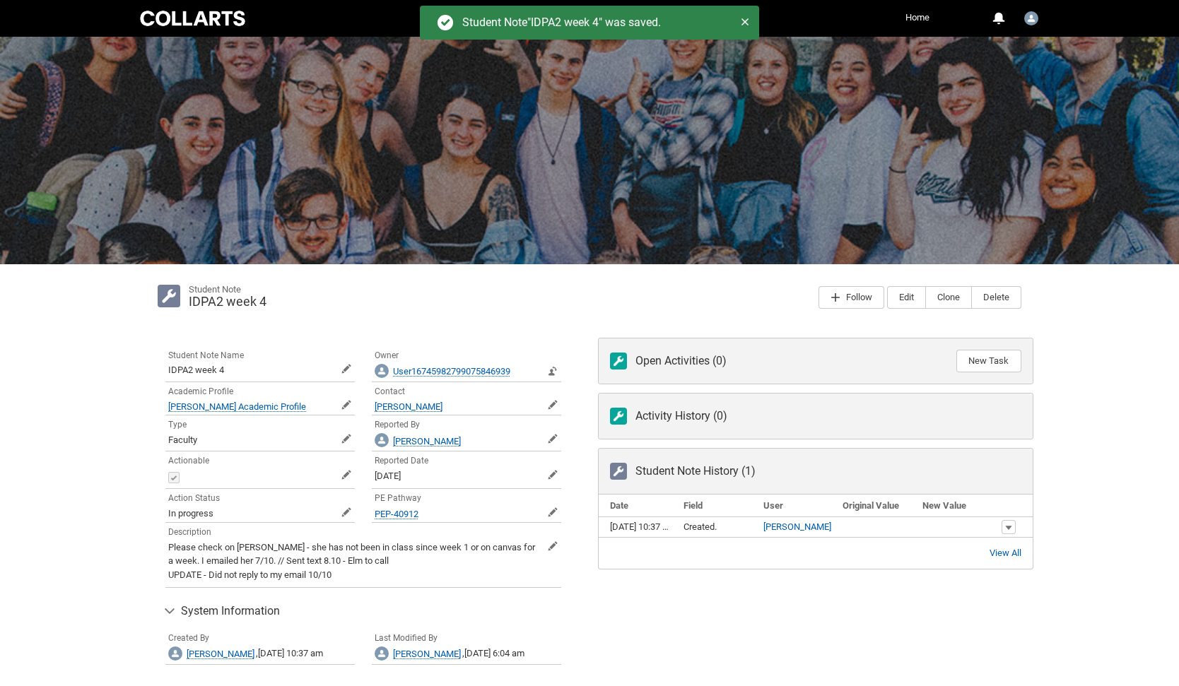
click at [914, 11] on link "Home" at bounding box center [917, 17] width 31 height 21
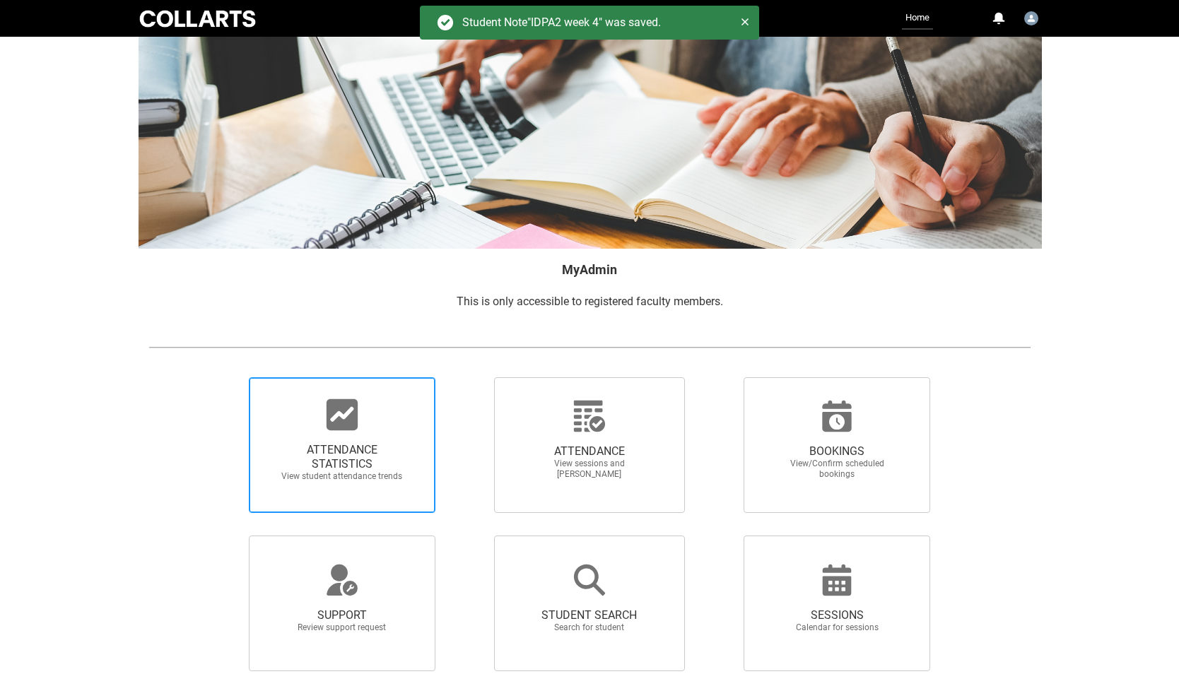
click at [365, 433] on span "ATTENDANCE STATISTICS View student attendance trends" at bounding box center [342, 462] width 136 height 61
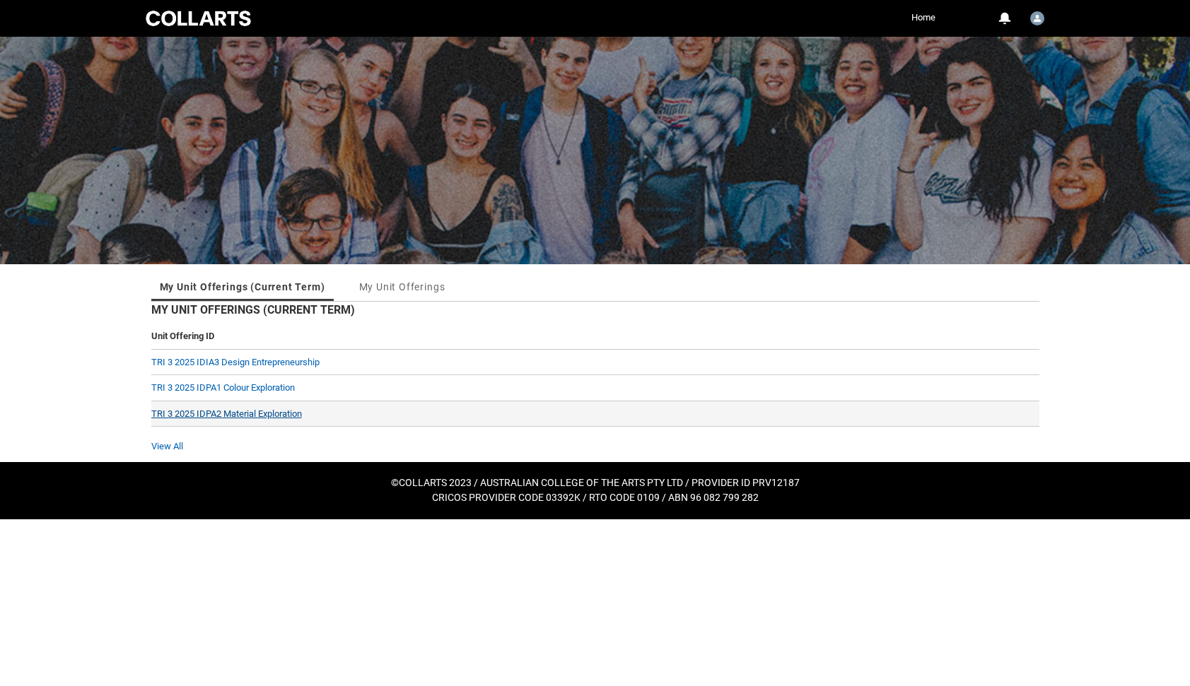
click at [239, 413] on link "TRI 3 2025 IDPA2 Material Exploration" at bounding box center [226, 414] width 151 height 11
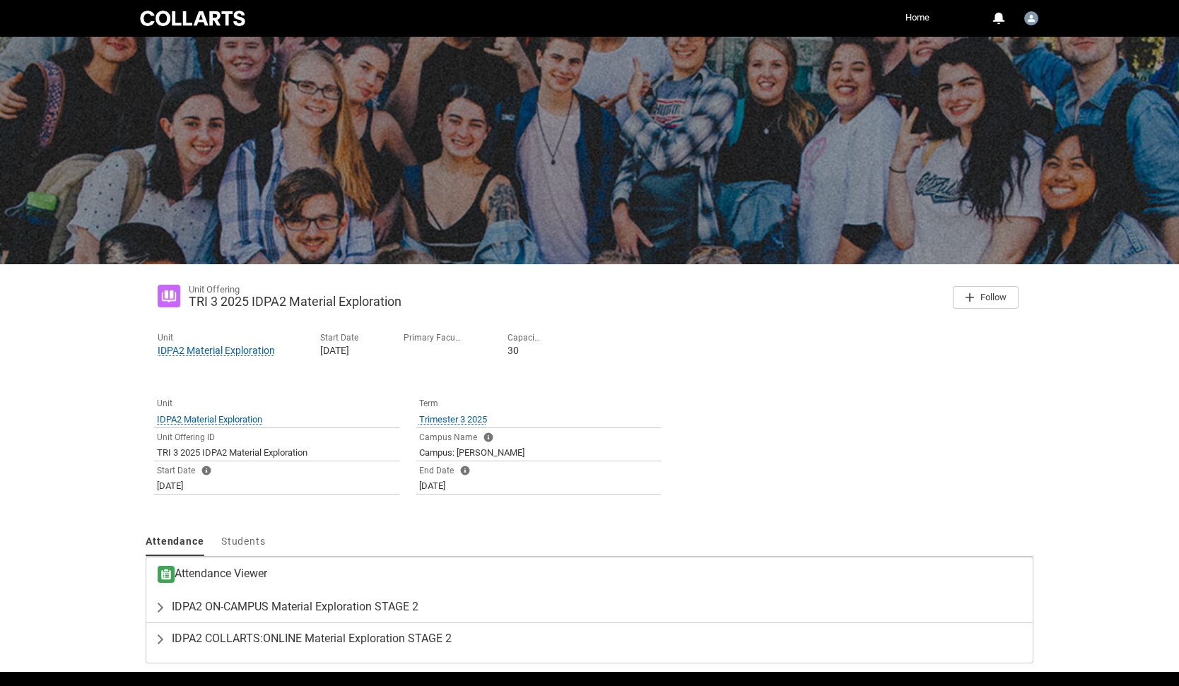
scroll to position [43, 0]
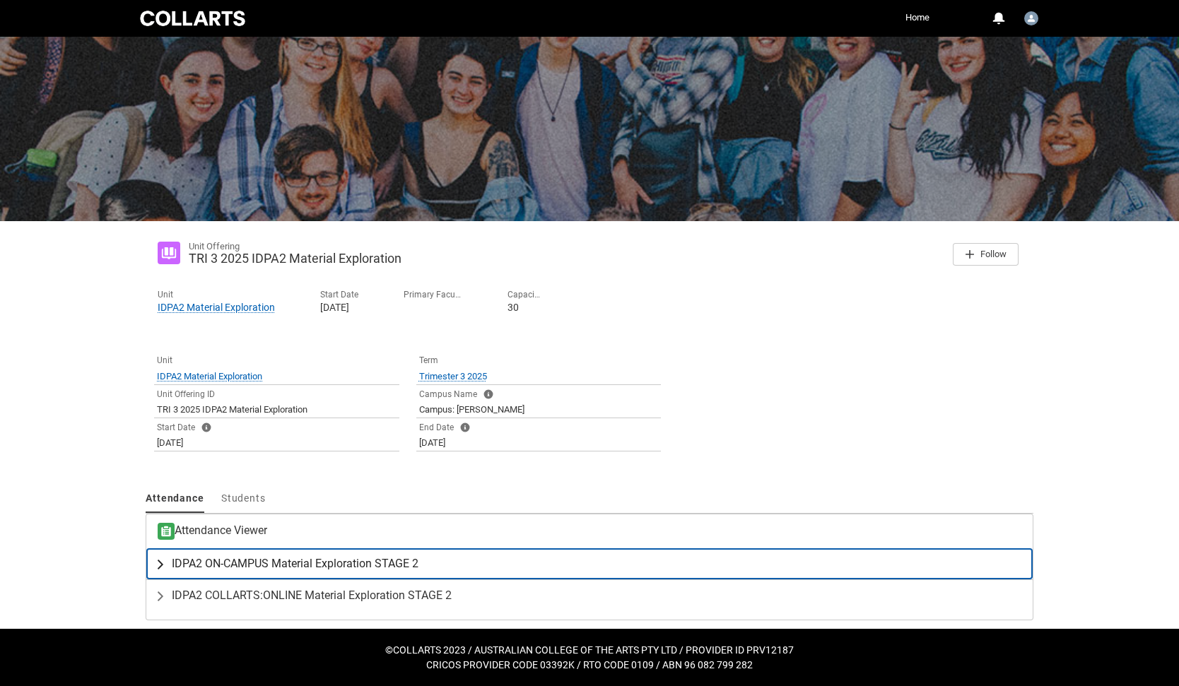
click at [275, 561] on span "IDPA2 ON-CAMPUS Material Exploration STAGE 2" at bounding box center [295, 564] width 247 height 14
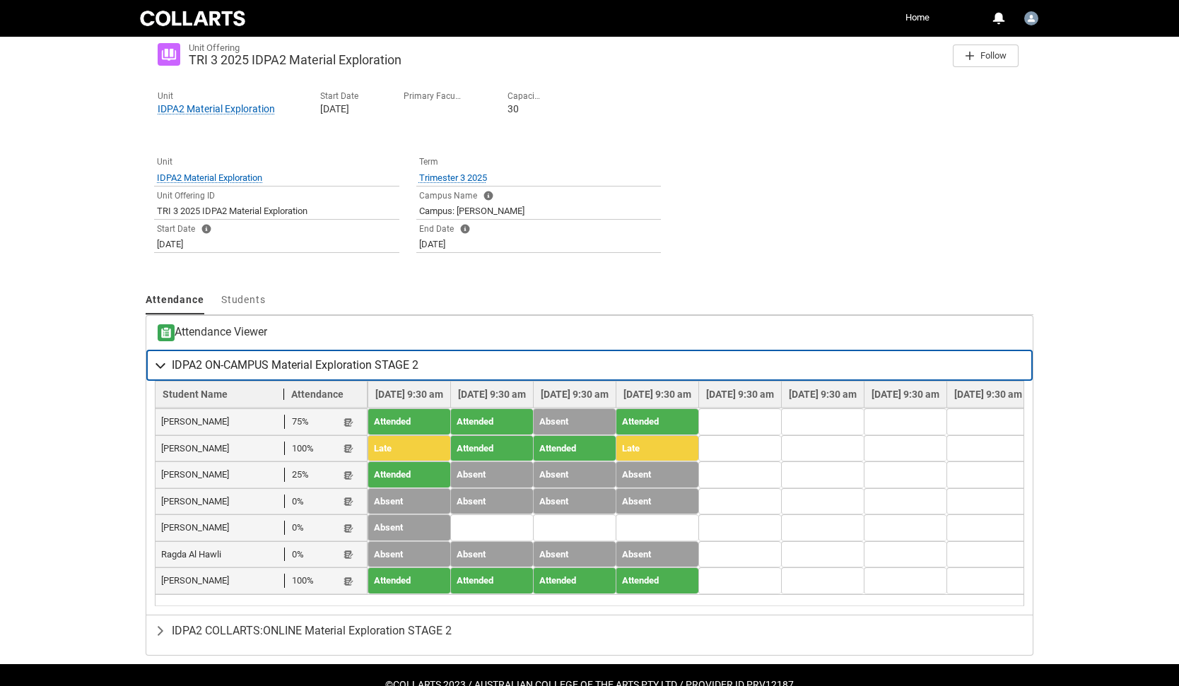
scroll to position [288, 0]
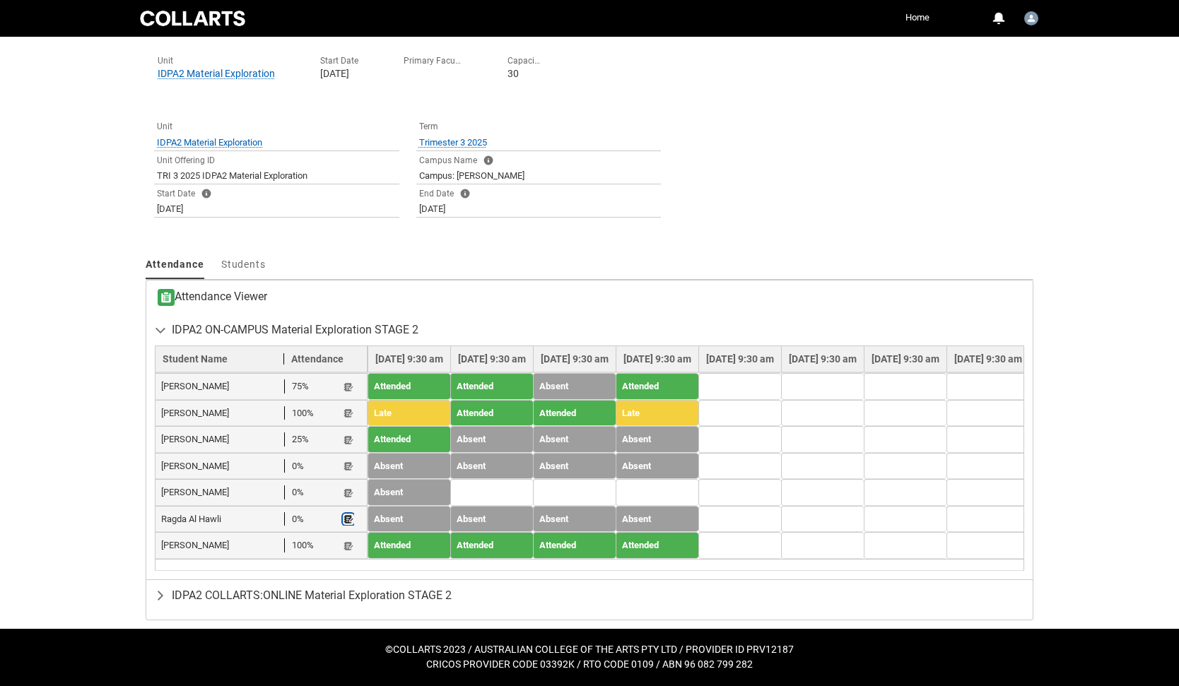
click at [350, 515] on lightning-primitive-icon "button" at bounding box center [349, 520] width 10 height 11
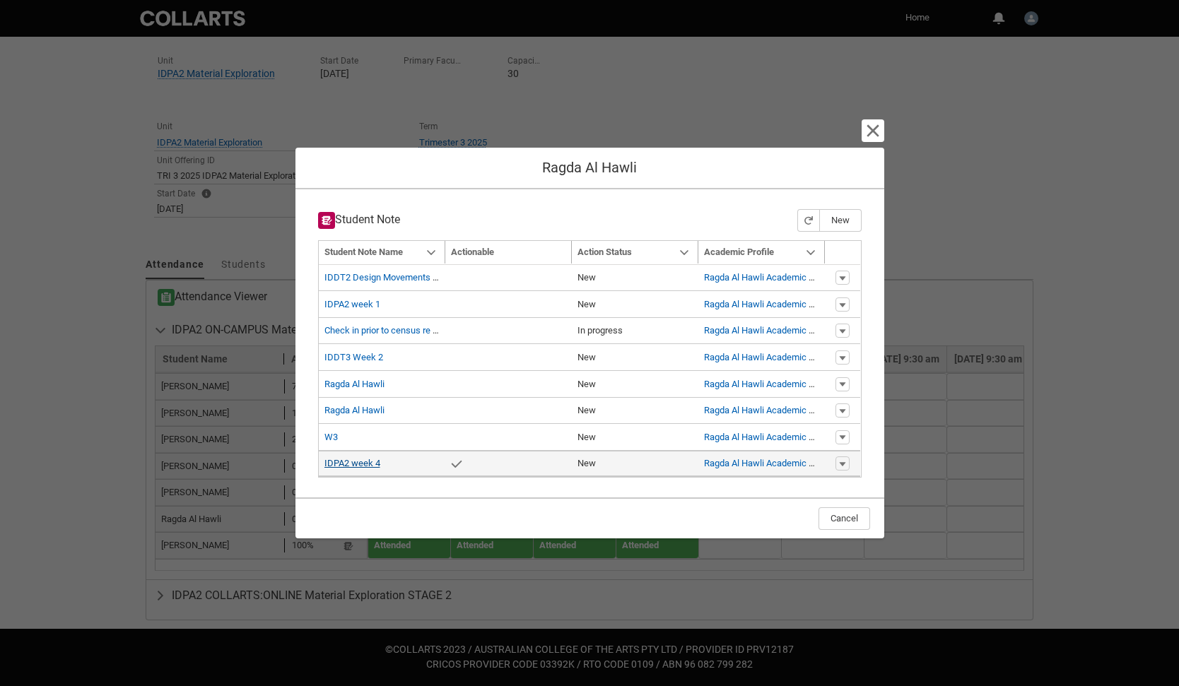
click at [362, 465] on link "IDPA2 week 4" at bounding box center [352, 463] width 56 height 11
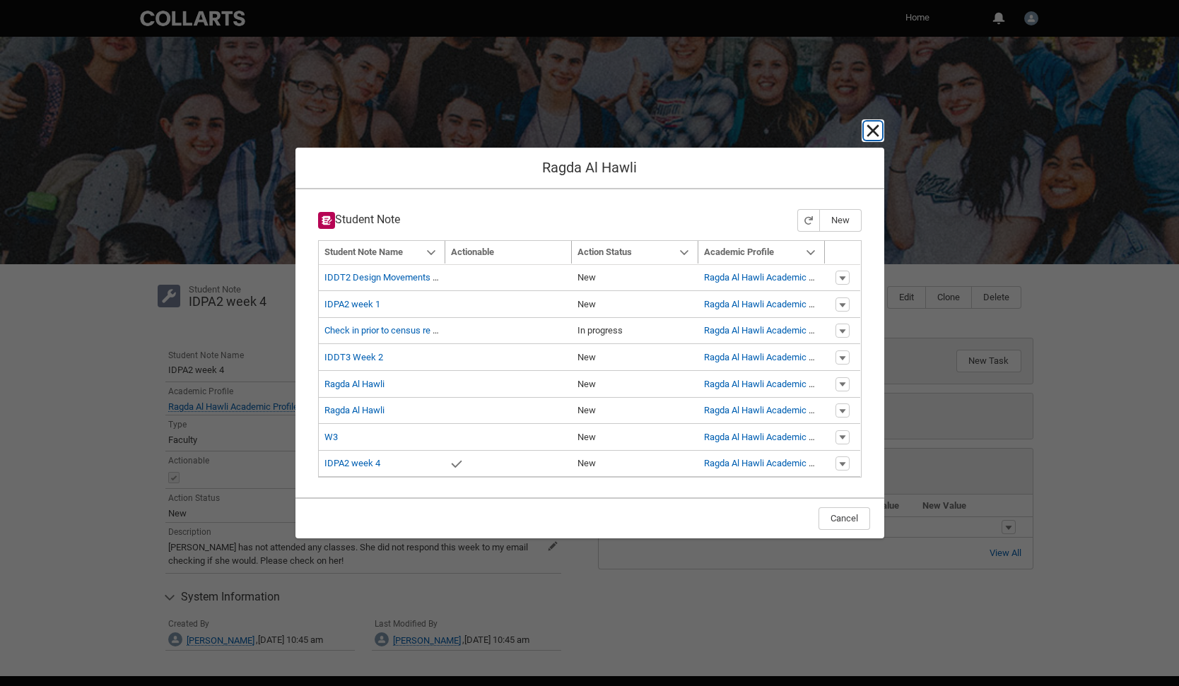
click at [873, 131] on lightning-primitive-icon "button" at bounding box center [872, 130] width 17 height 17
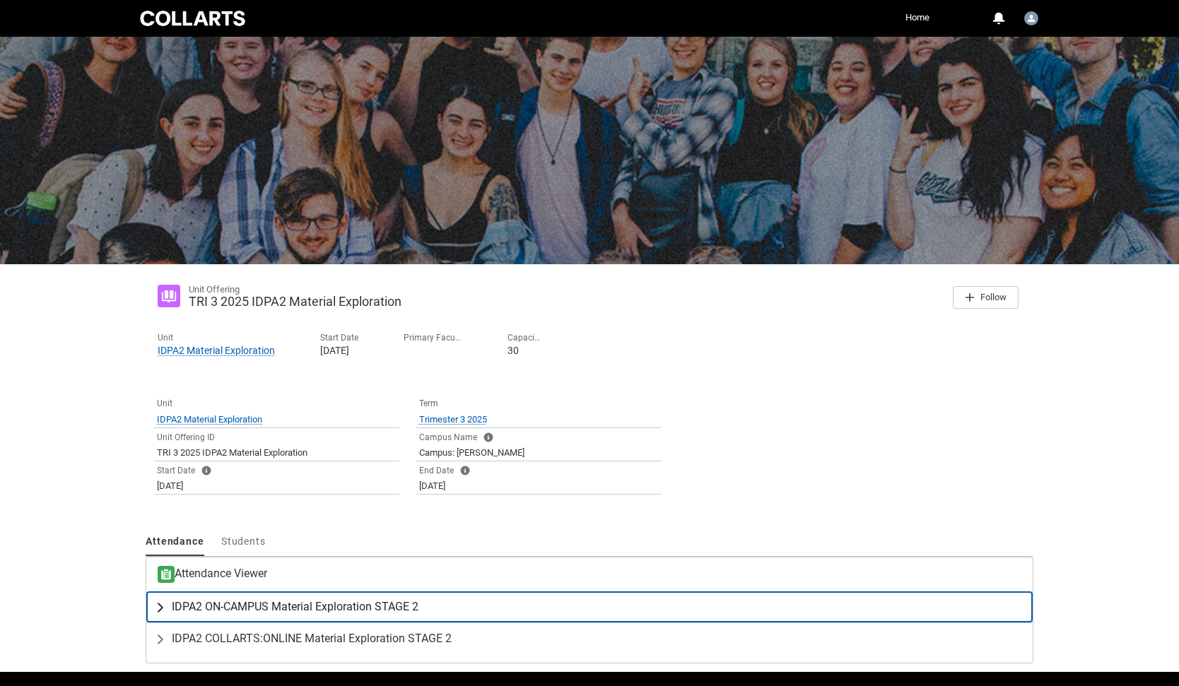
click at [286, 610] on span "IDPA2 ON-CAMPUS Material Exploration STAGE 2" at bounding box center [295, 607] width 247 height 14
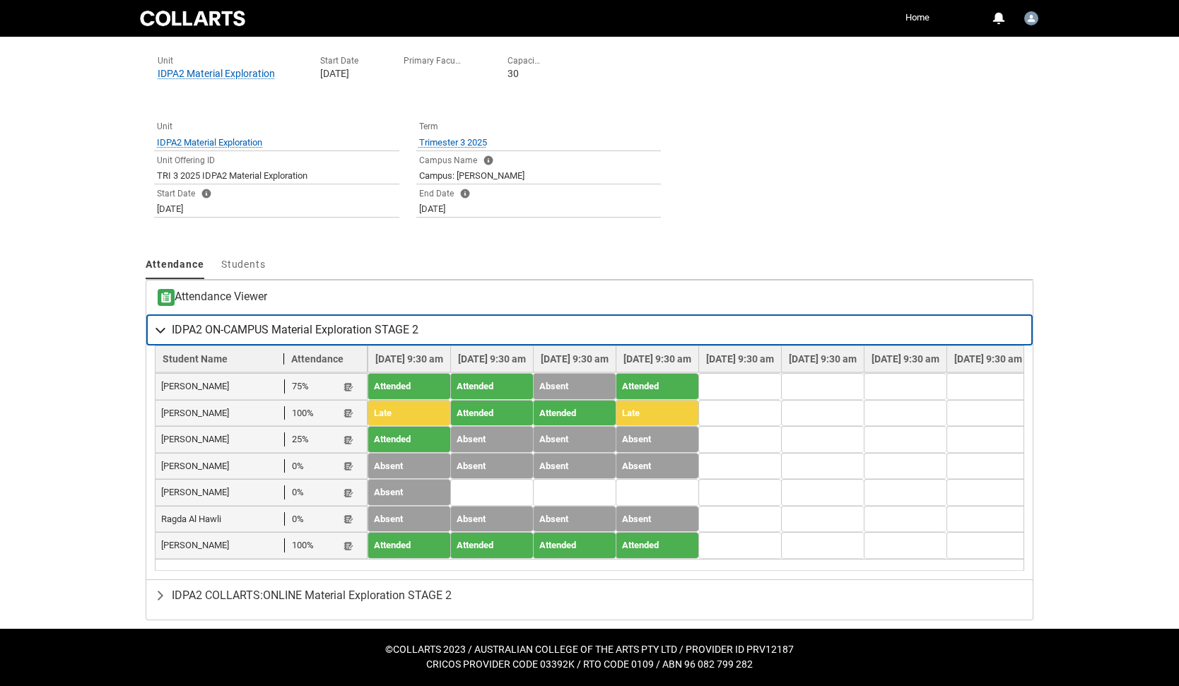
scroll to position [288, 0]
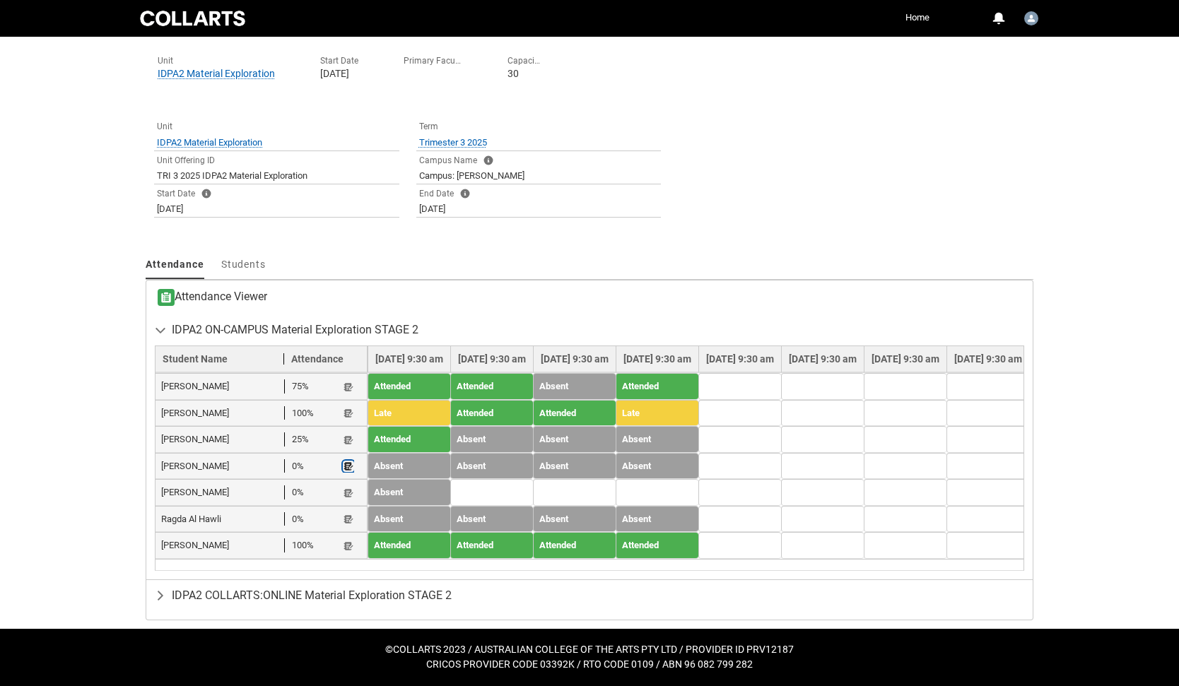
click at [348, 462] on lightning-primitive-icon "button" at bounding box center [349, 467] width 10 height 11
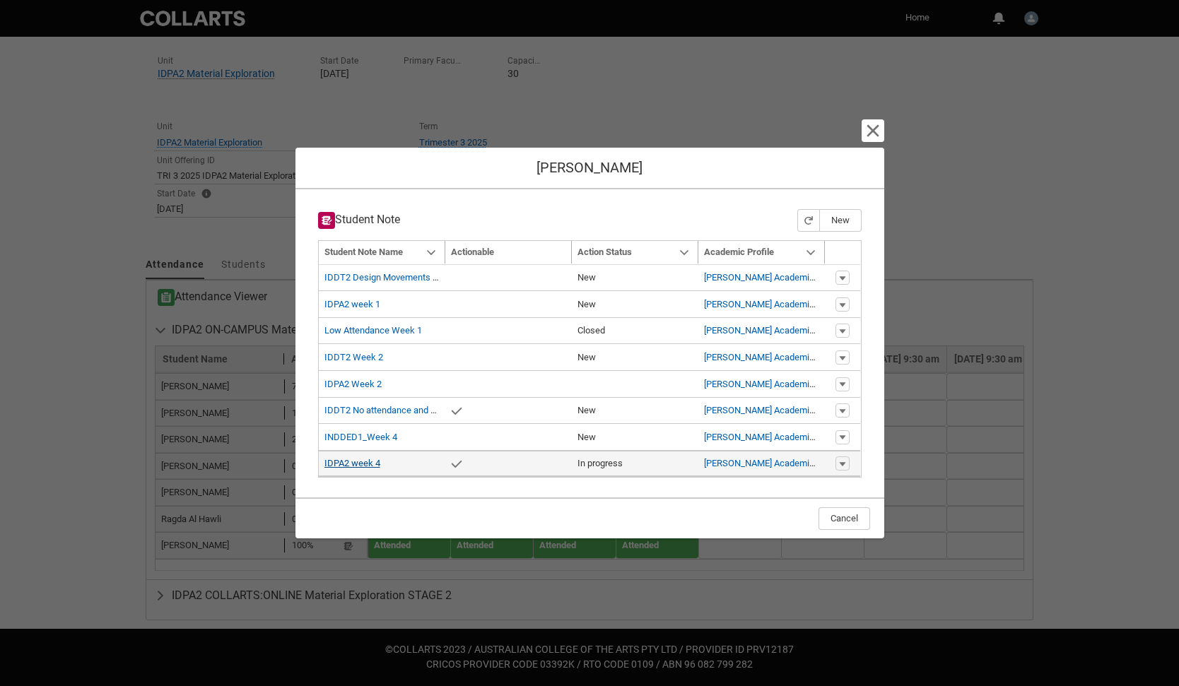
click at [375, 461] on link "IDPA2 week 4" at bounding box center [352, 463] width 56 height 11
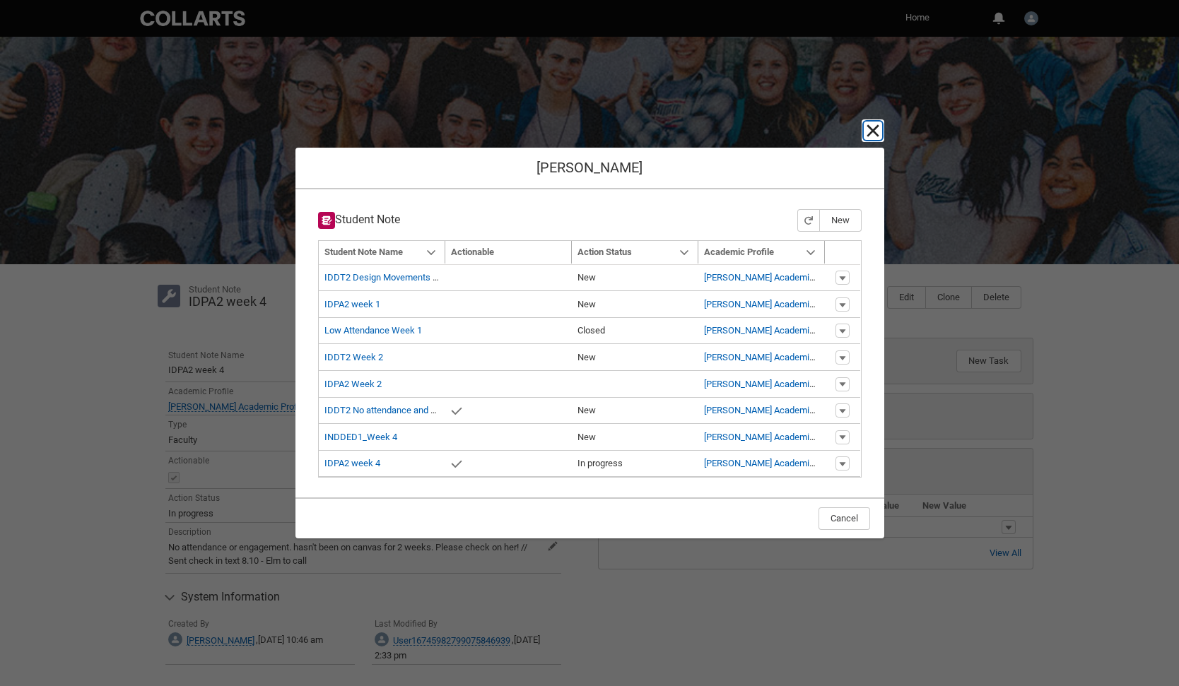
click at [872, 131] on lightning-primitive-icon "button" at bounding box center [872, 130] width 17 height 17
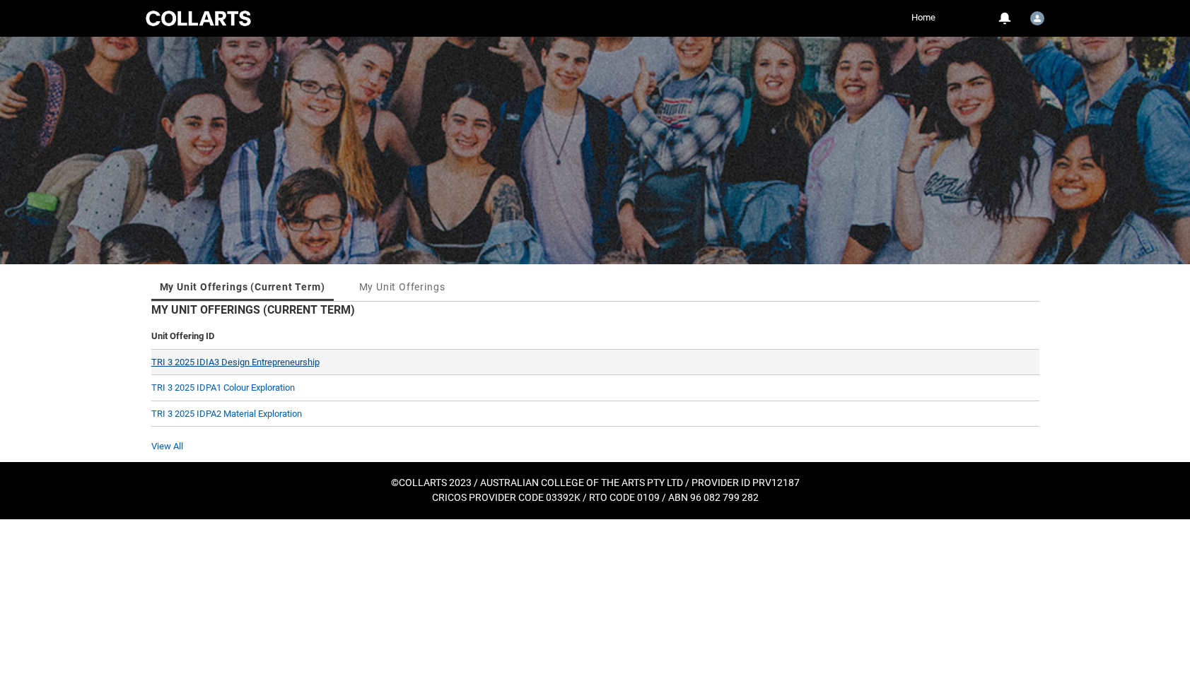
click at [262, 361] on link "TRI 3 2025 IDIA3 Design Entrepreneurship" at bounding box center [235, 362] width 168 height 11
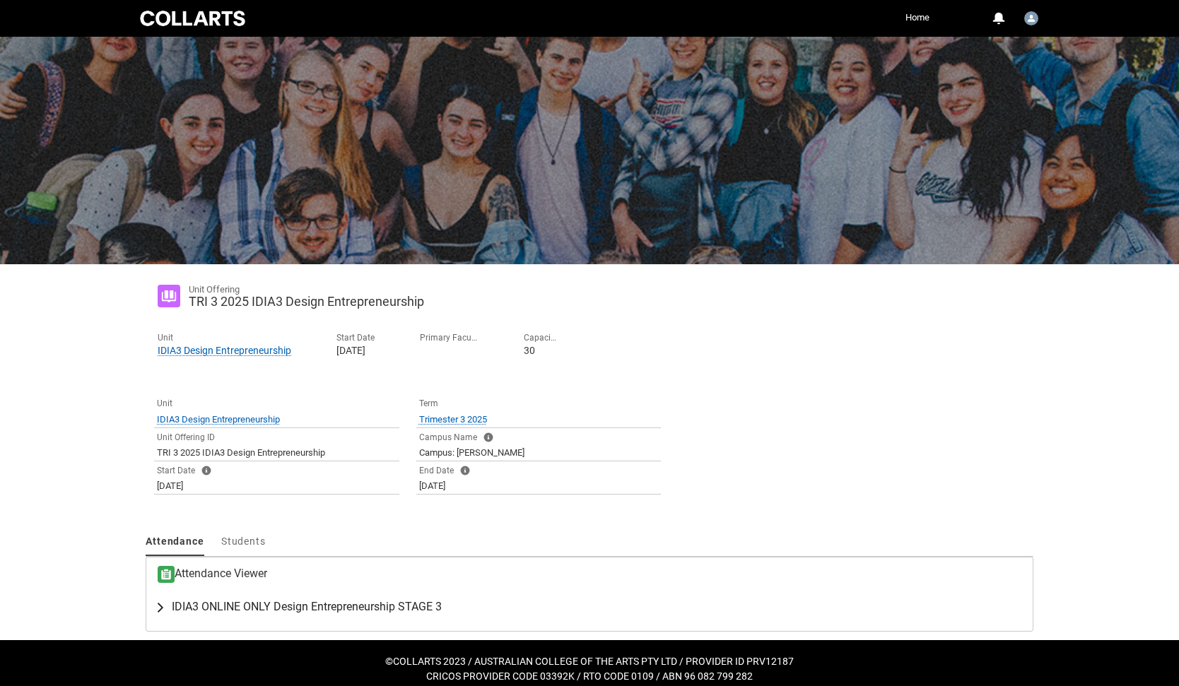
scroll to position [11, 0]
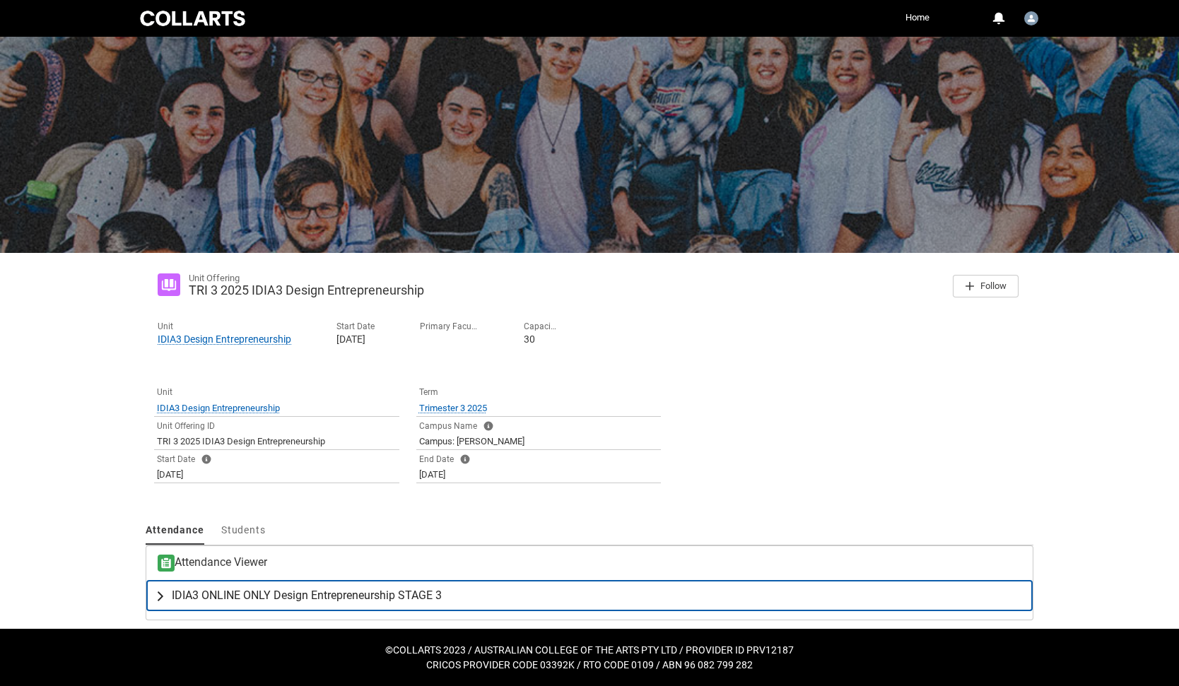
click at [230, 593] on span "IDIA3 ONLINE ONLY Design Entrepreneurship STAGE 3" at bounding box center [307, 596] width 270 height 14
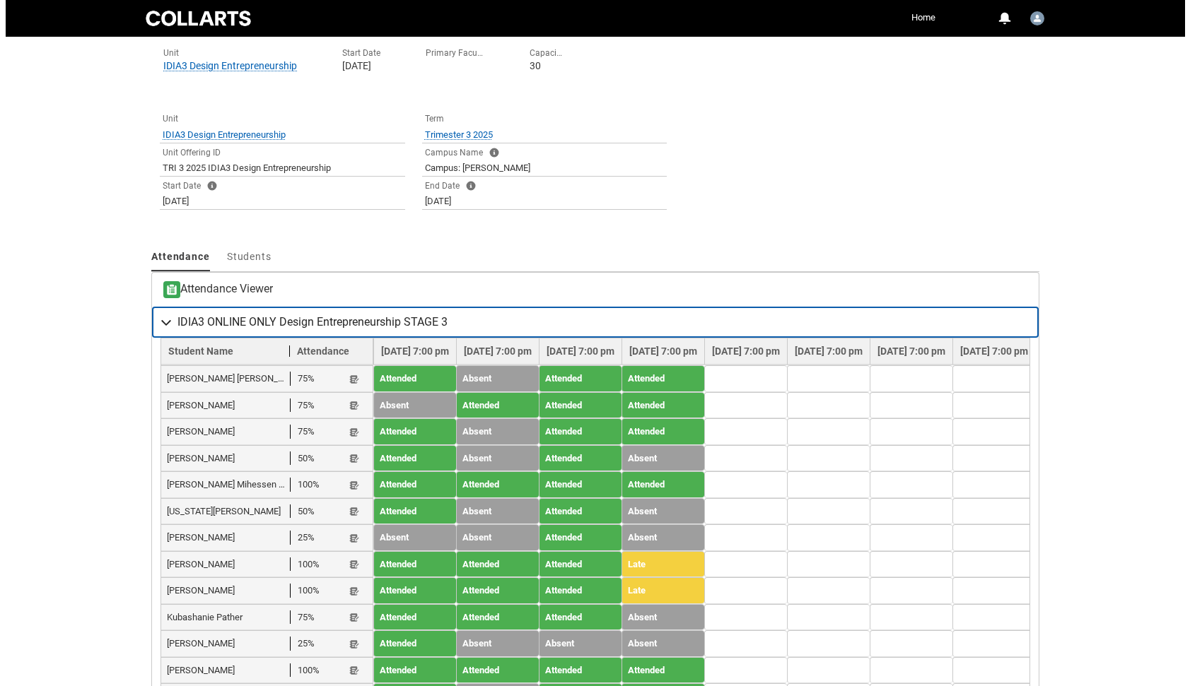
scroll to position [286, 0]
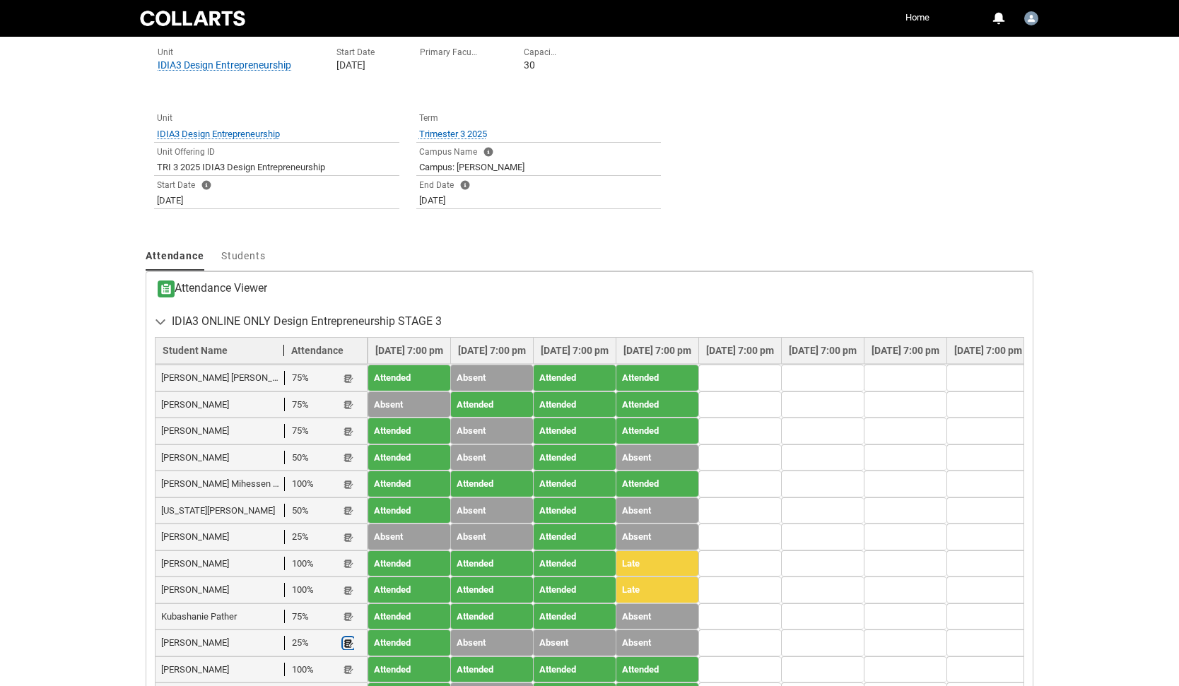
click at [345, 638] on lightning-primitive-icon "button" at bounding box center [349, 643] width 10 height 11
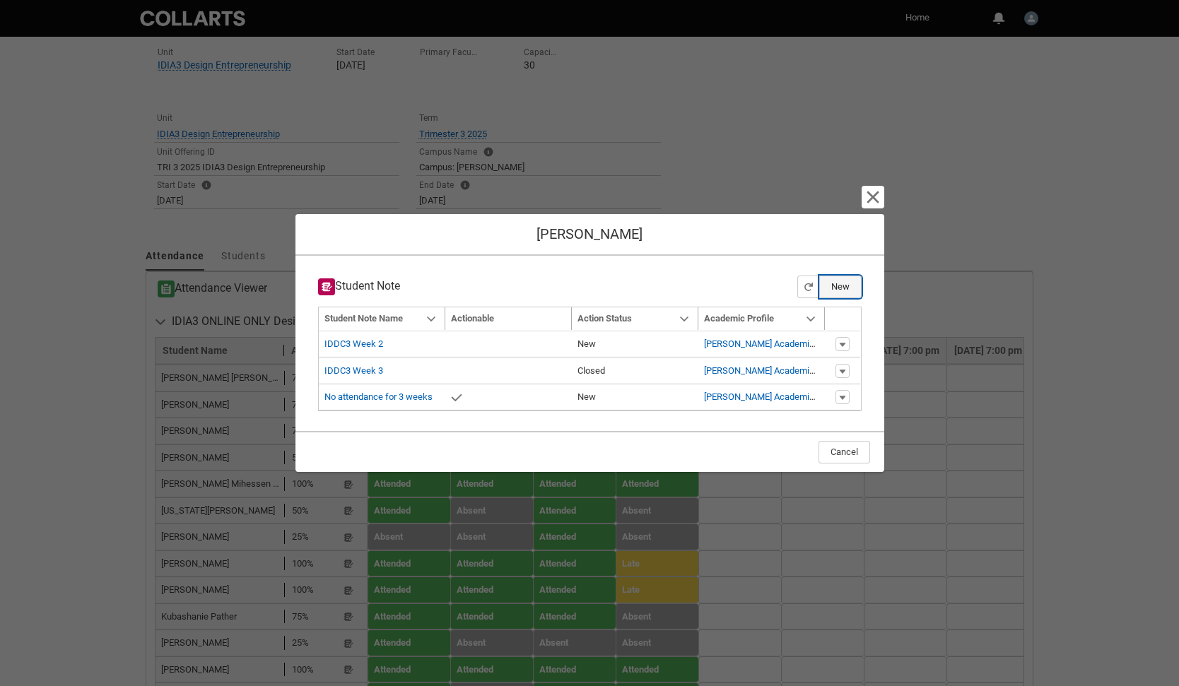
click at [841, 286] on button "New" at bounding box center [840, 287] width 42 height 23
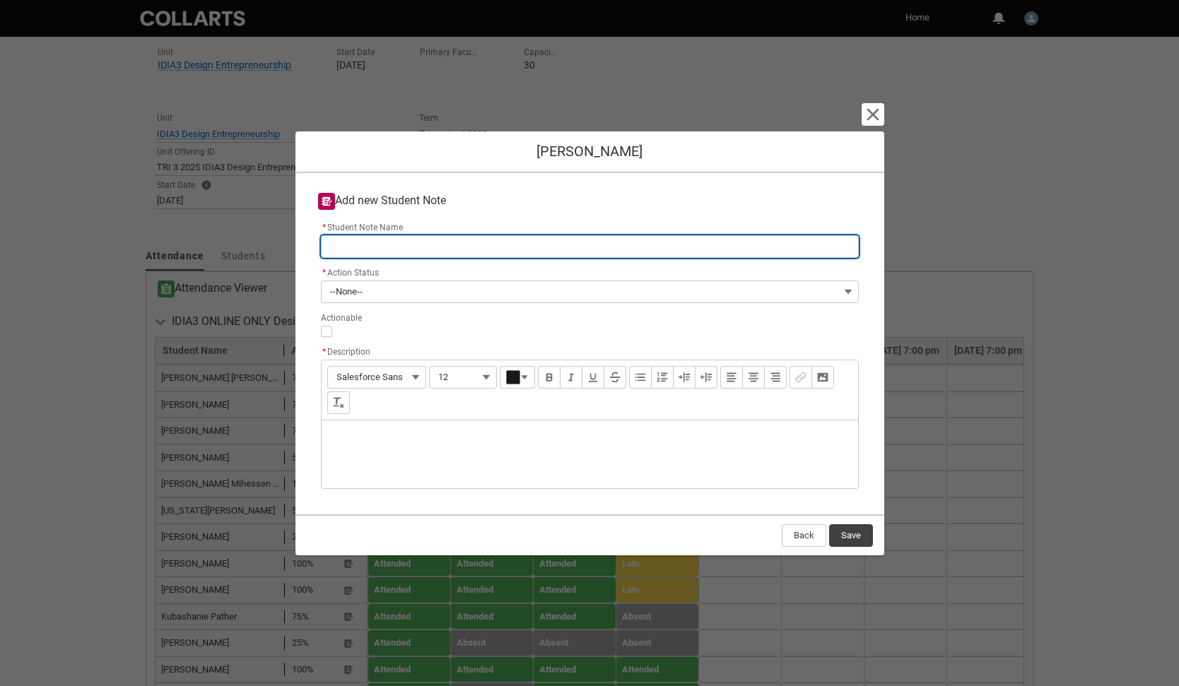
click at [557, 245] on input "* Student Note Name" at bounding box center [590, 246] width 538 height 23
type lightning-primitive-input-simple "IDPA1 Week 1"
type input "IDPA1 Week 1"
click at [382, 246] on input "IDPA1 Week 1" at bounding box center [590, 246] width 538 height 23
type lightning-primitive-input-simple "IDPA1 Week 4"
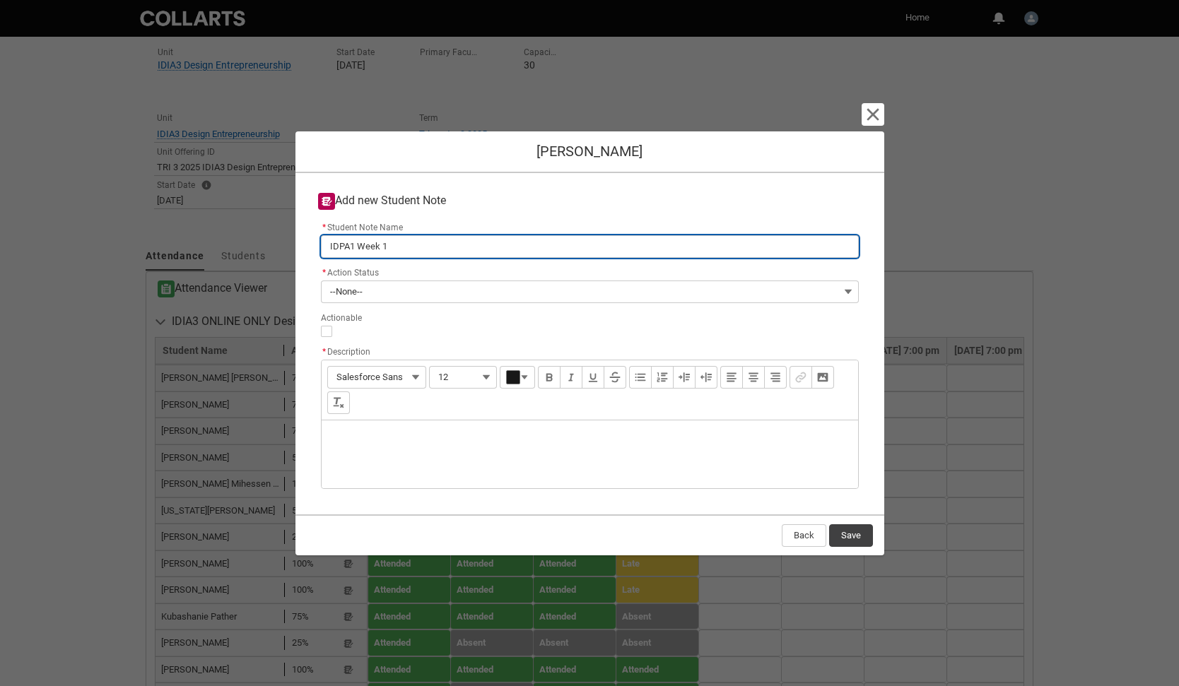
type input "IDPA1 Week 4"
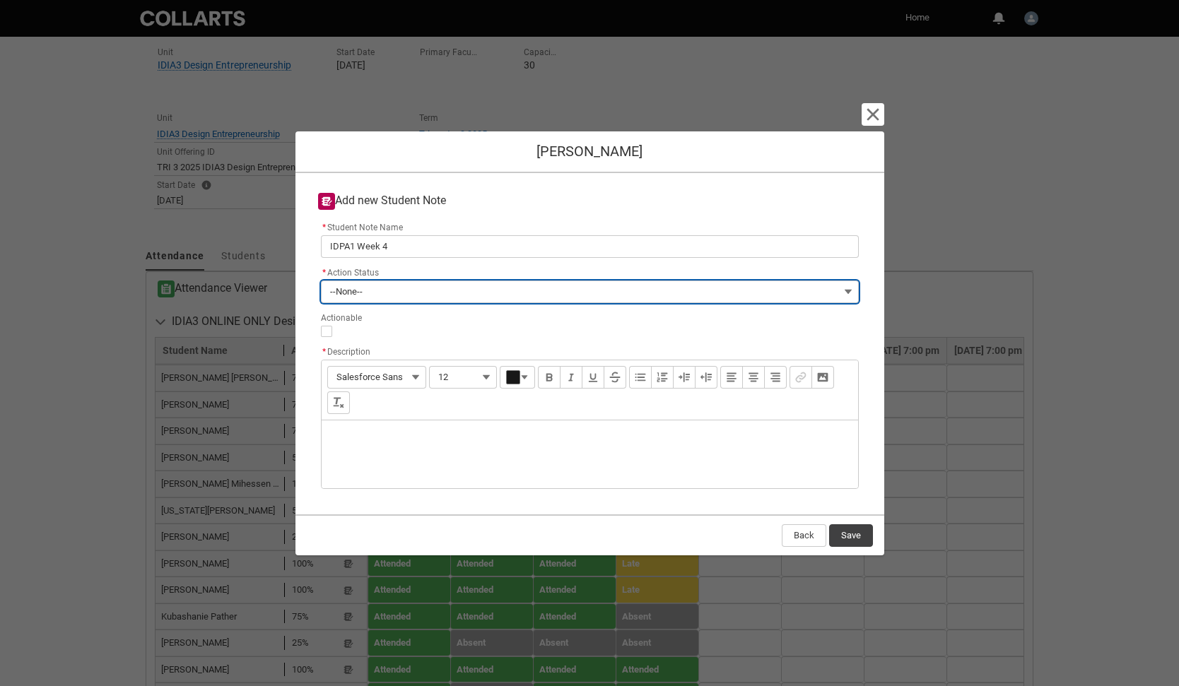
click at [384, 289] on button "--None--" at bounding box center [590, 292] width 538 height 23
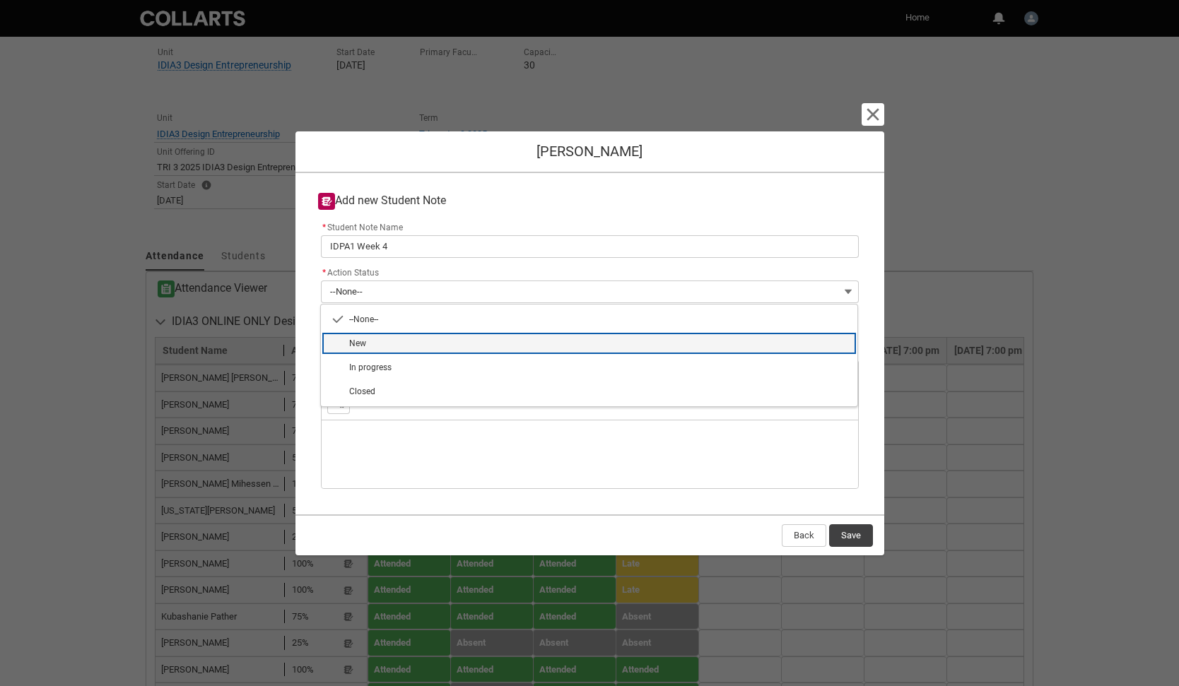
click at [371, 346] on span "New" at bounding box center [599, 343] width 500 height 13
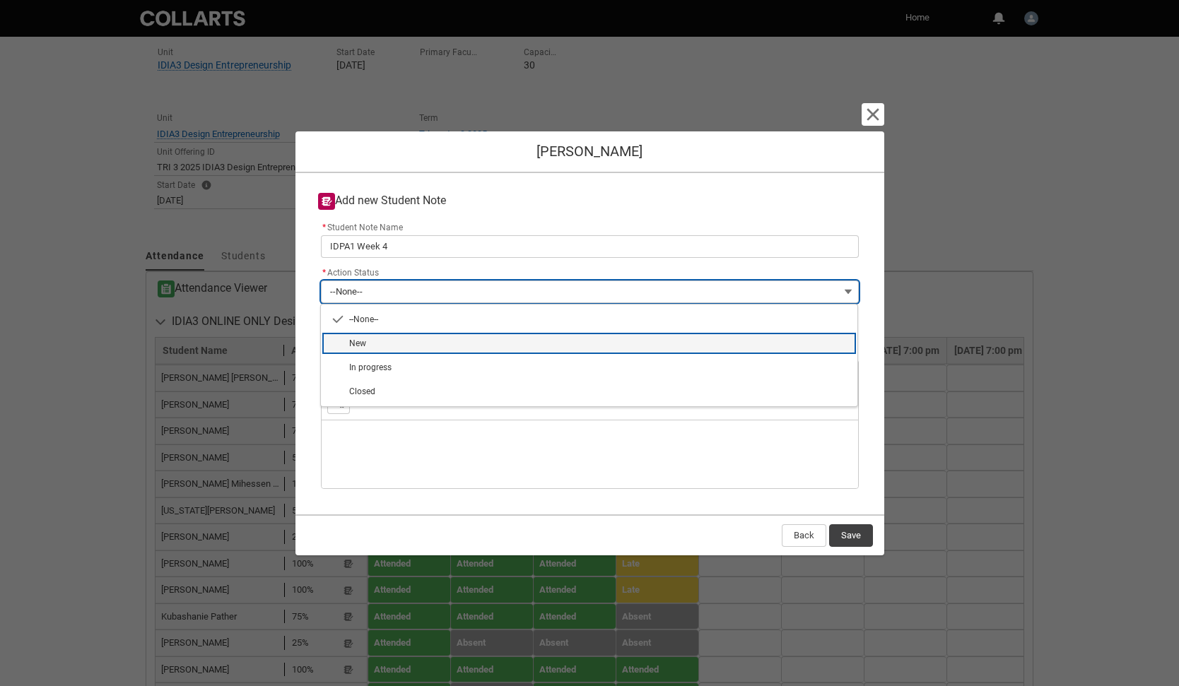
type lightning-combobox "New"
type lightning-picklist "New"
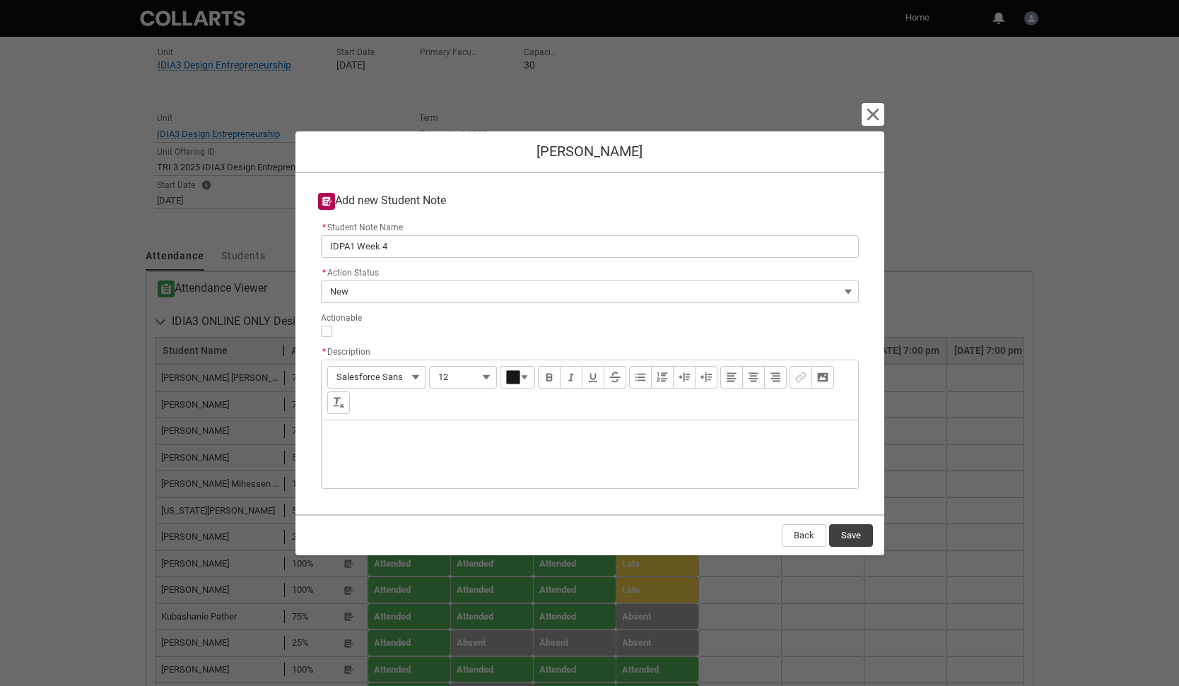
click at [359, 429] on div "Description" at bounding box center [590, 455] width 536 height 68
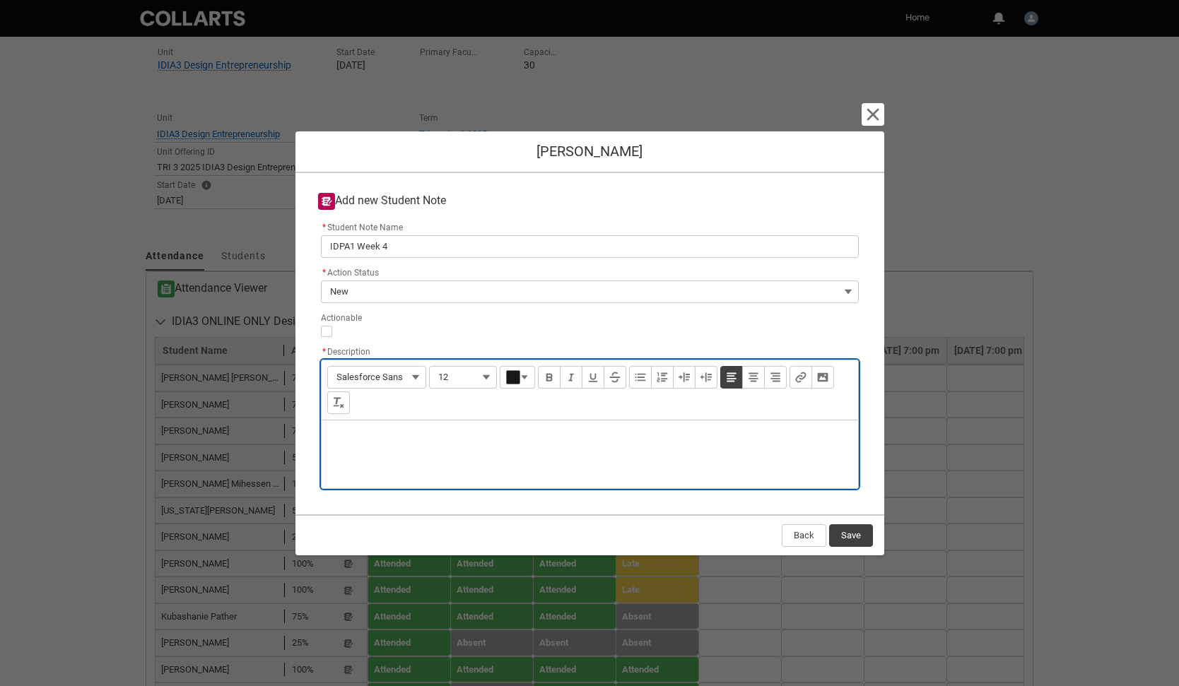
type lightning-input-rich-text "<p>C</p>"
type lightning-input-rich-text "<p>[PERSON_NAME] has not attended 3/4 sessions. Sent check-in email 10/10. Will…"
click at [854, 536] on button "Save" at bounding box center [851, 535] width 44 height 23
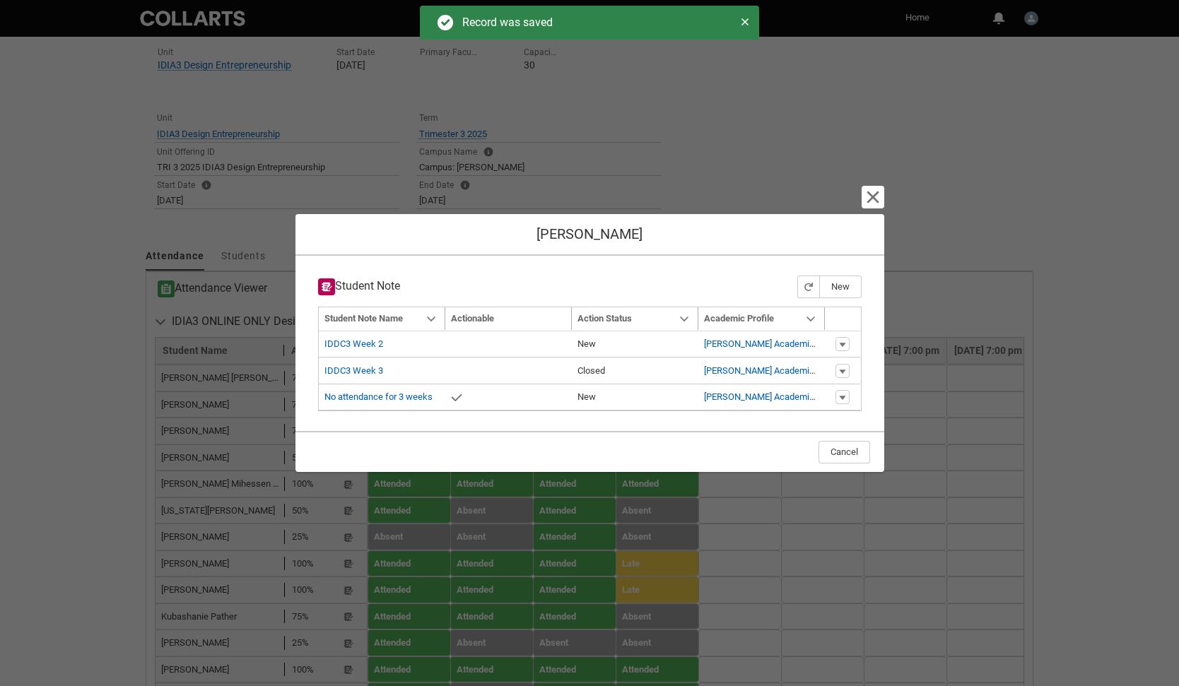
type input "179"
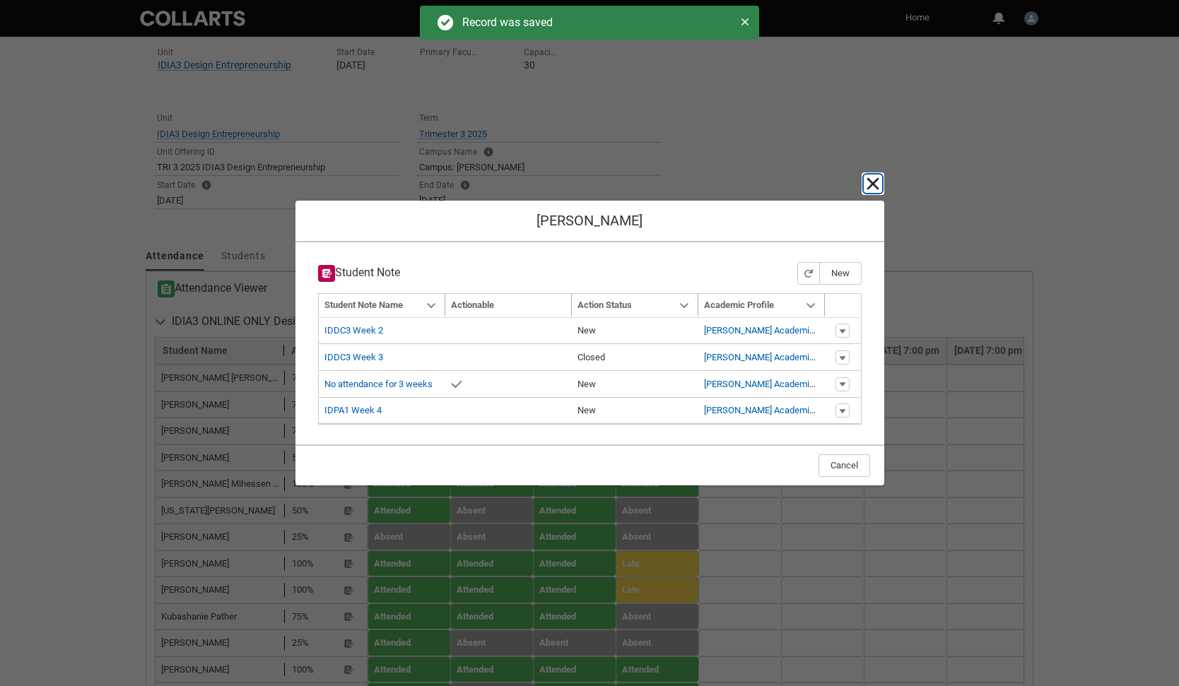
click at [874, 181] on lightning-primitive-icon "button" at bounding box center [872, 183] width 17 height 17
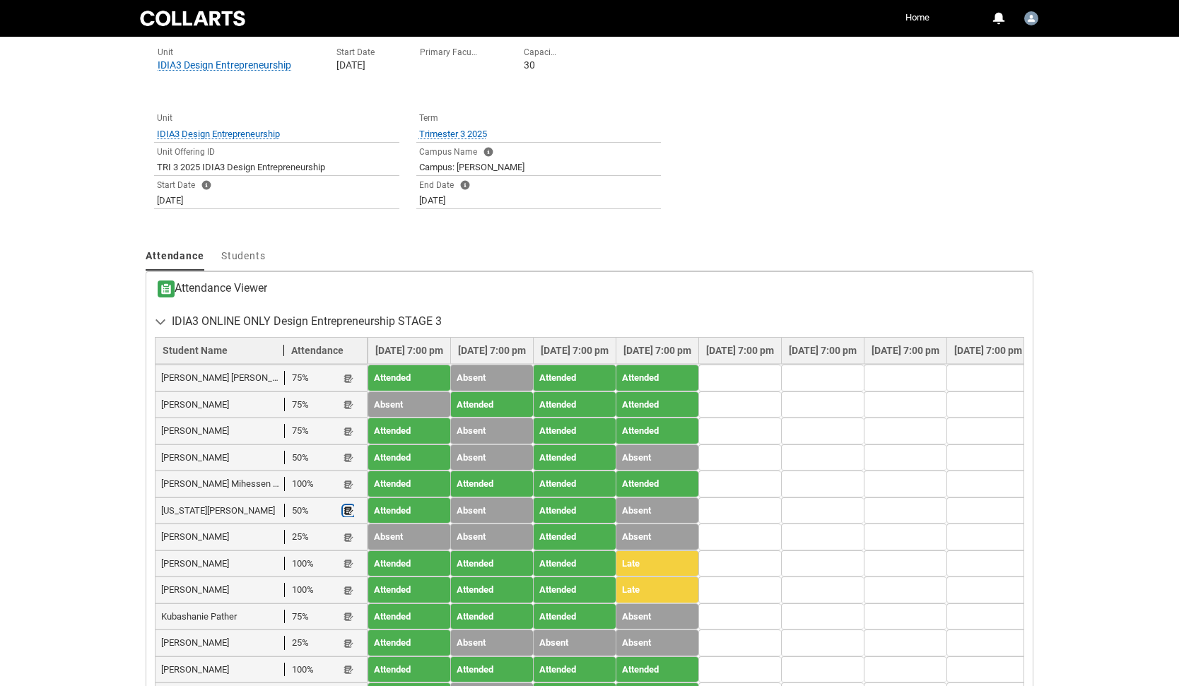
click at [346, 506] on lightning-primitive-icon "button" at bounding box center [349, 511] width 10 height 11
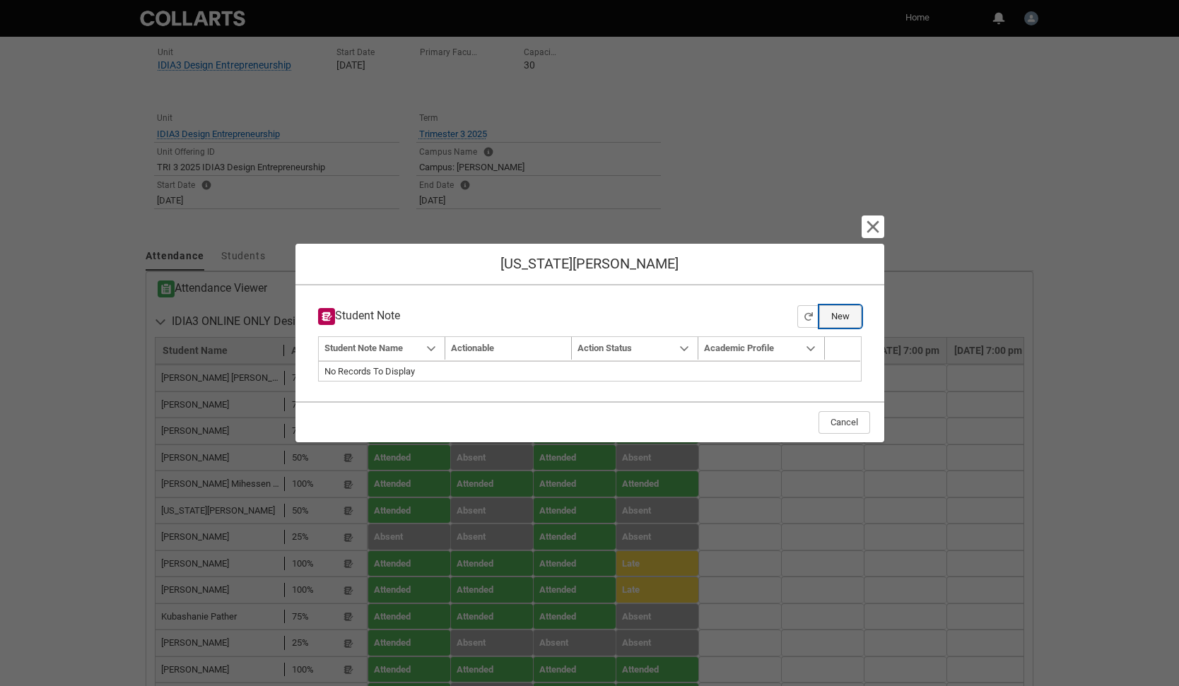
click at [844, 316] on button "New" at bounding box center [840, 316] width 42 height 23
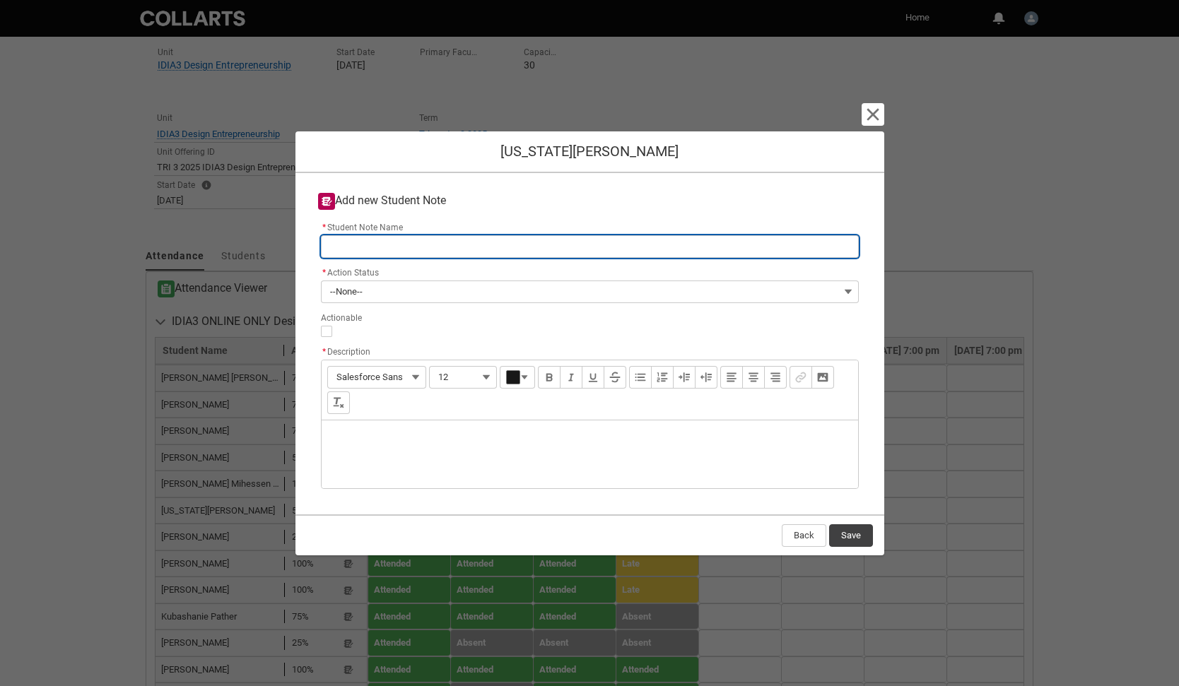
click at [411, 248] on input "* Student Note Name" at bounding box center [590, 246] width 538 height 23
type lightning-primitive-input-simple "I"
type input "I"
type lightning-primitive-input-simple "ID"
type input "ID"
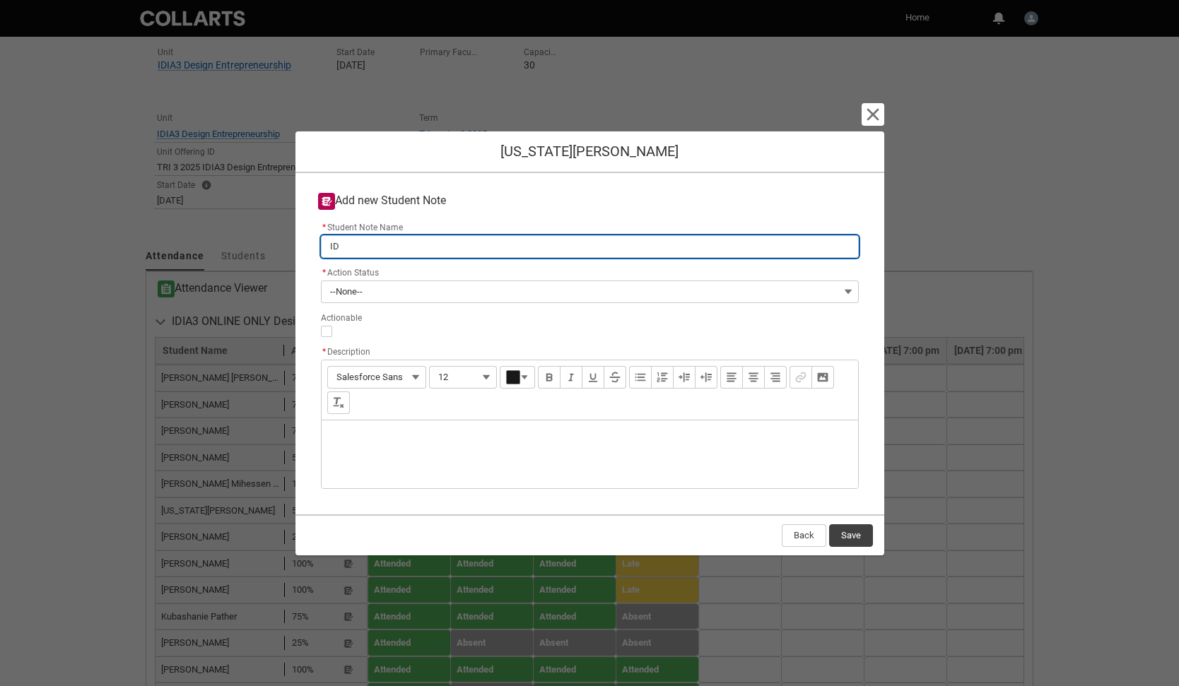
type lightning-primitive-input-simple "IDI"
type input "IDI"
type lightning-primitive-input-simple "IDIA"
type input "IDIA"
type lightning-primitive-input-simple "IDIA3"
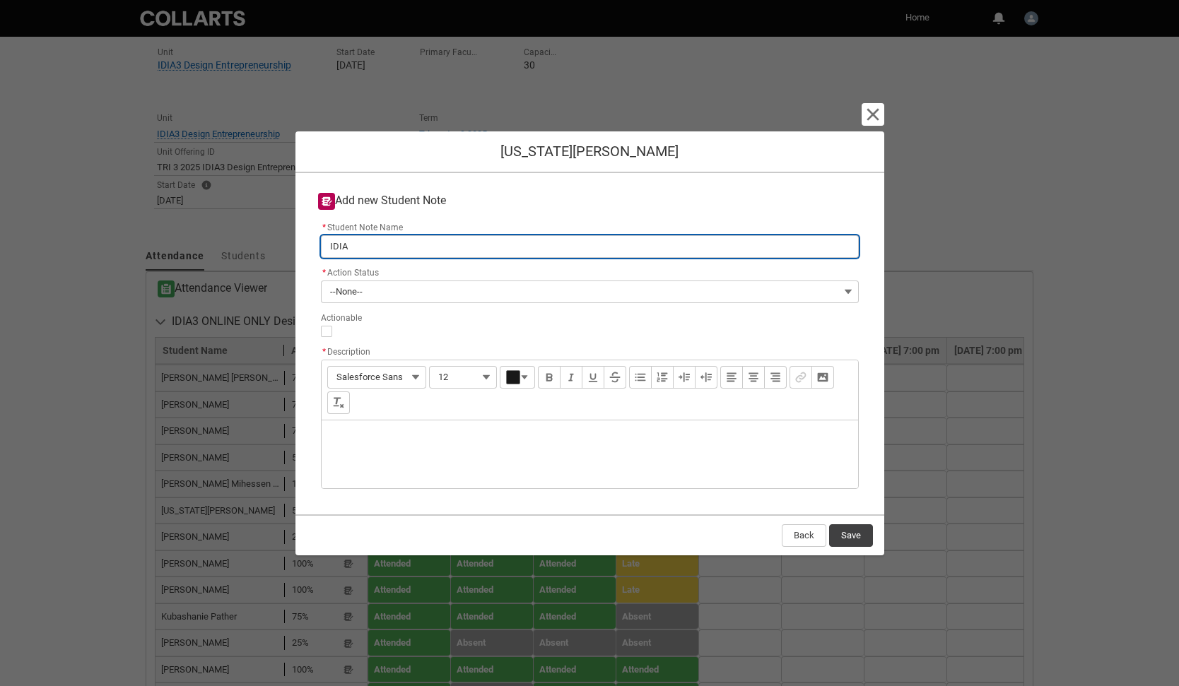
type input "IDIA3"
type lightning-primitive-input-simple "IDIA3"
type input "IDIA3"
type lightning-primitive-input-simple "IDIA3 W"
type input "IDIA3 W"
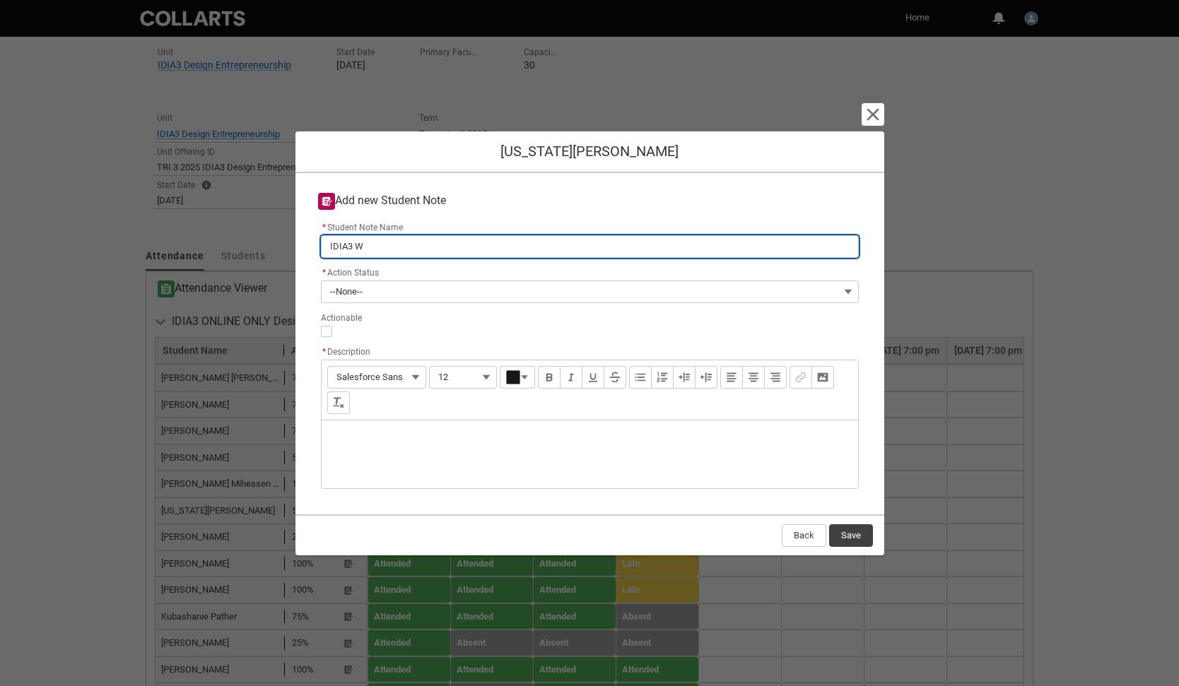
type lightning-primitive-input-simple "IDIA3 We"
type input "IDIA3 We"
type lightning-primitive-input-simple "IDIA3 Wee"
type input "IDIA3 Wee"
type lightning-primitive-input-simple "IDIA3 Week"
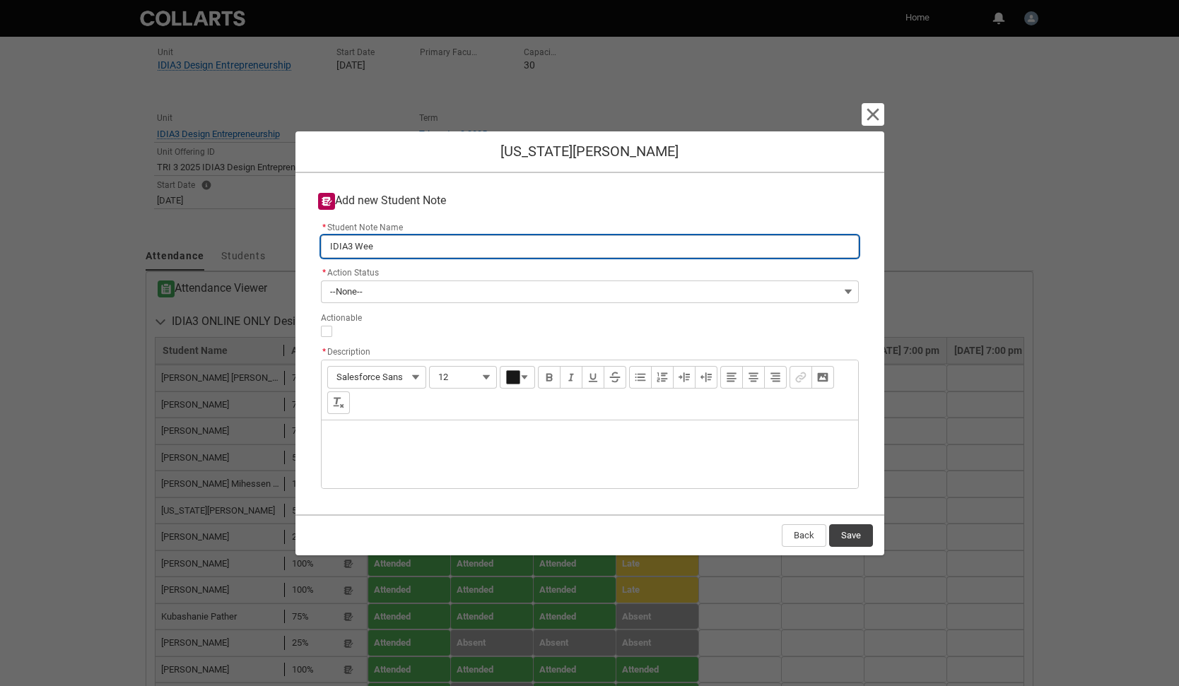
type input "IDIA3 Week"
type lightning-primitive-input-simple "IDIA3 Week"
type input "IDIA3 Week"
type lightning-primitive-input-simple "IDIA3 Week 3"
type input "IDIA3 Week 3"
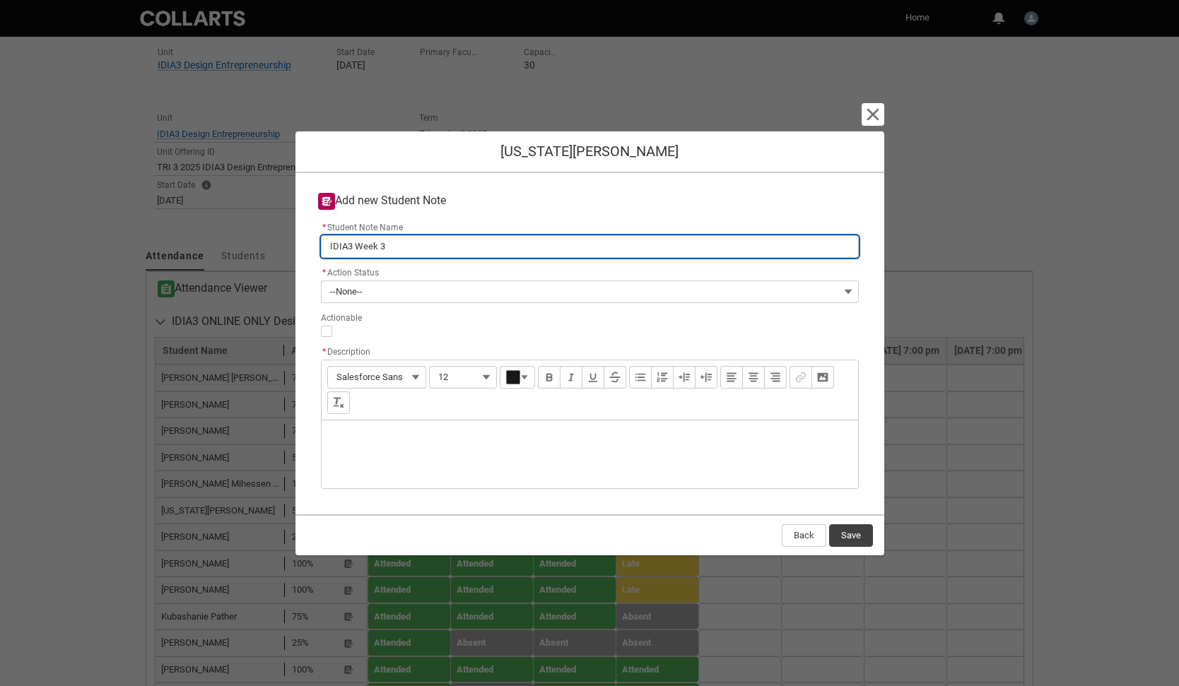
type lightning-primitive-input-simple "IDIA3 Week"
type input "IDIA3 Week"
type lightning-primitive-input-simple "IDIA3 Week 4"
type input "IDIA3 Week 4"
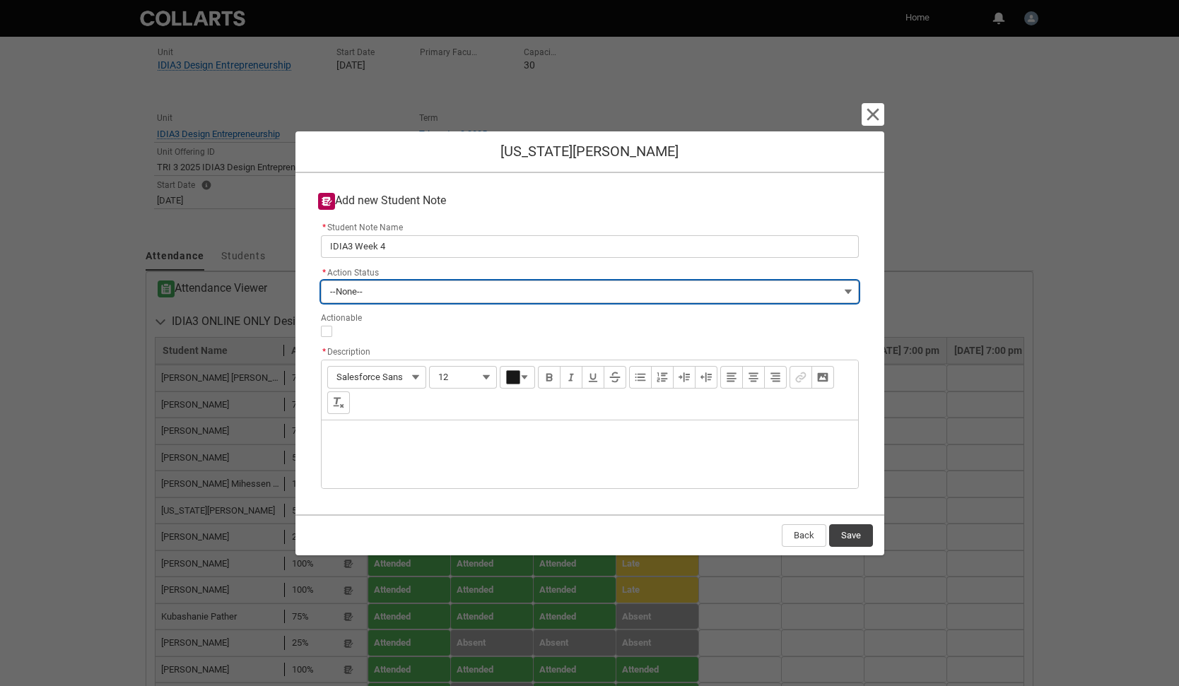
click at [354, 295] on span "--None--" at bounding box center [346, 291] width 33 height 21
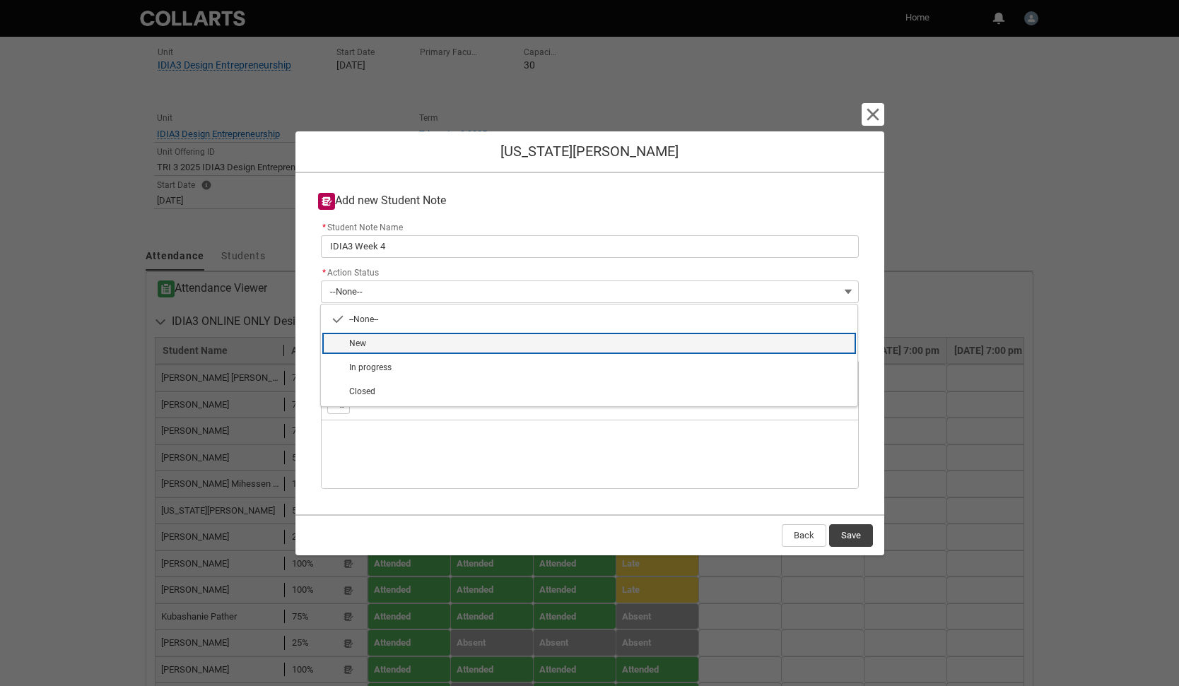
click at [356, 348] on span "New" at bounding box center [357, 344] width 17 height 10
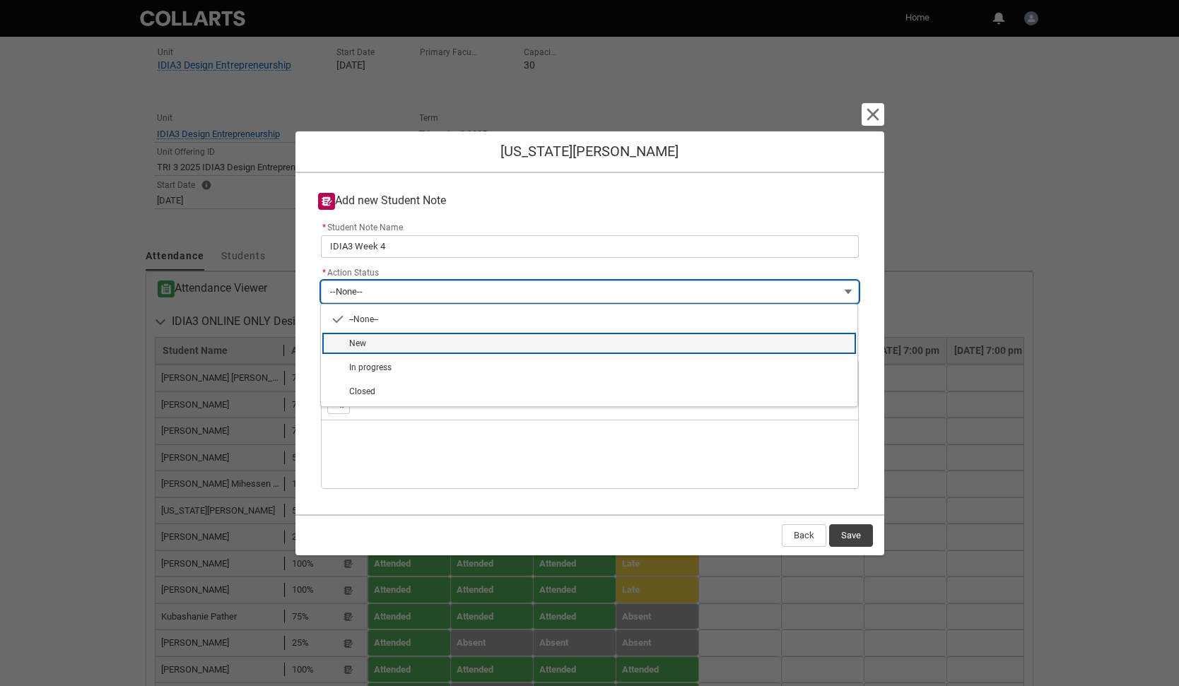
type lightning-combobox "New"
type lightning-picklist "New"
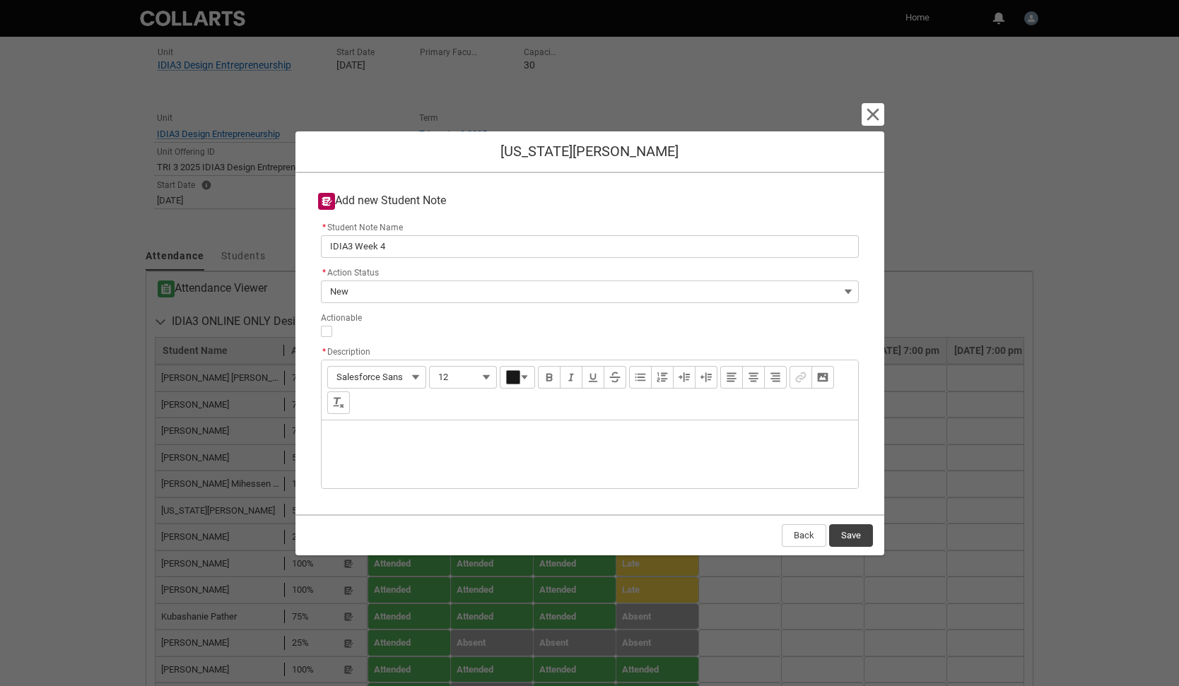
click at [345, 437] on div "Description" at bounding box center [590, 455] width 536 height 68
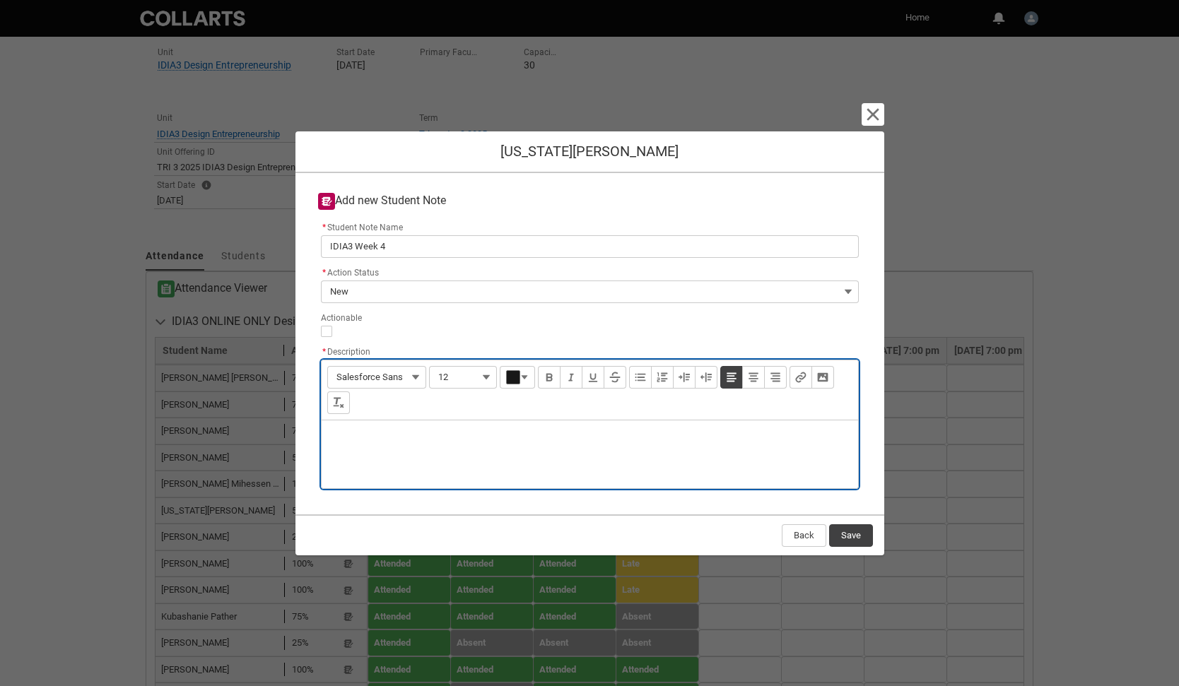
type lightning-input-rich-text "<p>S</p>"
type lightning-input-rich-text "<p>Sent an email checkin as missed class.</p>"
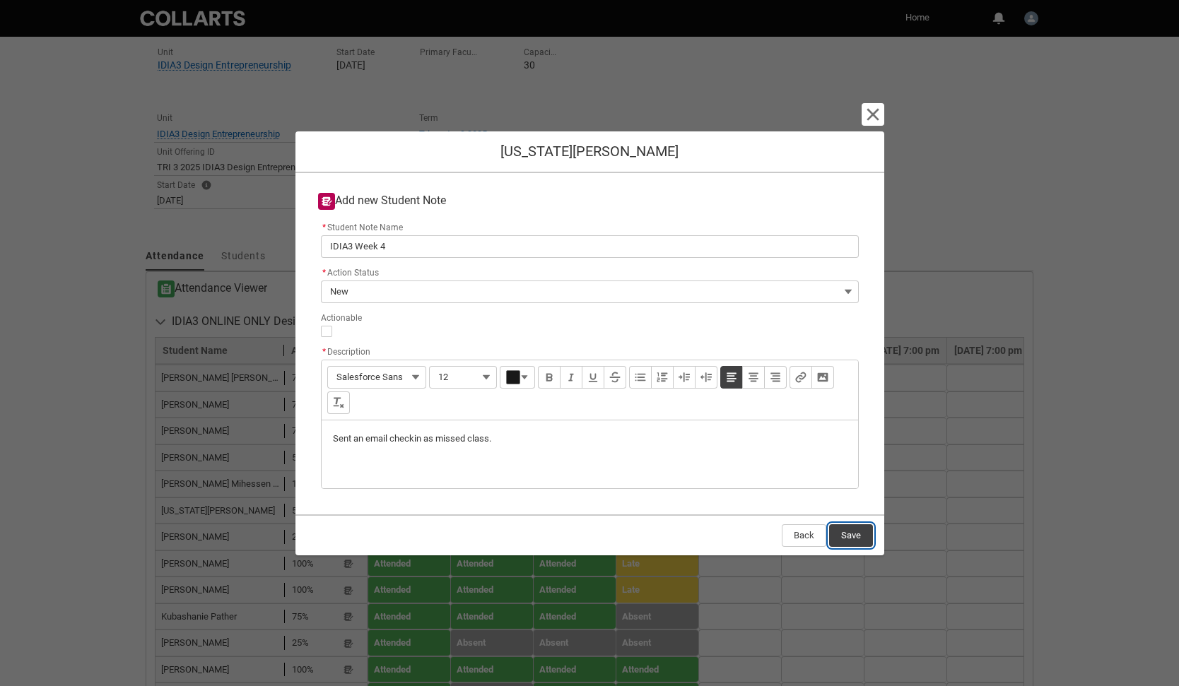
click at [853, 532] on button "Save" at bounding box center [851, 535] width 44 height 23
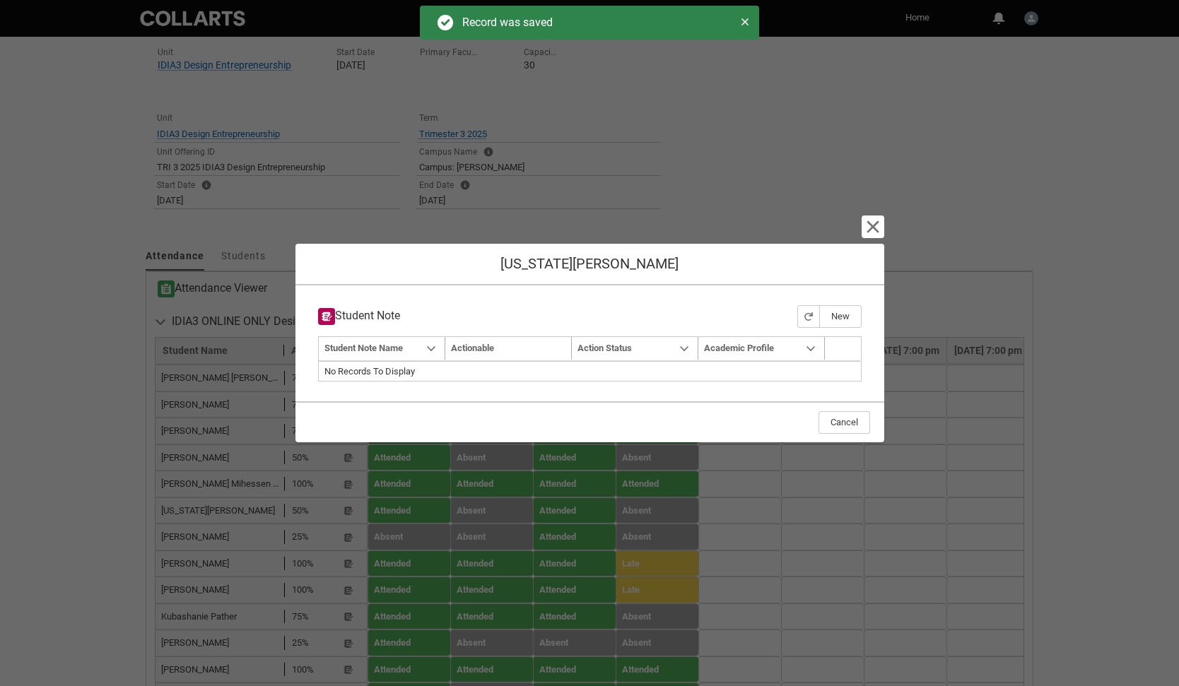
type input "179"
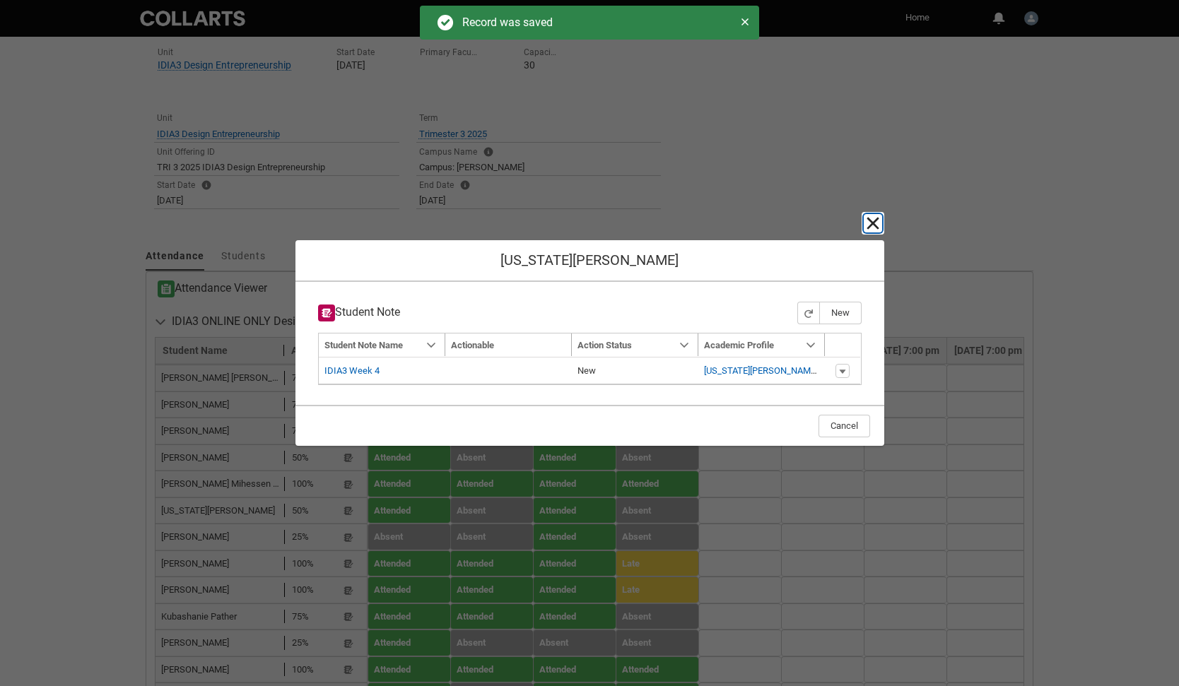
click at [878, 220] on lightning-primitive-icon "button" at bounding box center [872, 223] width 17 height 17
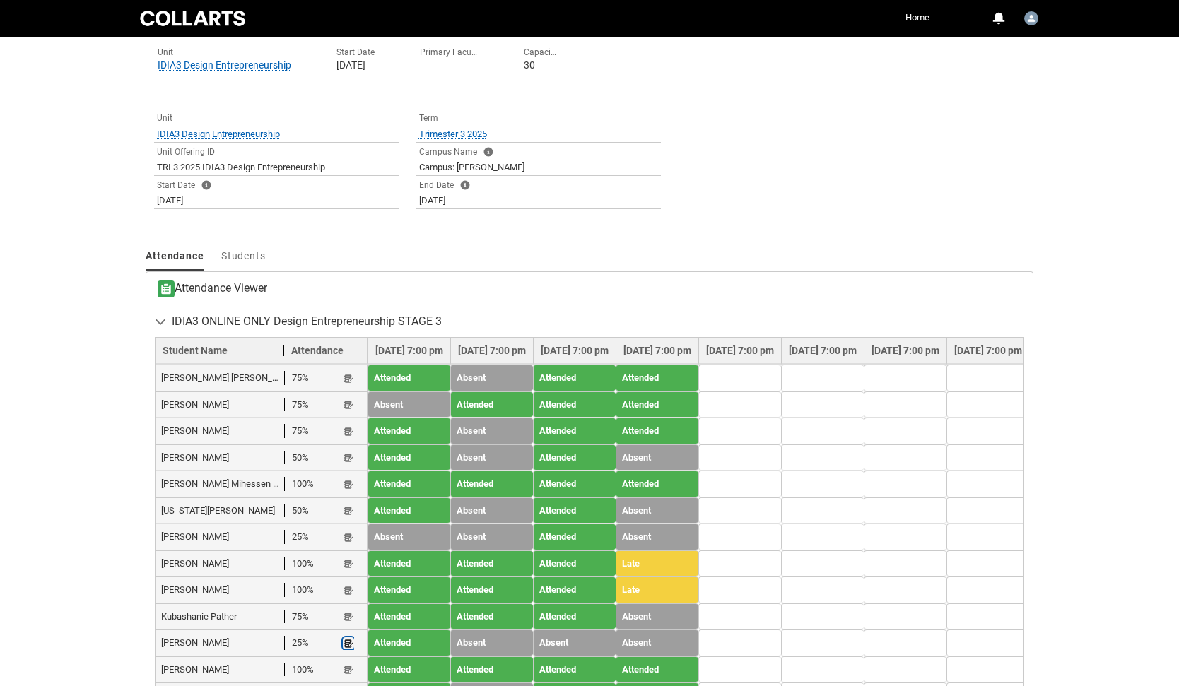
click at [349, 638] on lightning-primitive-icon "button" at bounding box center [349, 643] width 10 height 11
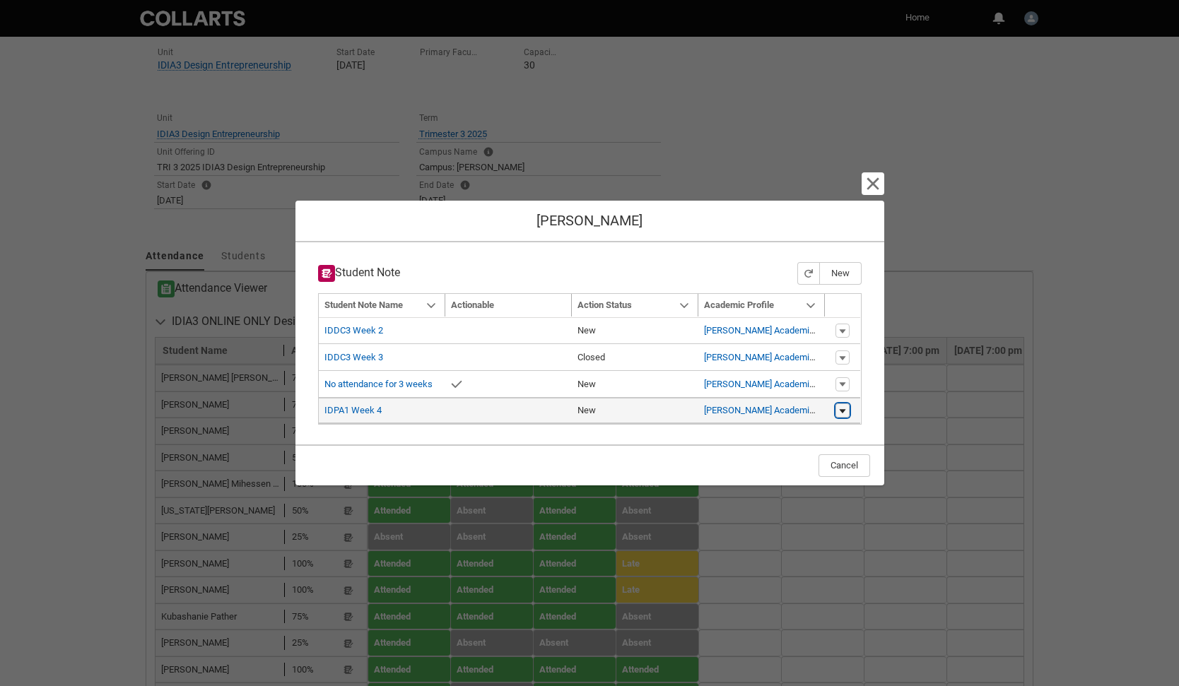
click at [843, 409] on lightning-primitive-icon "button" at bounding box center [842, 411] width 8 height 10
click at [811, 410] on link "Edit" at bounding box center [815, 407] width 66 height 24
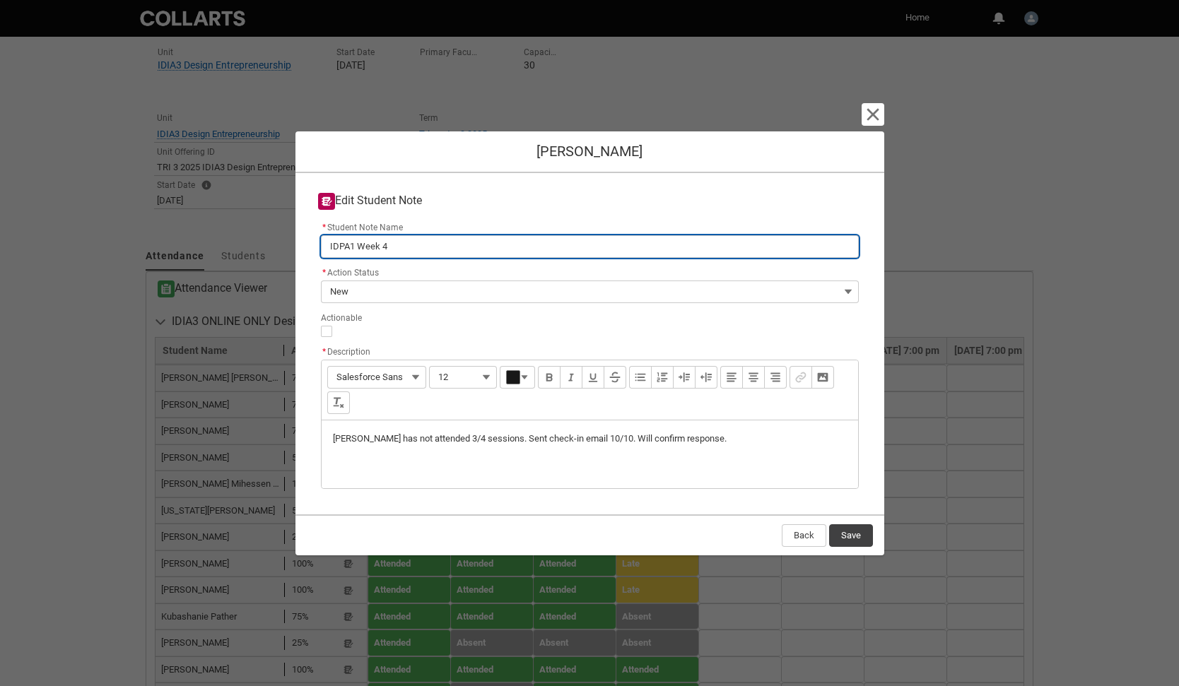
drag, startPoint x: 337, startPoint y: 246, endPoint x: 353, endPoint y: 244, distance: 16.4
click at [353, 244] on input "IDPA1 Week 4" at bounding box center [590, 246] width 538 height 23
type lightning-primitive-input-simple "IDI Week 4"
type input "IDI Week 4"
type lightning-primitive-input-simple "IDIA Week 4"
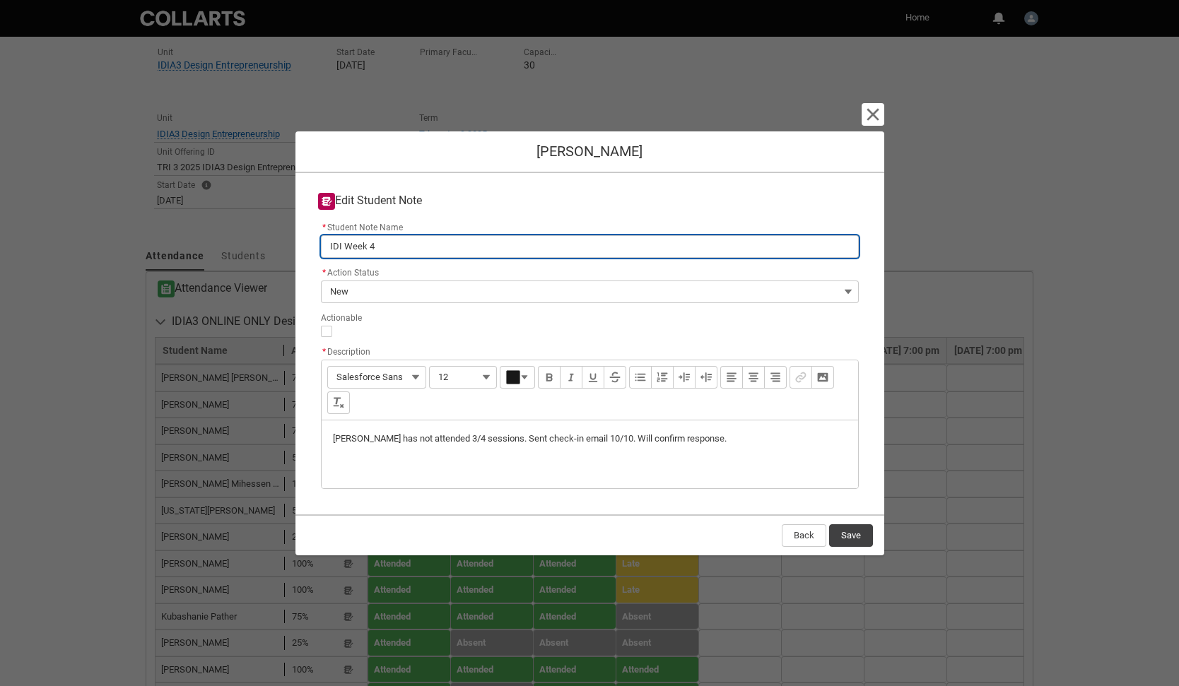
type input "IDIA Week 4"
type lightning-primitive-input-simple "IDIA3 Week 4"
type input "IDIA3 Week 4"
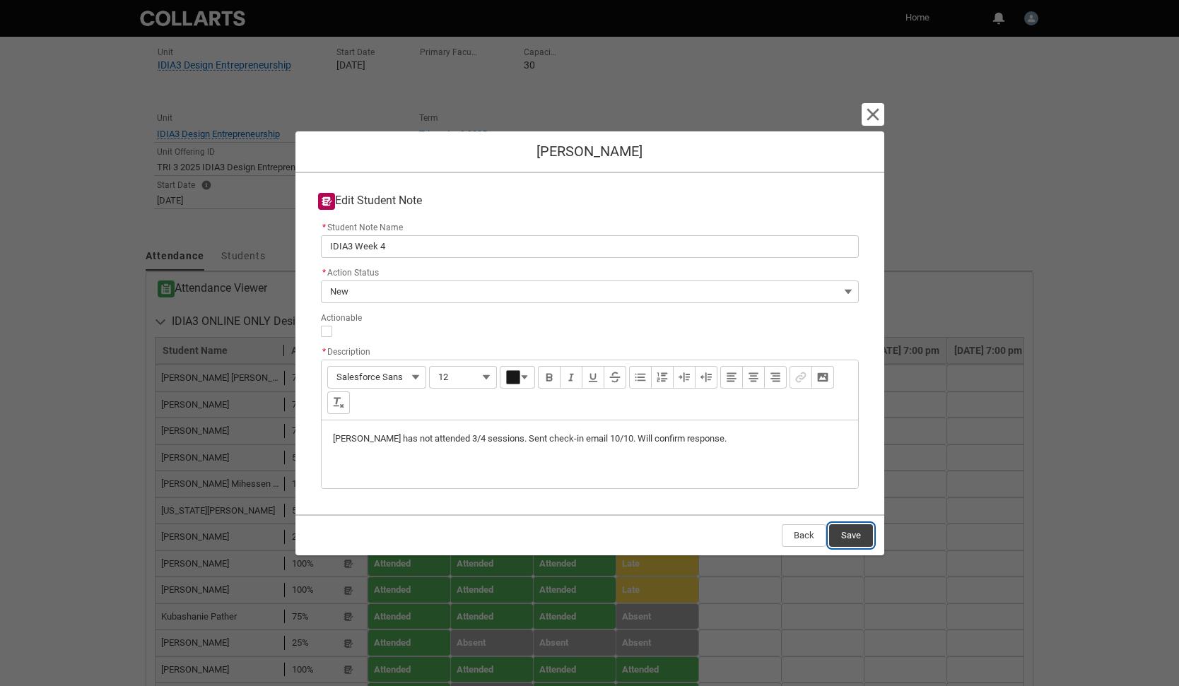
click at [850, 536] on button "Save" at bounding box center [851, 535] width 44 height 23
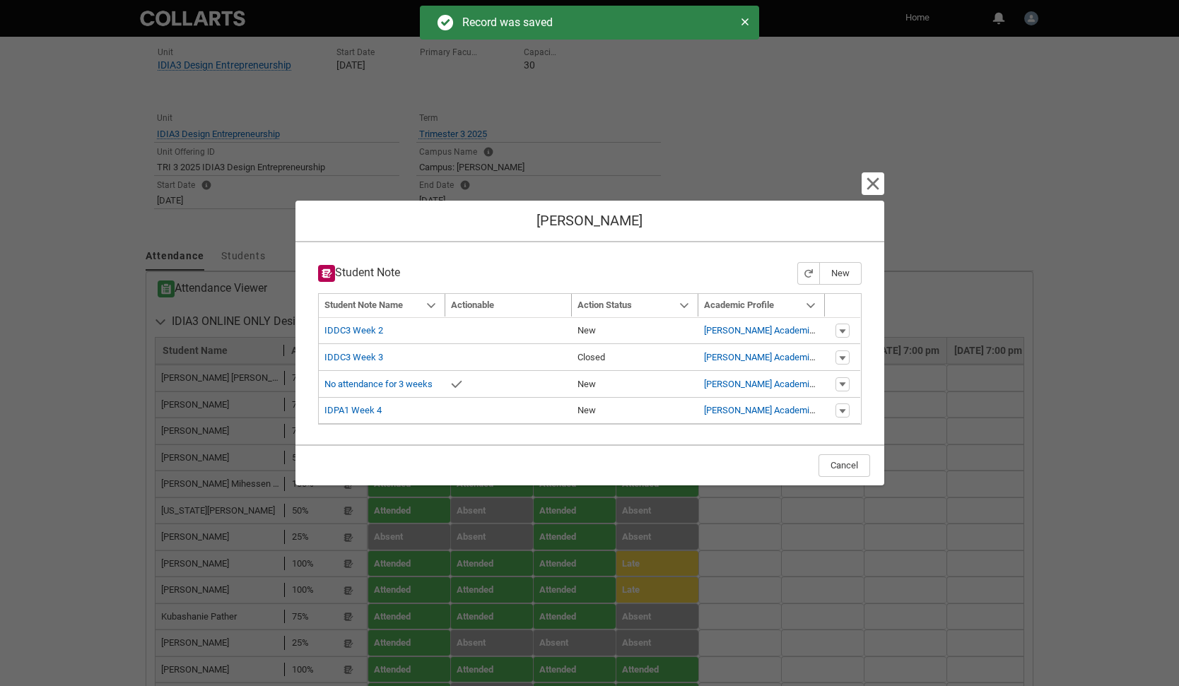
type input "179"
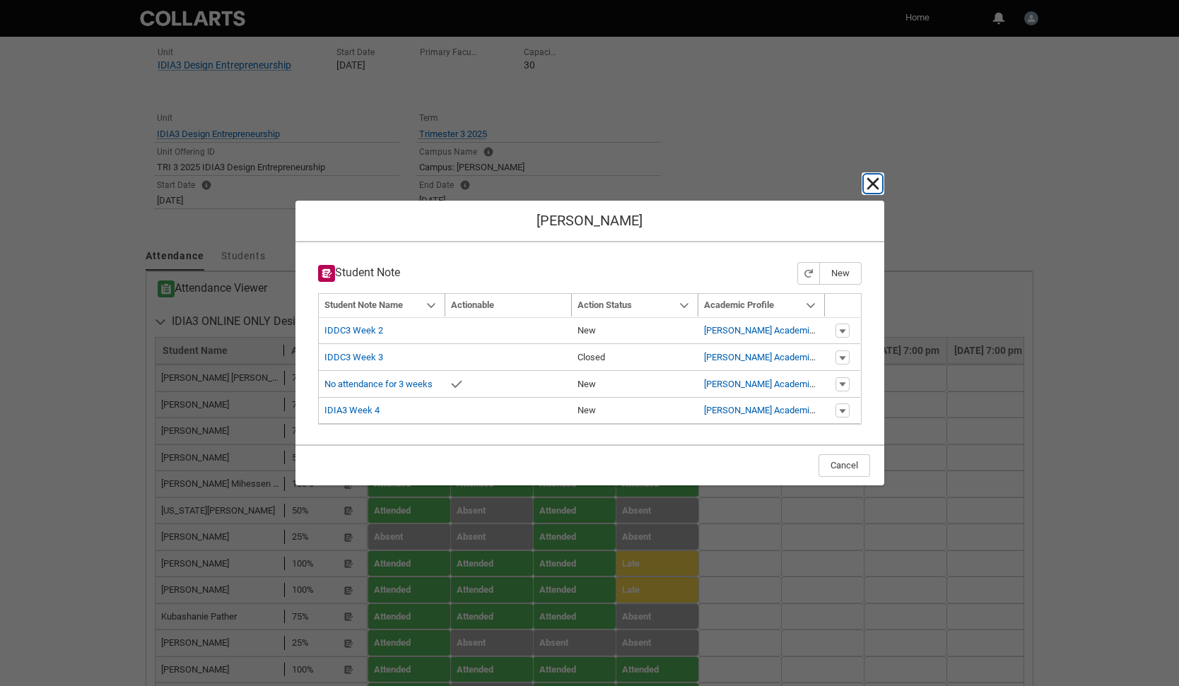
click at [876, 189] on lightning-primitive-icon "button" at bounding box center [872, 183] width 17 height 17
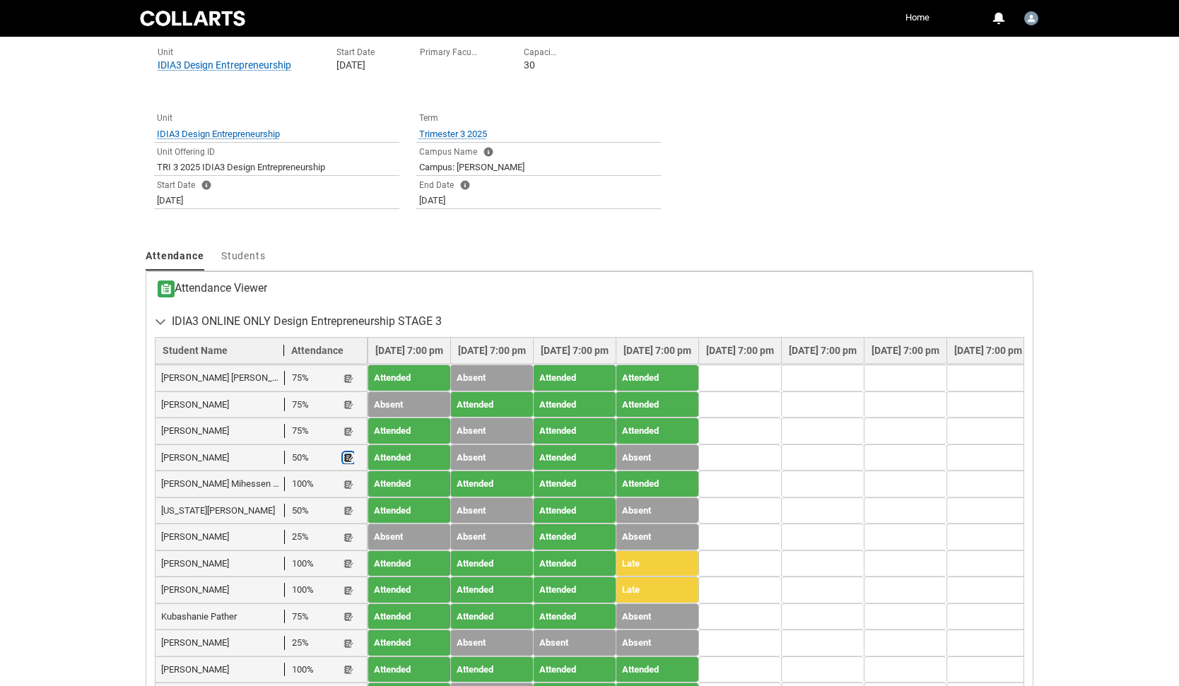
click at [344, 458] on lightning-primitive-icon "button" at bounding box center [349, 458] width 10 height 11
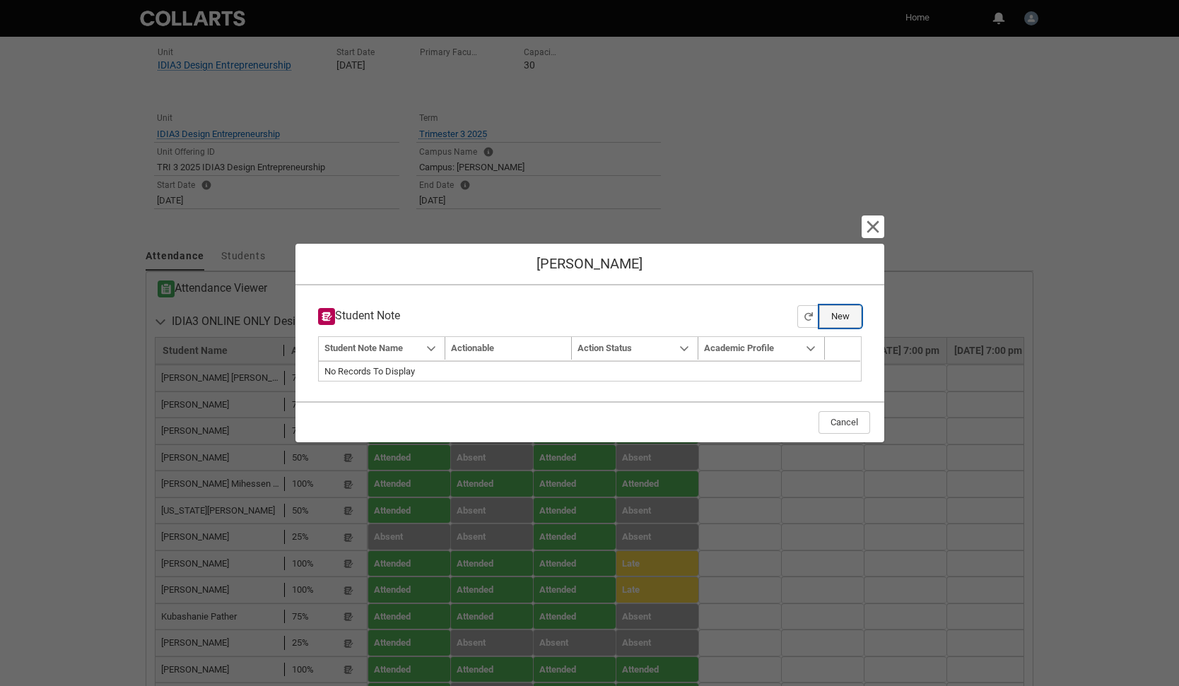
click at [843, 319] on button "New" at bounding box center [840, 316] width 42 height 23
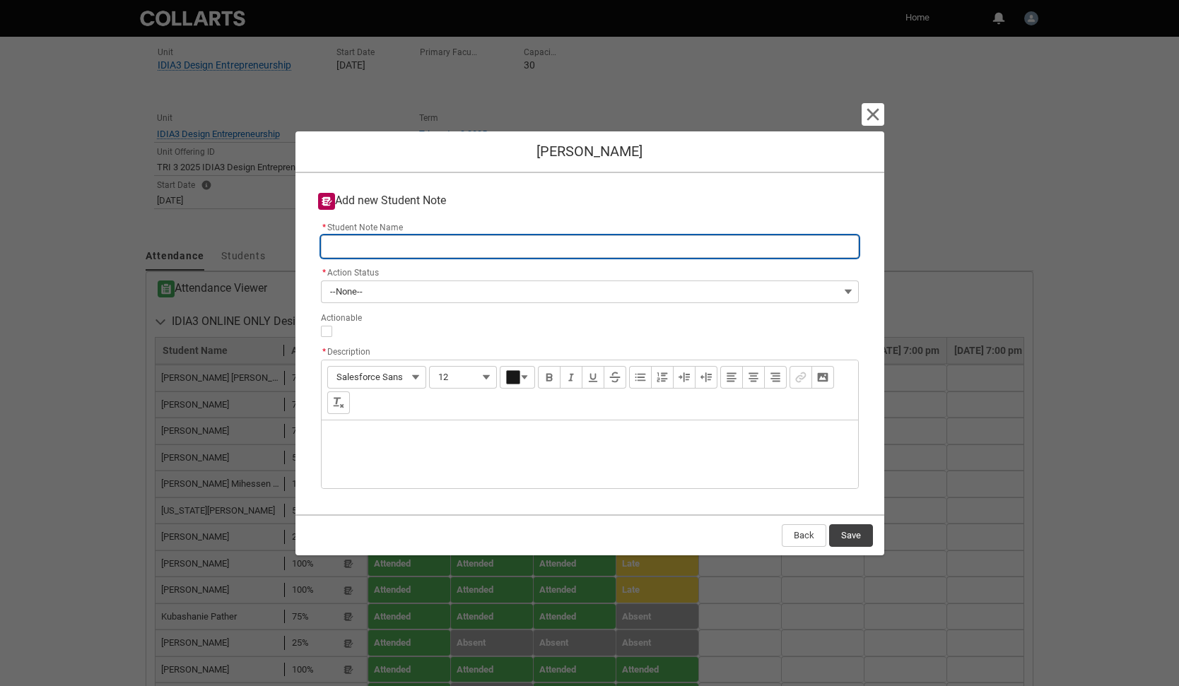
click at [457, 240] on input "* Student Note Name" at bounding box center [590, 246] width 538 height 23
type lightning-primitive-input-simple "I"
type input "I"
type lightning-primitive-input-simple "ID"
type input "ID"
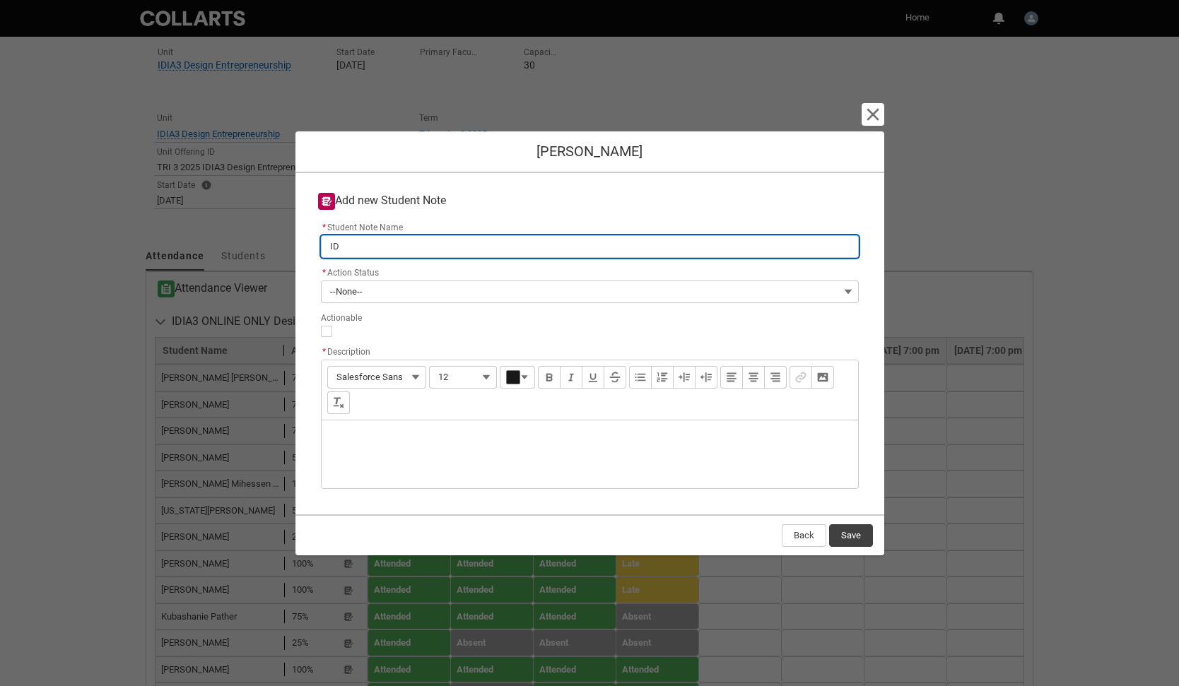
type lightning-primitive-input-simple "IDI"
type input "IDI"
type lightning-primitive-input-simple "IDIA"
type input "IDIA"
type lightning-primitive-input-simple "IDIA3"
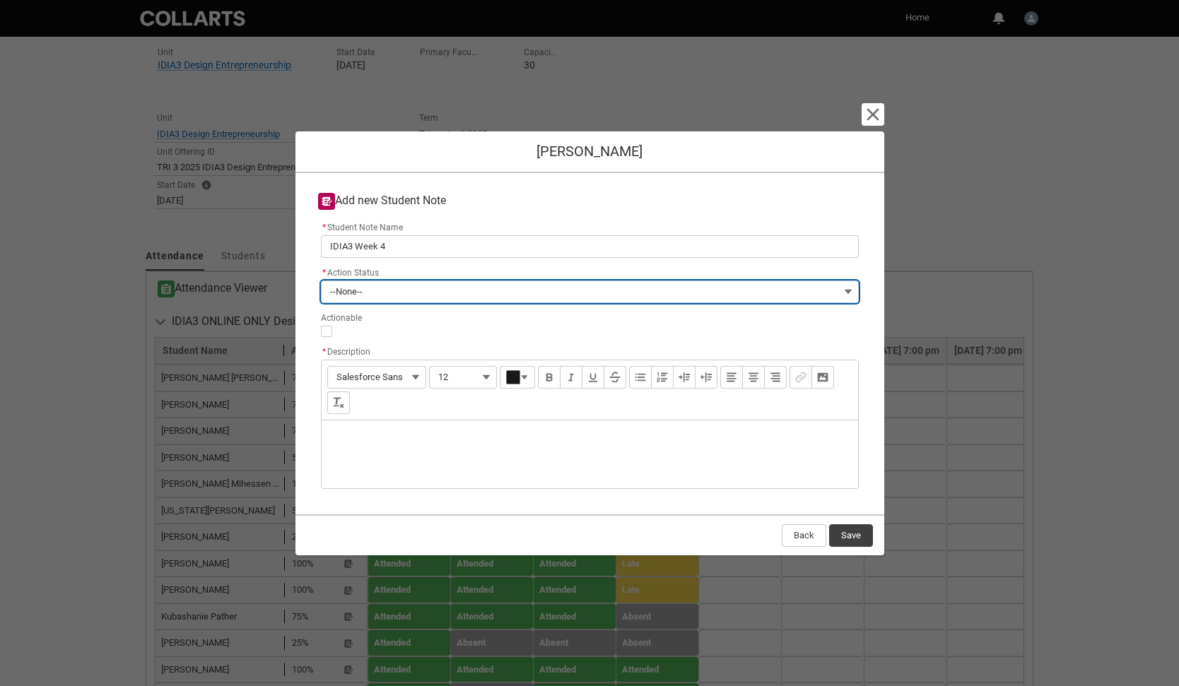
click at [413, 288] on button "--None--" at bounding box center [590, 292] width 538 height 23
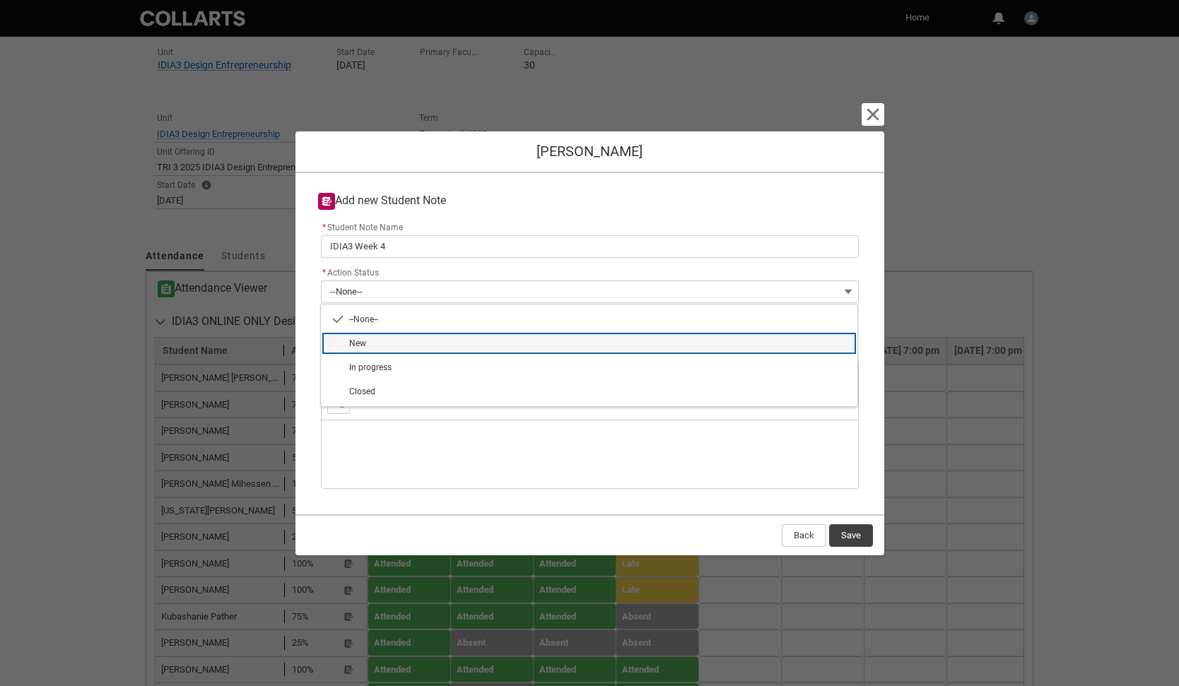
click at [399, 339] on span "New" at bounding box center [599, 343] width 500 height 13
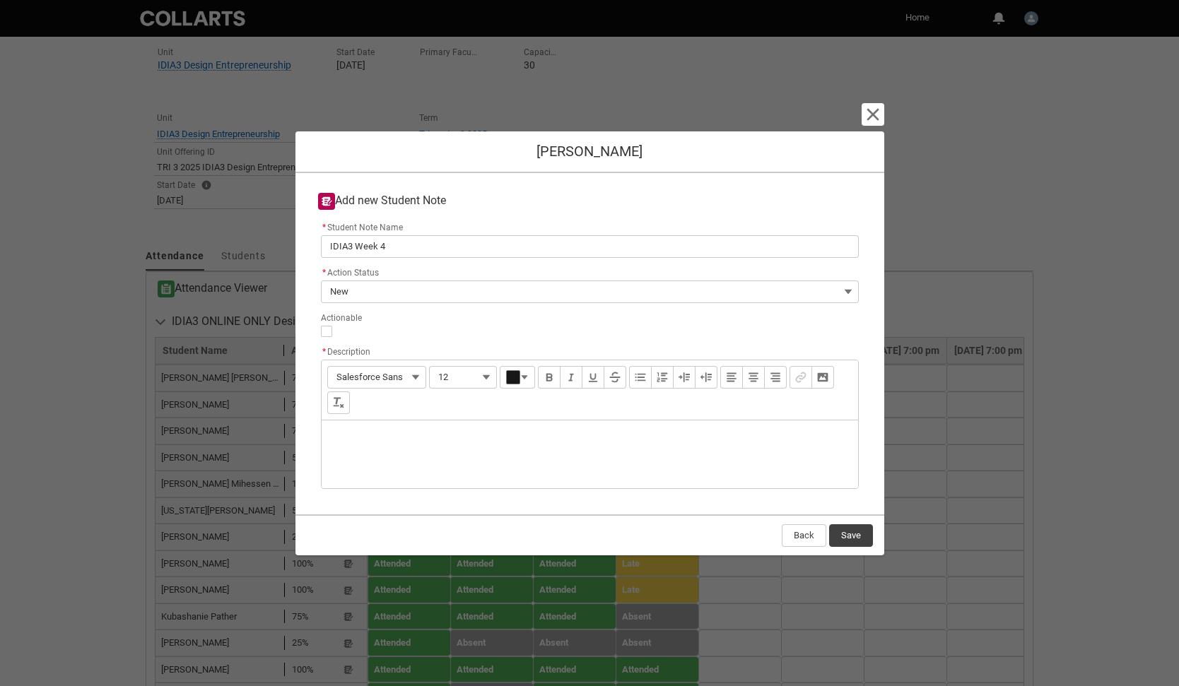
click at [359, 425] on div "Description" at bounding box center [590, 455] width 536 height 68
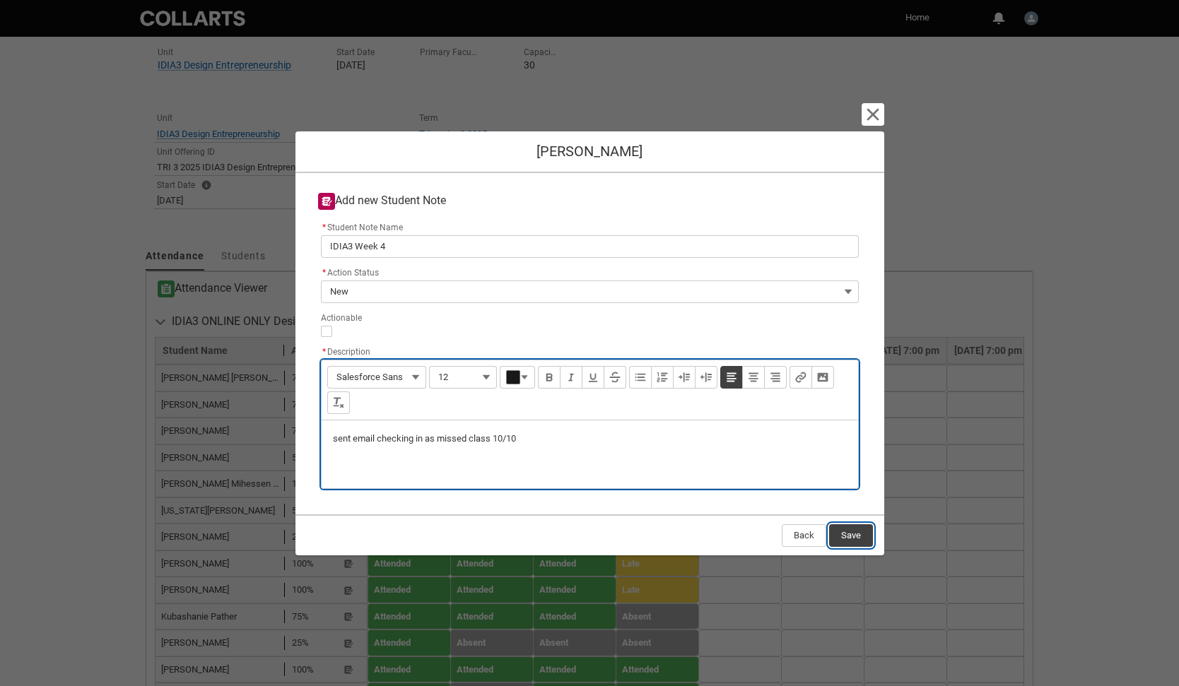
click at [860, 536] on button "Save" at bounding box center [851, 535] width 44 height 23
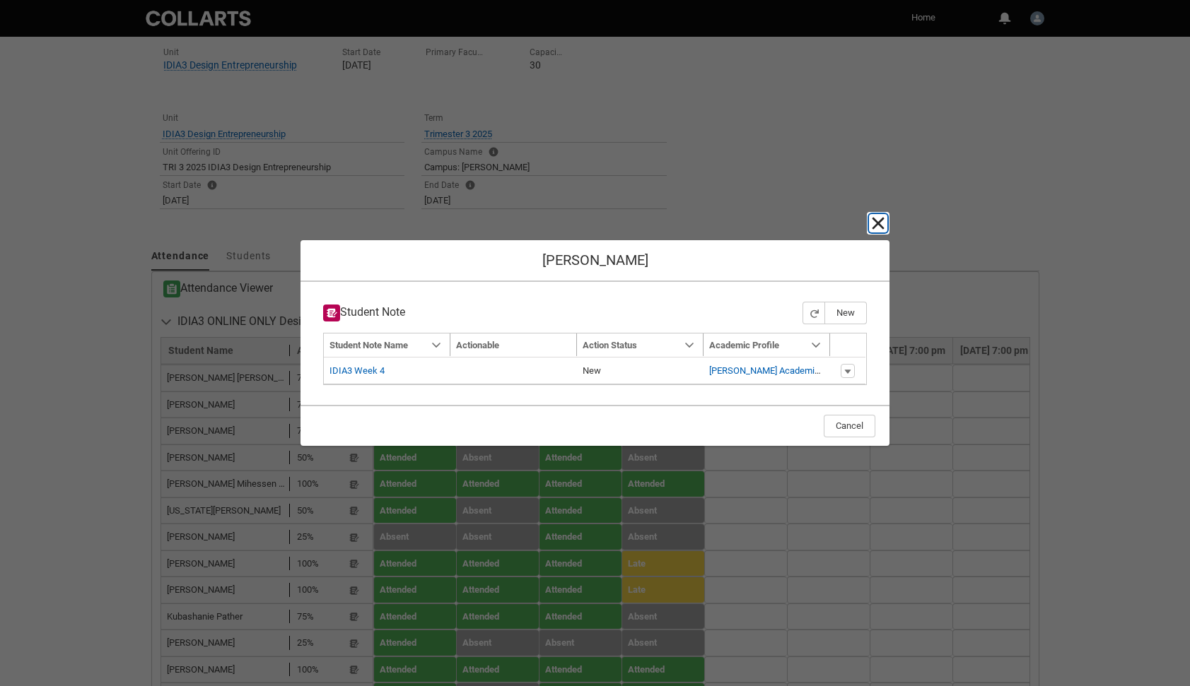
click at [880, 226] on lightning-primitive-icon "button" at bounding box center [877, 223] width 17 height 17
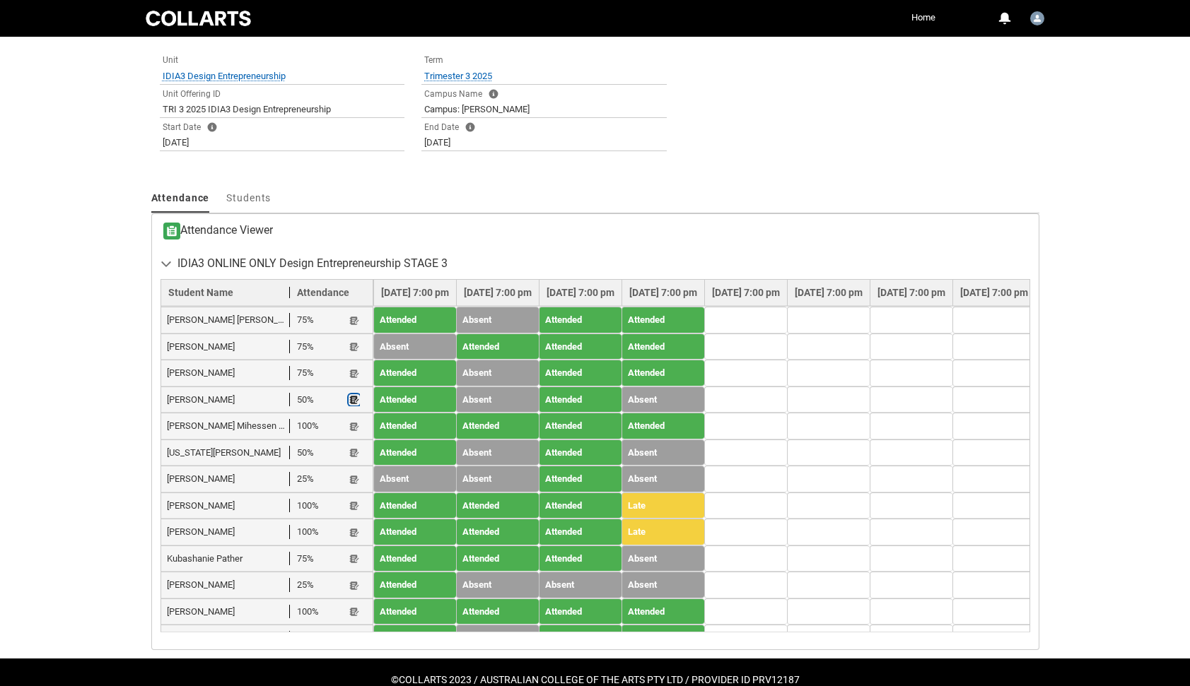
scroll to position [348, 0]
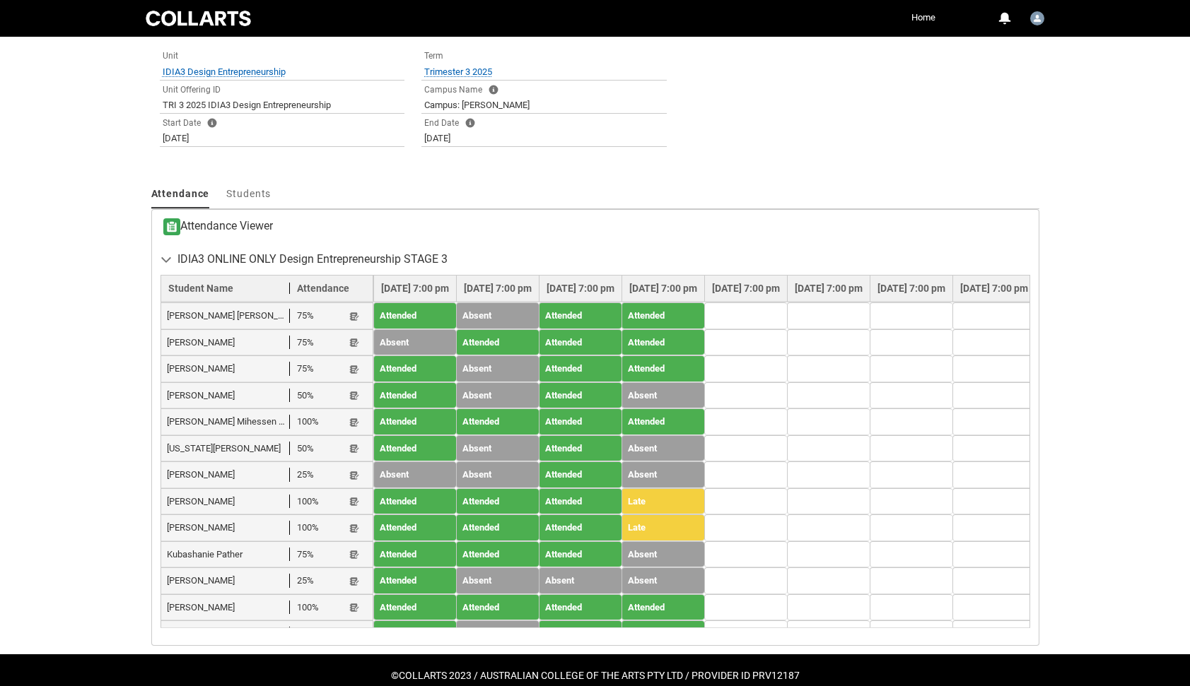
click at [352, 656] on lightning-primitive-icon "button" at bounding box center [354, 661] width 10 height 11
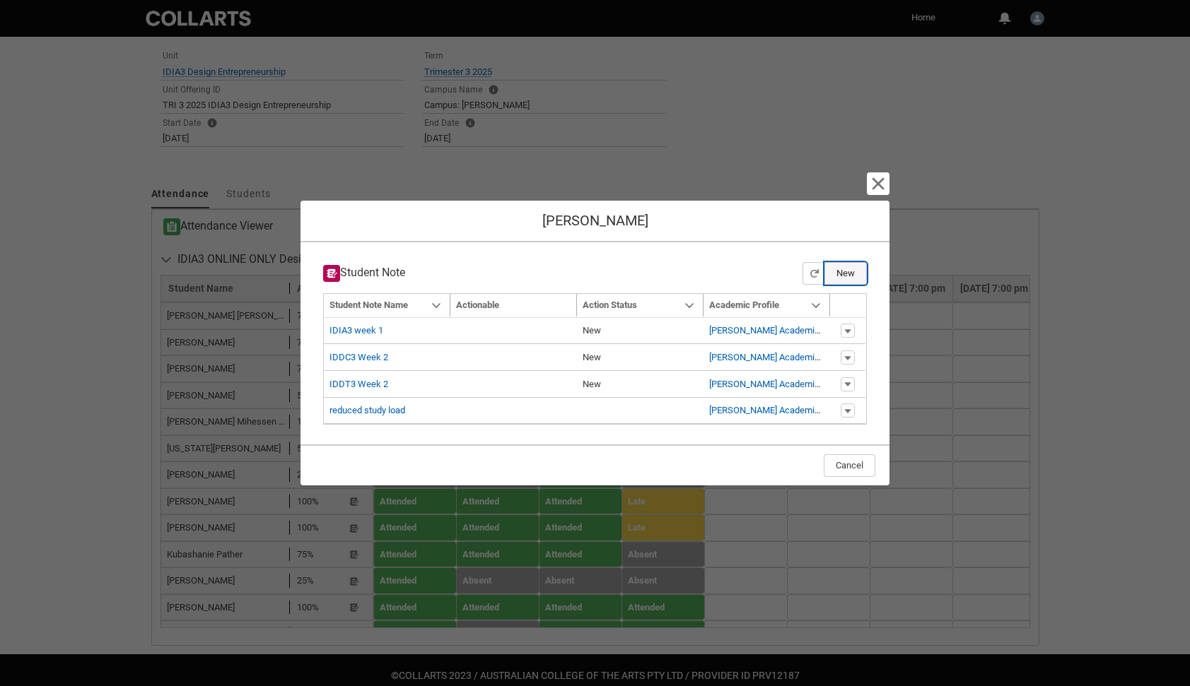
click at [850, 274] on button "New" at bounding box center [845, 273] width 42 height 23
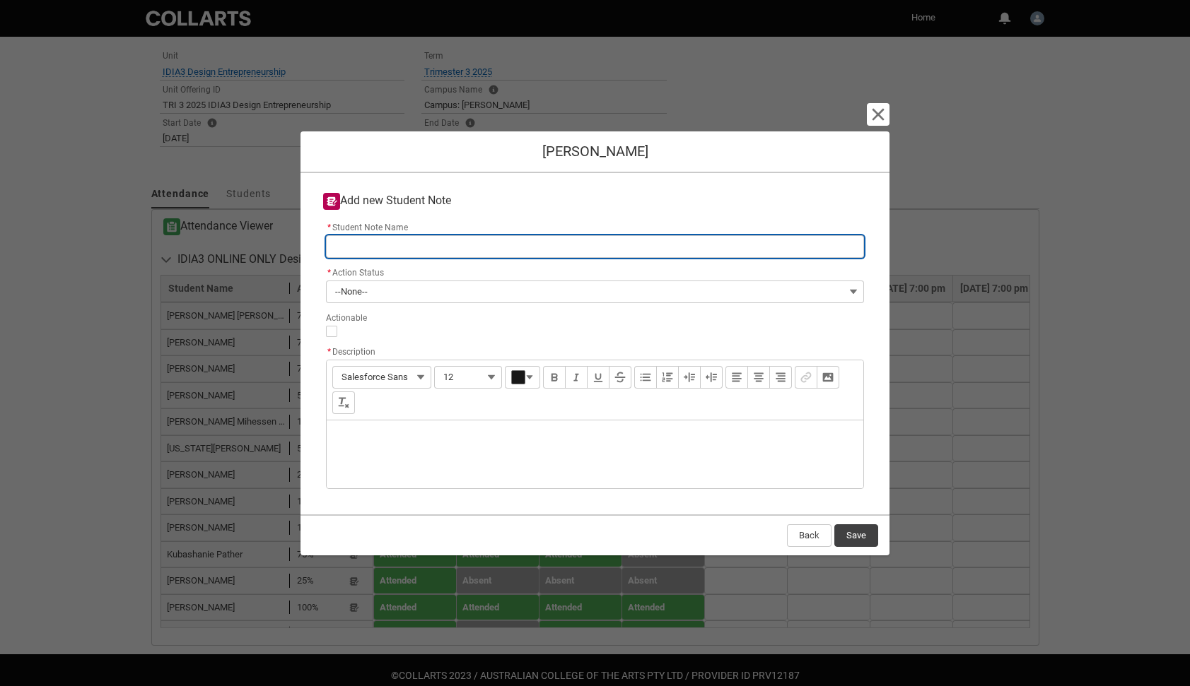
click at [416, 240] on input "* Student Note Name" at bounding box center [595, 246] width 538 height 23
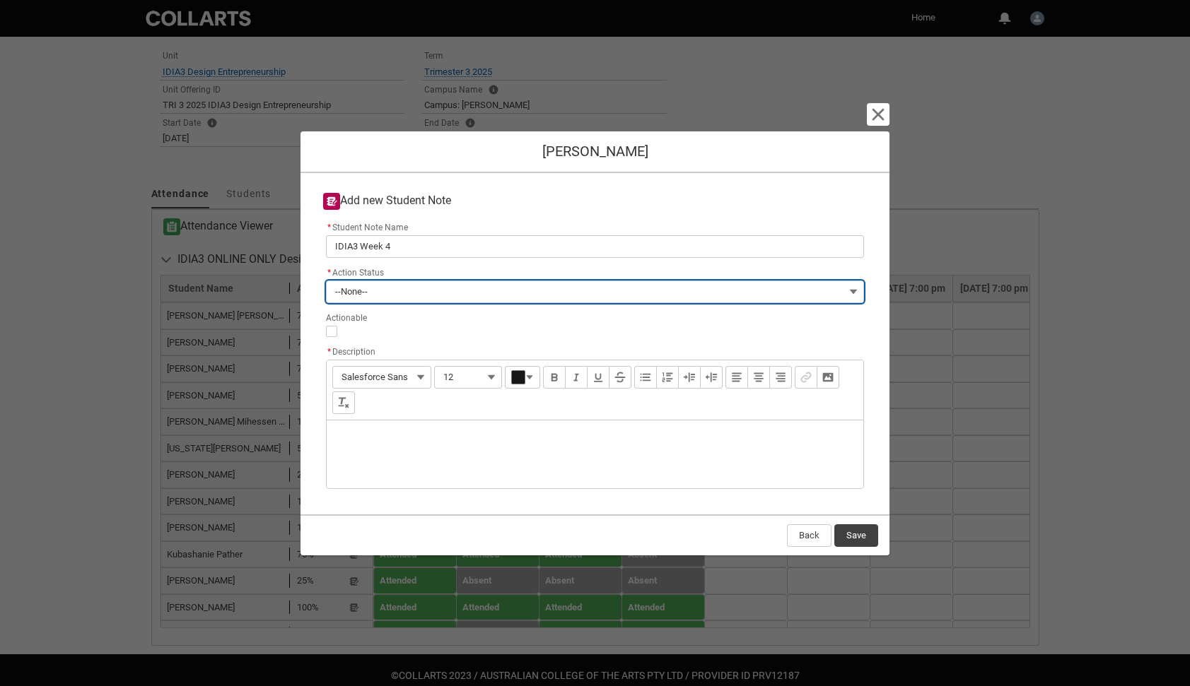
click at [400, 287] on button "--None--" at bounding box center [595, 292] width 538 height 23
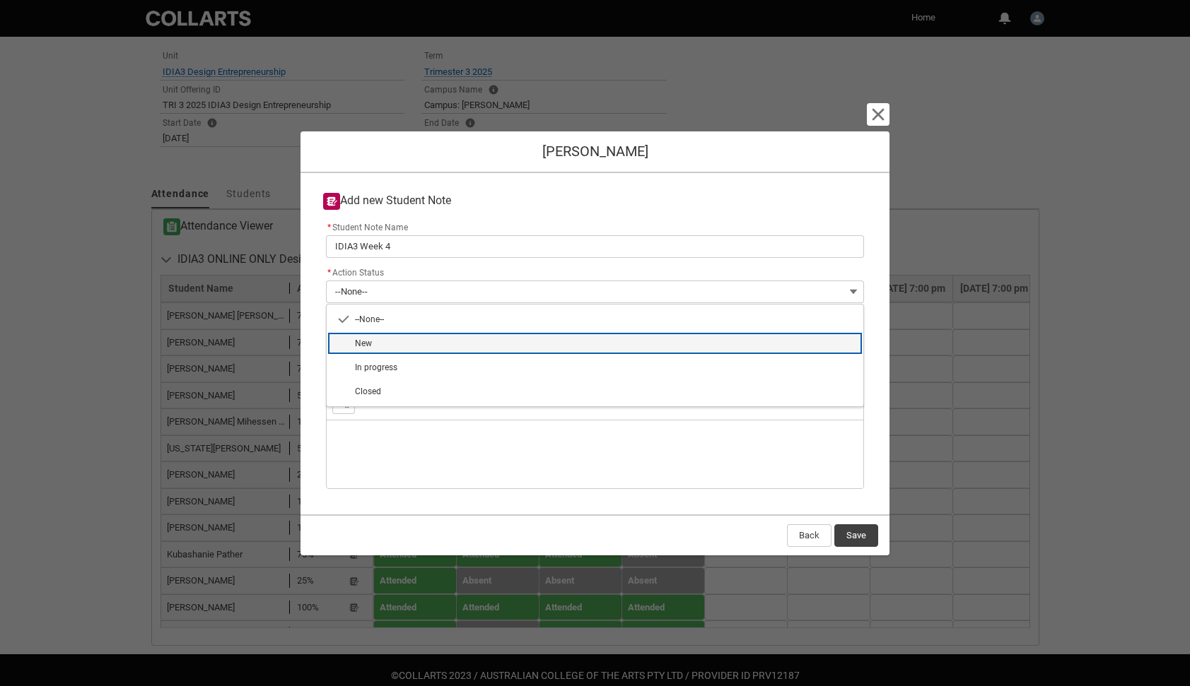
click at [377, 342] on span "New" at bounding box center [605, 343] width 500 height 13
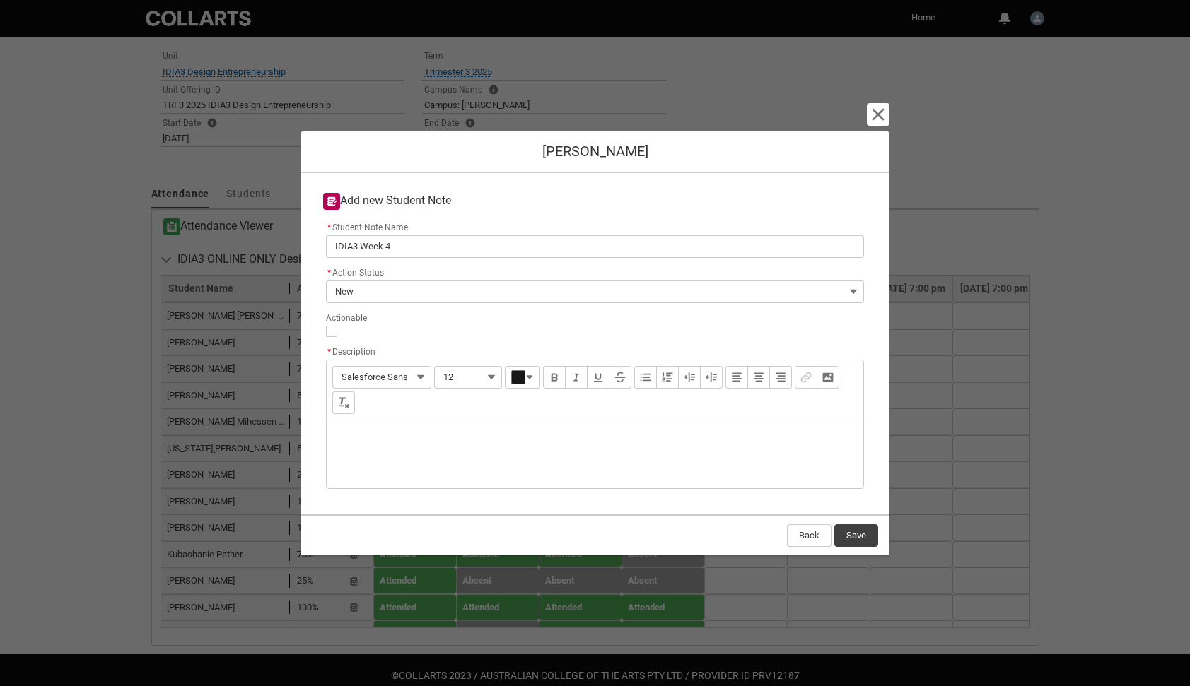
click at [362, 425] on div "Description" at bounding box center [595, 455] width 536 height 68
click at [865, 535] on button "Save" at bounding box center [856, 535] width 44 height 23
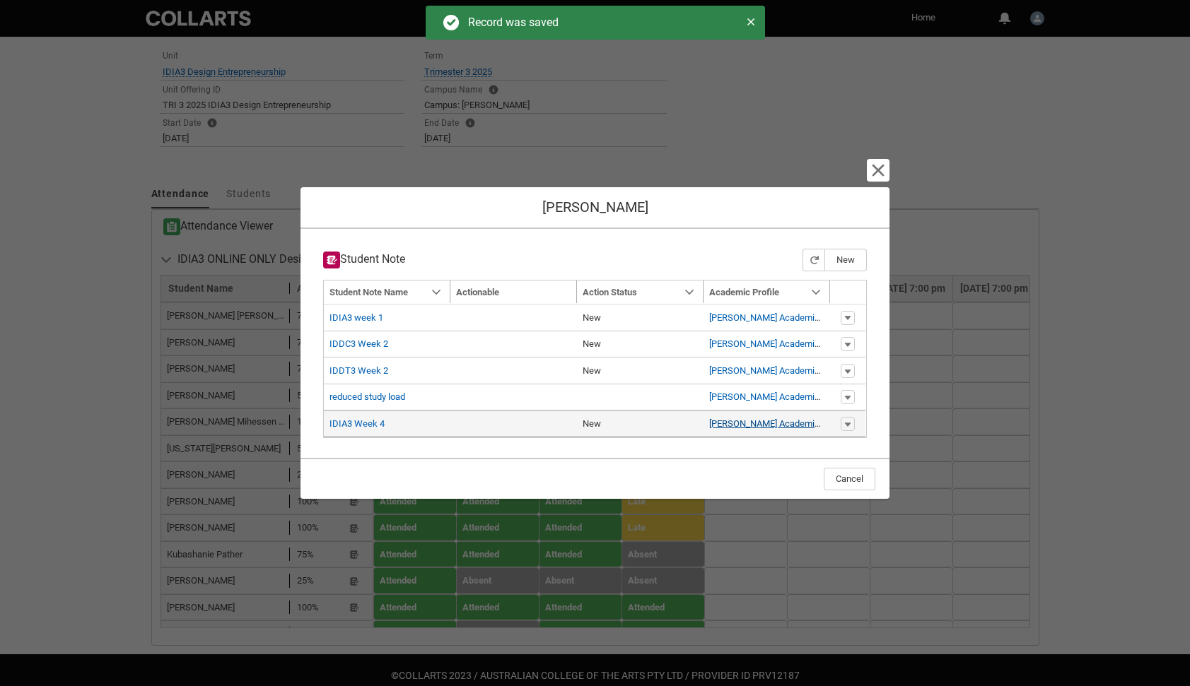
click at [763, 423] on link "[PERSON_NAME] Academic Profile" at bounding box center [778, 423] width 138 height 11
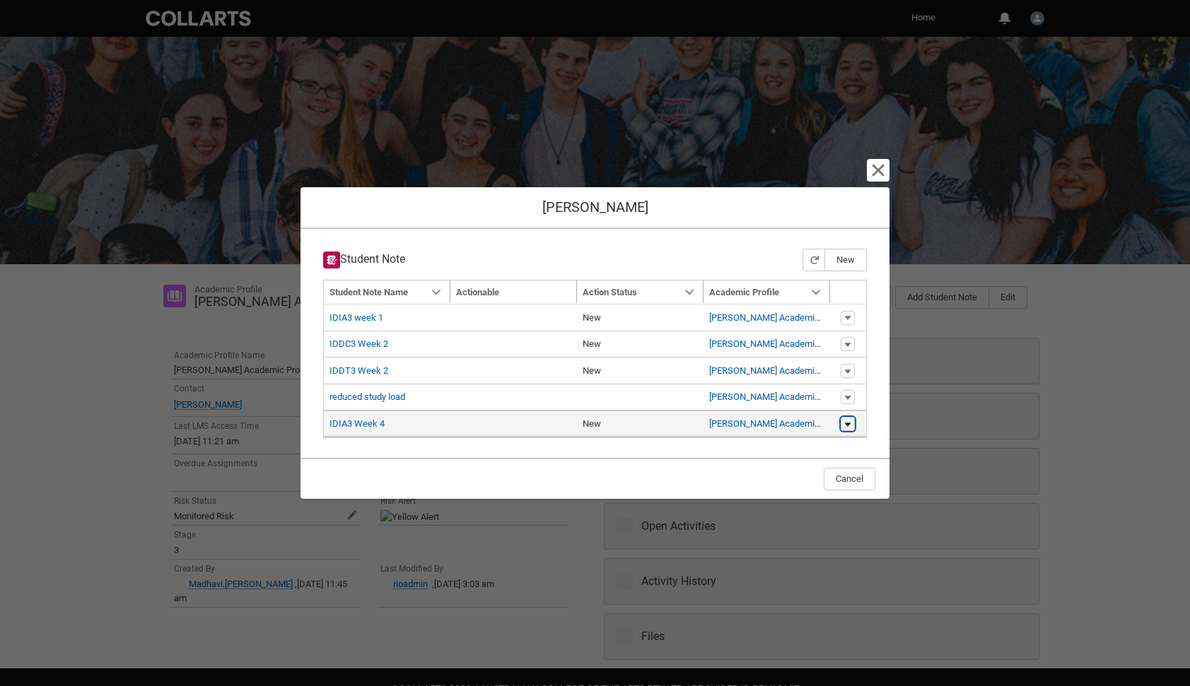
click at [851, 423] on lightning-primitive-icon "button" at bounding box center [847, 424] width 8 height 10
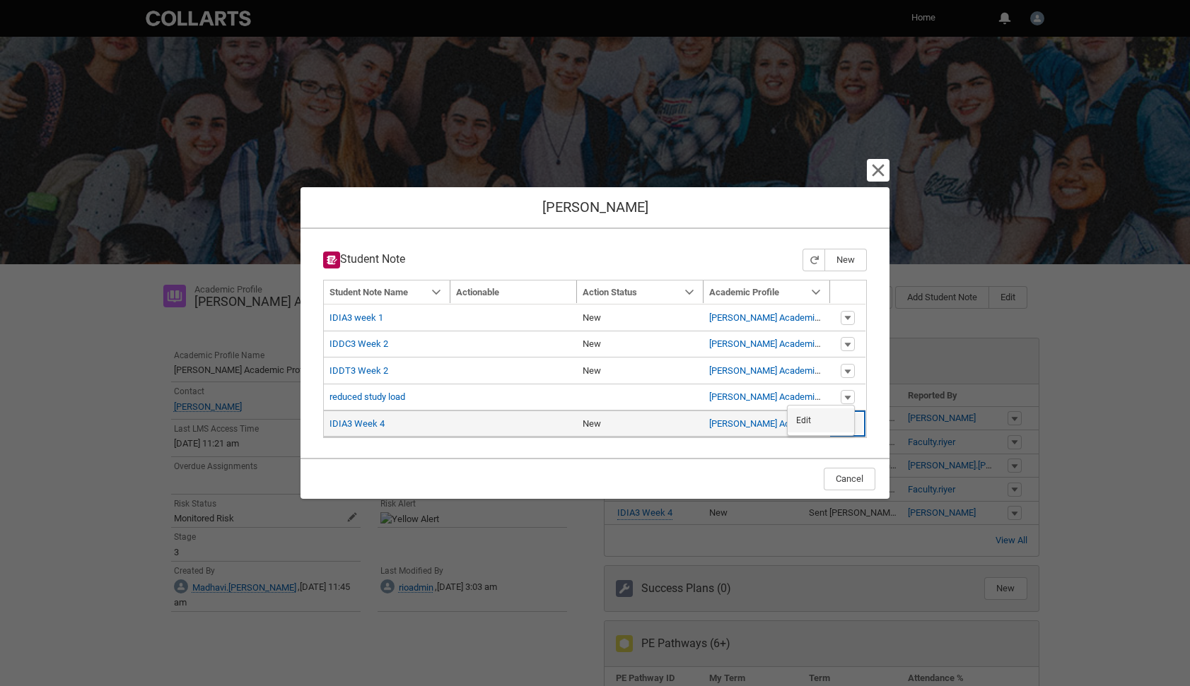
click at [814, 421] on link "Edit" at bounding box center [820, 421] width 66 height 24
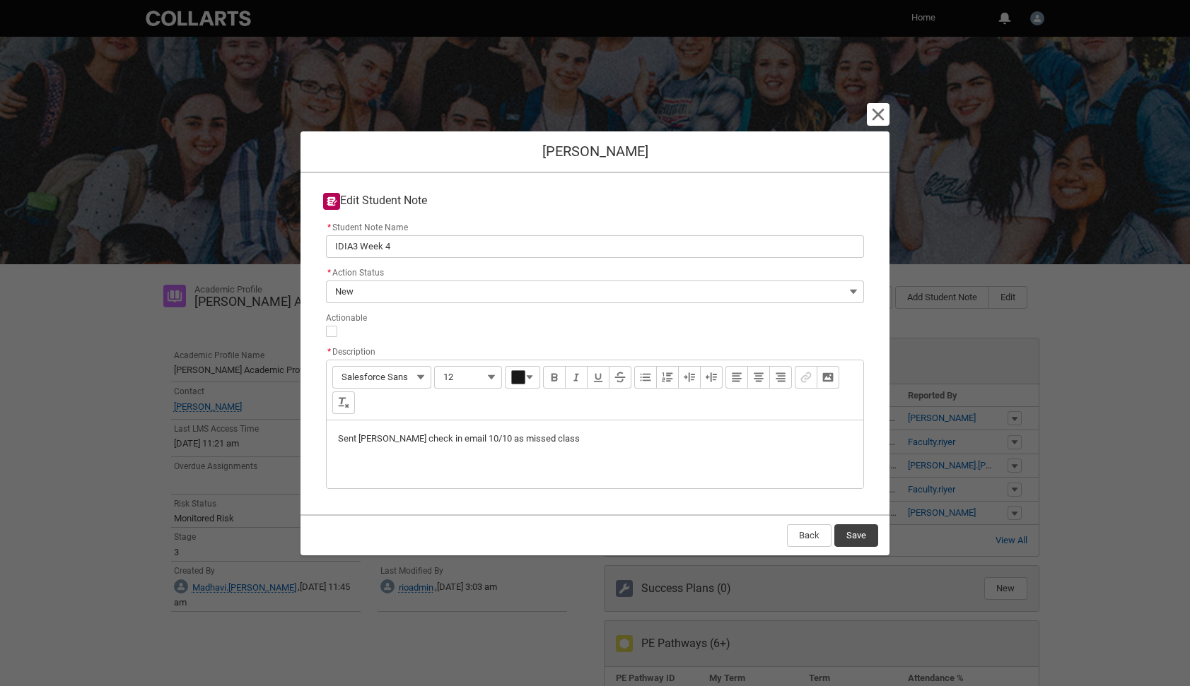
click at [554, 436] on p "Sent [PERSON_NAME] check in email 10/10 as missed class" at bounding box center [595, 439] width 514 height 14
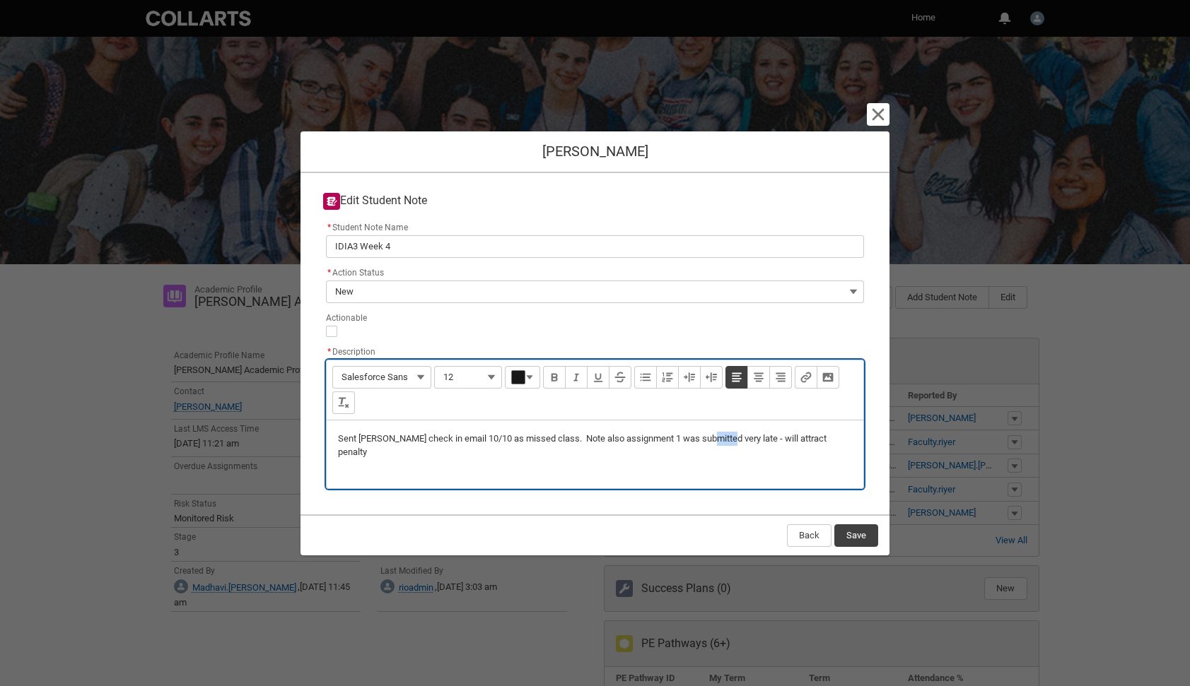
drag, startPoint x: 705, startPoint y: 439, endPoint x: 722, endPoint y: 440, distance: 17.7
click at [722, 440] on p "Sent [PERSON_NAME] check in email 10/10 as missed class. Note also assignment 1…" at bounding box center [595, 446] width 514 height 28
click at [804, 440] on p "Sent [PERSON_NAME] check in email 10/10 as missed class. Note also assignment 1…" at bounding box center [595, 439] width 514 height 14
click at [857, 536] on button "Save" at bounding box center [856, 535] width 44 height 23
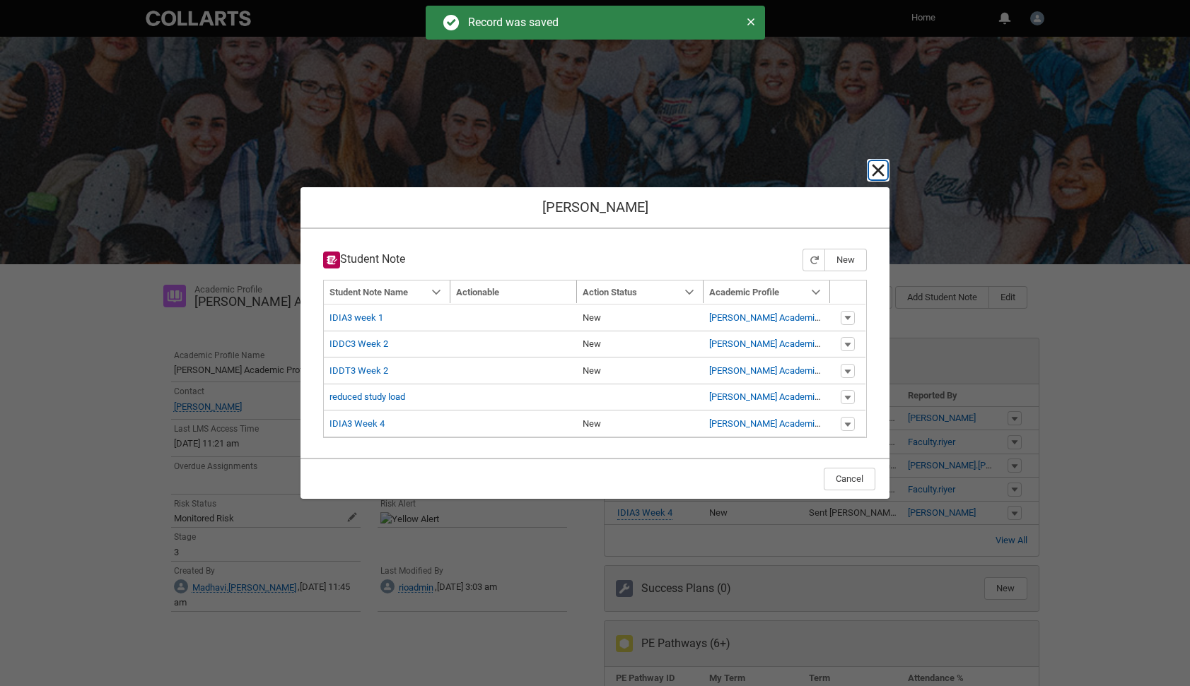
click at [871, 171] on lightning-primitive-icon "button" at bounding box center [877, 170] width 17 height 17
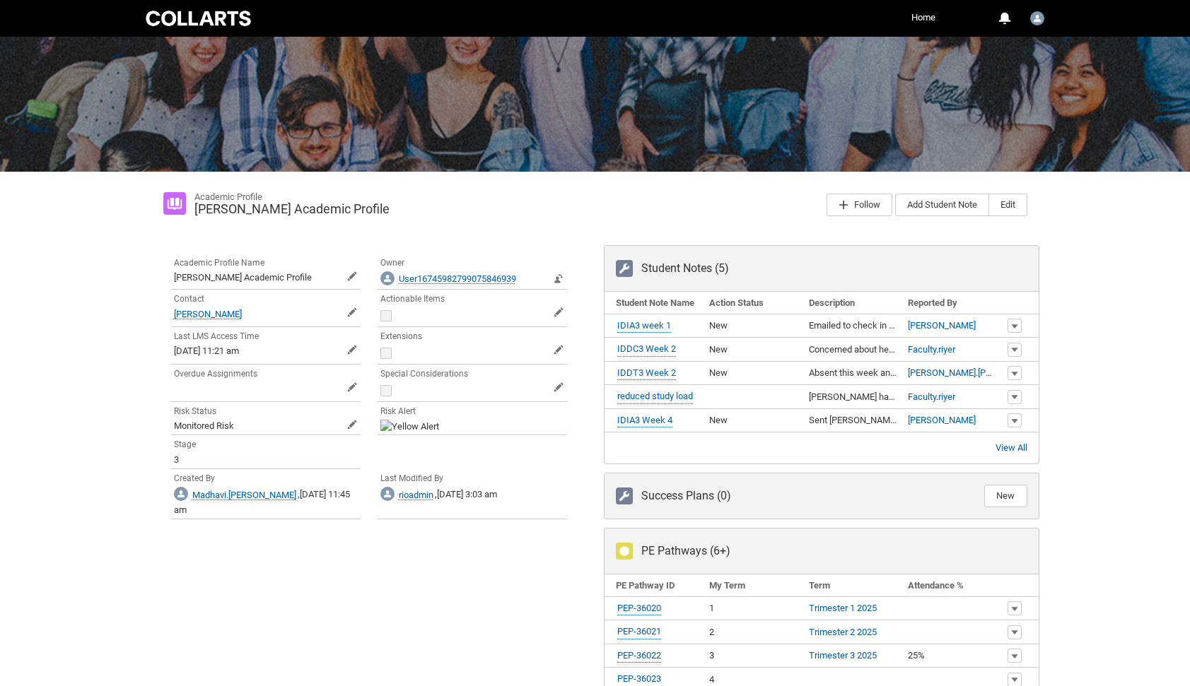
scroll to position [83, 0]
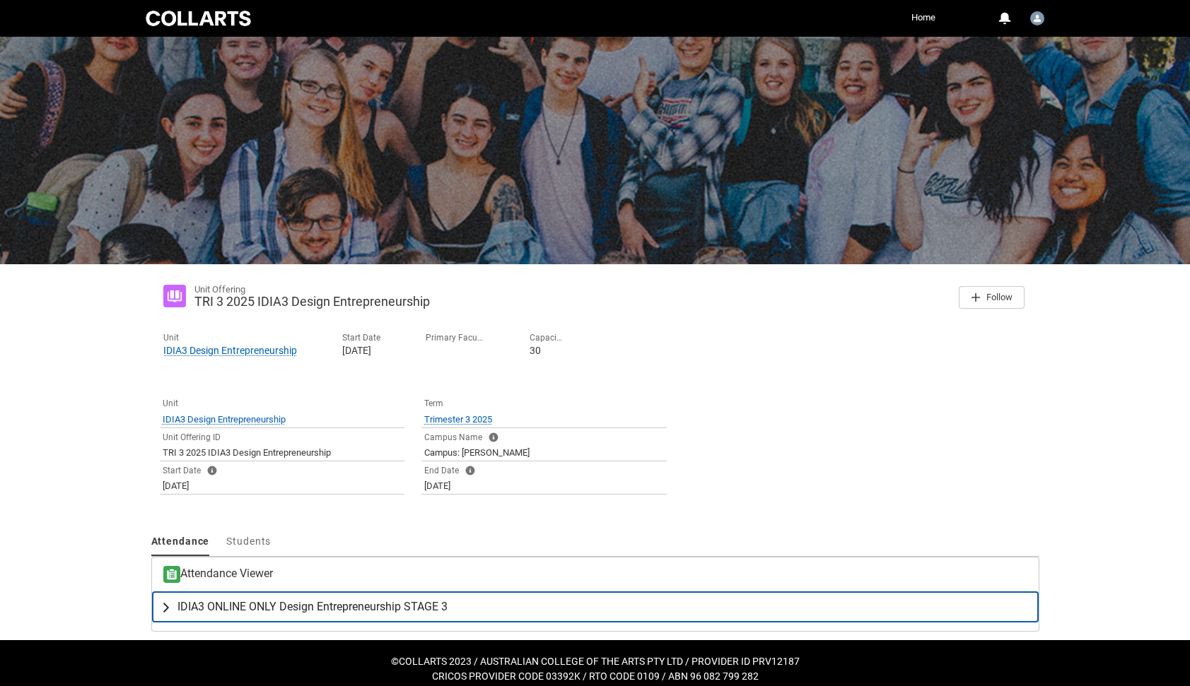
click at [220, 609] on span "IDIA3 ONLINE ONLY Design Entrepreneurship STAGE 3" at bounding box center [312, 607] width 270 height 14
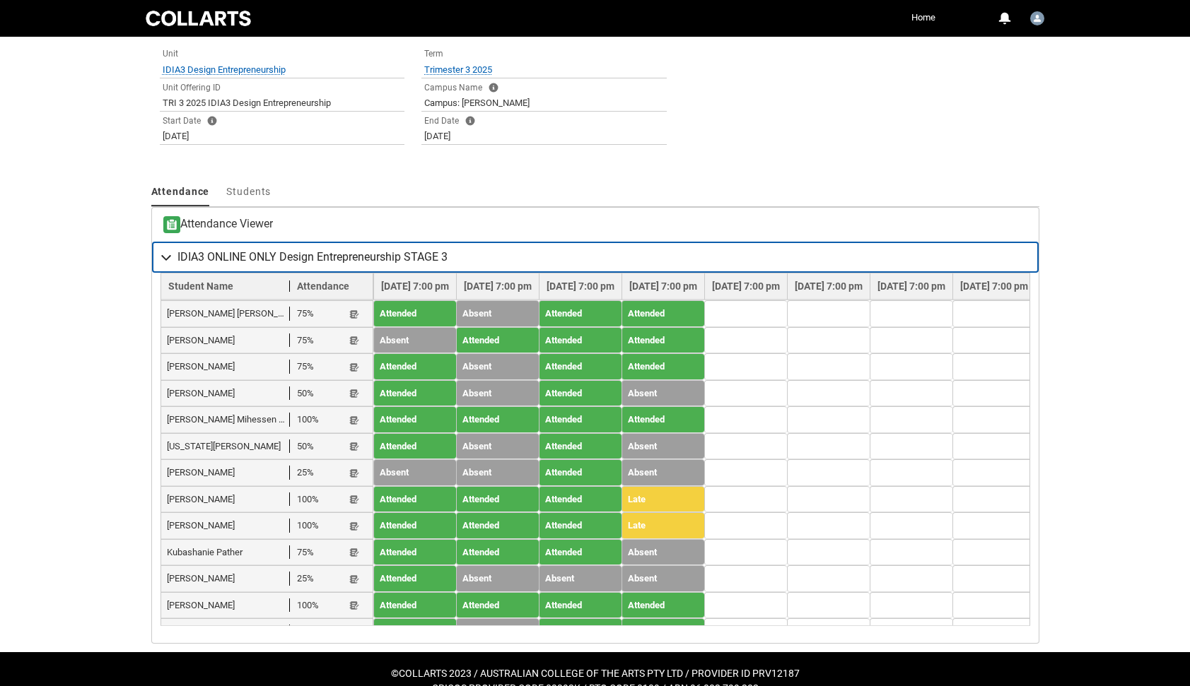
scroll to position [351, 0]
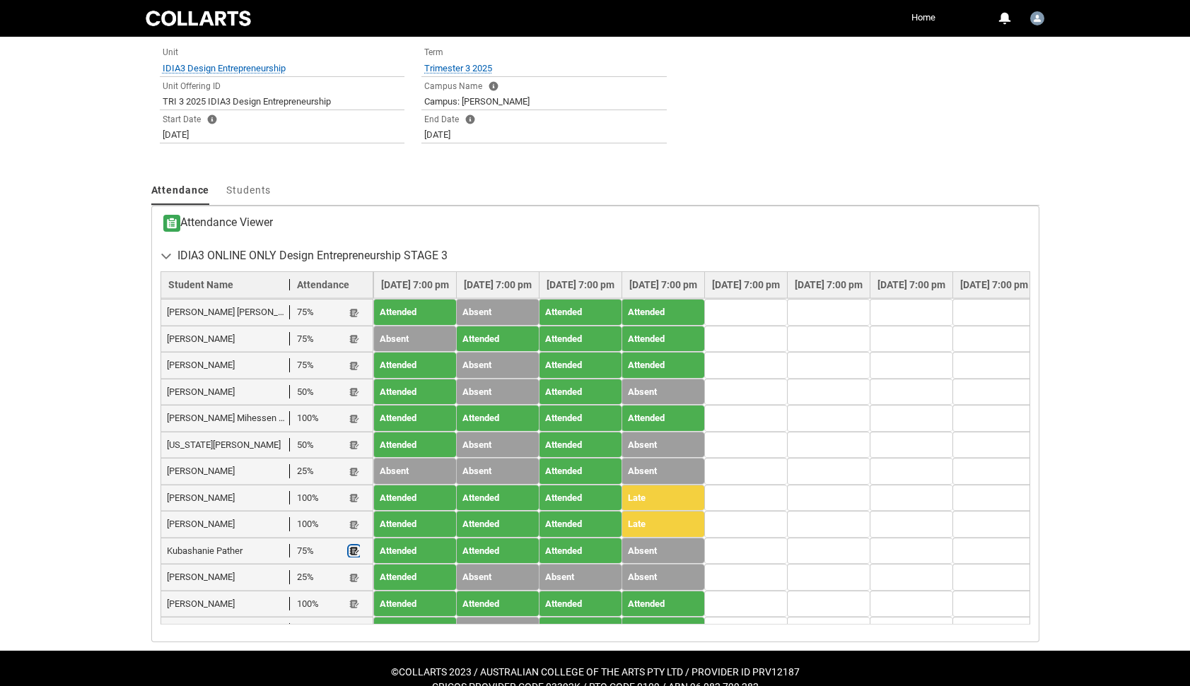
click at [357, 546] on lightning-primitive-icon "button" at bounding box center [354, 551] width 10 height 11
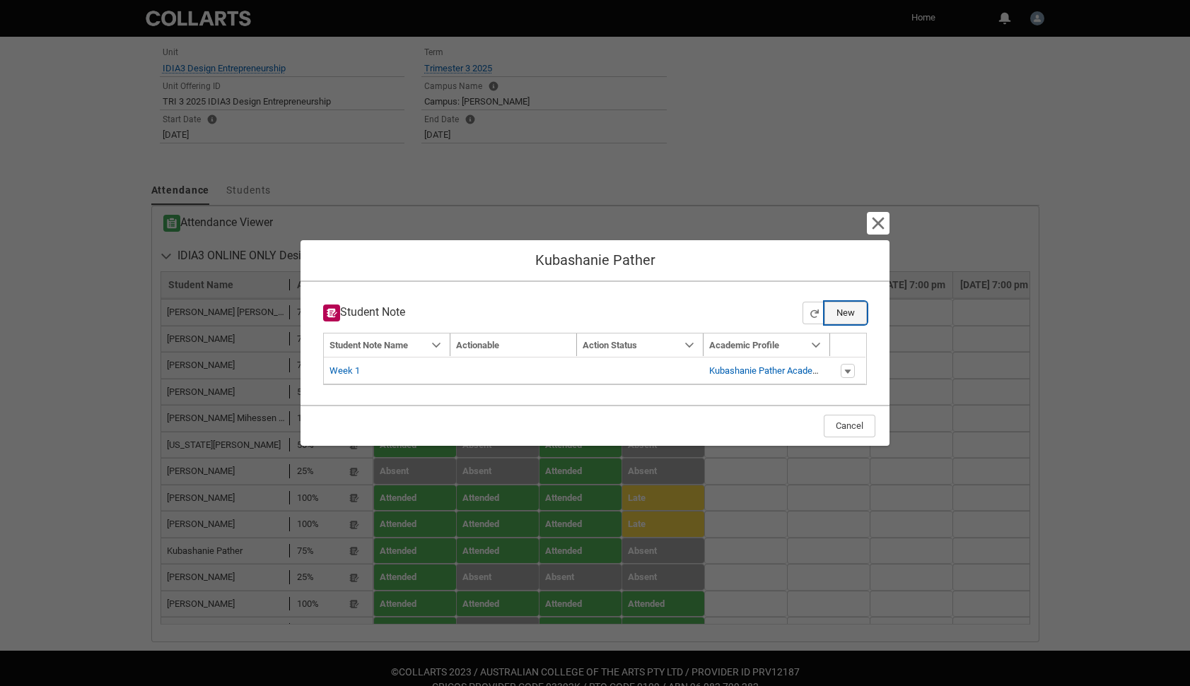
click at [843, 313] on button "New" at bounding box center [845, 313] width 42 height 23
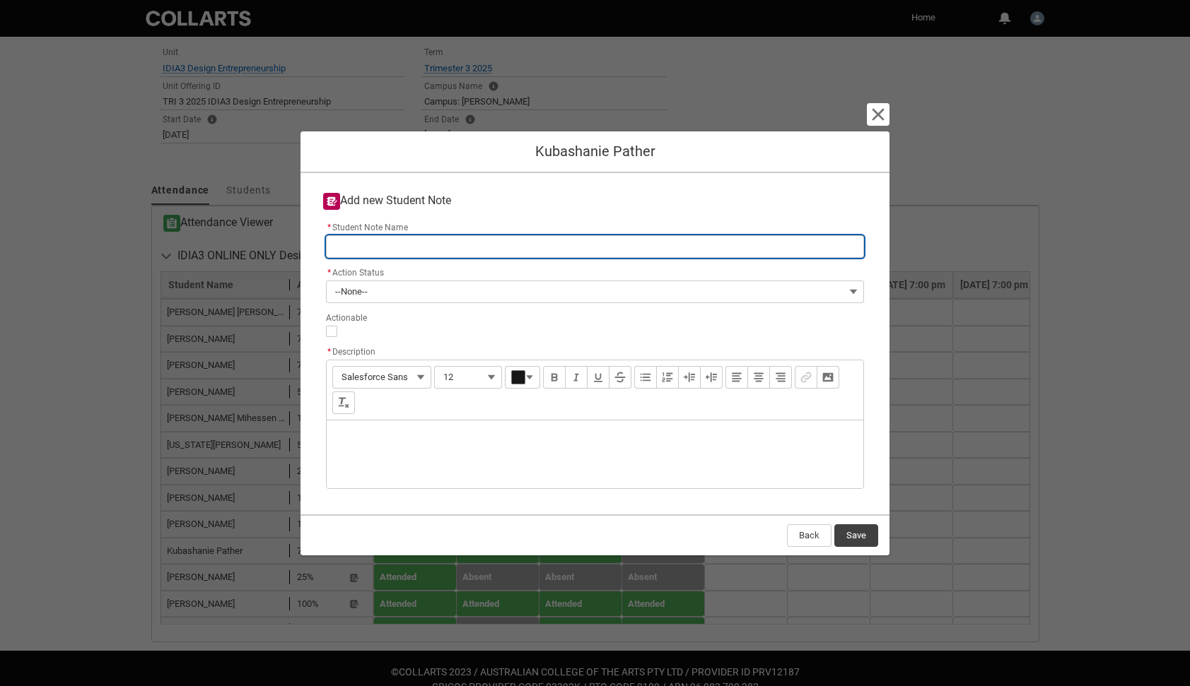
click at [408, 238] on input "* Student Note Name" at bounding box center [595, 246] width 538 height 23
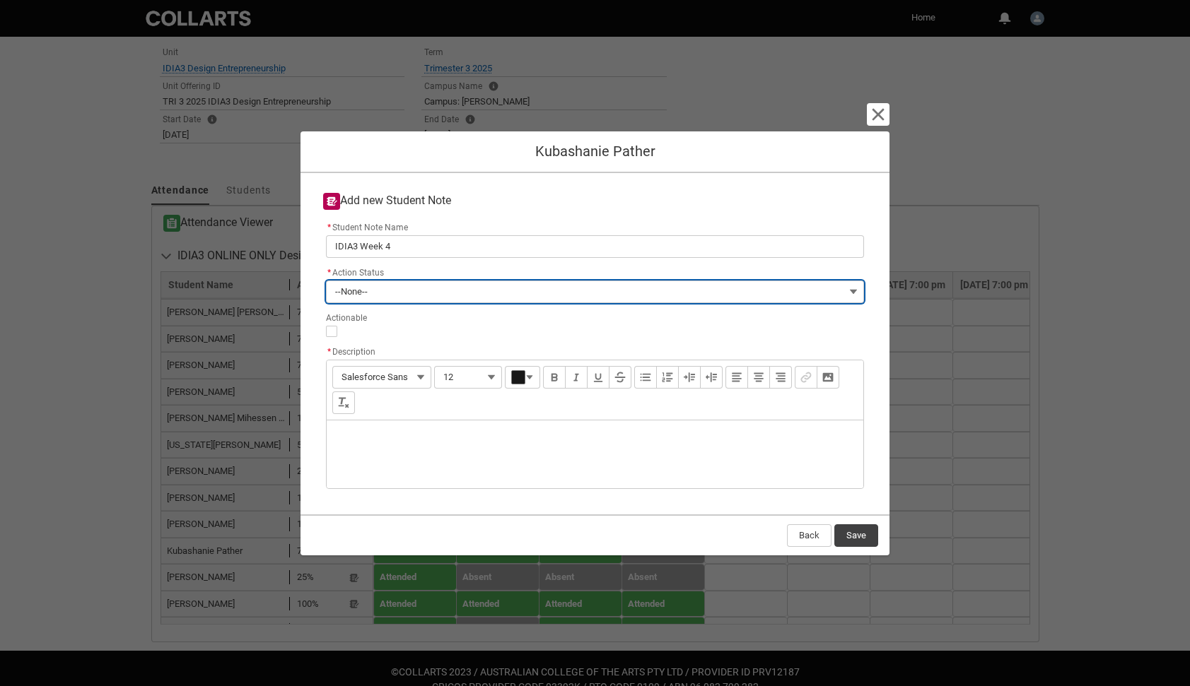
click at [397, 291] on button "--None--" at bounding box center [595, 292] width 538 height 23
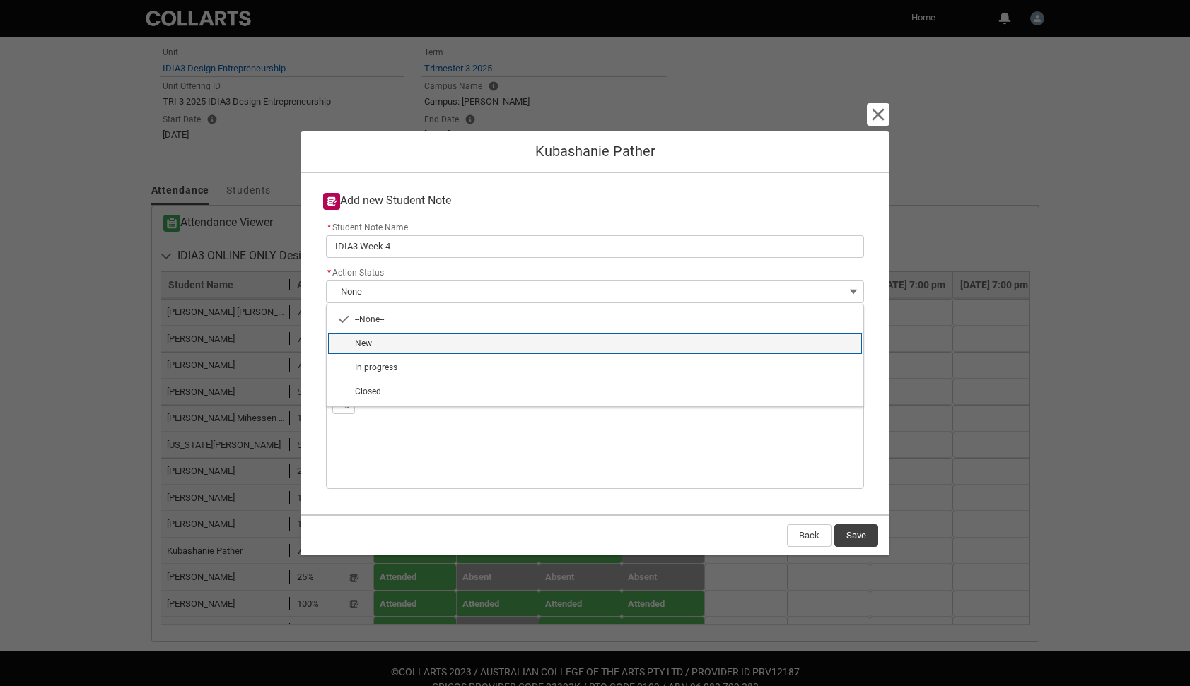
click at [375, 337] on span "New" at bounding box center [605, 343] width 500 height 13
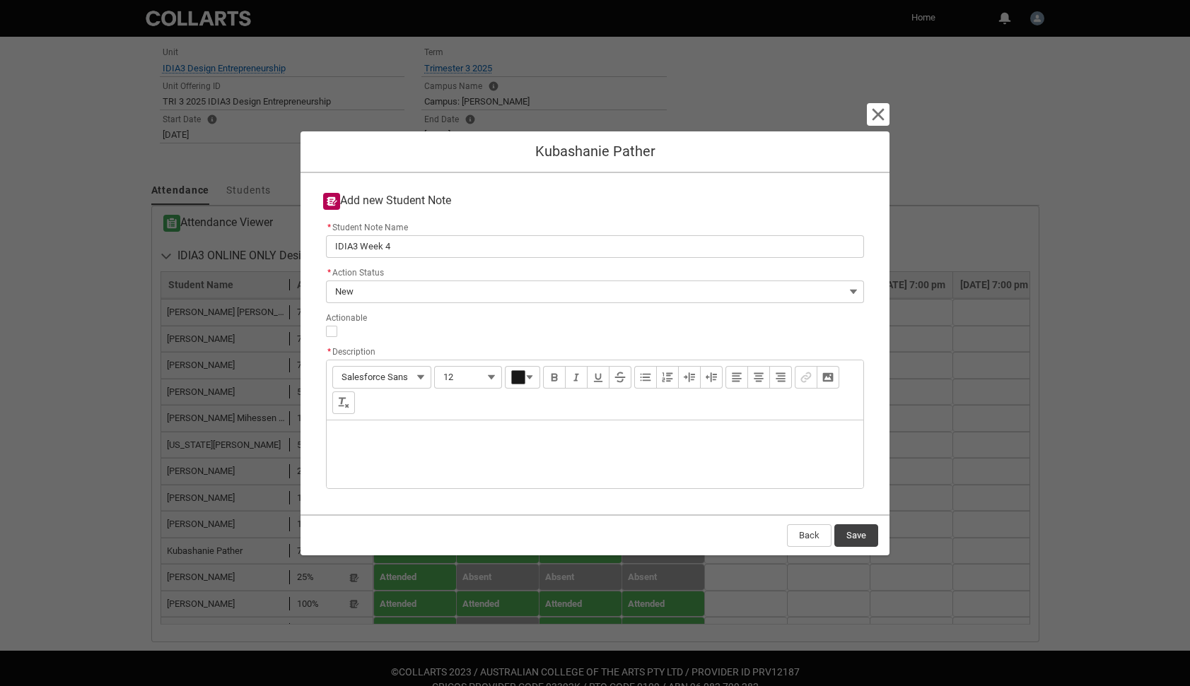
click at [368, 440] on div "Description" at bounding box center [595, 455] width 536 height 68
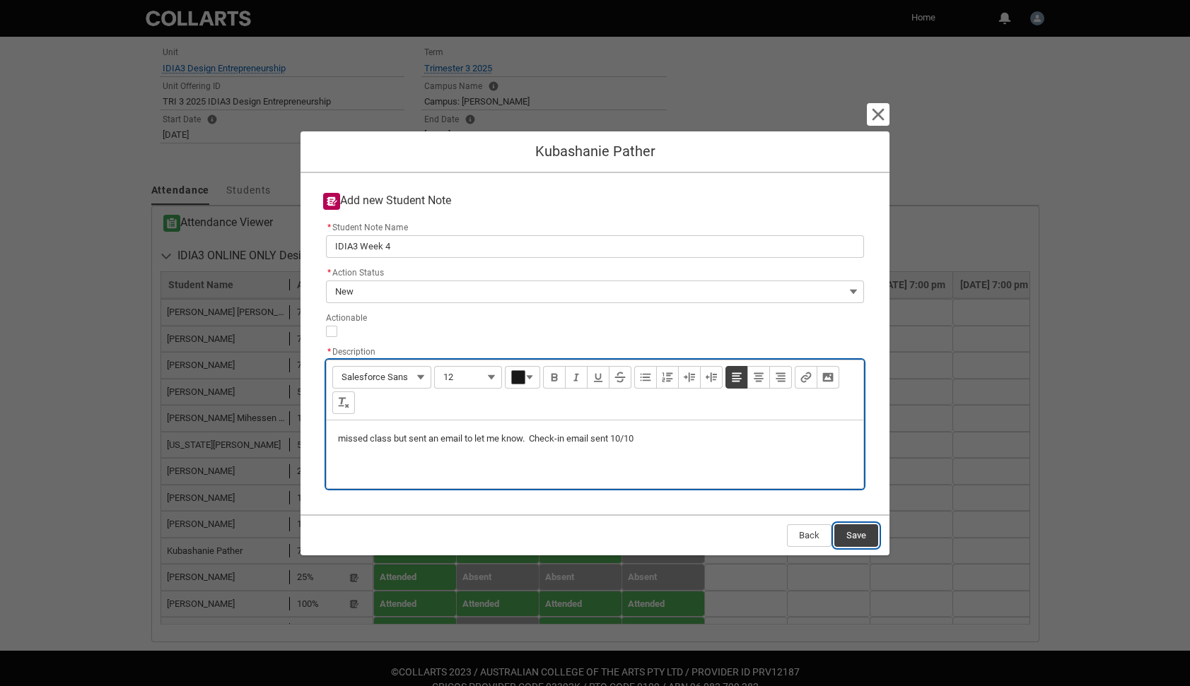
click at [864, 534] on button "Save" at bounding box center [856, 535] width 44 height 23
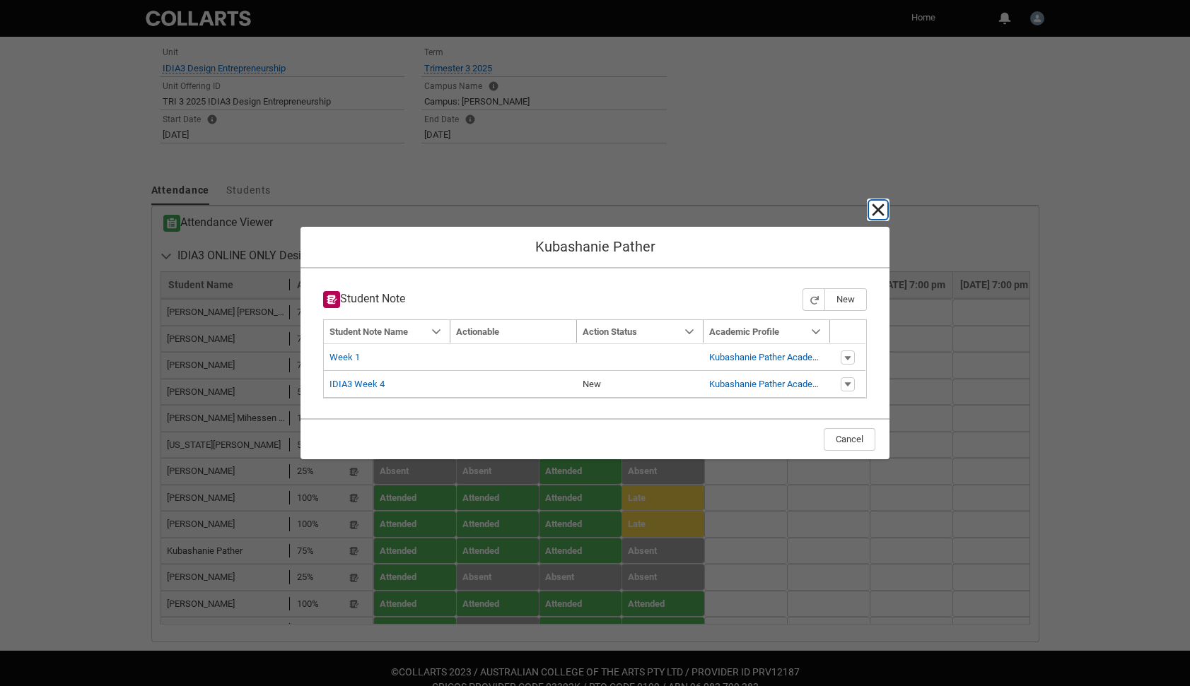
click at [885, 209] on lightning-primitive-icon "button" at bounding box center [877, 209] width 17 height 17
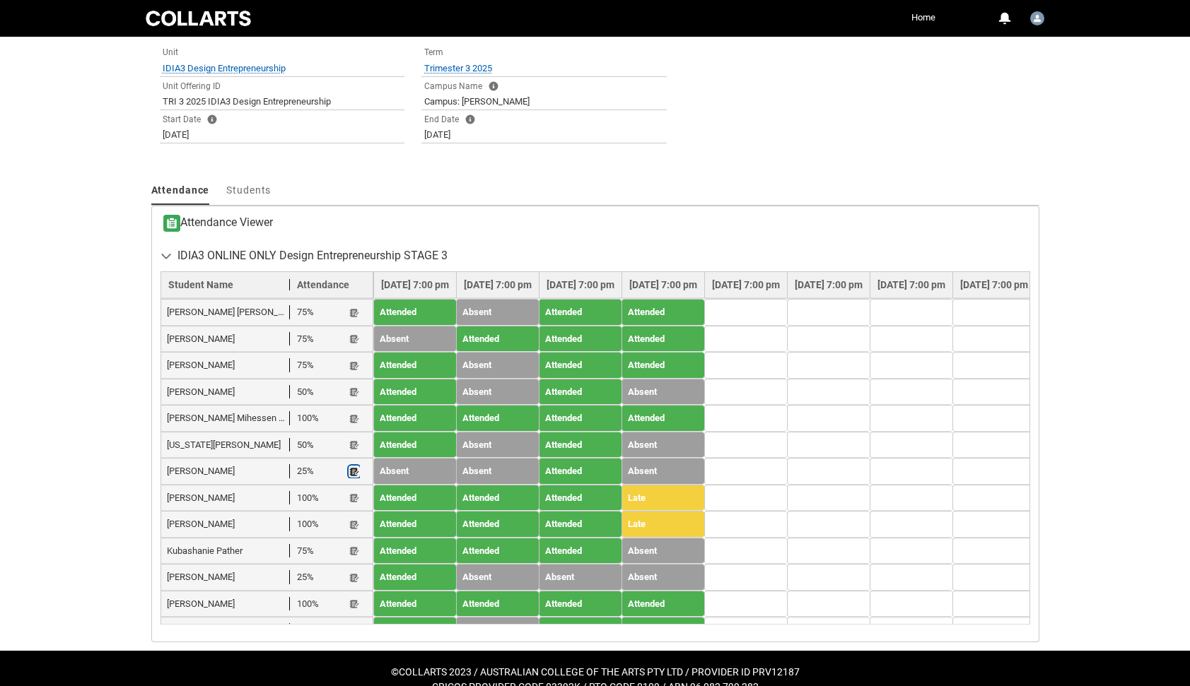
click at [356, 467] on lightning-primitive-icon "button" at bounding box center [354, 472] width 10 height 11
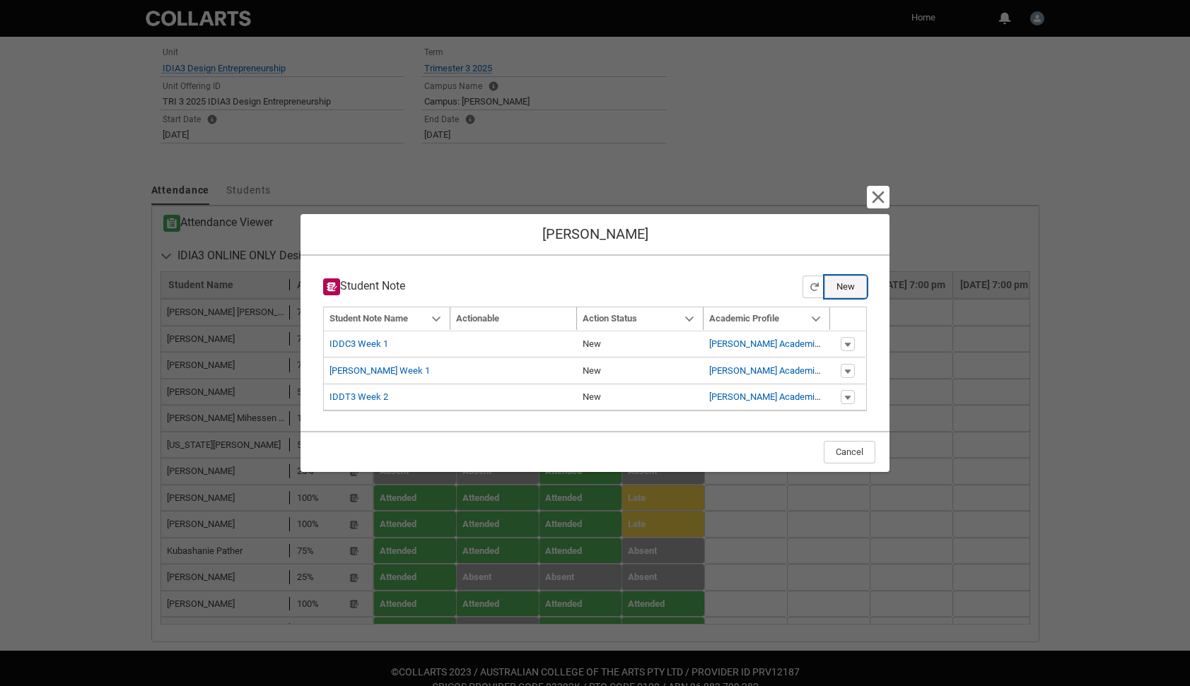
click at [845, 290] on button "New" at bounding box center [845, 287] width 42 height 23
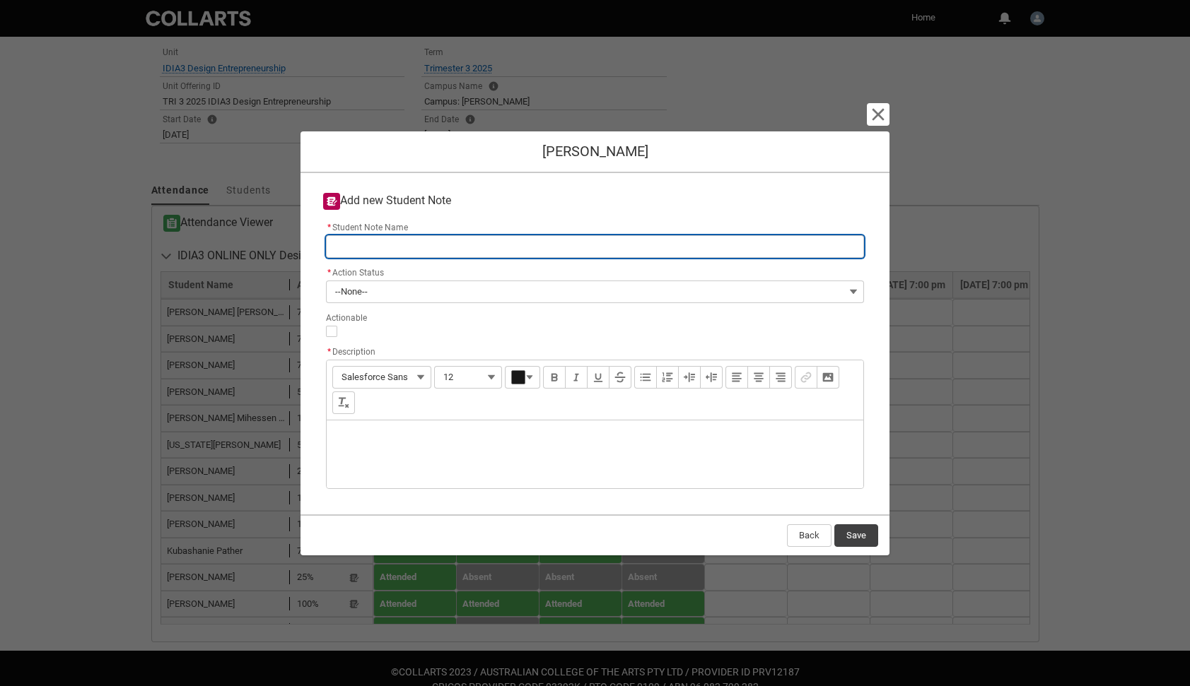
click at [419, 252] on input "* Student Note Name" at bounding box center [595, 246] width 538 height 23
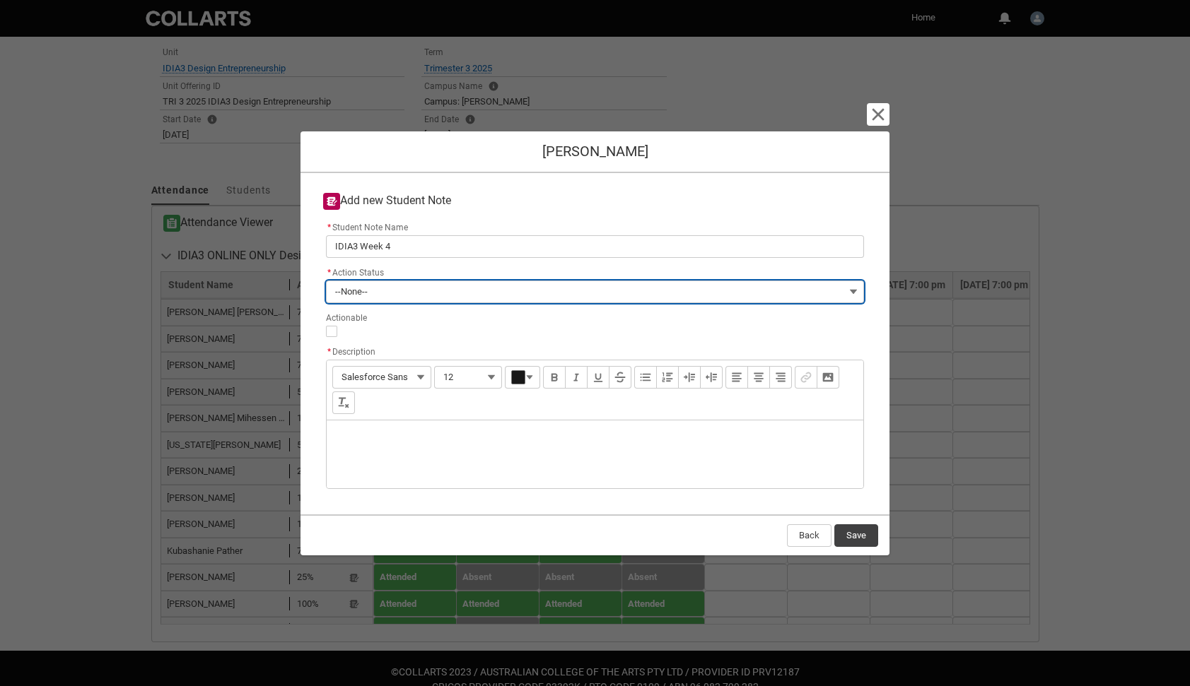
click at [380, 285] on button "--None--" at bounding box center [595, 292] width 538 height 23
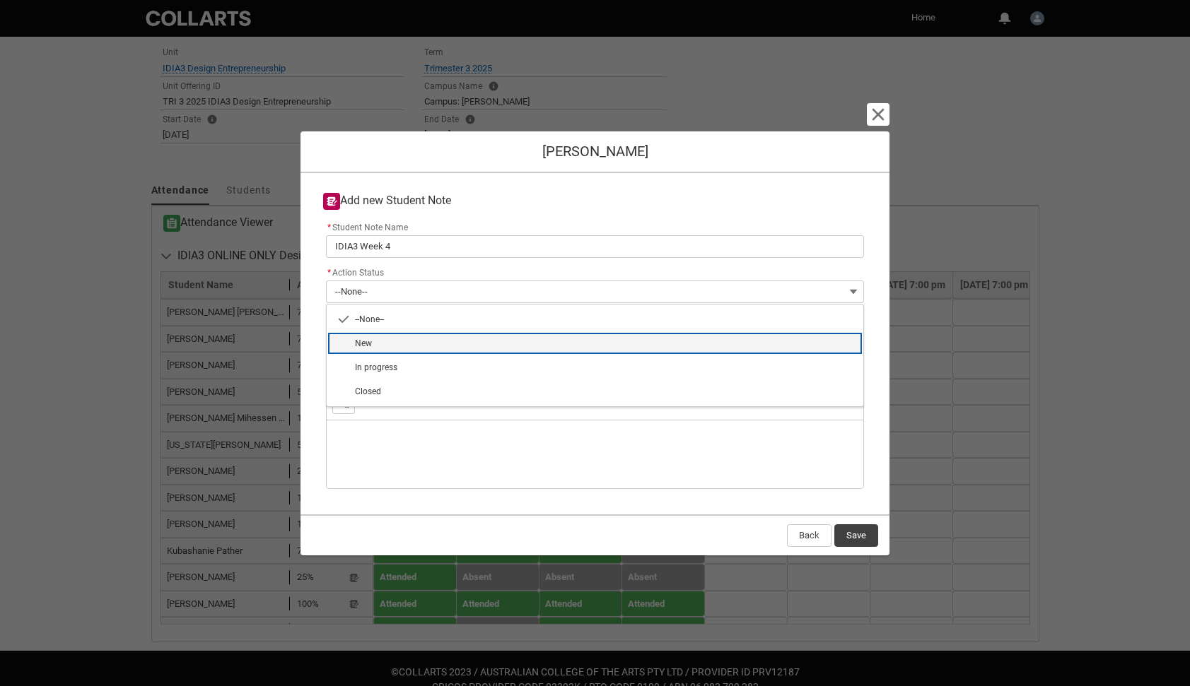
click at [377, 343] on span "New" at bounding box center [605, 343] width 500 height 13
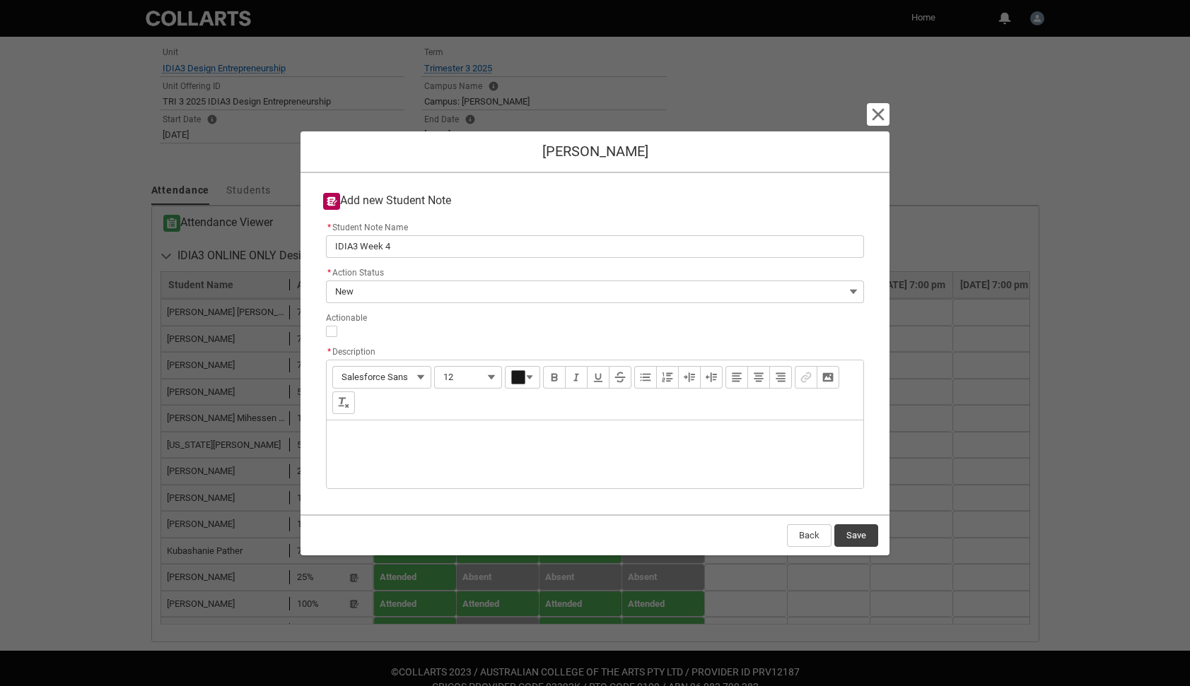
click at [353, 436] on div "Description" at bounding box center [595, 455] width 536 height 68
click at [860, 538] on button "Save" at bounding box center [856, 535] width 44 height 23
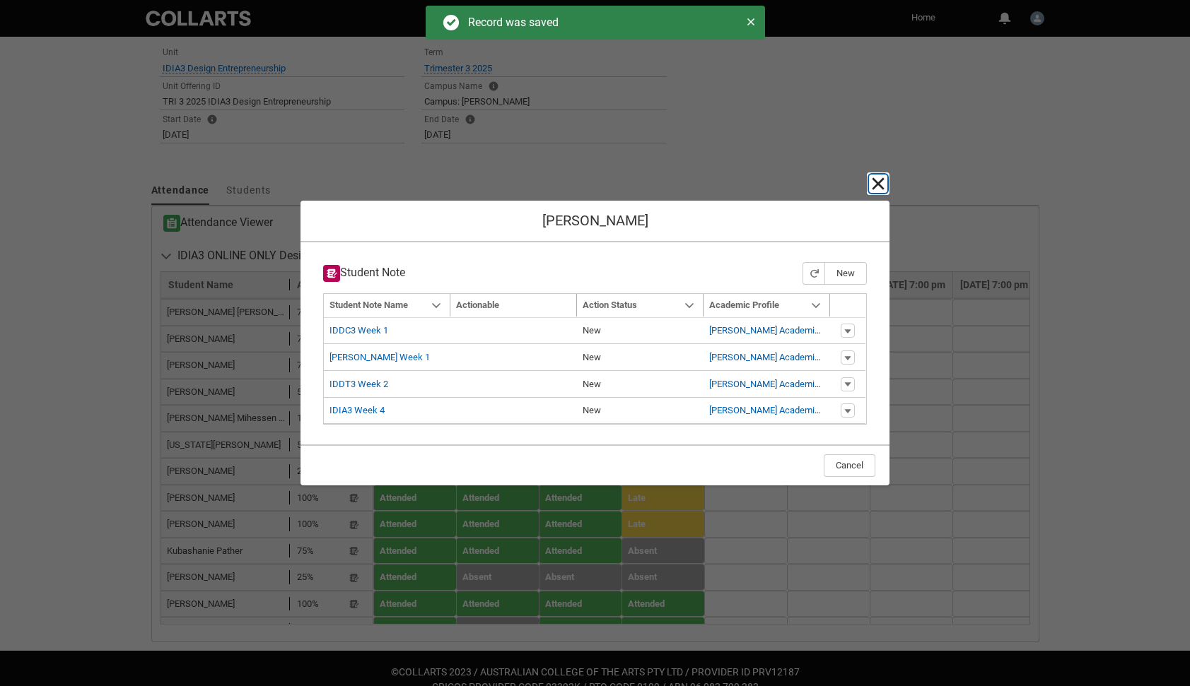
click at [879, 188] on lightning-primitive-icon "button" at bounding box center [877, 183] width 17 height 17
